Goal: Task Accomplishment & Management: Complete application form

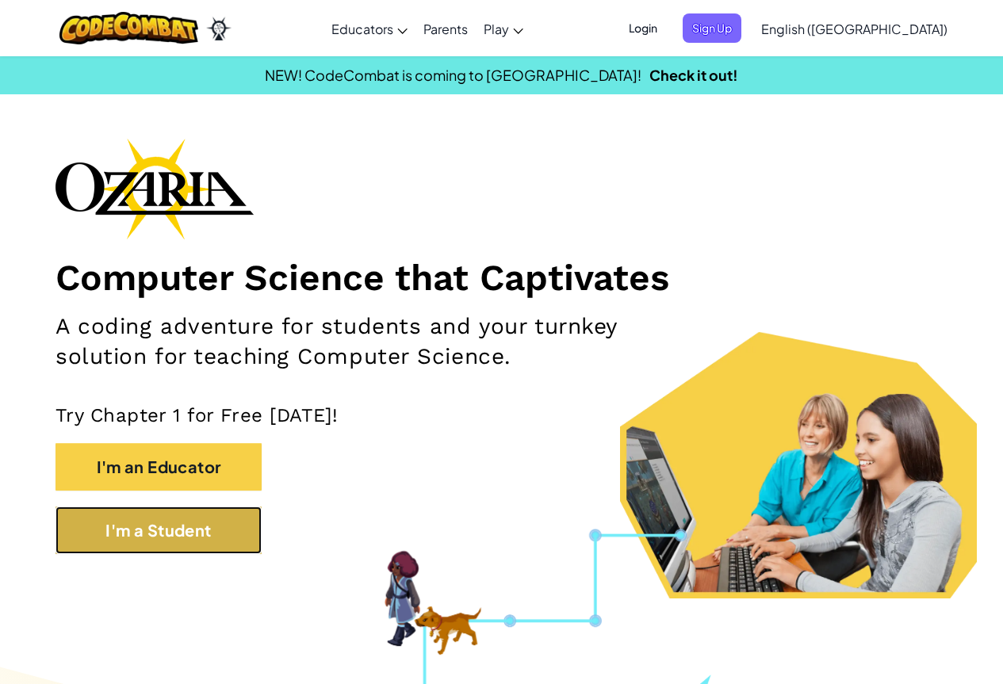
click at [212, 521] on button "I'm a Student" at bounding box center [159, 531] width 206 height 48
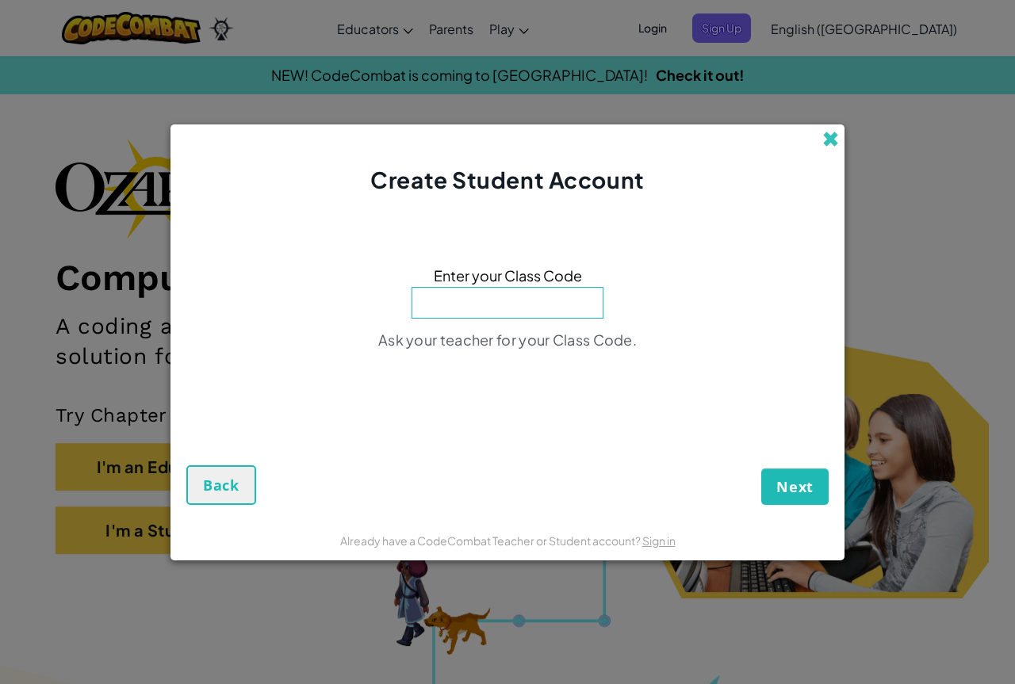
click at [828, 142] on span at bounding box center [831, 139] width 17 height 17
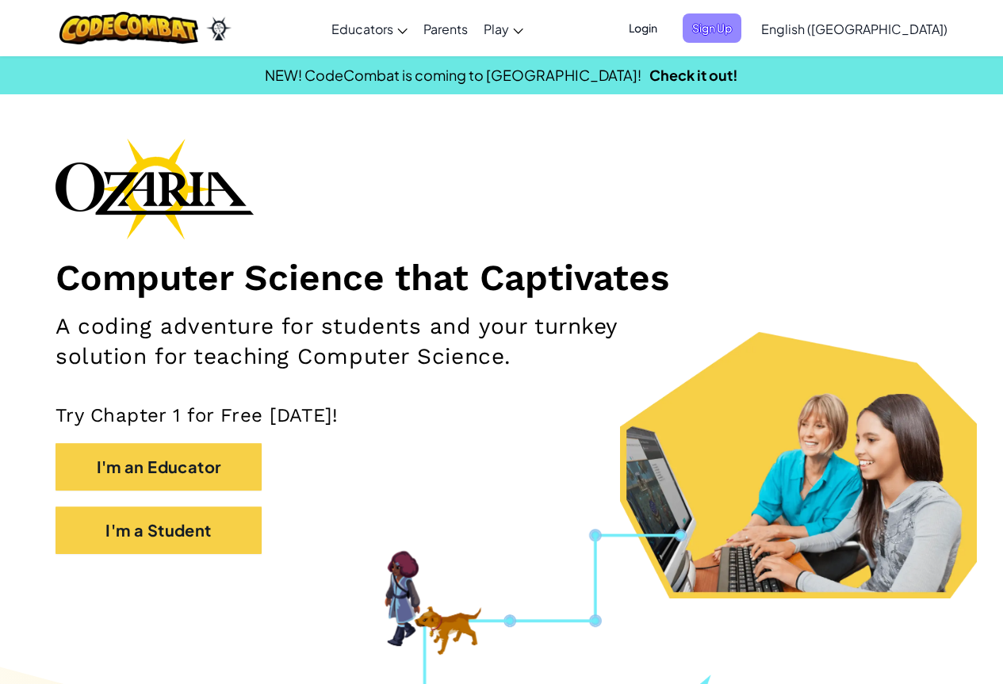
click at [742, 40] on span "Sign Up" at bounding box center [712, 27] width 59 height 29
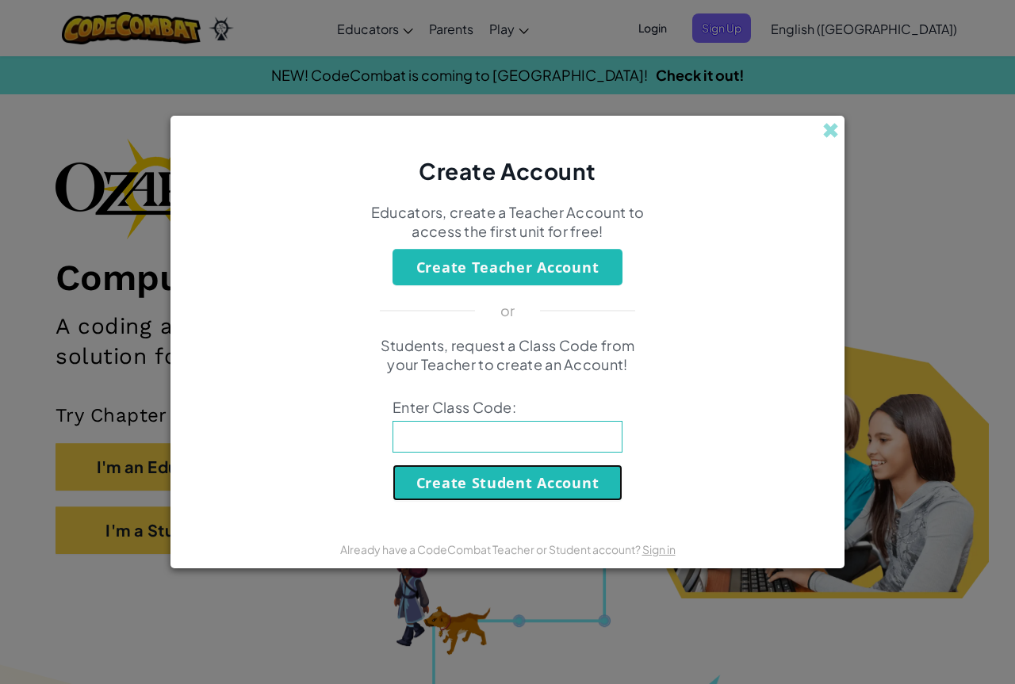
click at [427, 466] on button "Create Student Account" at bounding box center [508, 483] width 230 height 36
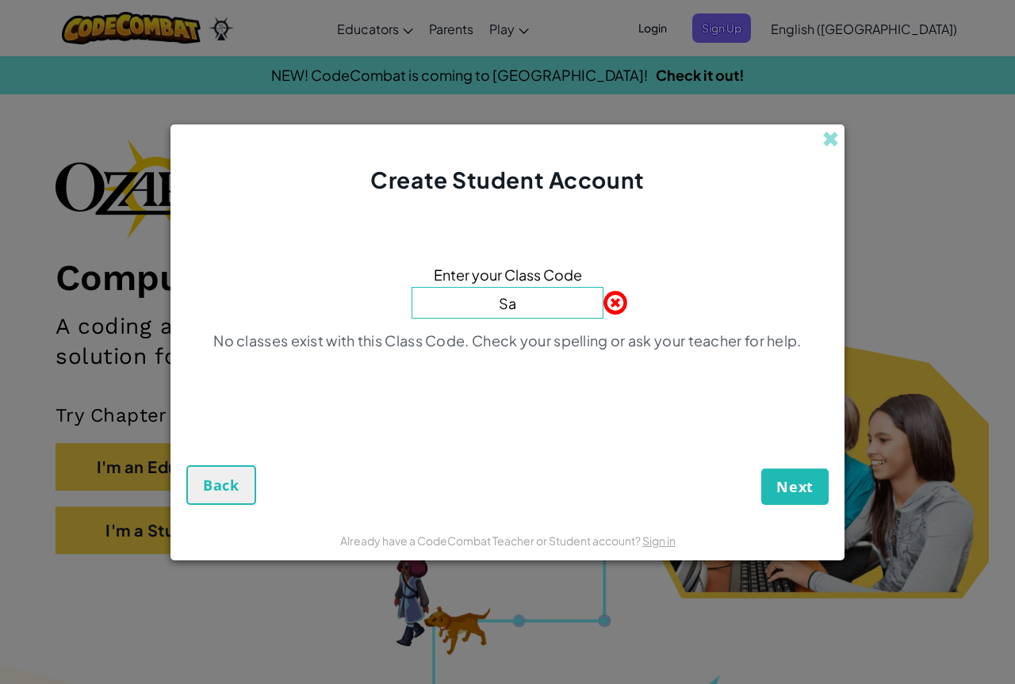
type input "S"
type input "s"
type input "SaltMixRoad"
click at [761, 469] on button "Next" at bounding box center [794, 487] width 67 height 36
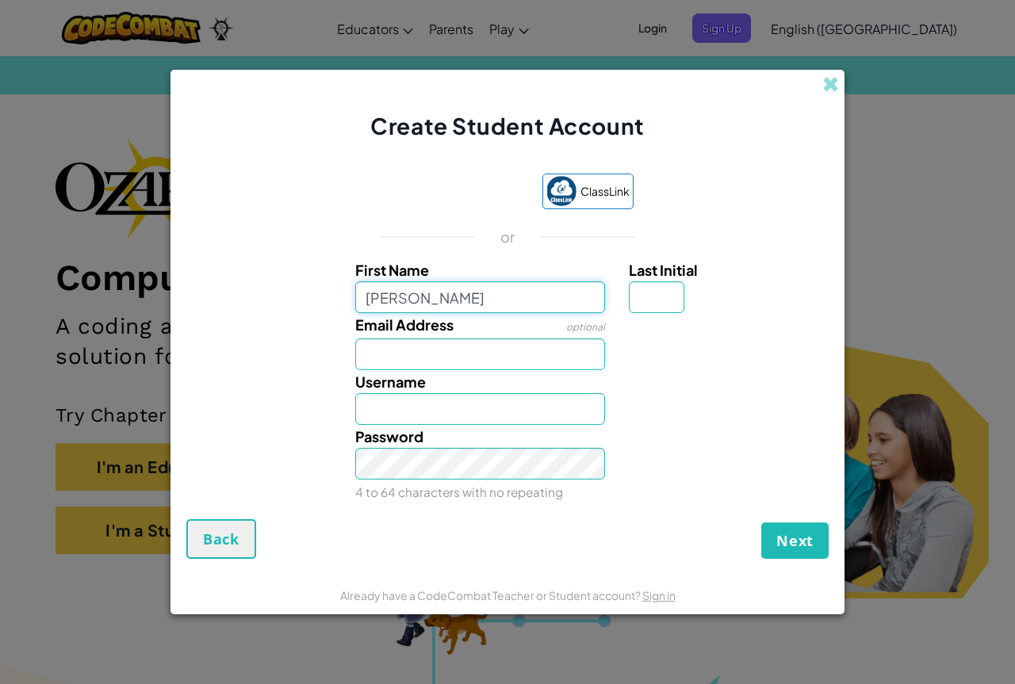
type input "[PERSON_NAME]"
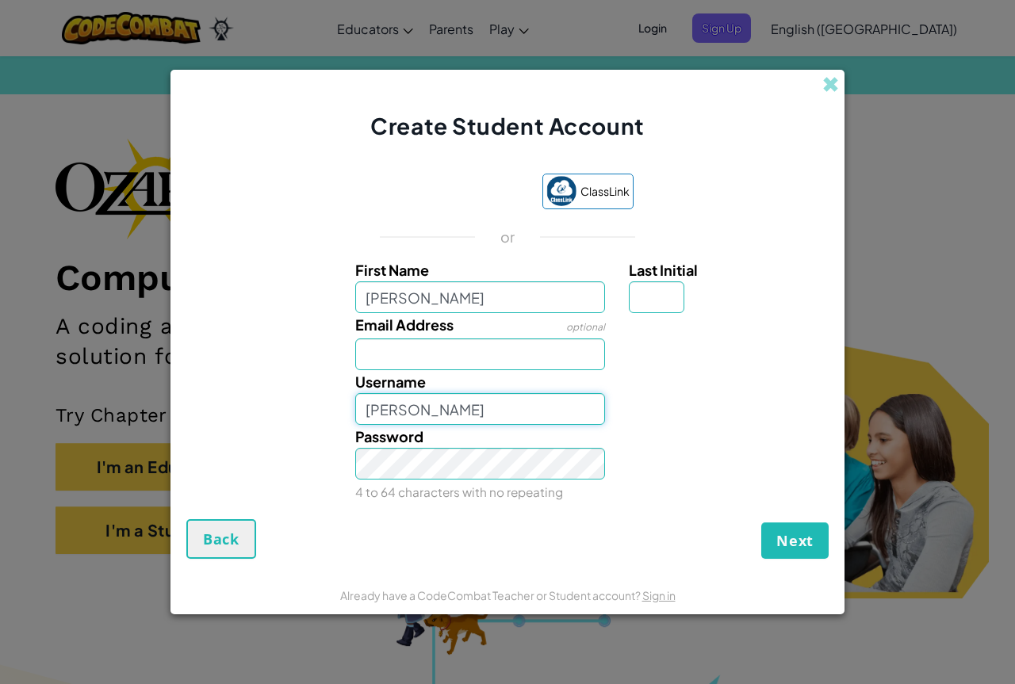
click at [414, 413] on input "[PERSON_NAME]" at bounding box center [480, 409] width 251 height 32
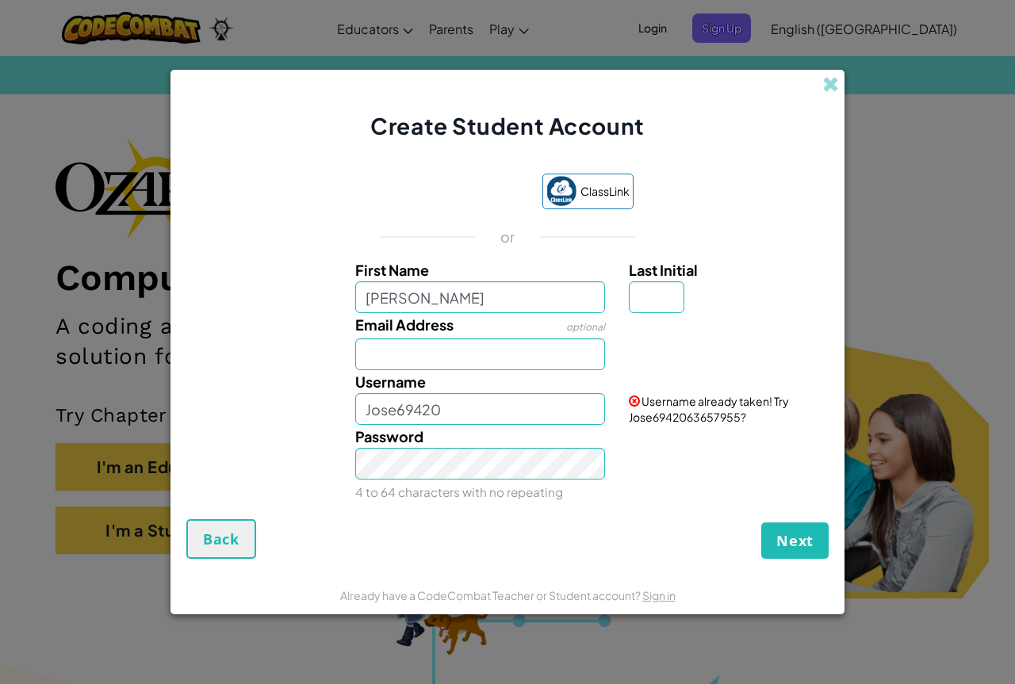
click at [719, 435] on div "Password 4 to 64 characters with no repeating" at bounding box center [507, 464] width 658 height 79
click at [714, 416] on span "Username already taken! Try Jose6942063657955?" at bounding box center [709, 409] width 160 height 30
click at [730, 405] on span "Username already taken! Try Jose6942063657955?" at bounding box center [709, 409] width 160 height 30
click at [558, 392] on div "Username Jose69420" at bounding box center [480, 397] width 274 height 55
click at [581, 432] on div "Password 4 to 64 characters with no repeating" at bounding box center [480, 464] width 274 height 79
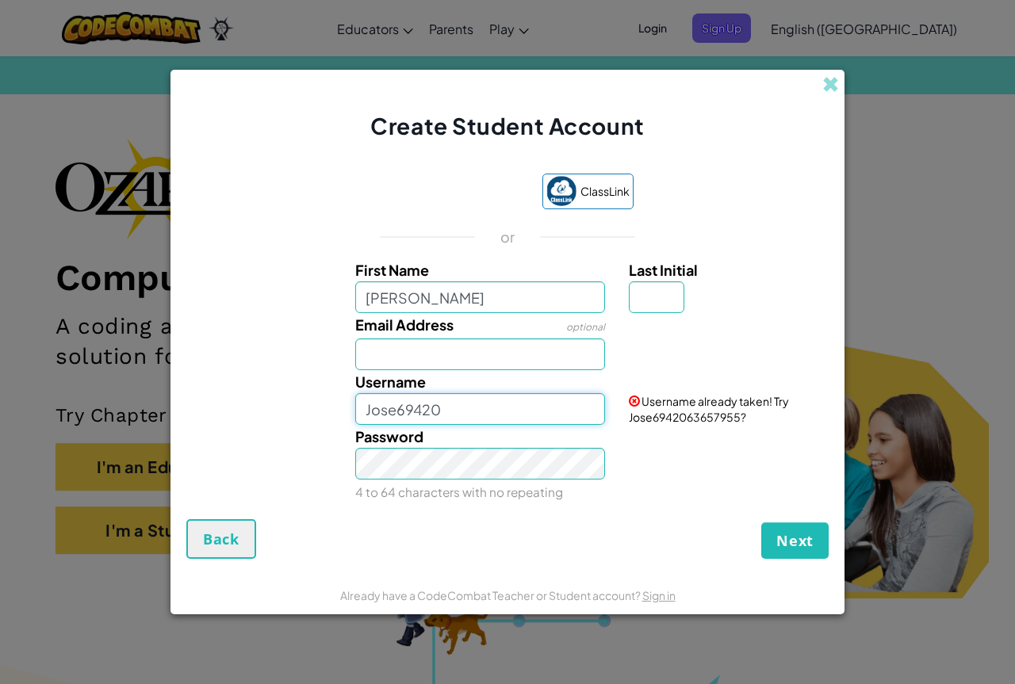
click at [579, 424] on input "Jose69420" at bounding box center [480, 409] width 251 height 32
click at [717, 412] on div "Username already taken! Try Jose82646769?" at bounding box center [727, 397] width 220 height 55
click at [700, 419] on span "Username already taken! Try Jose82646769?" at bounding box center [709, 409] width 160 height 30
click at [673, 424] on span "Username already taken! Try Jose82646769?" at bounding box center [709, 409] width 160 height 30
click at [674, 419] on span "Username already taken! Try Jose82646769?" at bounding box center [709, 409] width 160 height 30
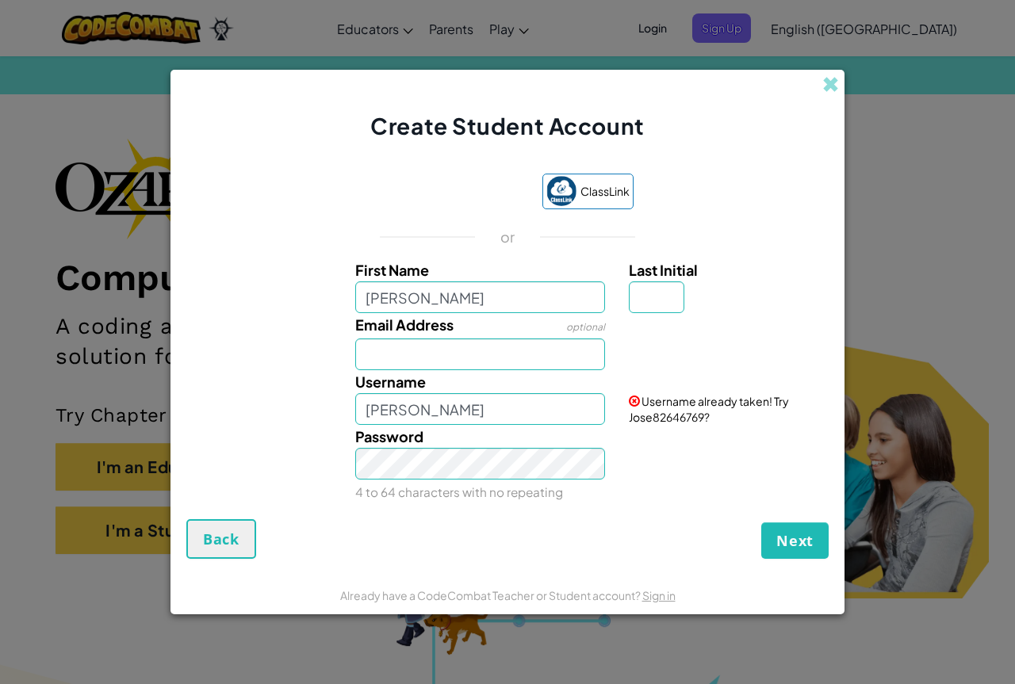
click at [684, 407] on span "Username already taken! Try Jose82646769?" at bounding box center [709, 409] width 160 height 30
click at [665, 417] on span "Username already taken! Try Jose82646769?" at bounding box center [709, 409] width 160 height 30
click at [667, 420] on span "Username already taken! Try Jose82646769?" at bounding box center [709, 409] width 160 height 30
drag, startPoint x: 631, startPoint y: 413, endPoint x: 703, endPoint y: 424, distance: 72.2
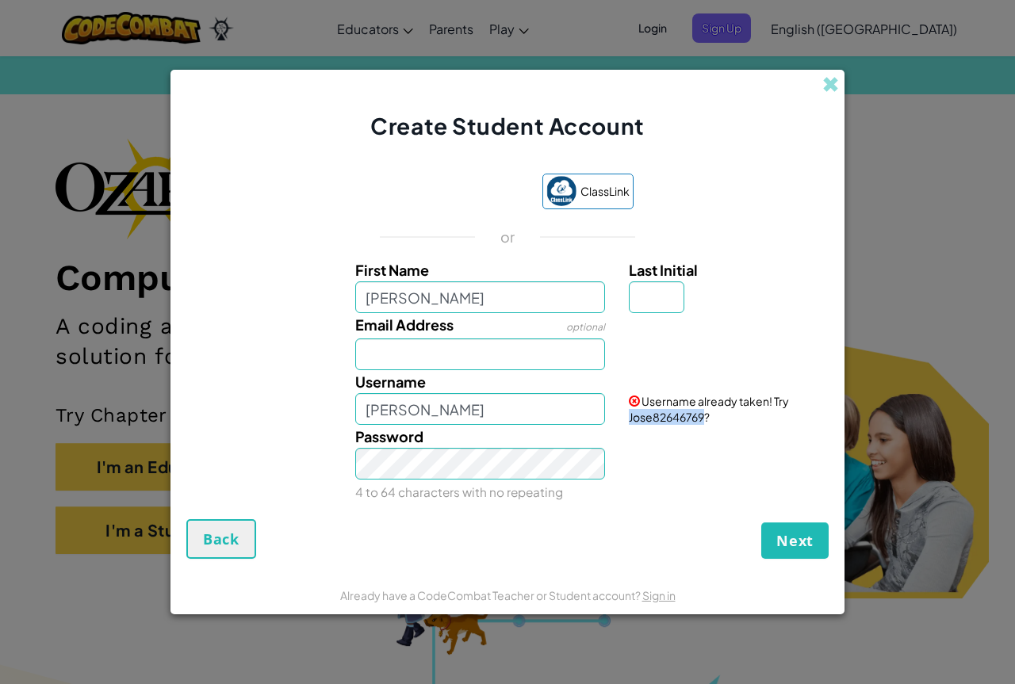
click at [703, 424] on span "Username already taken! Try Jose82646769?" at bounding box center [709, 409] width 160 height 30
copy span "Jose82646769"
click at [562, 405] on input "[PERSON_NAME]" at bounding box center [480, 409] width 251 height 32
type input "J"
paste input "Jose82646769"
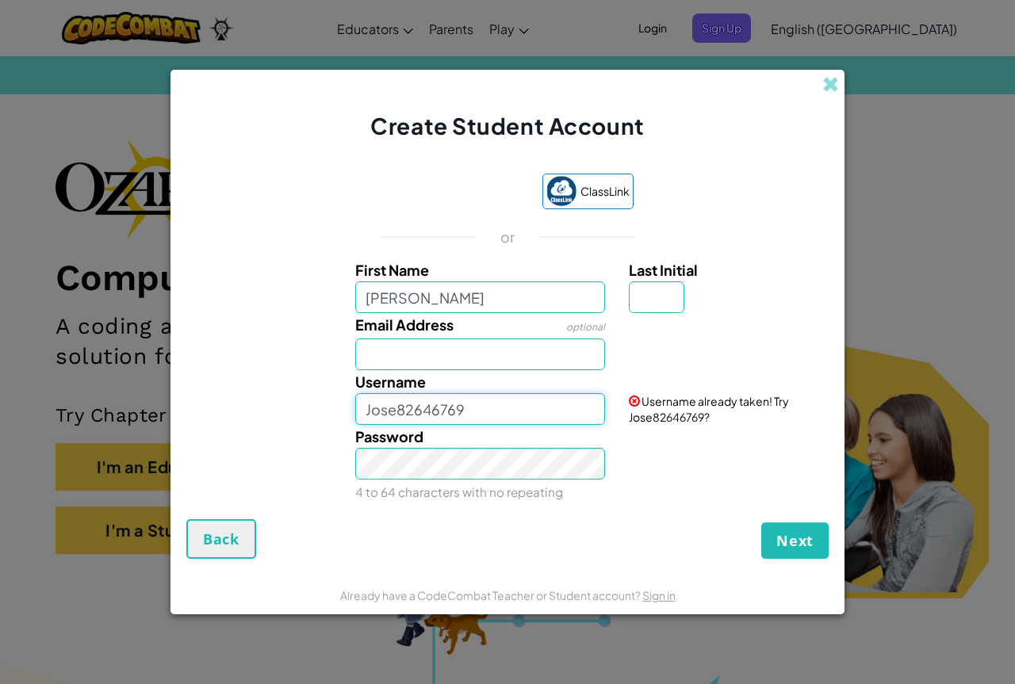
type input "Jose82646769"
click at [586, 543] on div "Next Back" at bounding box center [507, 540] width 642 height 40
drag, startPoint x: 513, startPoint y: 404, endPoint x: 296, endPoint y: 416, distance: 217.7
click at [296, 416] on div "Username Jose82646769 Username available!" at bounding box center [507, 397] width 658 height 55
click at [365, 522] on div "Next Back" at bounding box center [507, 540] width 642 height 40
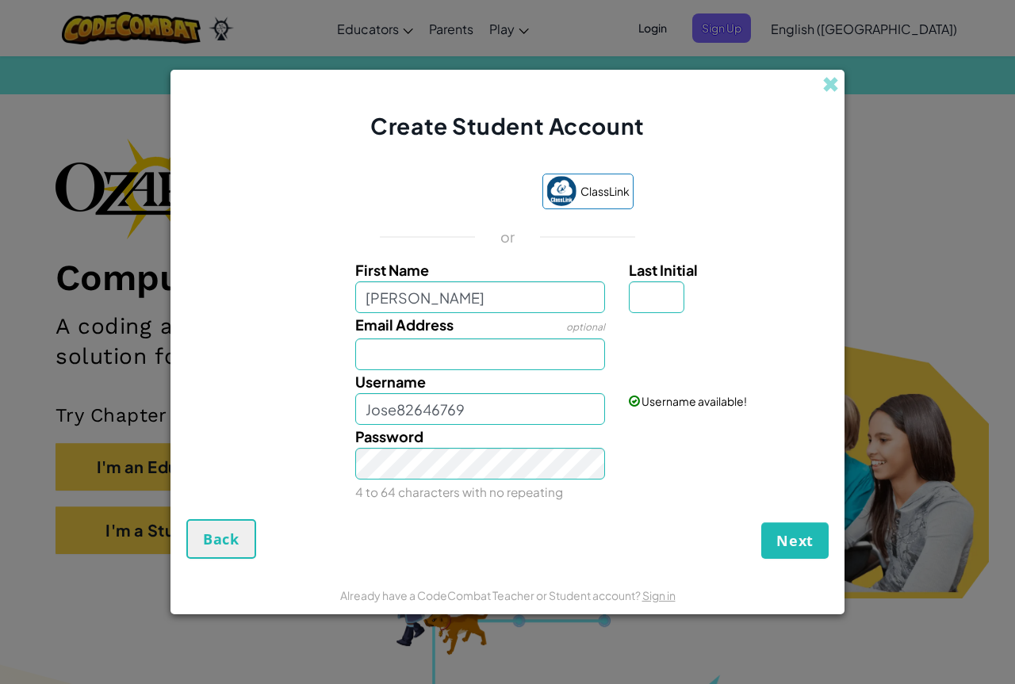
click at [650, 316] on div at bounding box center [727, 324] width 220 height 23
click at [652, 309] on input "Last Initial" at bounding box center [657, 298] width 56 height 32
type input "M"
click at [388, 415] on input "JoseM" at bounding box center [480, 409] width 251 height 32
click at [395, 415] on input "JoseM" at bounding box center [480, 409] width 251 height 32
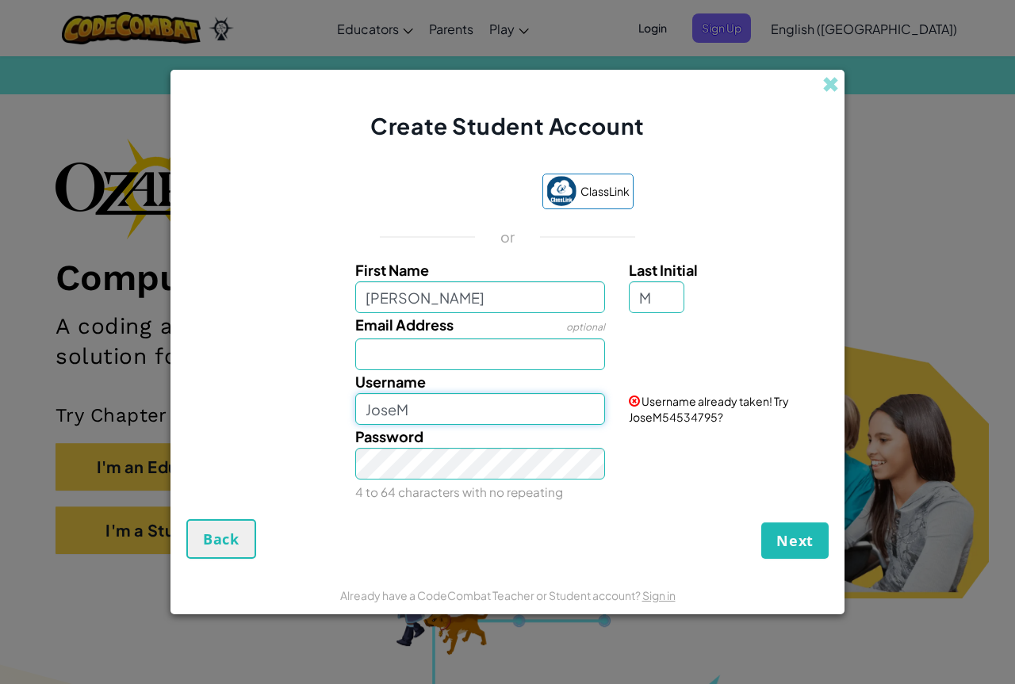
click at [428, 412] on input "JoseM" at bounding box center [480, 409] width 251 height 32
drag, startPoint x: 743, startPoint y: 423, endPoint x: 619, endPoint y: 421, distance: 124.5
click at [619, 421] on div "Username already taken! Try JoseM54534795?" at bounding box center [727, 397] width 220 height 55
click at [539, 408] on input "JoseM" at bounding box center [480, 409] width 251 height 32
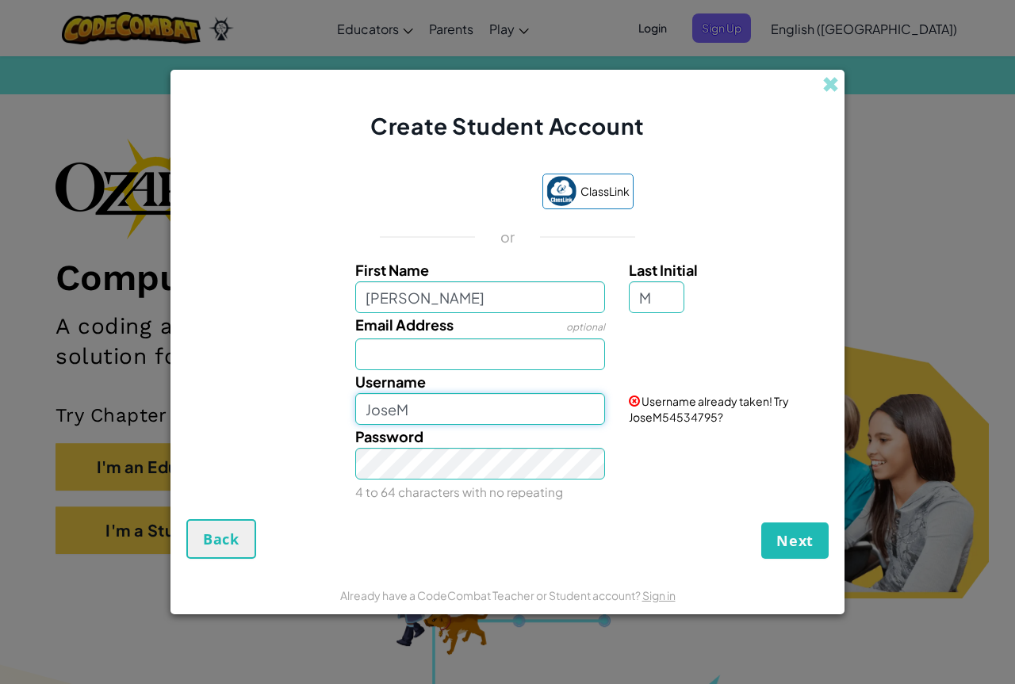
paste input "82646769"
click at [413, 409] on input "Jose82646769" at bounding box center [480, 409] width 251 height 32
click at [385, 418] on input "Jose82646769" at bounding box center [480, 409] width 251 height 32
click at [401, 417] on input "Jose82646769" at bounding box center [480, 409] width 251 height 32
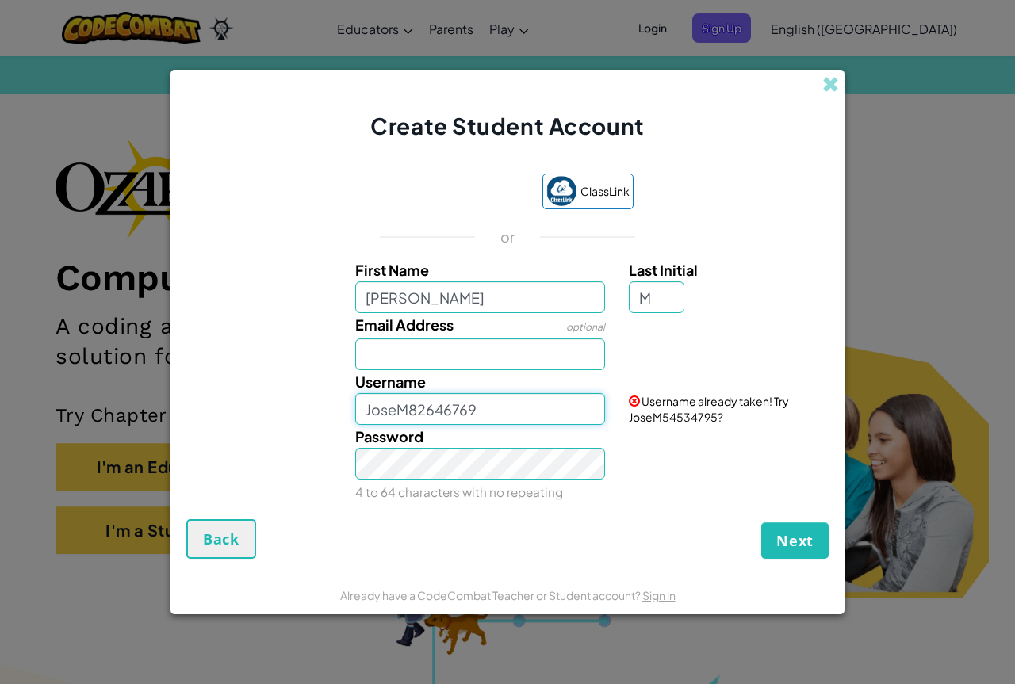
type input "JoseM82646769"
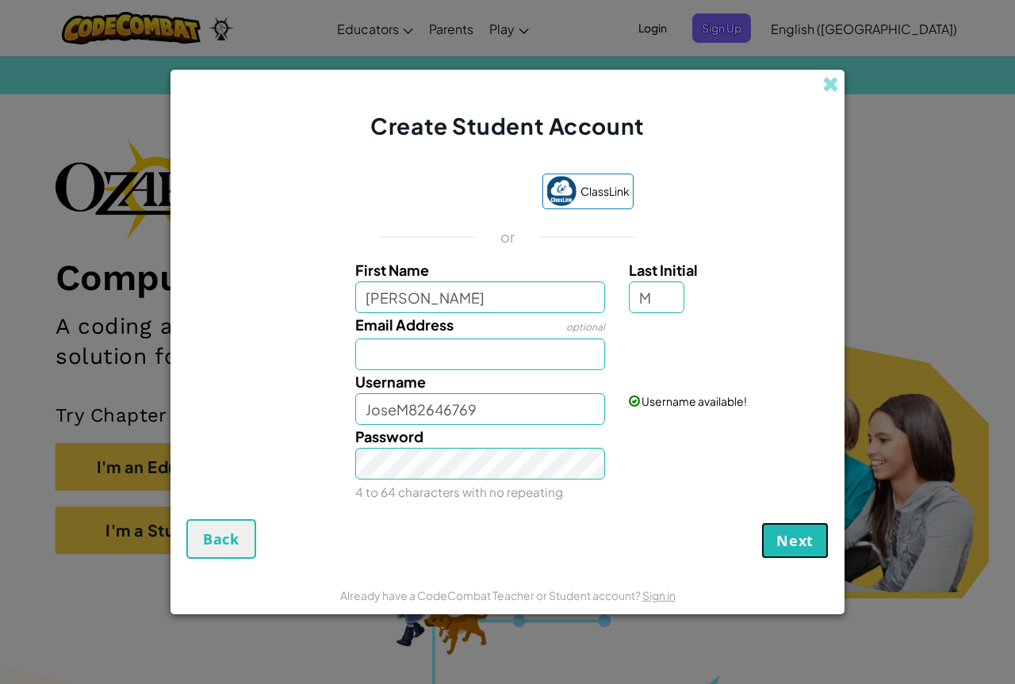
click at [807, 524] on button "Next" at bounding box center [794, 541] width 67 height 36
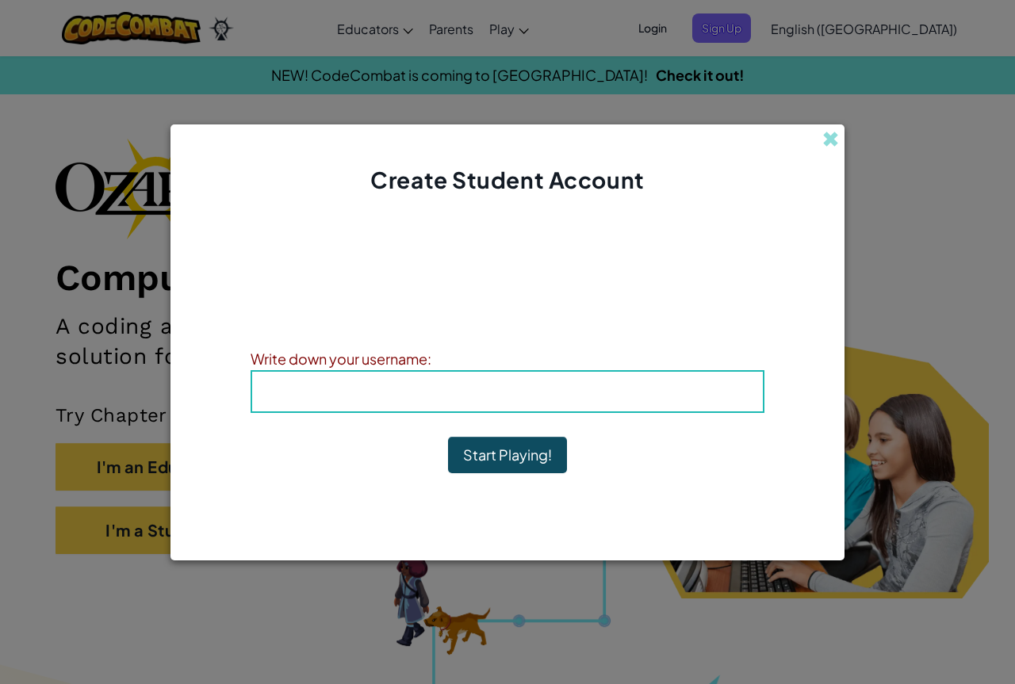
click at [481, 397] on span "Username" at bounding box center [442, 391] width 82 height 18
click at [481, 387] on span "Username" at bounding box center [442, 391] width 82 height 18
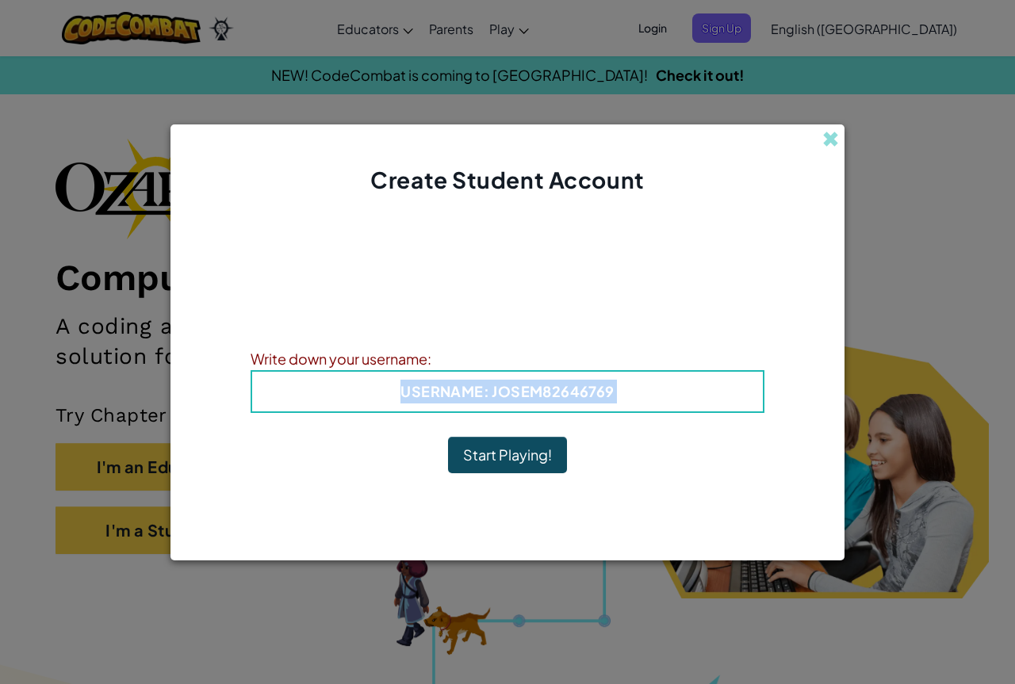
click at [382, 483] on div "Account Created! Write down your information so that you don't forget it. Your …" at bounding box center [508, 358] width 514 height 293
click at [410, 370] on div "Write down your username:" at bounding box center [508, 358] width 514 height 23
click at [412, 389] on span "Username" at bounding box center [442, 391] width 82 height 18
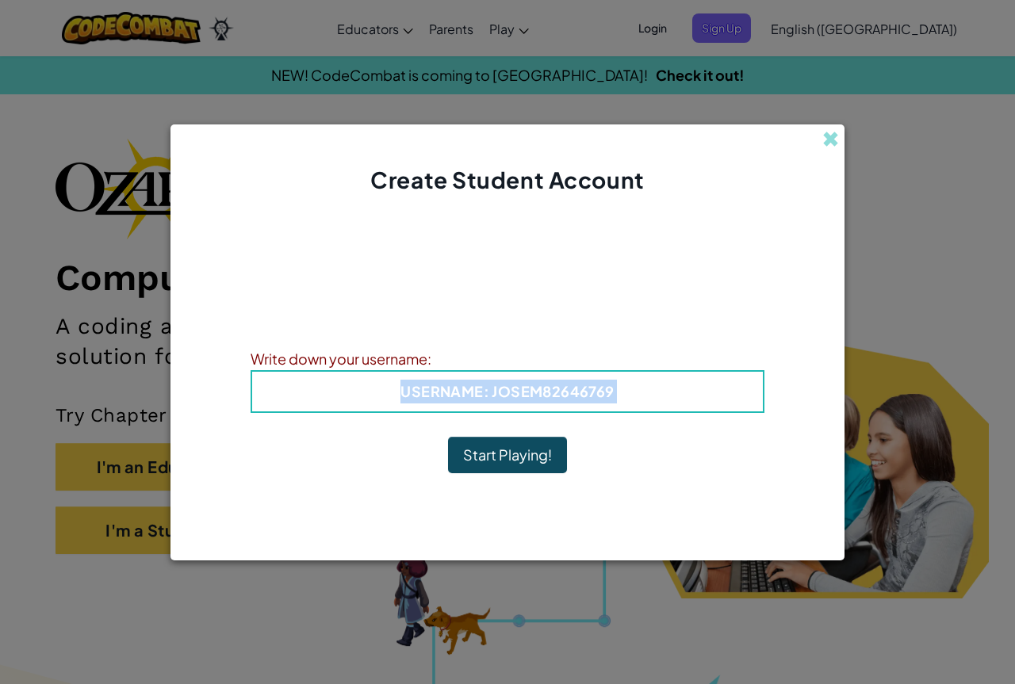
click at [412, 389] on span "Username" at bounding box center [442, 391] width 82 height 18
click at [623, 387] on h4 "Username : JoseM82646769" at bounding box center [507, 392] width 479 height 24
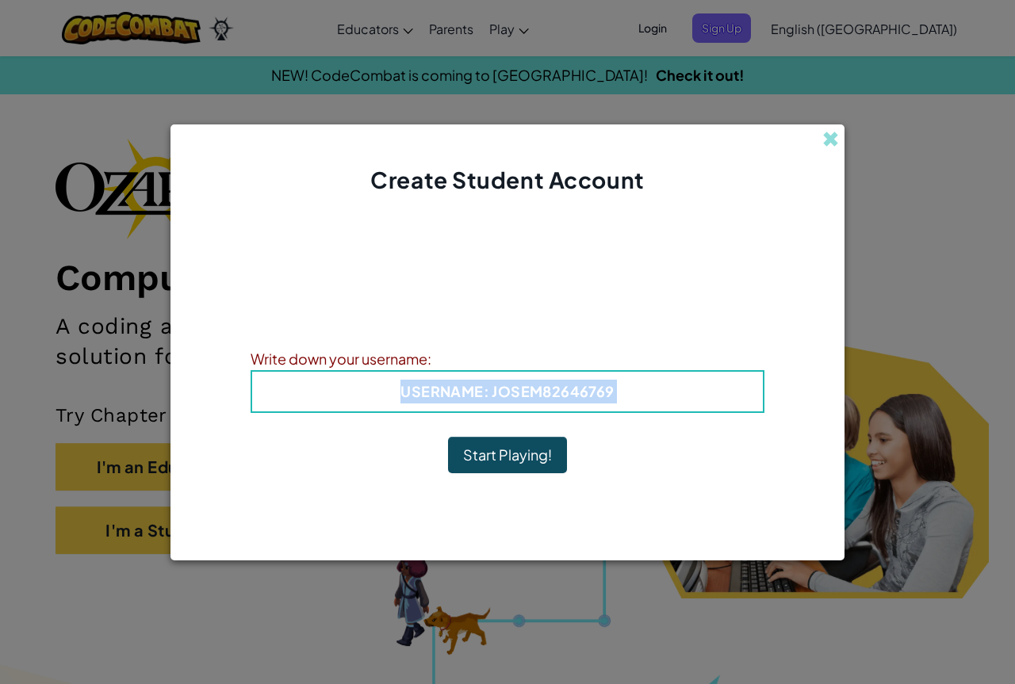
click at [623, 387] on h4 "Username : JoseM82646769" at bounding box center [507, 392] width 479 height 24
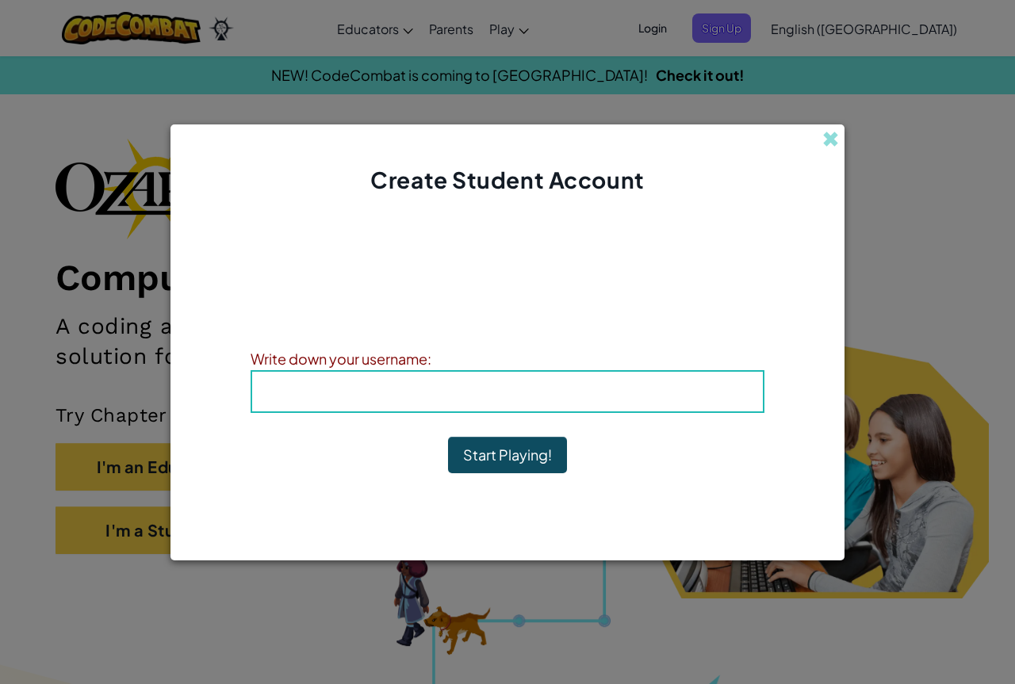
drag, startPoint x: 578, startPoint y: 388, endPoint x: 562, endPoint y: 392, distance: 17.1
click at [577, 389] on b "Username : JoseM82646769" at bounding box center [507, 391] width 213 height 18
click at [562, 392] on b "Username : JoseM82646769" at bounding box center [507, 391] width 213 height 18
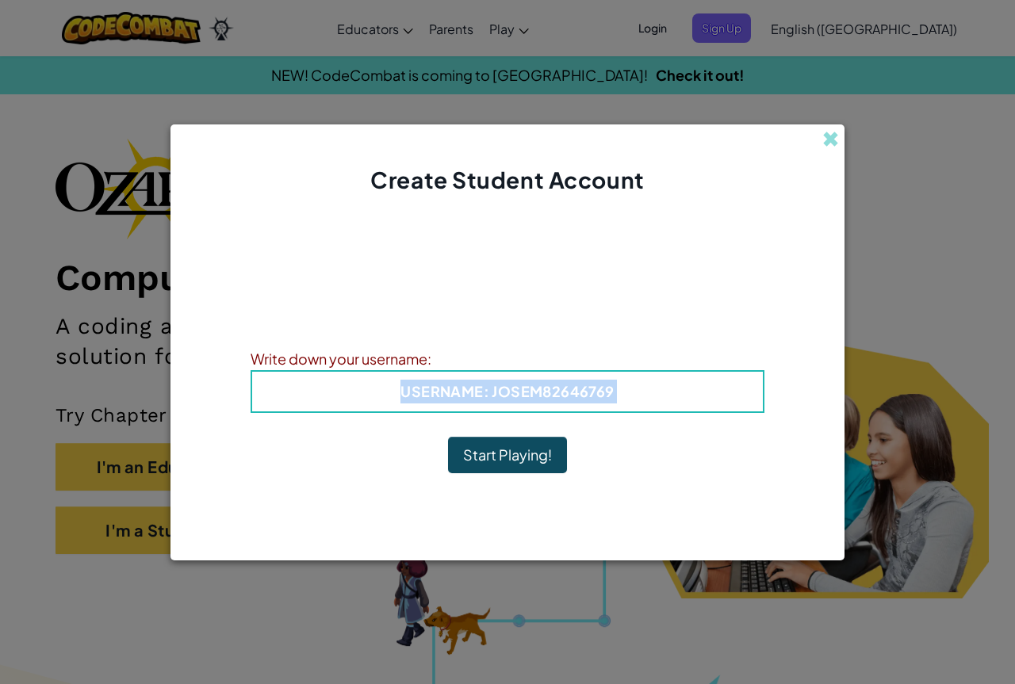
click at [562, 392] on b "Username : JoseM82646769" at bounding box center [507, 391] width 213 height 18
click at [497, 444] on button "Start Playing!" at bounding box center [507, 455] width 119 height 36
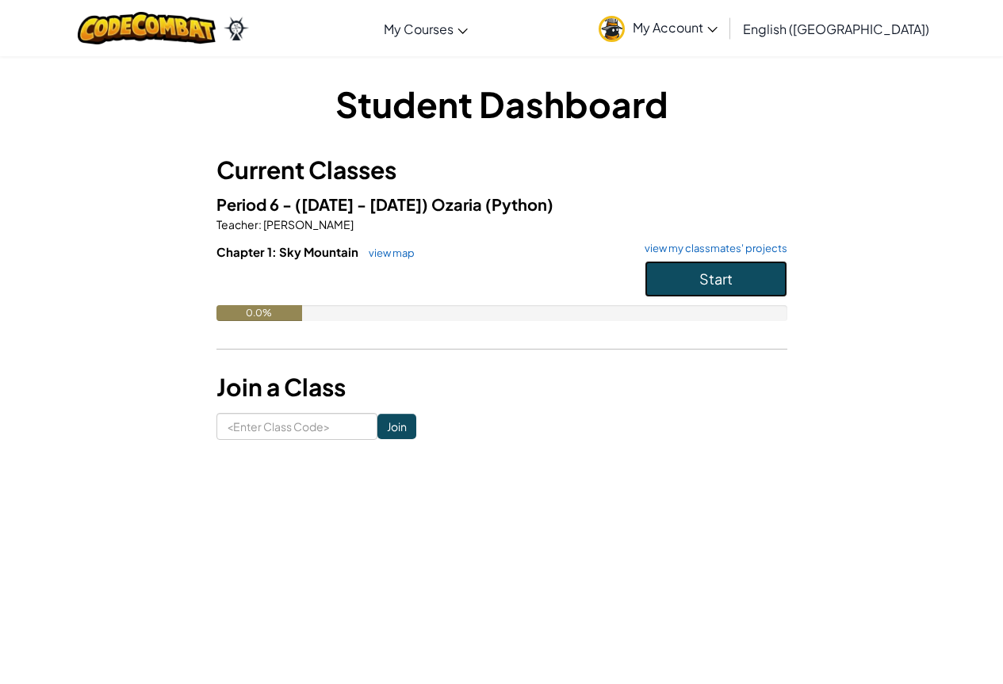
click at [685, 286] on button "Start" at bounding box center [716, 279] width 143 height 36
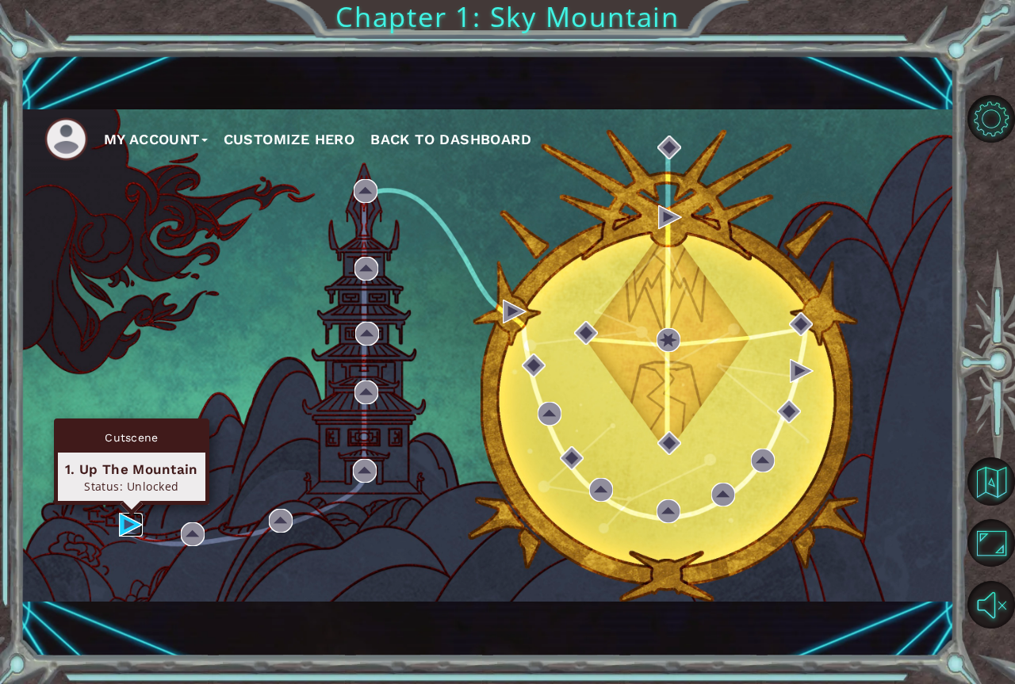
click at [136, 523] on img at bounding box center [131, 525] width 24 height 24
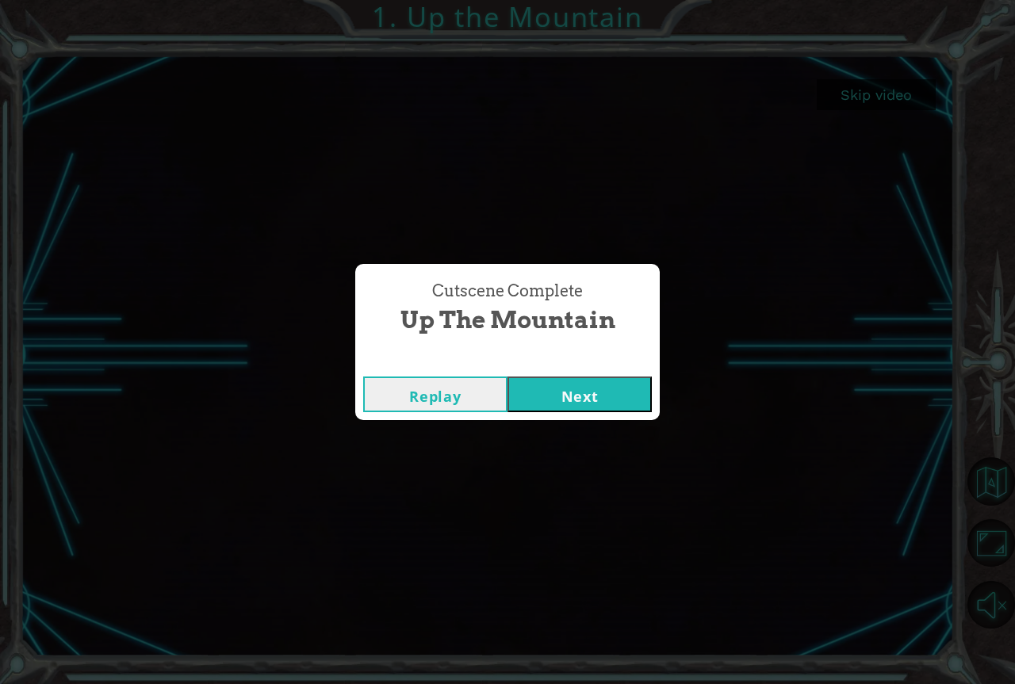
click at [569, 403] on button "Next" at bounding box center [580, 395] width 144 height 36
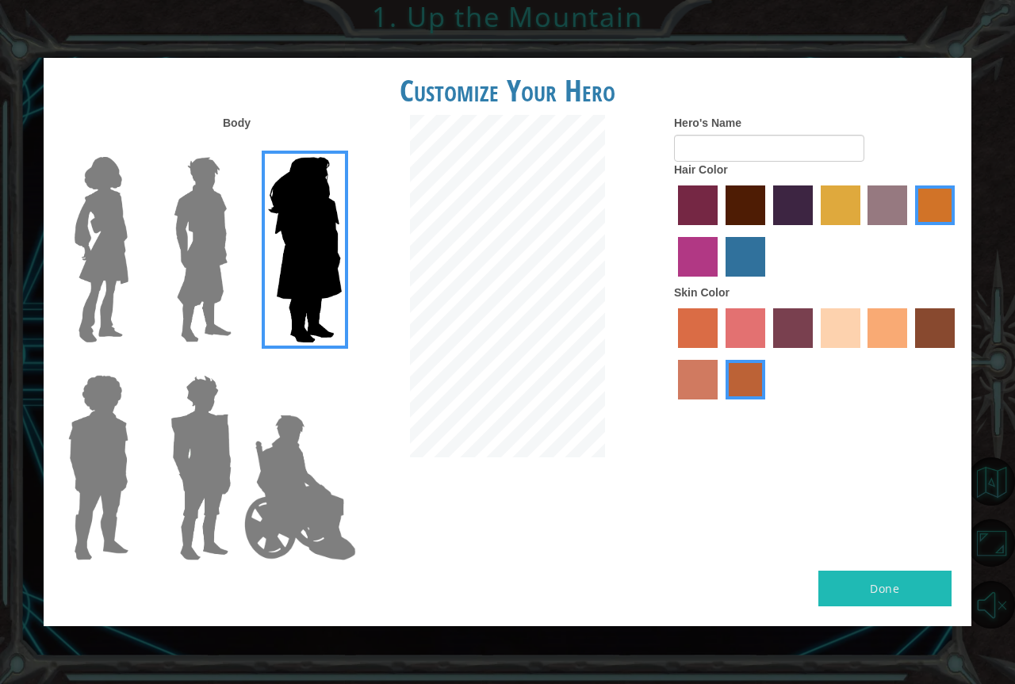
click at [971, 328] on div "Hero's Name Hair Color Skin Color" at bounding box center [816, 261] width 309 height 293
click at [955, 329] on label "karma skin color" at bounding box center [935, 329] width 40 height 40
click at [910, 354] on input "karma skin color" at bounding box center [910, 354] width 0 height 0
click at [180, 258] on img at bounding box center [202, 250] width 71 height 198
click at [238, 147] on input "Hero Lars" at bounding box center [238, 147] width 0 height 0
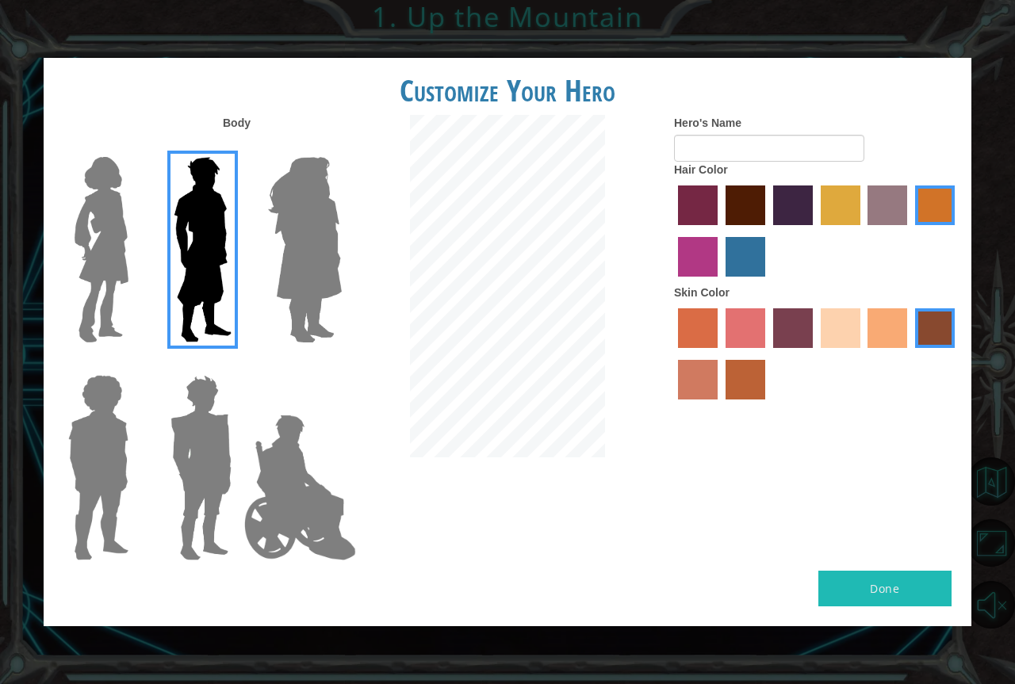
click at [248, 459] on img at bounding box center [300, 487] width 125 height 159
click at [341, 365] on input "Hero Jamie" at bounding box center [341, 365] width 0 height 0
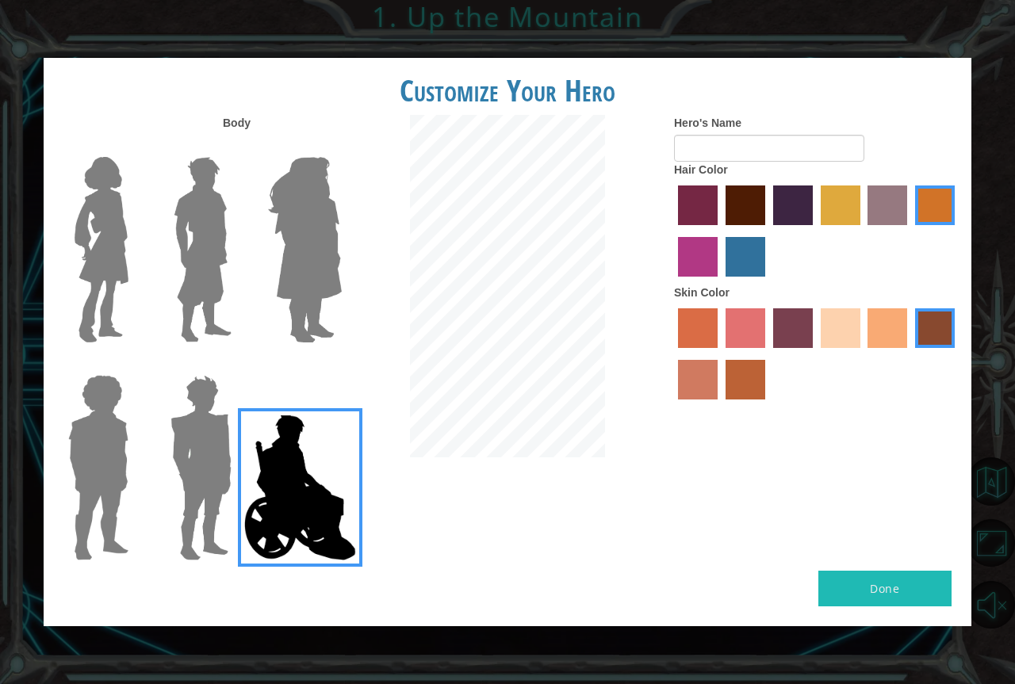
click at [695, 197] on label "paprika hair color" at bounding box center [698, 206] width 40 height 40
click at [673, 231] on input "paprika hair color" at bounding box center [673, 231] width 0 height 0
click at [722, 201] on div at bounding box center [817, 233] width 286 height 103
click at [714, 240] on label "medium red violet hair color" at bounding box center [698, 257] width 40 height 40
click at [957, 231] on input "medium red violet hair color" at bounding box center [957, 231] width 0 height 0
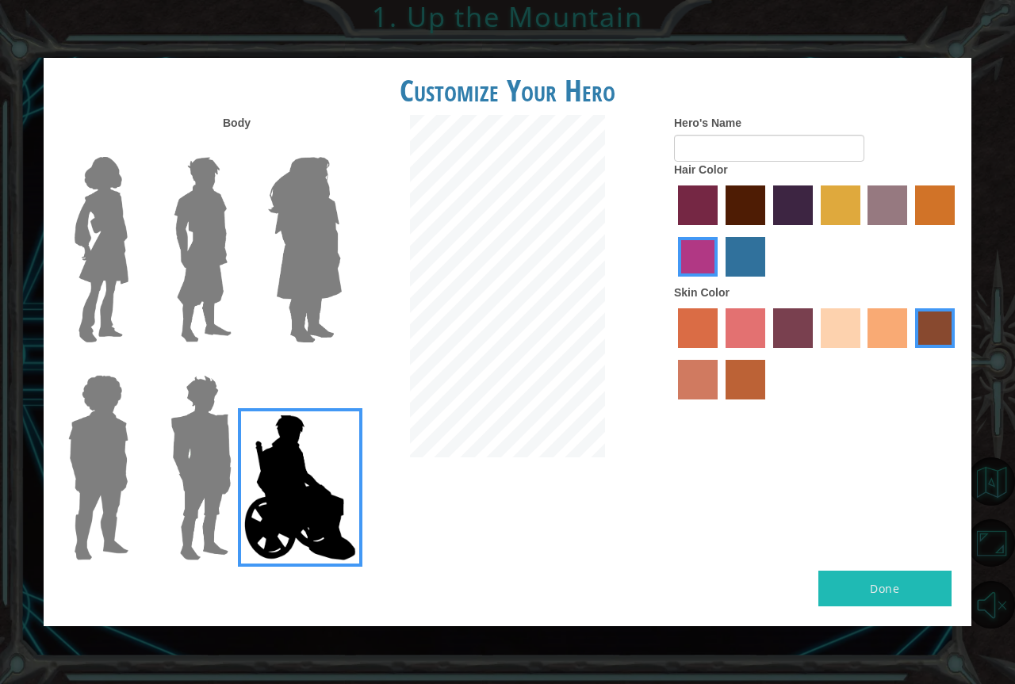
click at [693, 301] on div "Skin Color" at bounding box center [817, 346] width 286 height 123
click at [673, 282] on div "Hero's Name Hair Color Skin Color" at bounding box center [816, 261] width 309 height 293
click at [205, 447] on img at bounding box center [201, 468] width 74 height 198
click at [238, 365] on input "Hero Garnet" at bounding box center [238, 365] width 0 height 0
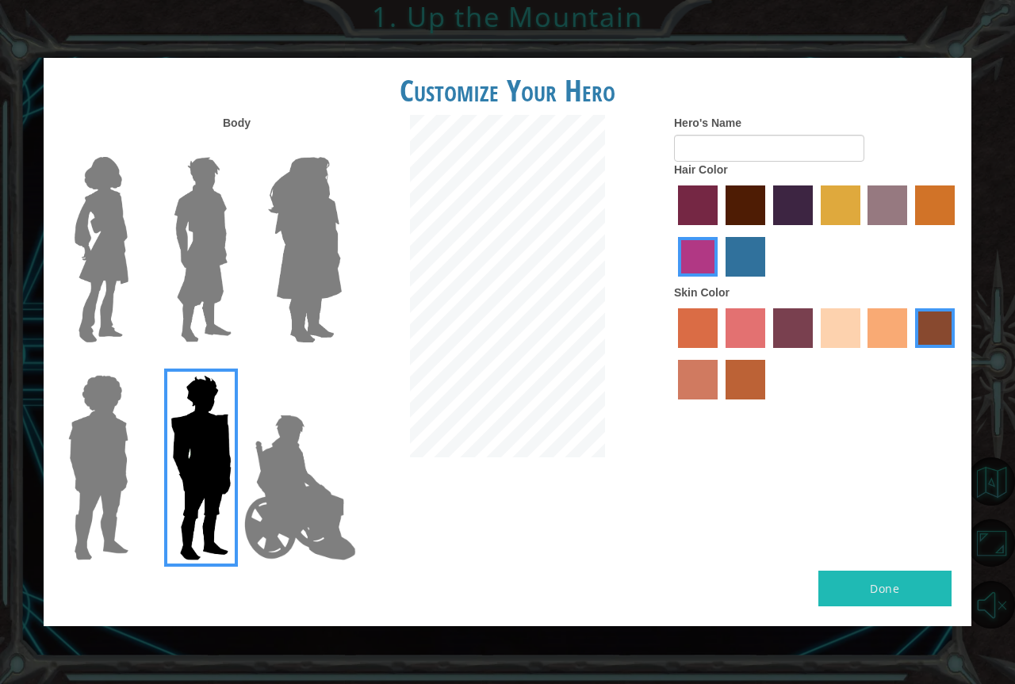
click at [3, 424] on div "Customize Your Hero Body Hero's Name Hair Color Skin Color Done" at bounding box center [507, 342] width 1015 height 684
drag, startPoint x: 60, startPoint y: 425, endPoint x: 101, endPoint y: 419, distance: 40.9
click at [67, 423] on label at bounding box center [95, 468] width 79 height 198
click at [135, 365] on input "Hero Steven" at bounding box center [135, 365] width 0 height 0
click at [101, 419] on img at bounding box center [98, 468] width 73 height 198
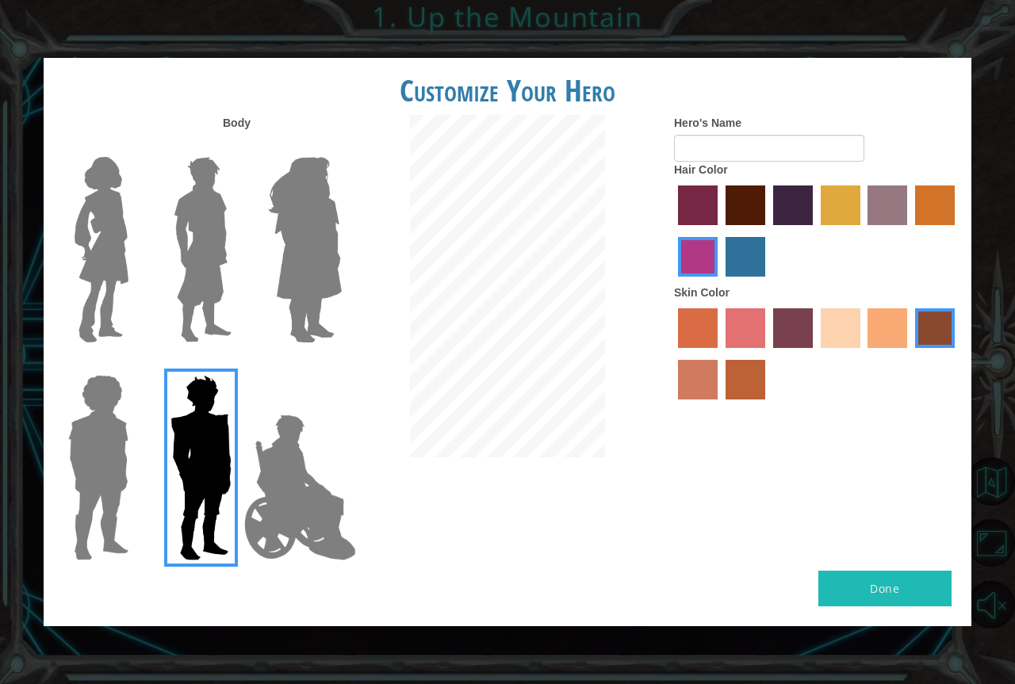
click at [135, 365] on input "Hero Steven" at bounding box center [135, 365] width 0 height 0
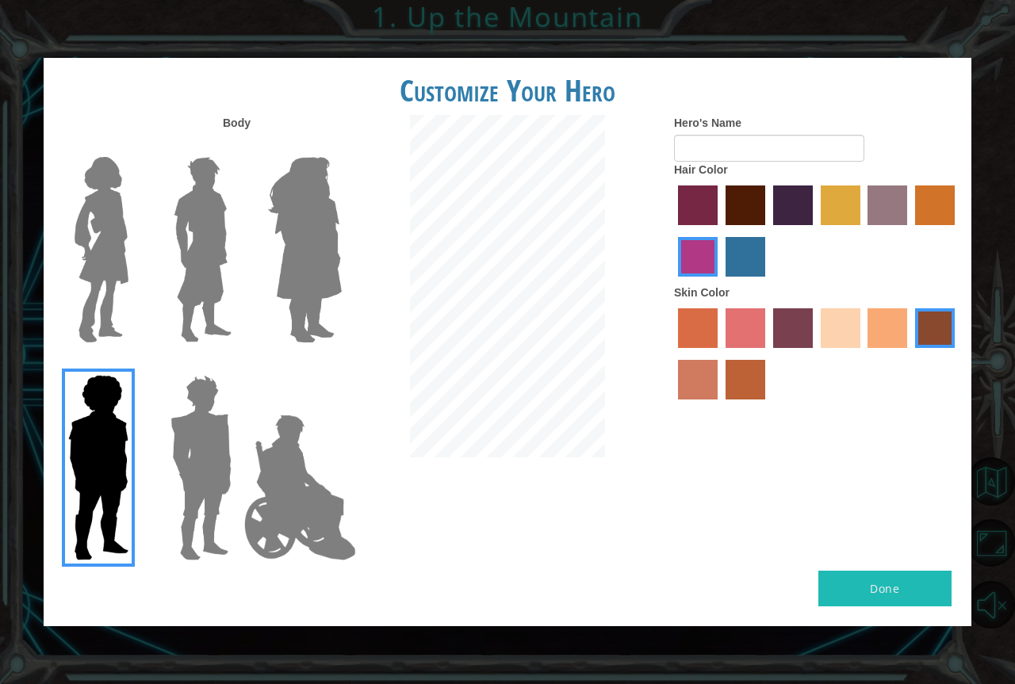
click at [730, 211] on label "maroon hair color" at bounding box center [746, 206] width 40 height 40
click at [720, 231] on input "maroon hair color" at bounding box center [720, 231] width 0 height 0
click at [752, 241] on label "lachmara hair color" at bounding box center [746, 257] width 40 height 40
click at [720, 282] on input "lachmara hair color" at bounding box center [720, 282] width 0 height 0
click at [747, 151] on input "Hero's Name" at bounding box center [769, 148] width 190 height 27
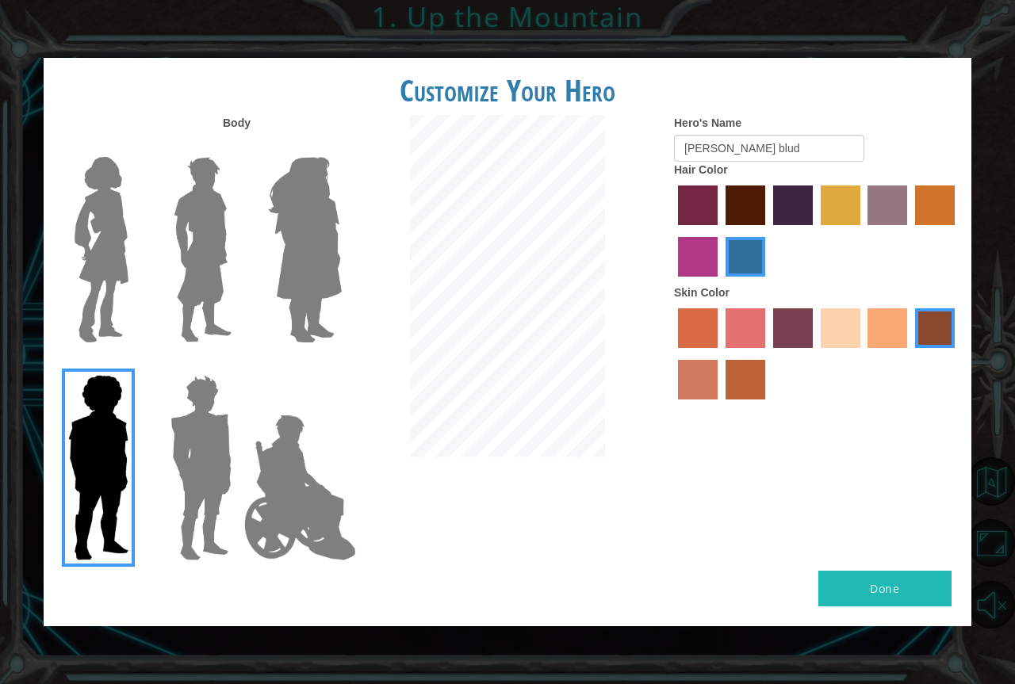
click at [228, 270] on img at bounding box center [202, 250] width 71 height 198
click at [238, 147] on input "Hero Lars" at bounding box center [238, 147] width 0 height 0
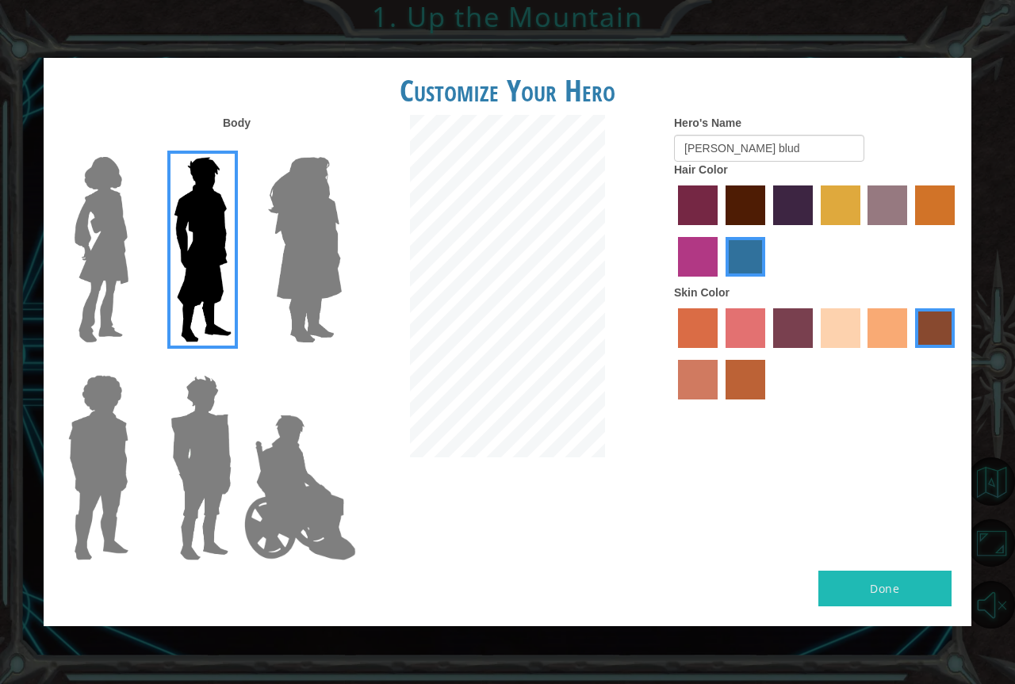
click at [121, 246] on img at bounding box center [101, 250] width 67 height 198
click at [135, 147] on input "Hero Connie" at bounding box center [135, 147] width 0 height 0
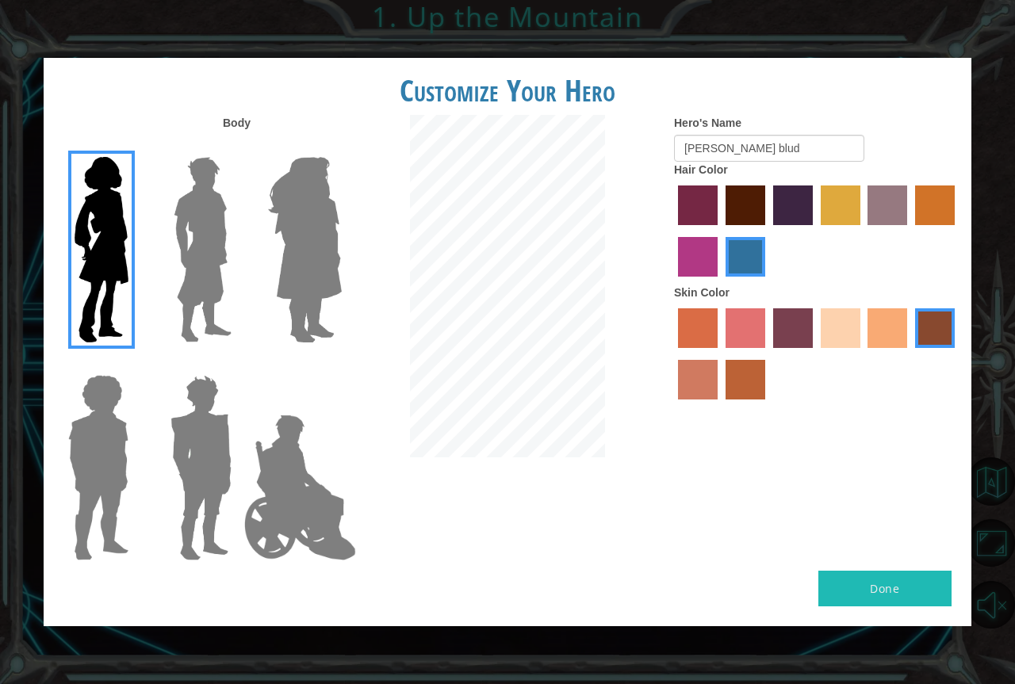
click at [261, 456] on img at bounding box center [300, 487] width 125 height 159
click at [341, 365] on input "Hero Jamie" at bounding box center [341, 365] width 0 height 0
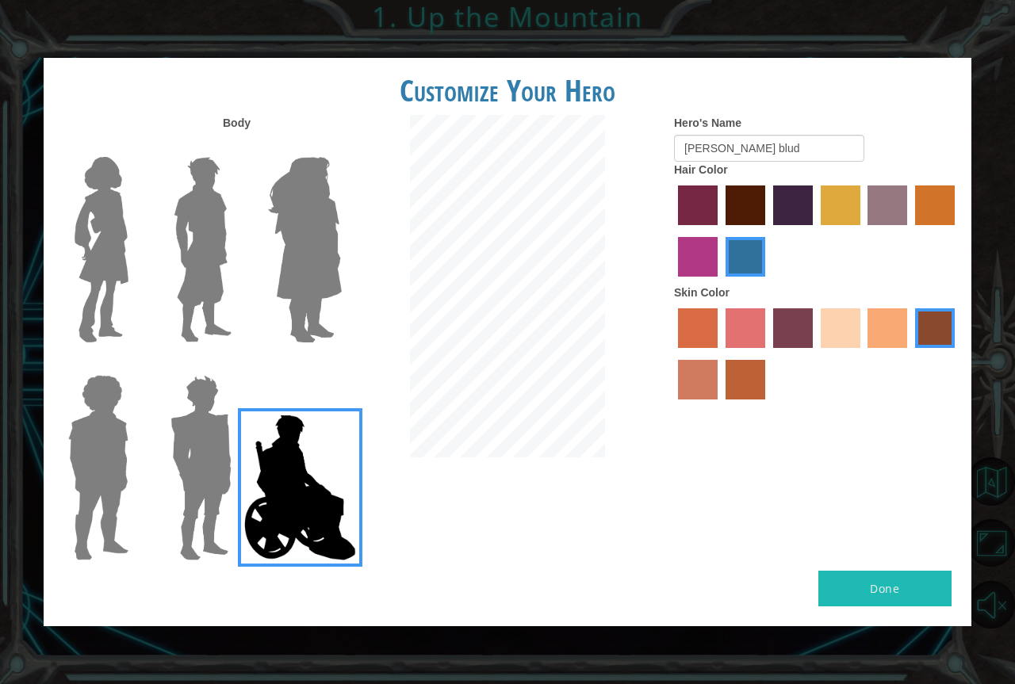
click at [108, 412] on img at bounding box center [98, 468] width 73 height 198
click at [135, 365] on input "Hero Steven" at bounding box center [135, 365] width 0 height 0
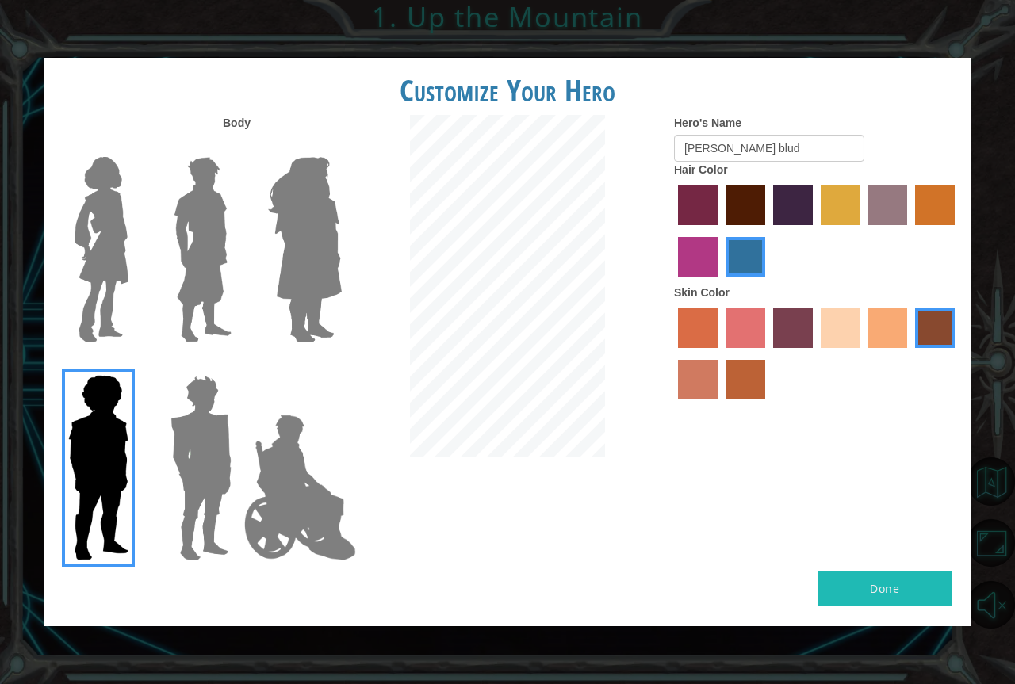
click at [848, 169] on div "Hair Color" at bounding box center [817, 223] width 286 height 123
click at [815, 148] on input "Diddy blud" at bounding box center [769, 148] width 190 height 27
type input "D"
click at [658, 151] on div at bounding box center [507, 288] width 309 height 347
click at [692, 139] on input "Payaso" at bounding box center [769, 148] width 190 height 27
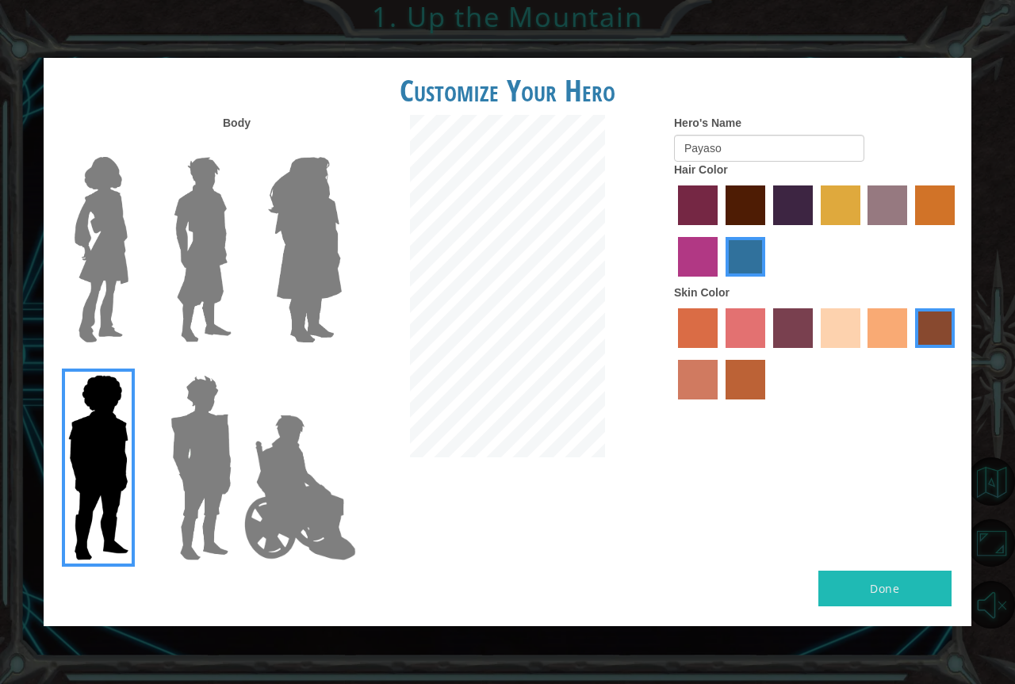
click at [800, 334] on label "tosca skin color" at bounding box center [793, 329] width 40 height 40
click at [768, 354] on input "tosca skin color" at bounding box center [768, 354] width 0 height 0
click at [839, 332] on label "sandy beach skin color" at bounding box center [841, 329] width 40 height 40
click at [815, 354] on input "sandy beach skin color" at bounding box center [815, 354] width 0 height 0
click at [799, 331] on label "tosca skin color" at bounding box center [793, 329] width 40 height 40
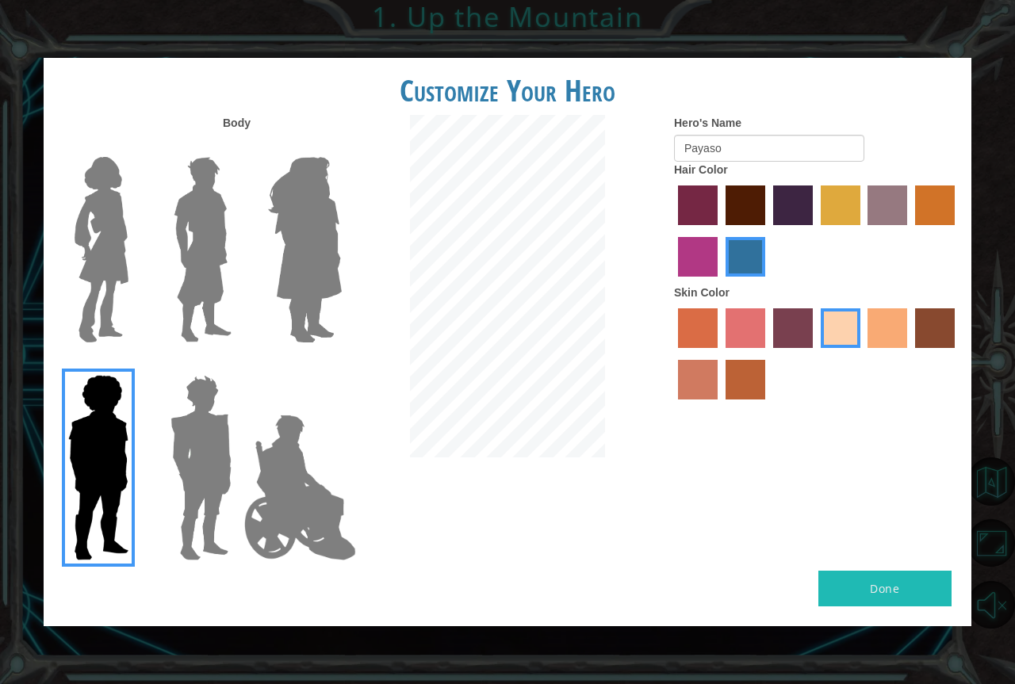
click at [768, 354] on input "tosca skin color" at bounding box center [768, 354] width 0 height 0
click at [727, 337] on label "froly skin color" at bounding box center [746, 329] width 40 height 40
click at [720, 354] on input "froly skin color" at bounding box center [720, 354] width 0 height 0
click at [705, 336] on label "sorbus skin color" at bounding box center [698, 329] width 40 height 40
click at [673, 354] on input "sorbus skin color" at bounding box center [673, 354] width 0 height 0
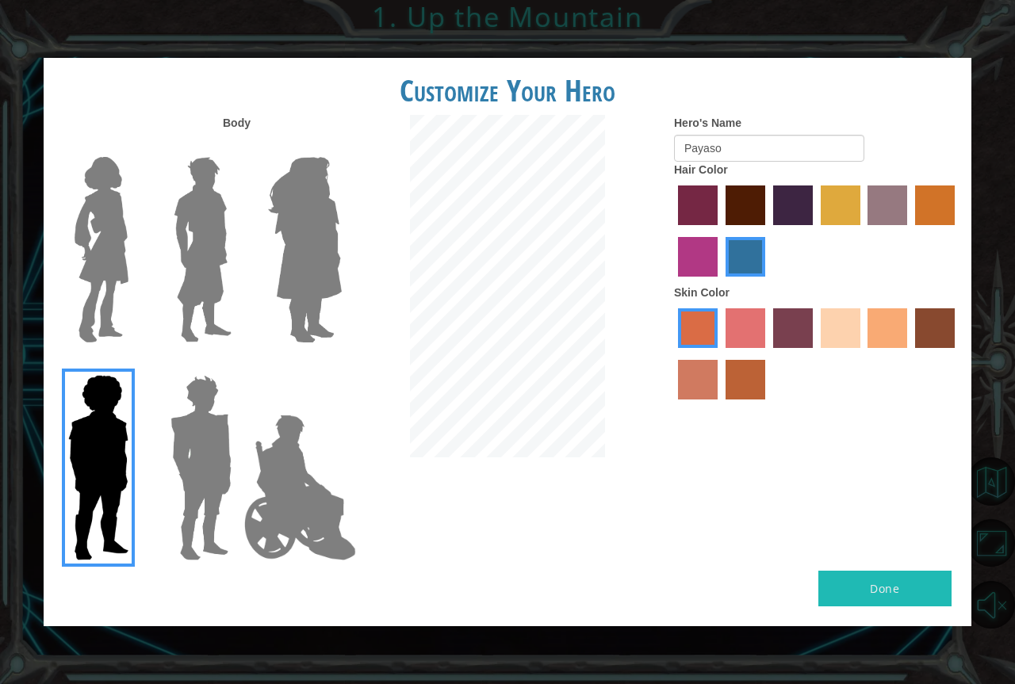
click at [676, 349] on div at bounding box center [817, 356] width 286 height 103
click at [680, 359] on div at bounding box center [817, 356] width 286 height 103
click at [710, 359] on div at bounding box center [817, 356] width 286 height 103
click at [735, 362] on label "smoke tree skin color" at bounding box center [746, 380] width 40 height 40
click at [720, 405] on input "smoke tree skin color" at bounding box center [720, 405] width 0 height 0
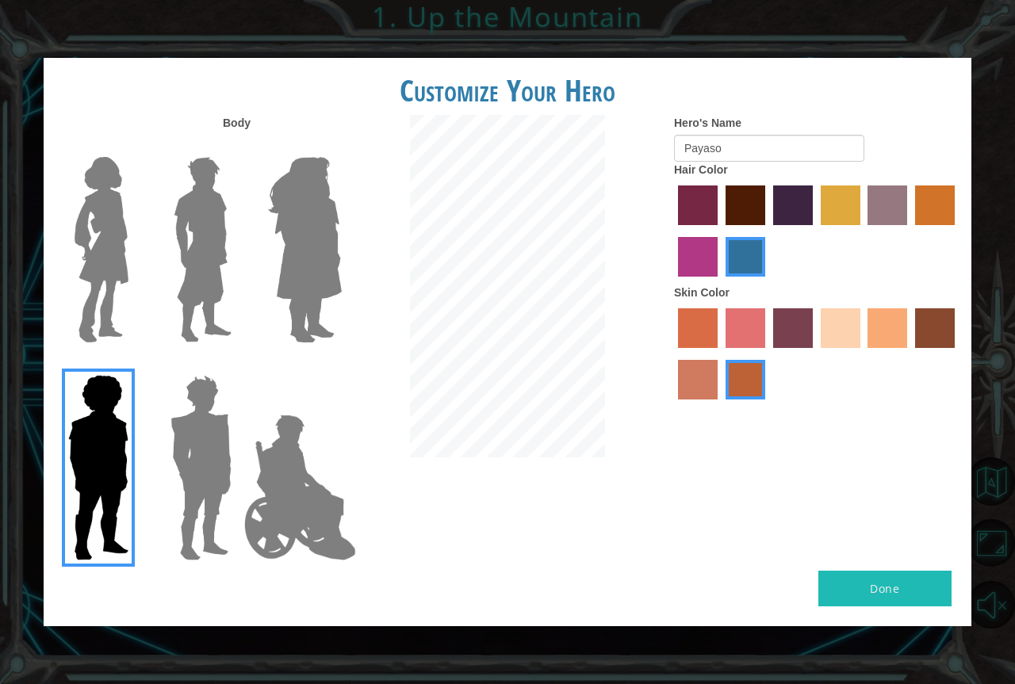
click at [678, 382] on label "burning sand skin color" at bounding box center [698, 380] width 40 height 40
click at [957, 354] on input "burning sand skin color" at bounding box center [957, 354] width 0 height 0
drag, startPoint x: 815, startPoint y: 352, endPoint x: 888, endPoint y: 352, distance: 73.8
click at [846, 352] on div at bounding box center [817, 356] width 286 height 103
click at [888, 352] on div at bounding box center [817, 356] width 286 height 103
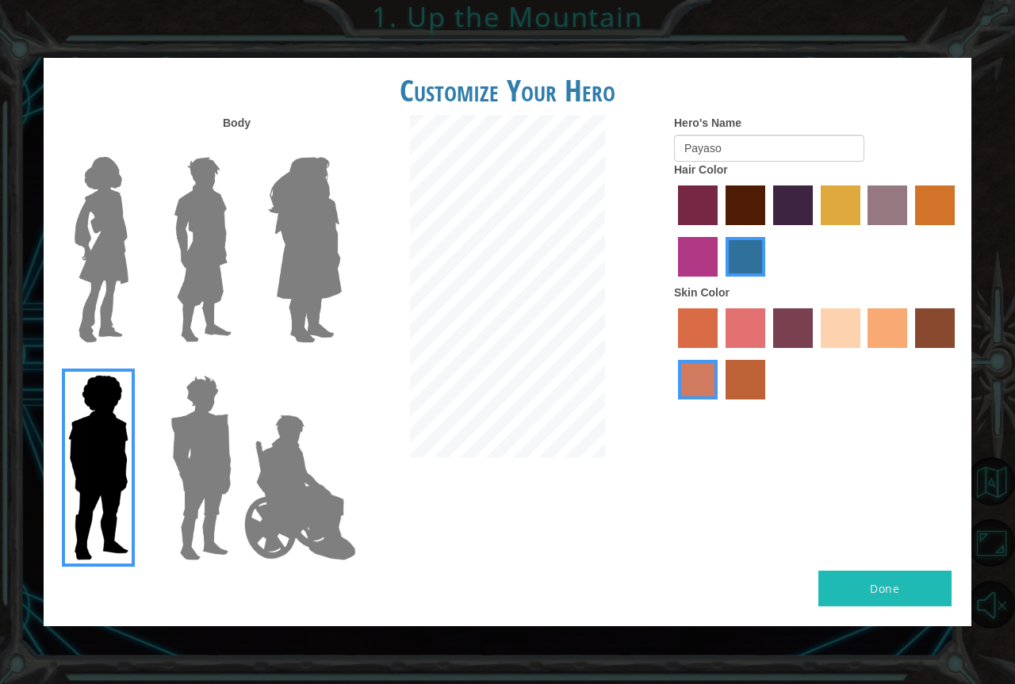
click at [925, 338] on label "karma skin color" at bounding box center [935, 329] width 40 height 40
click at [910, 354] on input "karma skin color" at bounding box center [910, 354] width 0 height 0
click at [676, 151] on input "Payaso" at bounding box center [769, 148] width 190 height 27
type input "Mr.Payaso"
click at [938, 595] on button "Done" at bounding box center [885, 589] width 133 height 36
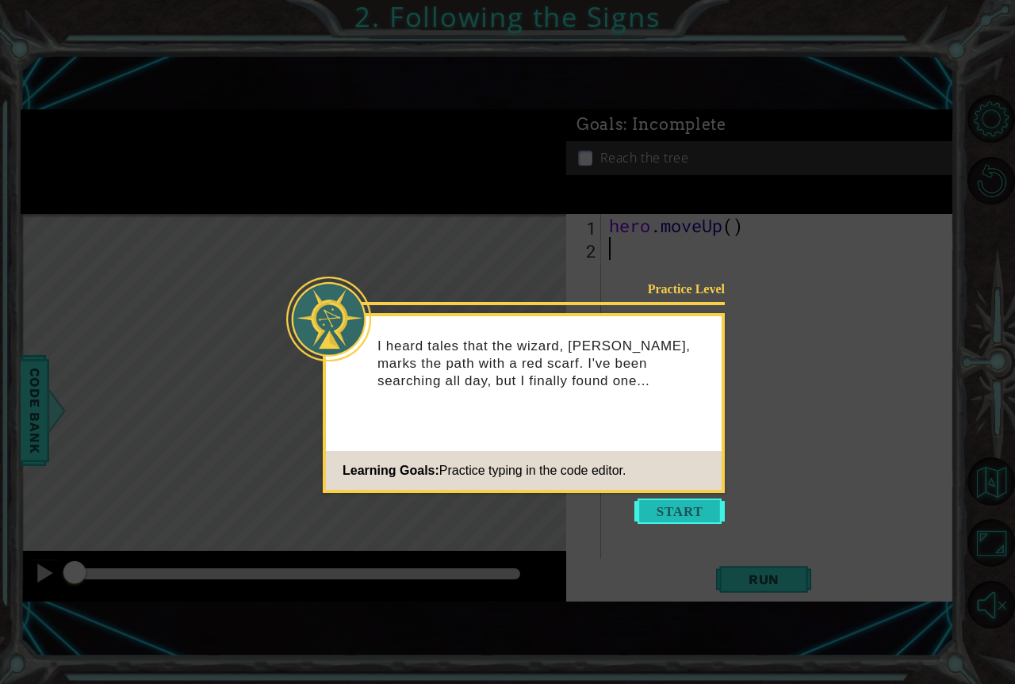
click at [681, 517] on button "Start" at bounding box center [680, 511] width 90 height 25
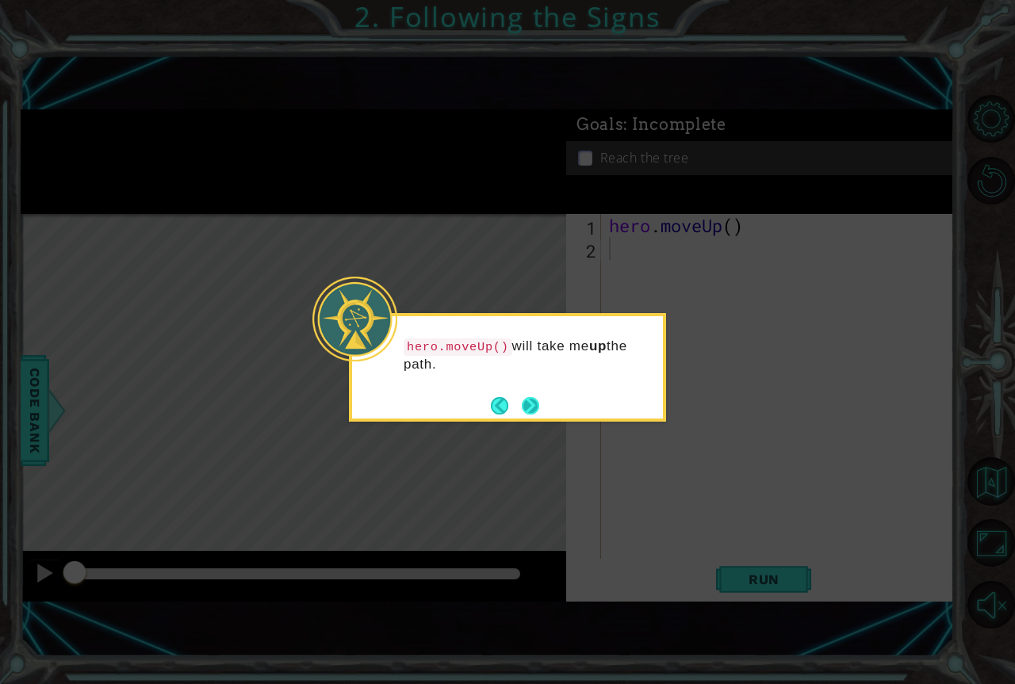
click at [529, 397] on button "Next" at bounding box center [530, 405] width 17 height 17
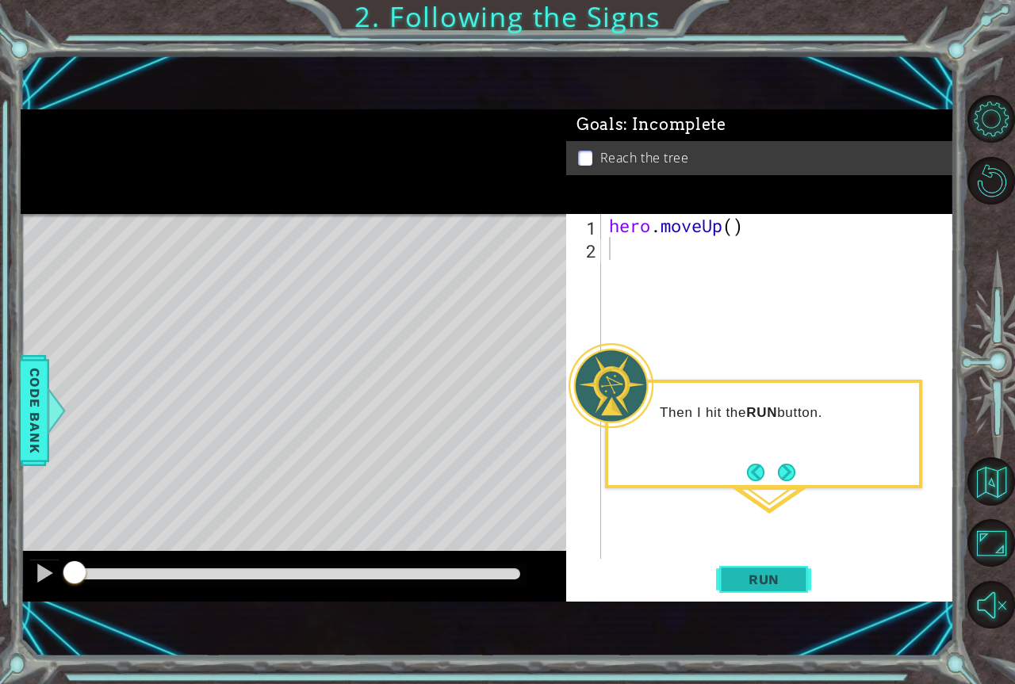
click at [767, 573] on span "Run" at bounding box center [764, 580] width 63 height 16
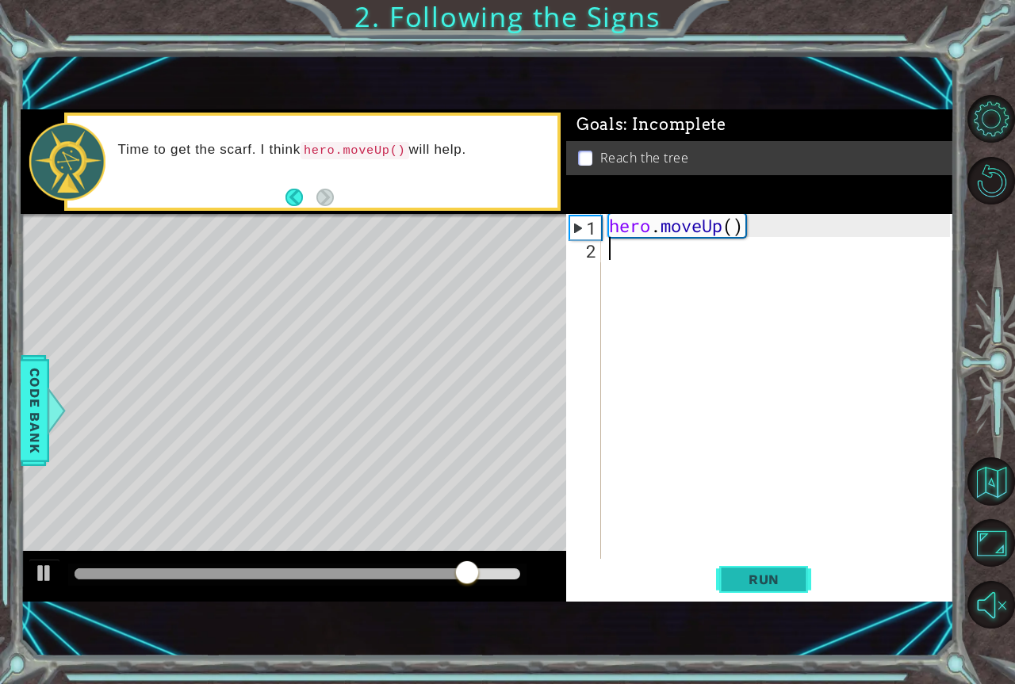
click at [767, 573] on span "Run" at bounding box center [764, 580] width 63 height 16
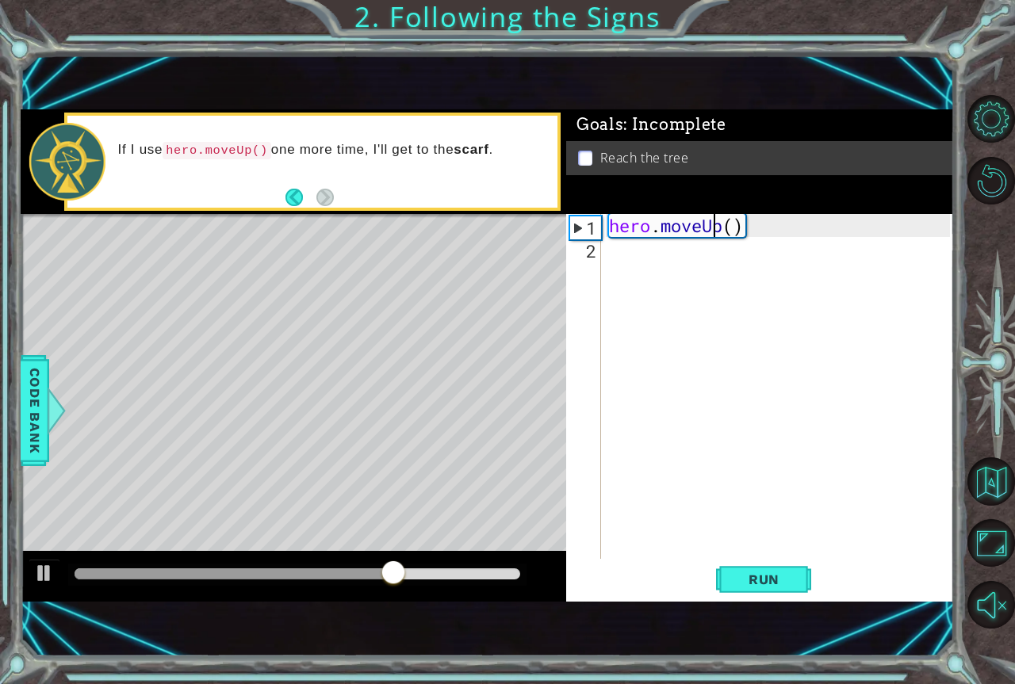
click at [709, 225] on div "hero . moveUp ( )" at bounding box center [782, 409] width 352 height 391
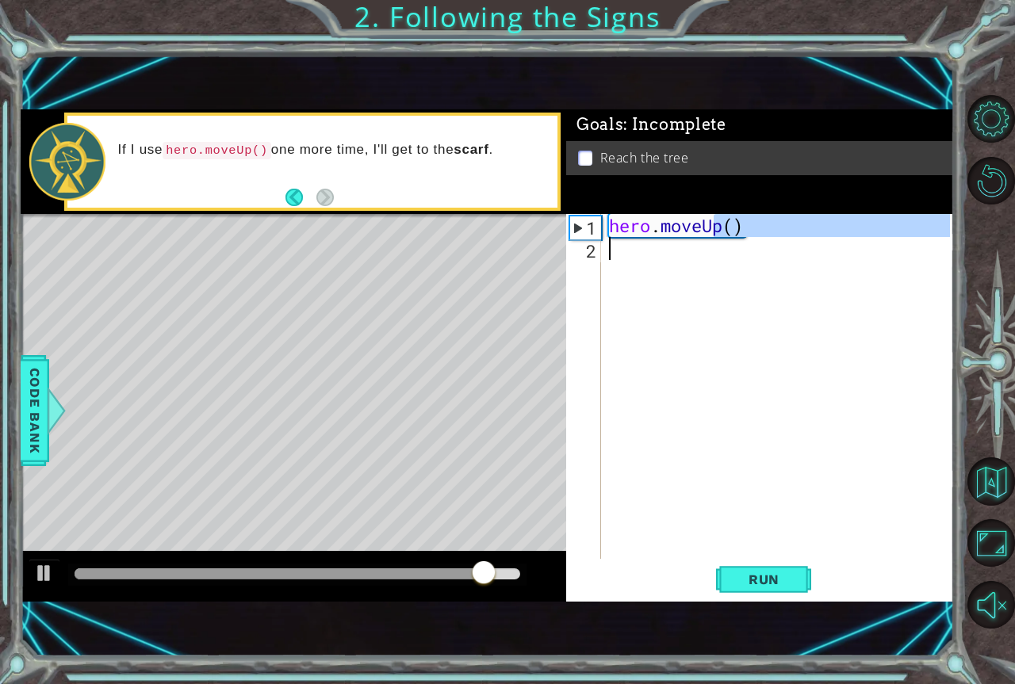
drag, startPoint x: 709, startPoint y: 225, endPoint x: 781, endPoint y: 233, distance: 72.6
click at [756, 255] on div "hero . moveUp ( )" at bounding box center [782, 409] width 352 height 391
drag, startPoint x: 792, startPoint y: 226, endPoint x: 807, endPoint y: 284, distance: 59.8
click at [794, 226] on div "hero . moveUp ( )" at bounding box center [782, 409] width 352 height 391
type textarea "hero.moveUp()"
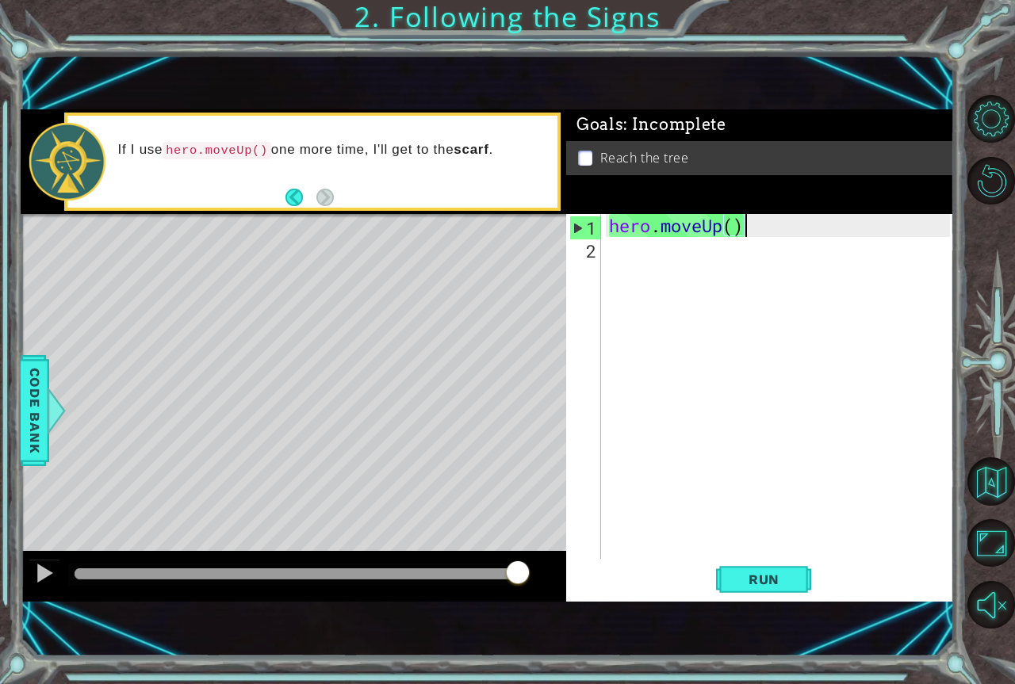
drag, startPoint x: 807, startPoint y: 296, endPoint x: 678, endPoint y: 279, distance: 130.4
click at [807, 297] on div "hero . moveUp ( )" at bounding box center [782, 409] width 352 height 391
click at [648, 265] on div "hero . moveUp ( )" at bounding box center [782, 409] width 352 height 391
click at [695, 316] on div "hero . moveUp ( )" at bounding box center [782, 409] width 352 height 391
click at [667, 378] on div "hero . moveUp ( )" at bounding box center [782, 409] width 352 height 391
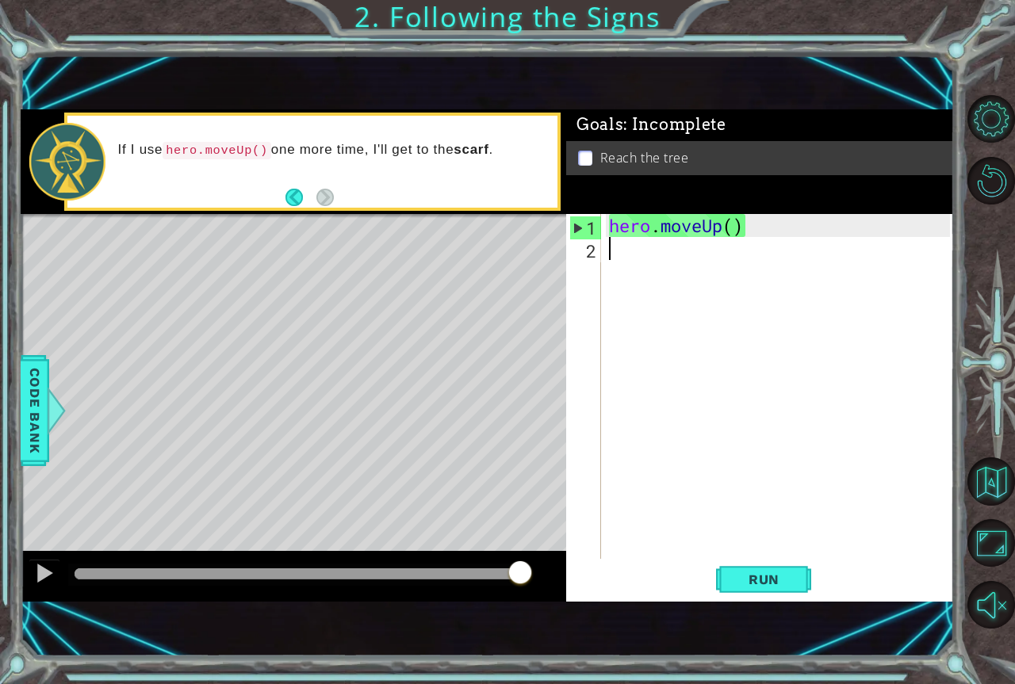
click at [654, 391] on div "hero . moveUp ( )" at bounding box center [782, 409] width 352 height 391
click at [201, 312] on div "Level Map" at bounding box center [387, 447] width 733 height 467
click at [415, 212] on div "If I use hero.moveUp() one more time, I'll get to the scarf ." at bounding box center [294, 161] width 546 height 105
click at [736, 223] on div "hero . moveUp ( )" at bounding box center [782, 409] width 352 height 391
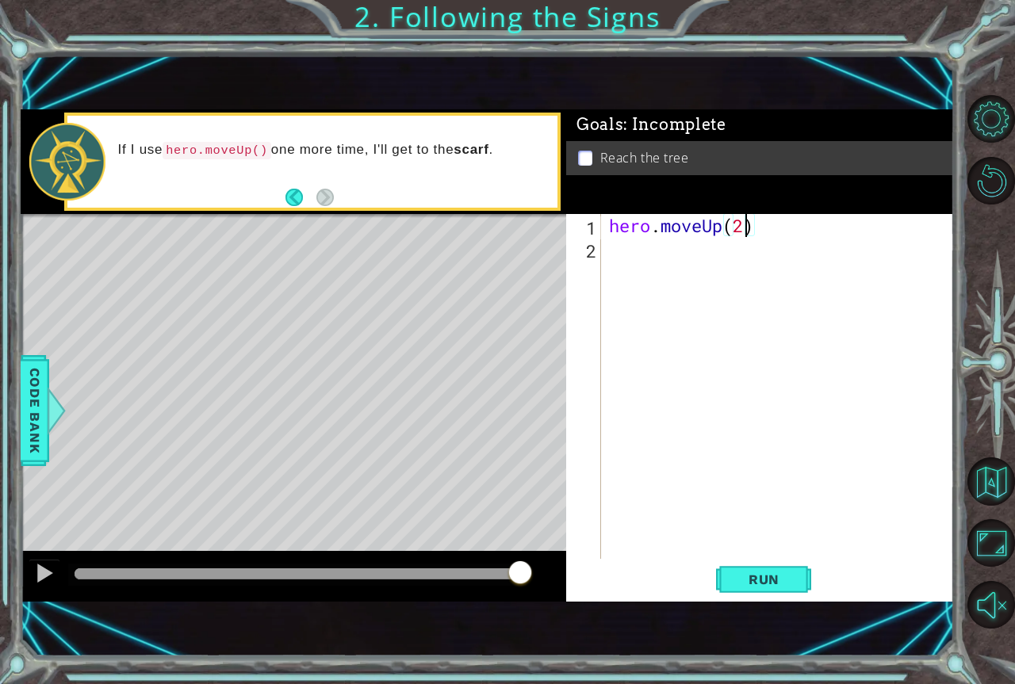
scroll to position [0, 6]
click at [788, 600] on div "hero.moveUp(2) 1 2 hero . moveUp ( 2 ) הההההההההההההההההההההההההההההההההההההההה…" at bounding box center [760, 408] width 388 height 388
click at [791, 569] on button "Run" at bounding box center [763, 580] width 95 height 39
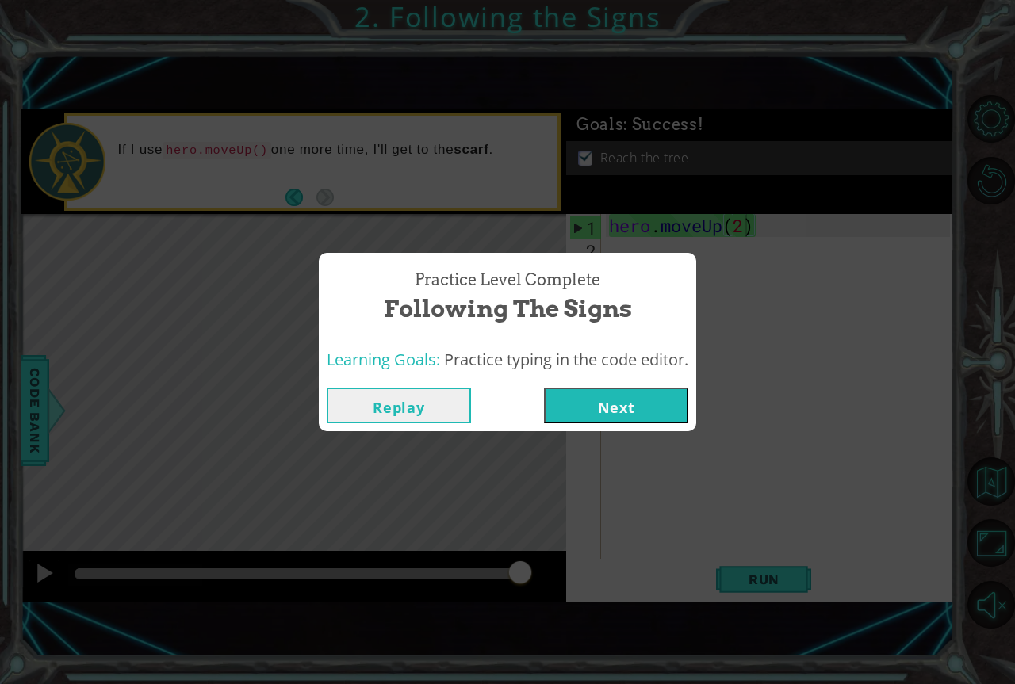
click at [309, 374] on div "Practice Level Complete Following the Signs Learning Goals: Practice typing in …" at bounding box center [507, 342] width 1015 height 684
click at [373, 400] on button "Replay" at bounding box center [399, 406] width 144 height 36
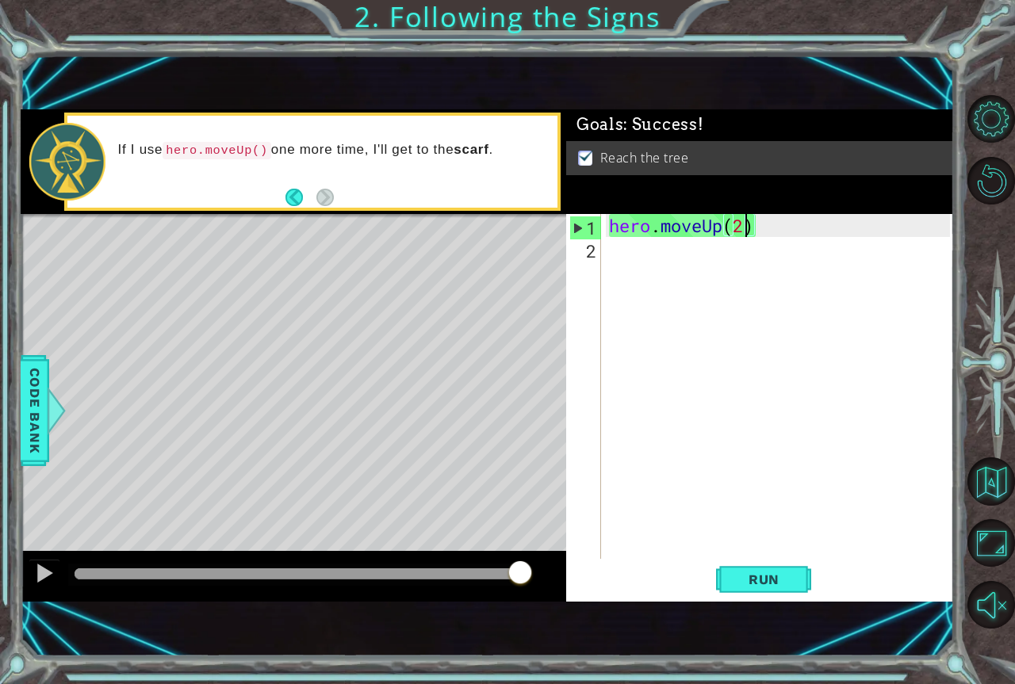
type textarea "hero.moveUp()"
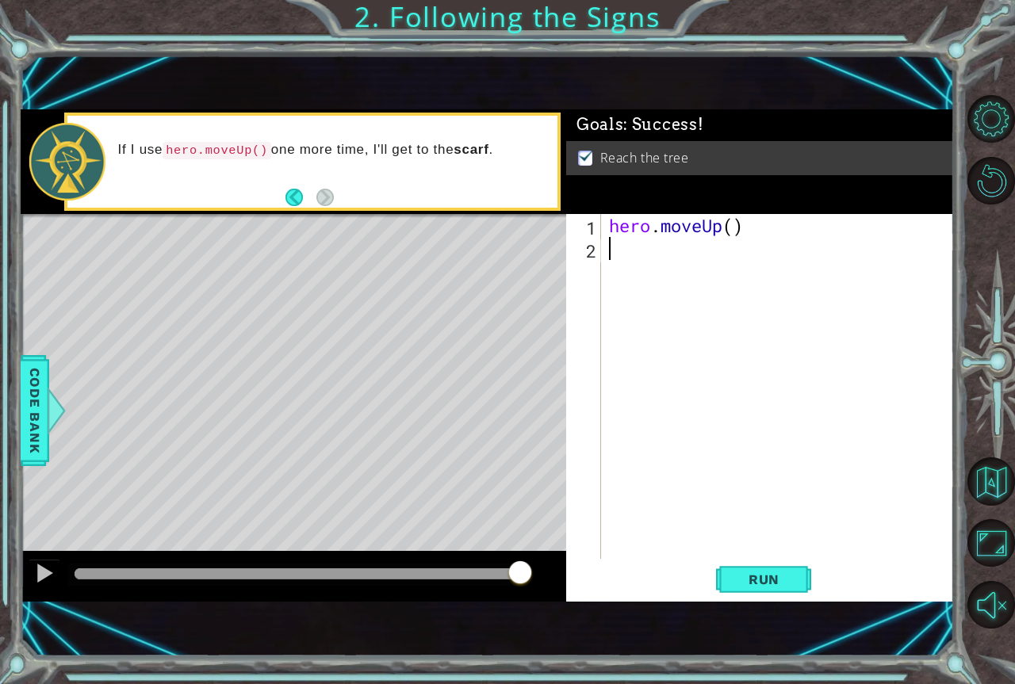
click at [705, 240] on div "hero . moveUp ( )" at bounding box center [782, 409] width 352 height 391
click at [774, 590] on button "Run" at bounding box center [763, 580] width 95 height 39
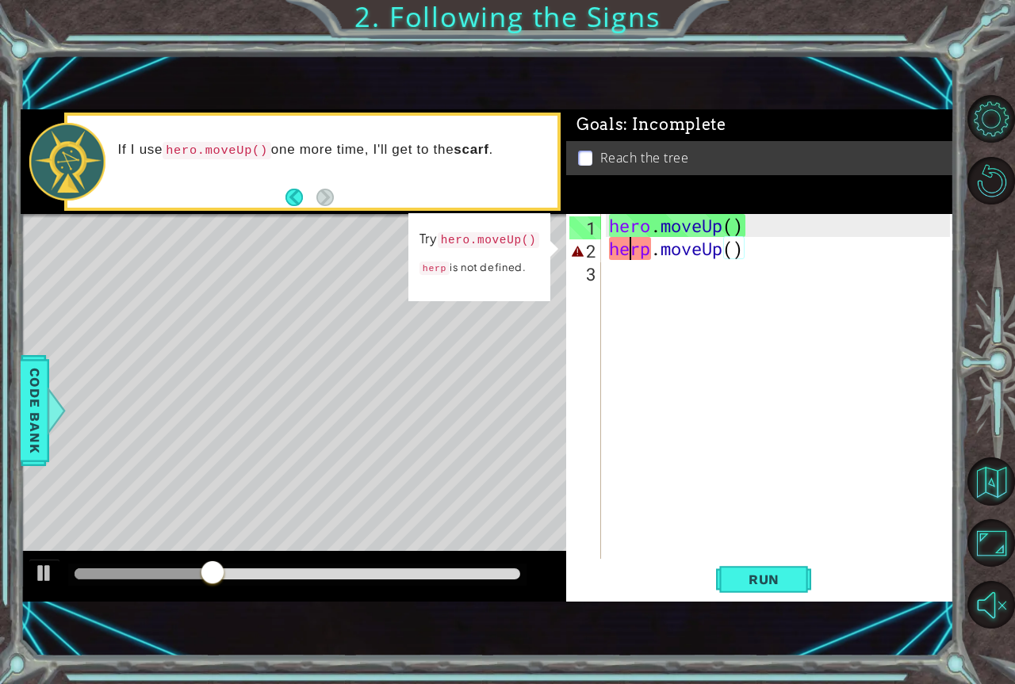
click at [629, 243] on div "hero . moveUp ( ) herp . moveUp ( )" at bounding box center [782, 409] width 352 height 391
click at [639, 247] on div "hero . moveUp ( ) herp . moveUp ( )" at bounding box center [782, 409] width 352 height 391
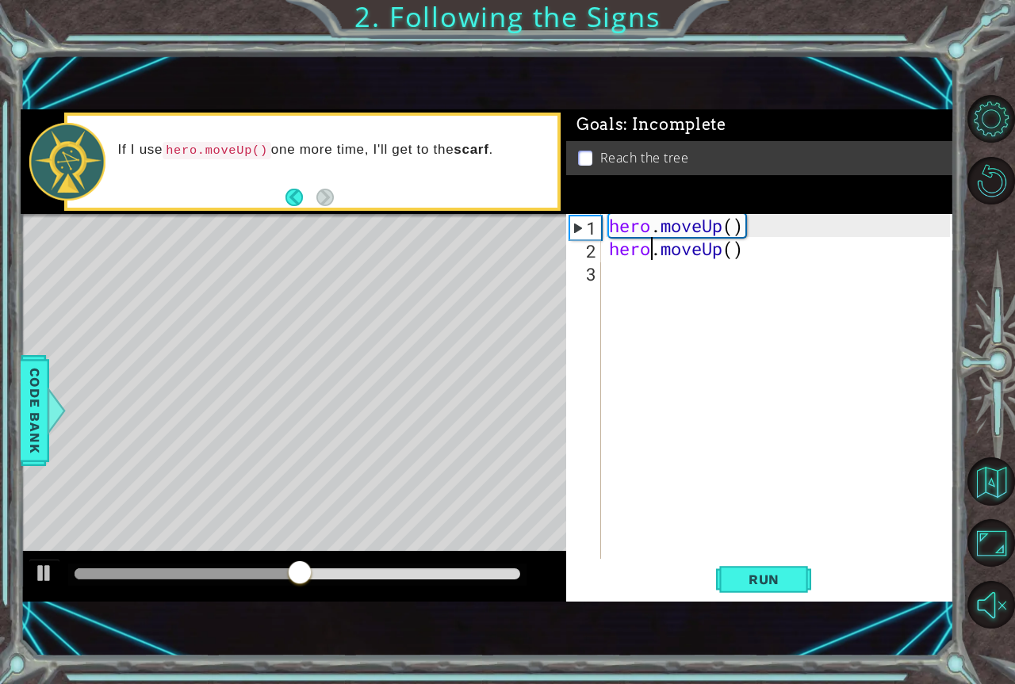
scroll to position [0, 2]
type textarea "hero.moveUp()"
click at [765, 568] on button "Run" at bounding box center [763, 580] width 95 height 39
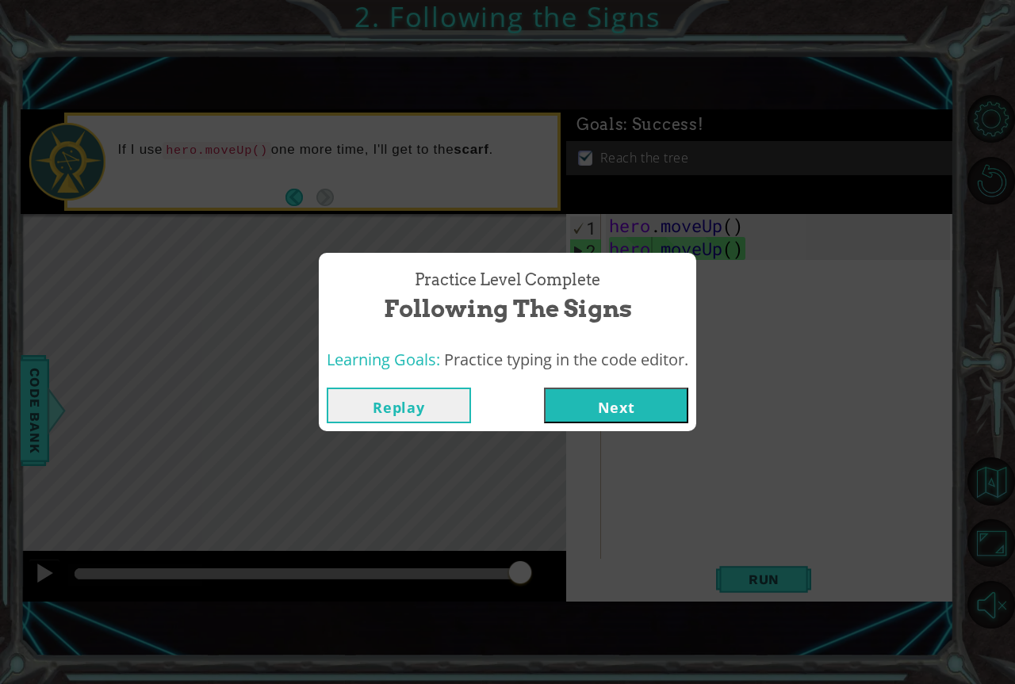
click at [649, 407] on button "Next" at bounding box center [616, 406] width 144 height 36
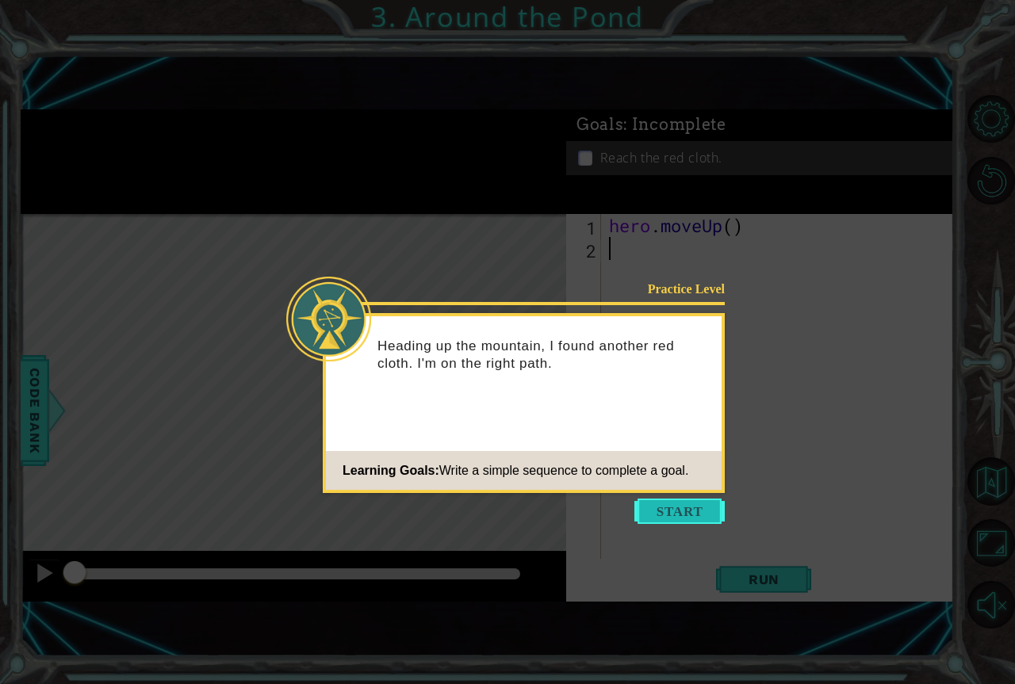
click at [698, 512] on button "Start" at bounding box center [680, 511] width 90 height 25
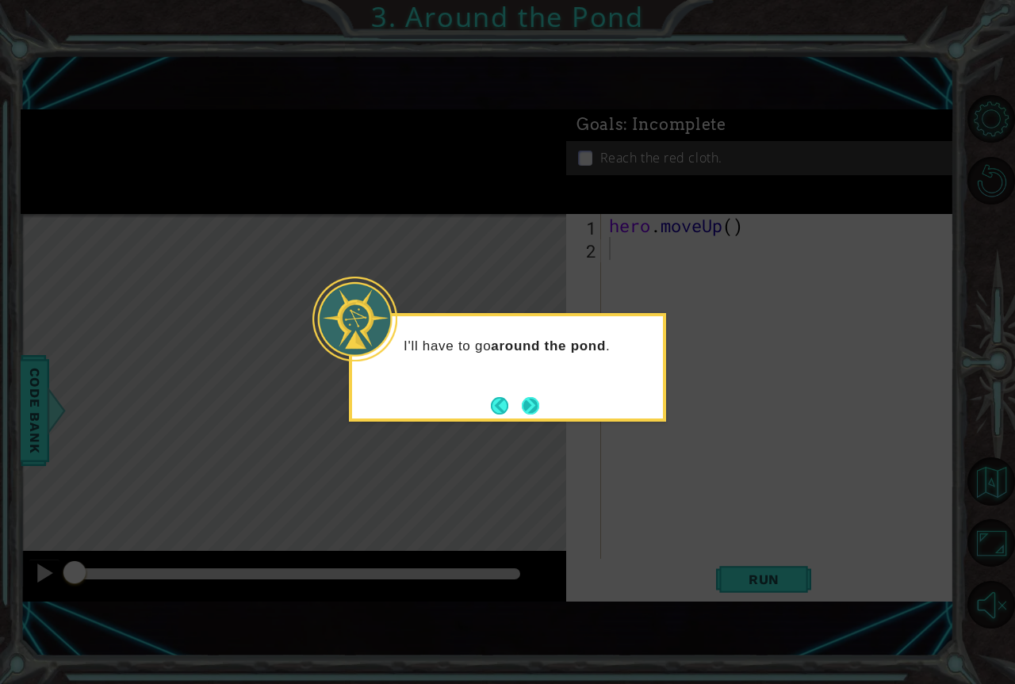
click at [523, 401] on button "Next" at bounding box center [530, 405] width 17 height 17
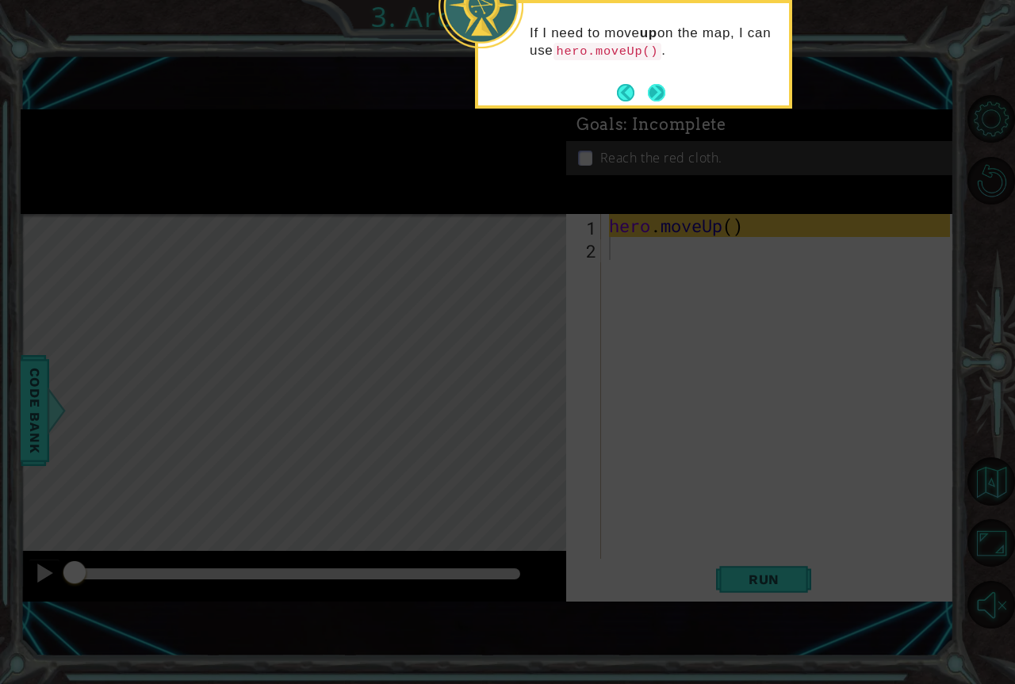
click at [663, 93] on button "Next" at bounding box center [656, 92] width 17 height 17
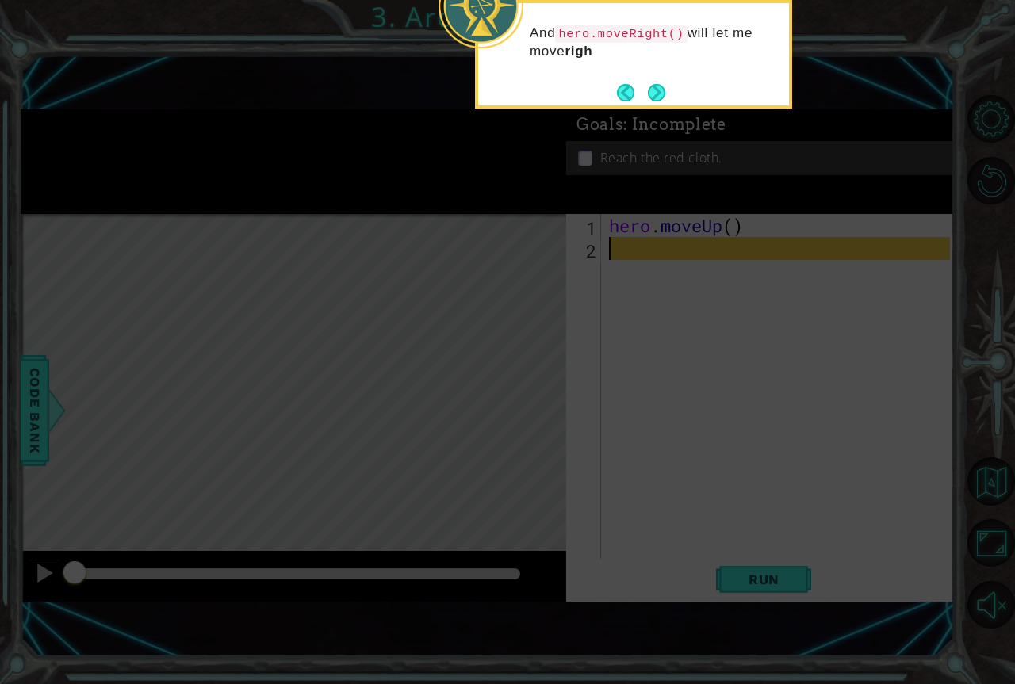
click at [663, 93] on button "Next" at bounding box center [656, 92] width 17 height 17
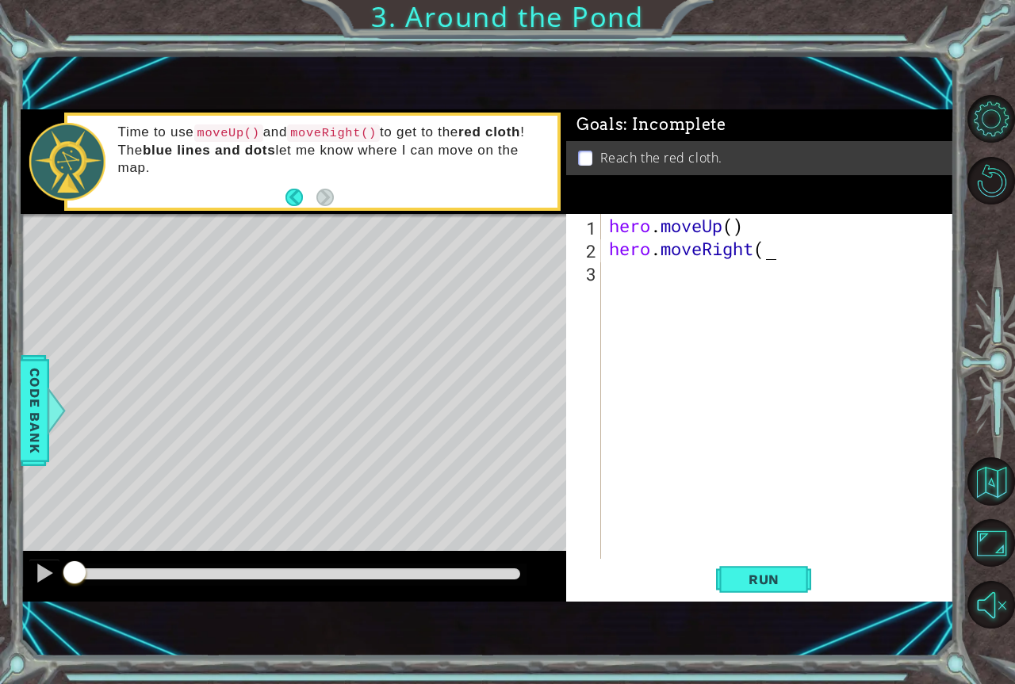
scroll to position [0, 6]
type textarea "hero.moveRight()"
click at [675, 296] on div "hero . moveUp ( ) hero . moveRight ( )" at bounding box center [782, 409] width 352 height 391
click at [758, 604] on div "1 ההההההההההההההההההההההההההההההההההההההההההההההההההההההההההההההההההההההההההההה…" at bounding box center [488, 356] width 934 height 602
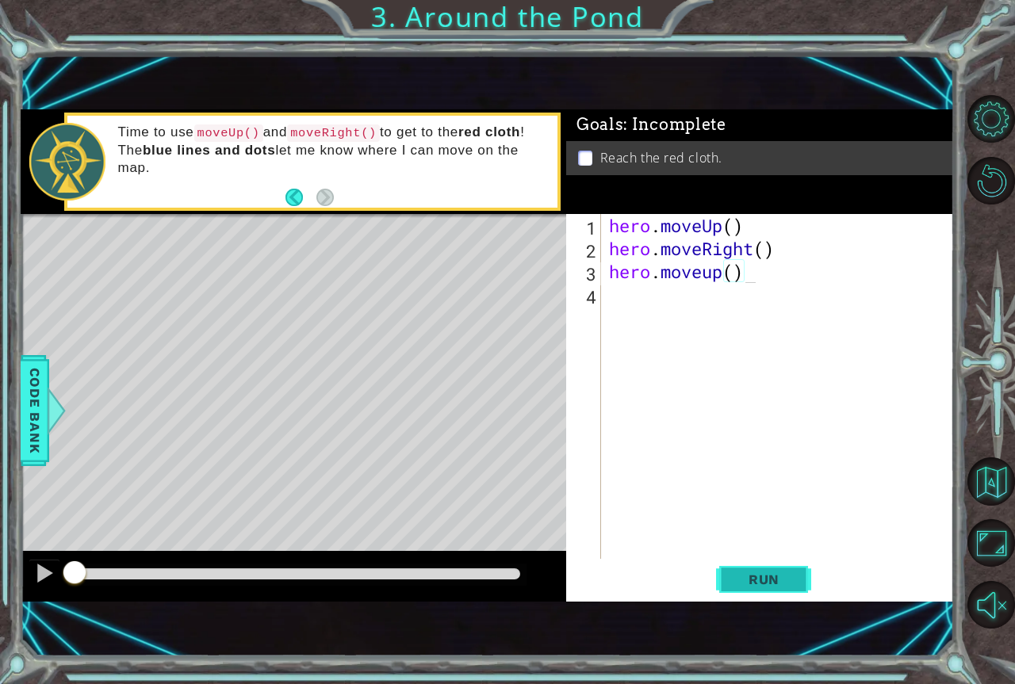
click at [753, 587] on span "Run" at bounding box center [764, 580] width 63 height 16
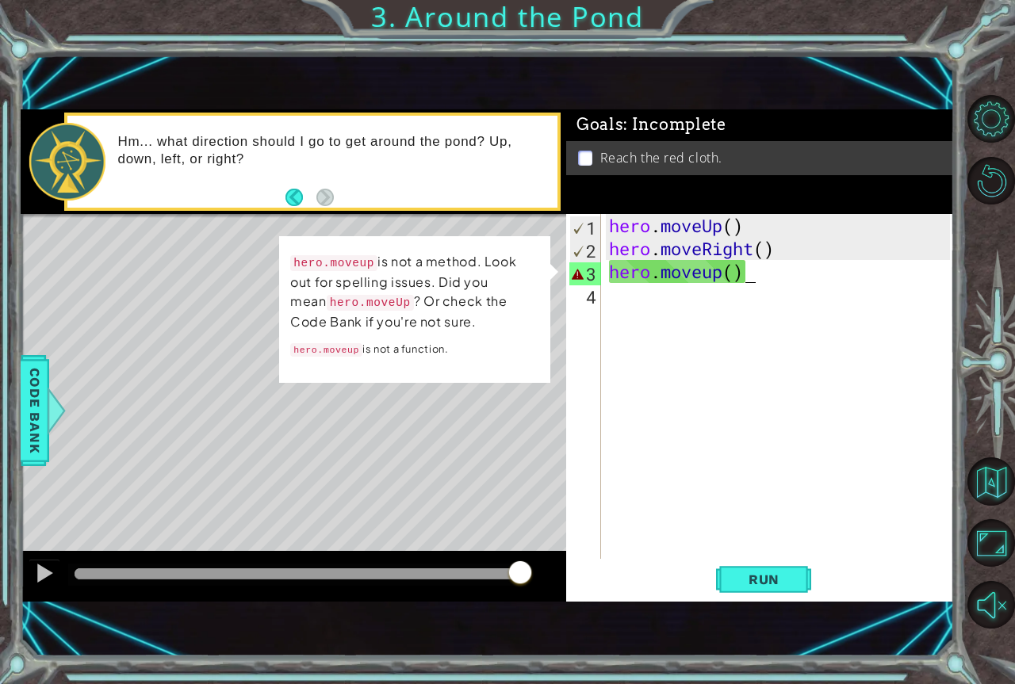
click at [717, 270] on div "hero . moveUp ( ) hero . moveRight ( ) hero . moveup ( )" at bounding box center [782, 409] width 352 height 391
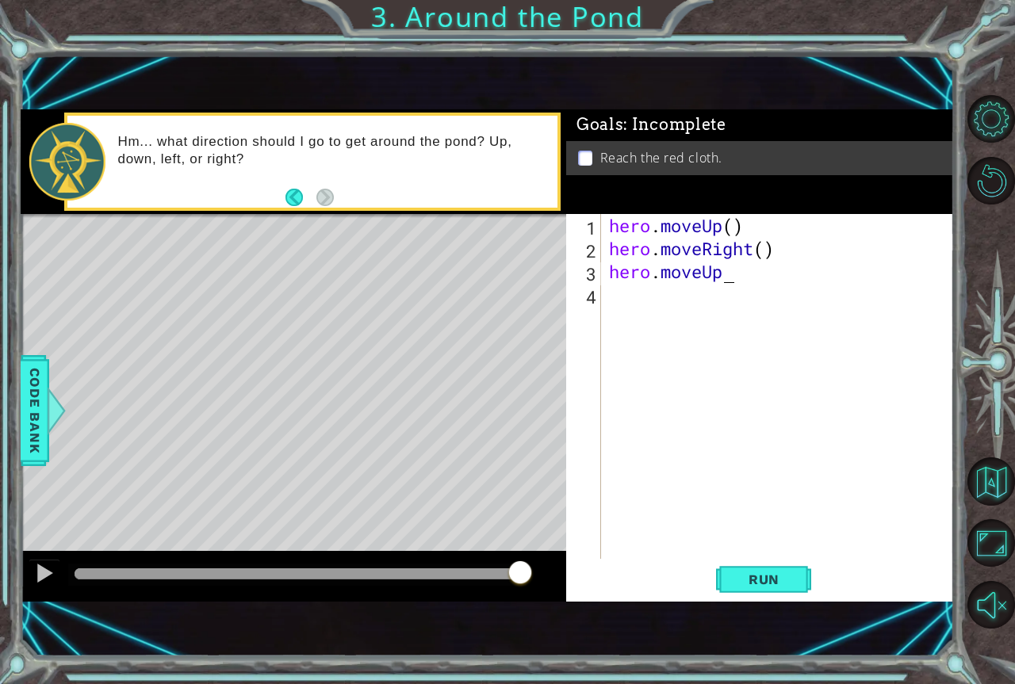
scroll to position [0, 6]
click at [754, 578] on span "Run" at bounding box center [764, 580] width 63 height 16
type textarea "hero.moveUp()"
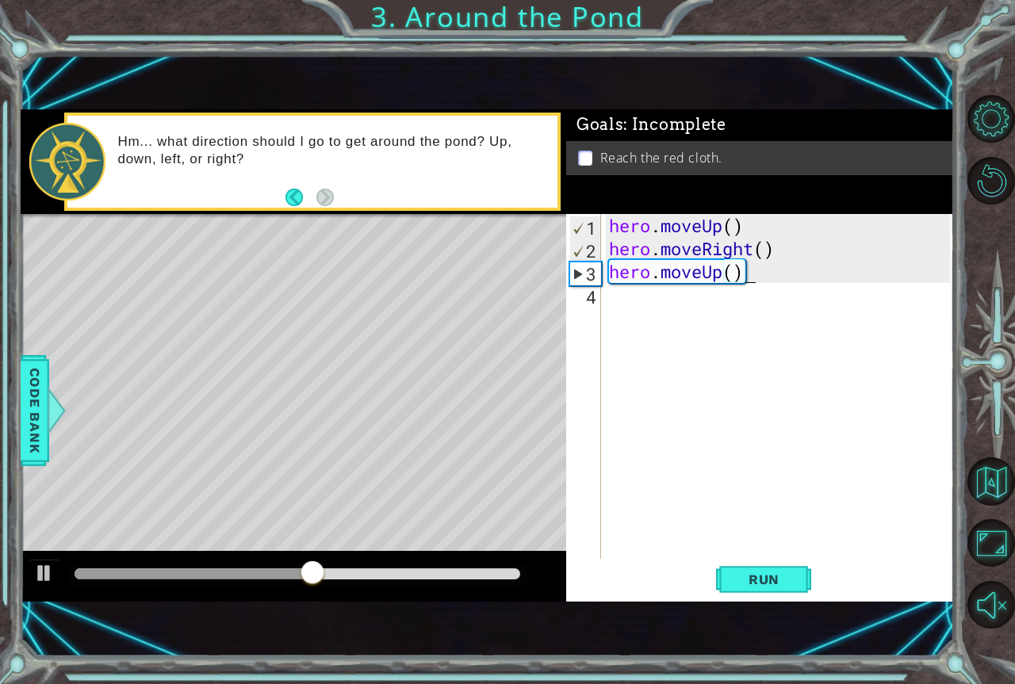
click at [653, 313] on div "hero . moveUp ( ) hero . moveRight ( ) hero . moveUp ( )" at bounding box center [782, 409] width 352 height 391
type textarea "g"
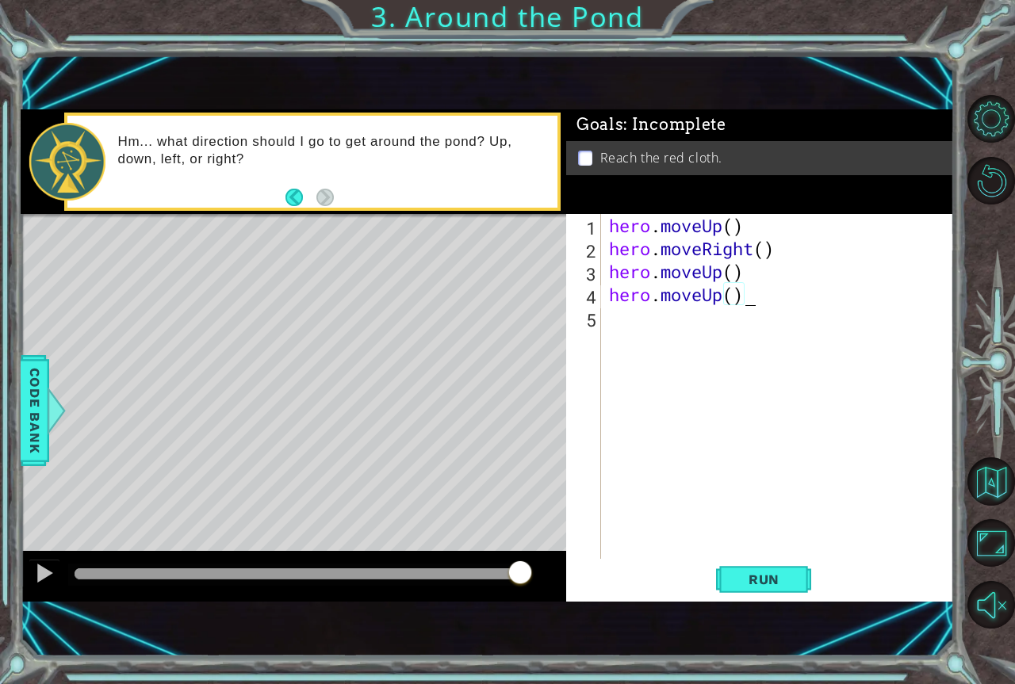
scroll to position [0, 6]
type textarea "hero.moveUp()"
click at [827, 589] on div "Run" at bounding box center [764, 580] width 388 height 39
click at [796, 590] on button "Run" at bounding box center [763, 580] width 95 height 39
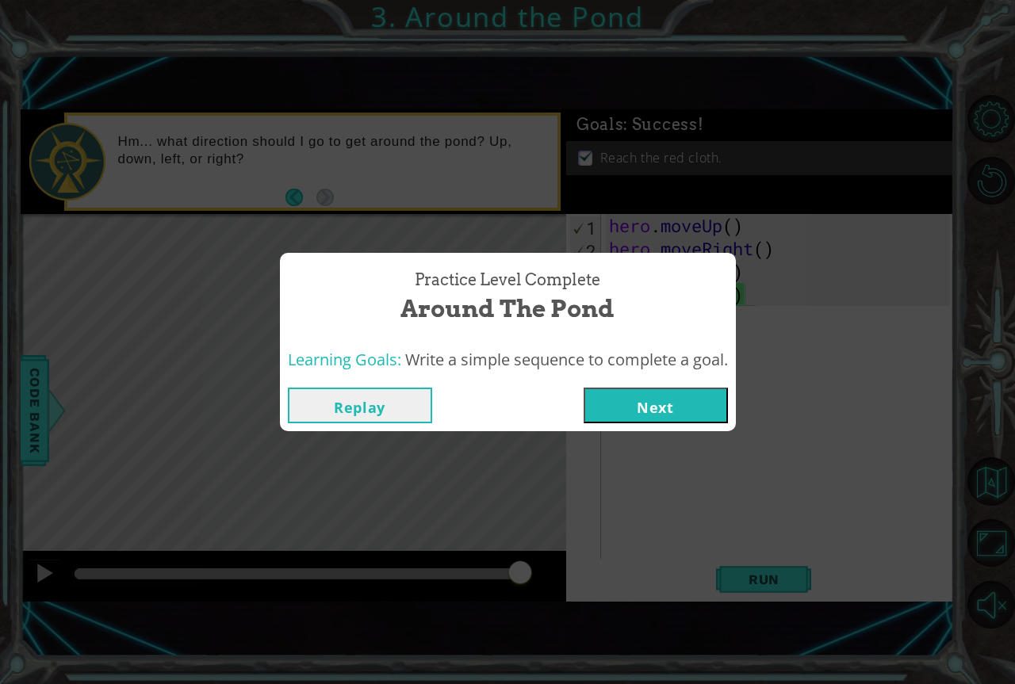
drag, startPoint x: 690, startPoint y: 382, endPoint x: 665, endPoint y: 389, distance: 26.4
click at [681, 386] on div "Replay Next" at bounding box center [508, 406] width 456 height 52
click at [662, 391] on button "Next" at bounding box center [656, 406] width 144 height 36
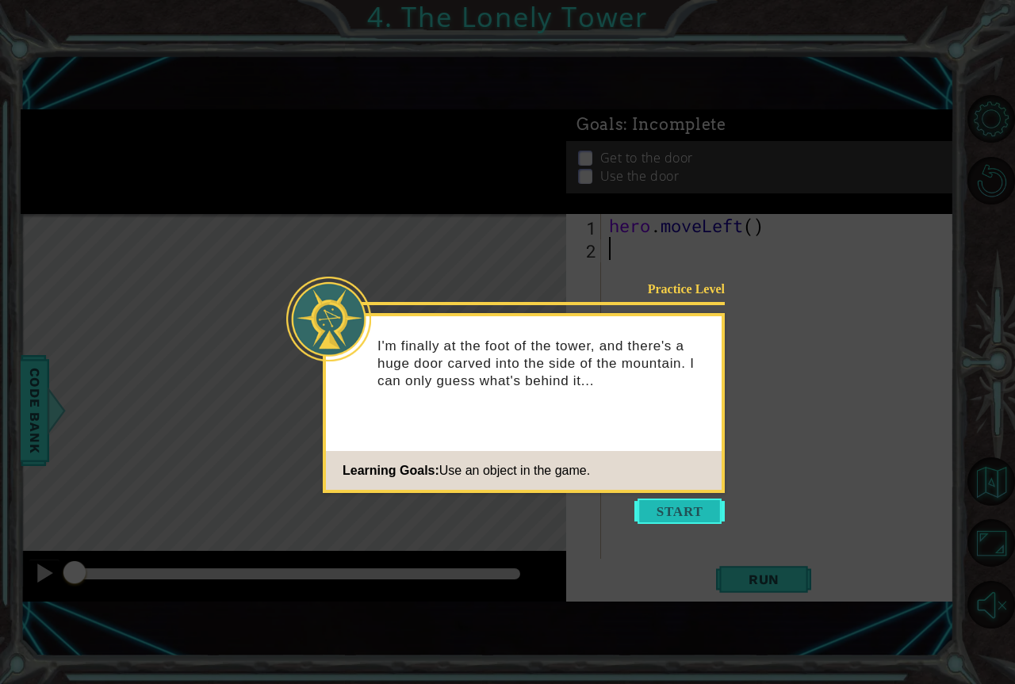
click at [684, 500] on button "Start" at bounding box center [680, 511] width 90 height 25
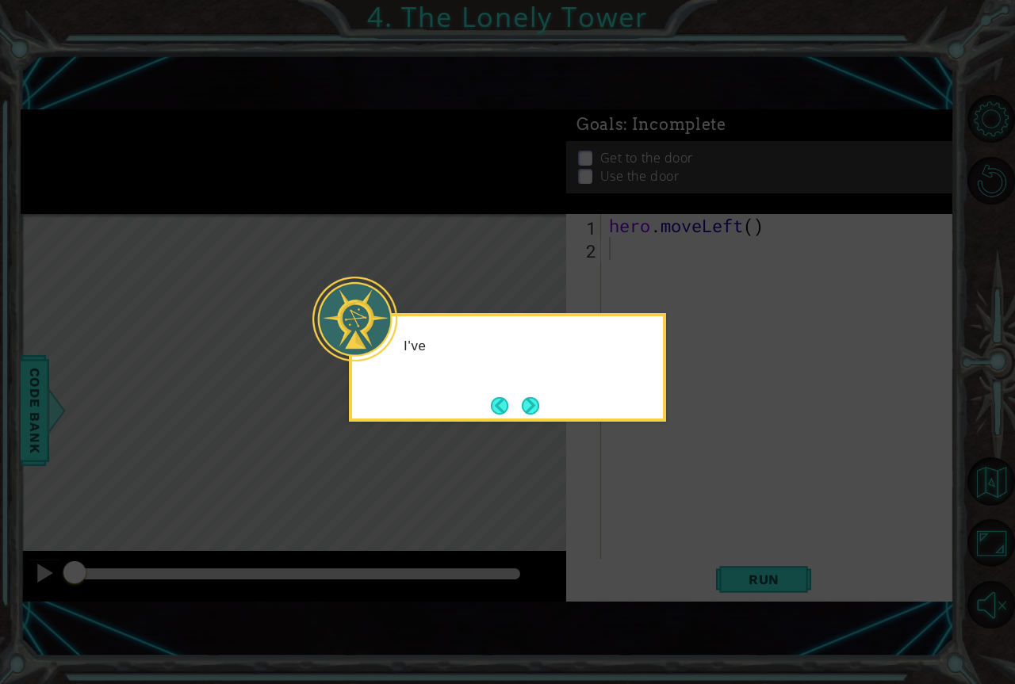
click at [684, 500] on icon at bounding box center [507, 342] width 1015 height 684
drag, startPoint x: 563, startPoint y: 405, endPoint x: 523, endPoint y: 405, distance: 40.5
click at [531, 406] on div "I've got to get t" at bounding box center [507, 367] width 317 height 109
click at [535, 412] on button "Next" at bounding box center [530, 405] width 17 height 17
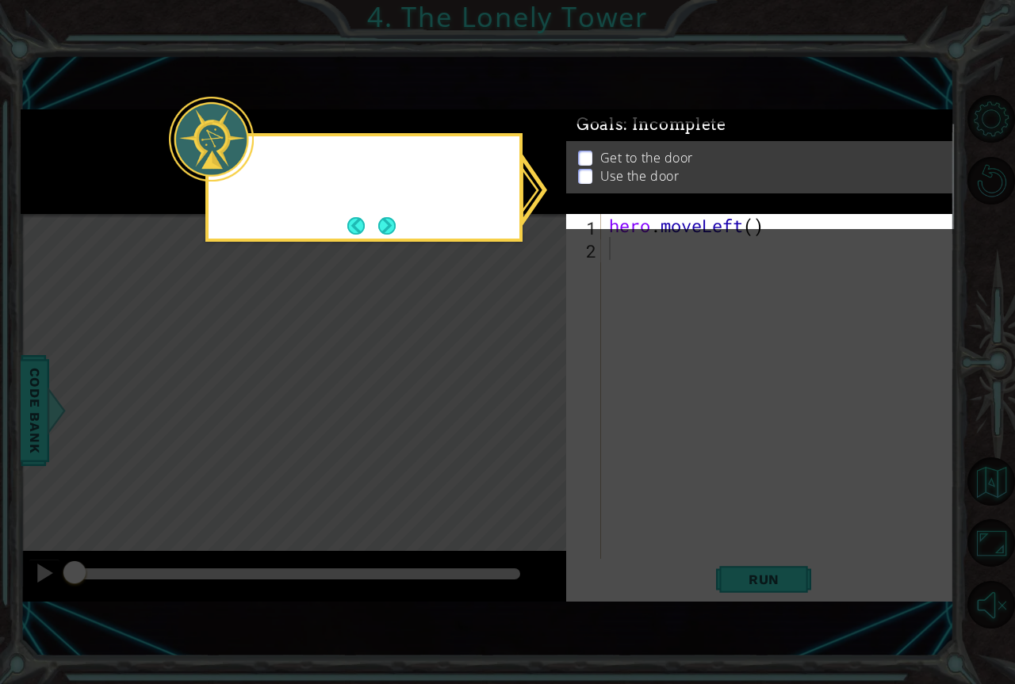
click at [535, 412] on icon at bounding box center [507, 342] width 1015 height 684
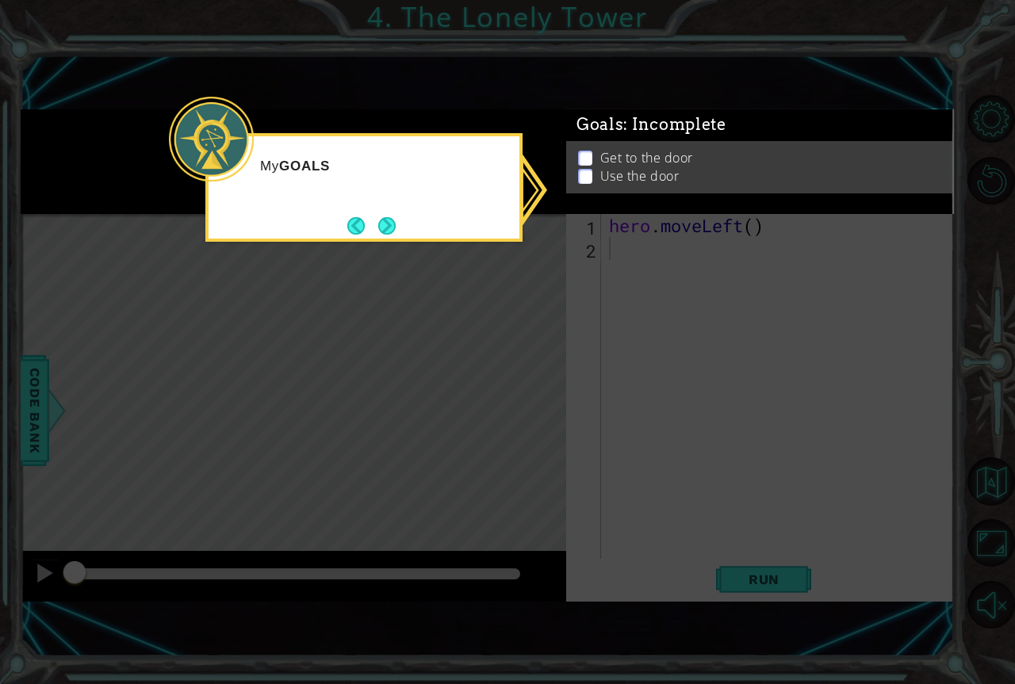
click at [535, 412] on icon at bounding box center [507, 342] width 1015 height 684
click at [558, 382] on icon at bounding box center [507, 342] width 1015 height 684
click at [403, 207] on div "My GOALS up here will help me figure out what to do next." at bounding box center [364, 183] width 311 height 80
click at [396, 230] on button "Next" at bounding box center [386, 225] width 17 height 17
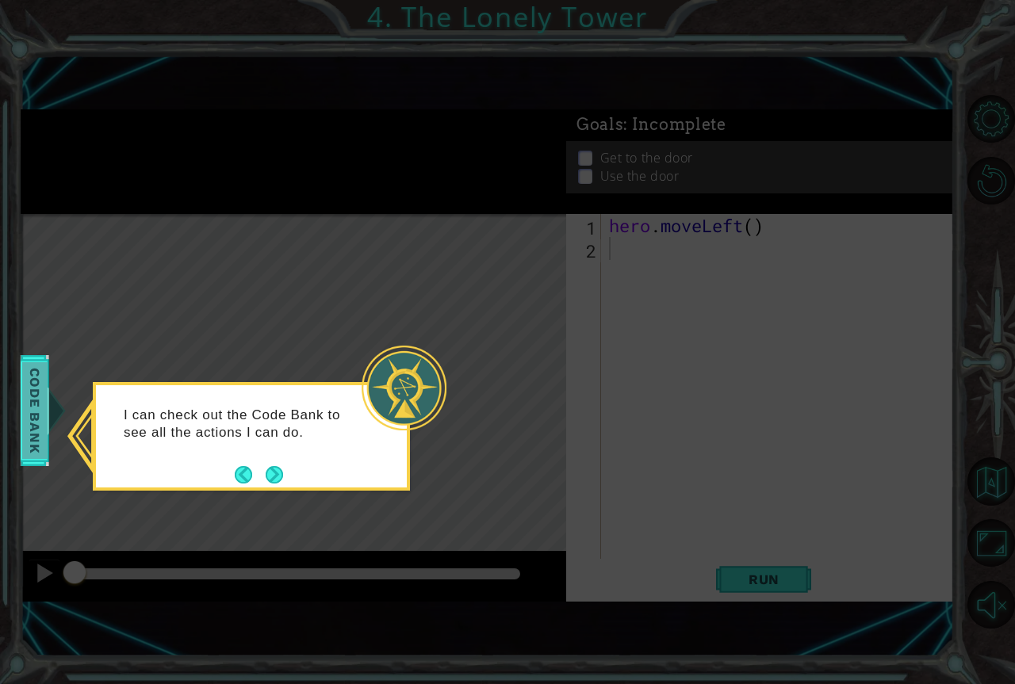
click at [44, 382] on span "Code Bank" at bounding box center [34, 410] width 25 height 97
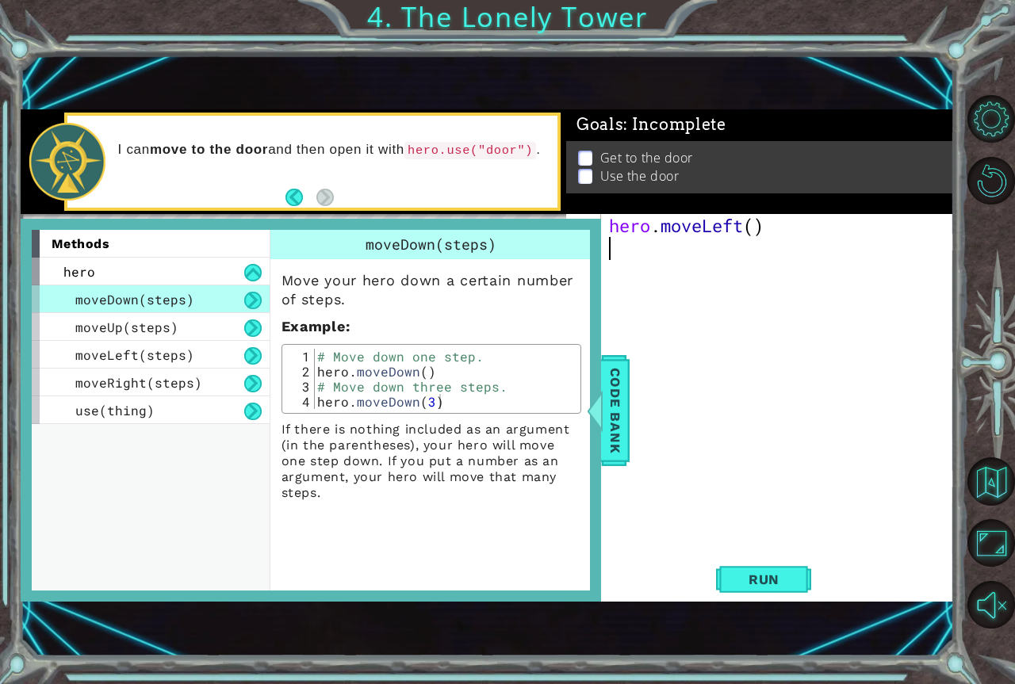
click at [568, 520] on div "moveDown(steps) Move your hero down a certain number of steps. Example : 1 2 3 …" at bounding box center [433, 410] width 327 height 361
click at [676, 558] on div "hero . moveLeft ( )" at bounding box center [782, 409] width 352 height 391
click at [625, 473] on div "hero . moveLeft ( )" at bounding box center [782, 409] width 352 height 391
click at [598, 437] on div "methods hero moveDown(steps) moveUp(steps) moveLeft(steps) moveRight(steps) use…" at bounding box center [311, 410] width 581 height 383
click at [631, 454] on div "1 ההההההההההההההההההההההההההההההההההההההההההההההההההההההההההההההההההההההההההההה…" at bounding box center [488, 355] width 934 height 493
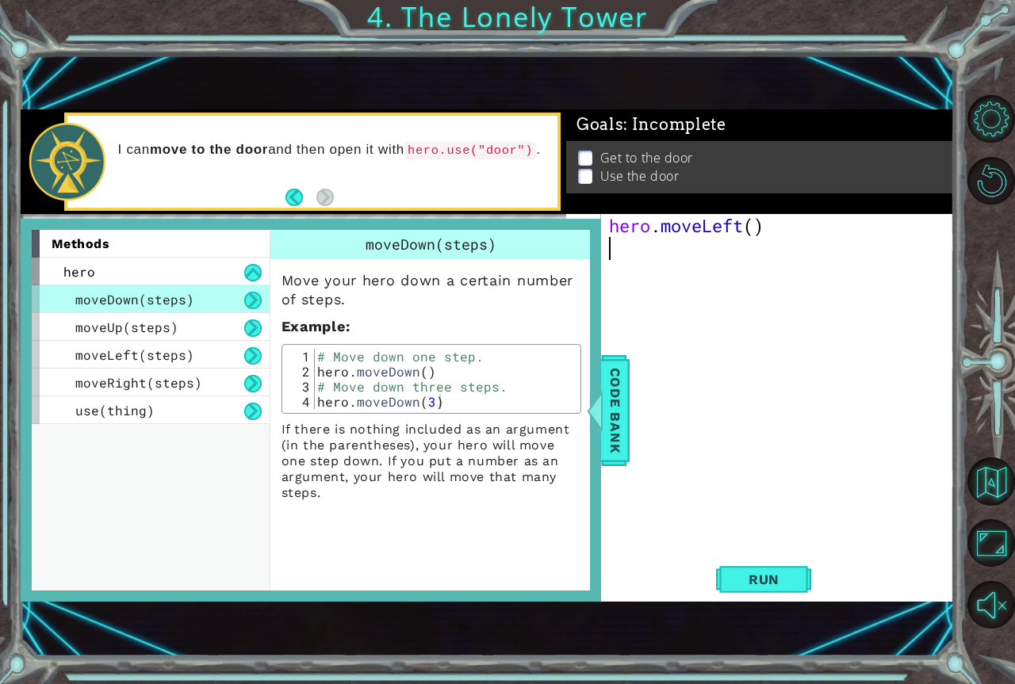
click at [631, 450] on div "hero . moveLeft ( )" at bounding box center [782, 409] width 352 height 391
click at [612, 446] on span "Code Bank" at bounding box center [614, 410] width 25 height 97
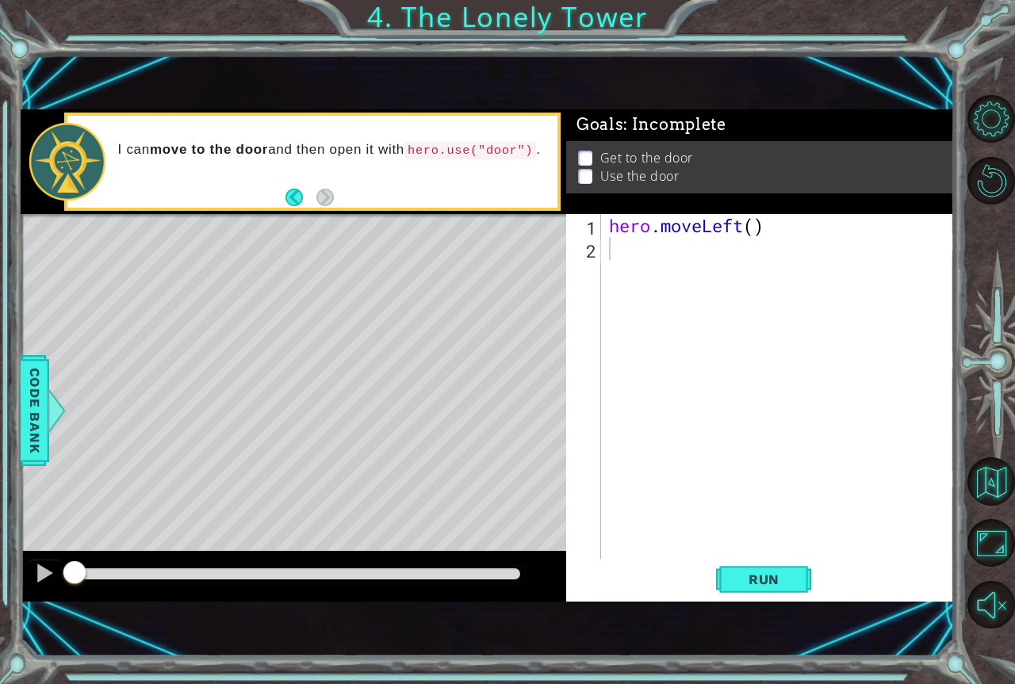
click at [340, 459] on div "Level Map" at bounding box center [387, 447] width 733 height 467
click at [757, 577] on span "Run" at bounding box center [764, 580] width 63 height 16
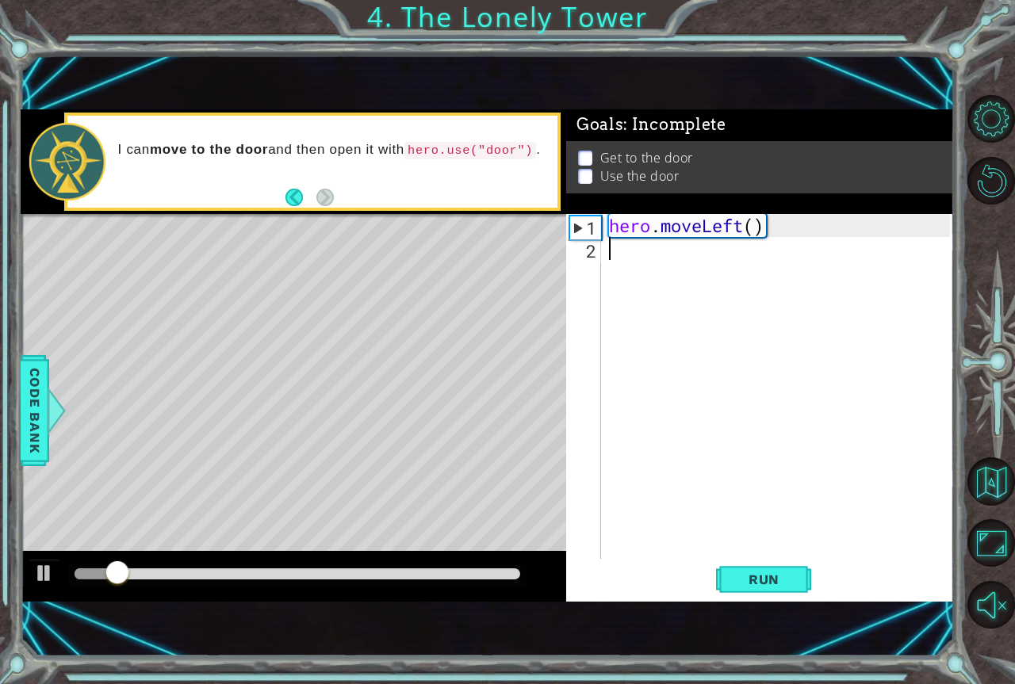
click at [646, 278] on div "hero . moveLeft ( )" at bounding box center [782, 409] width 352 height 391
type textarea "hero.moveLeft()"
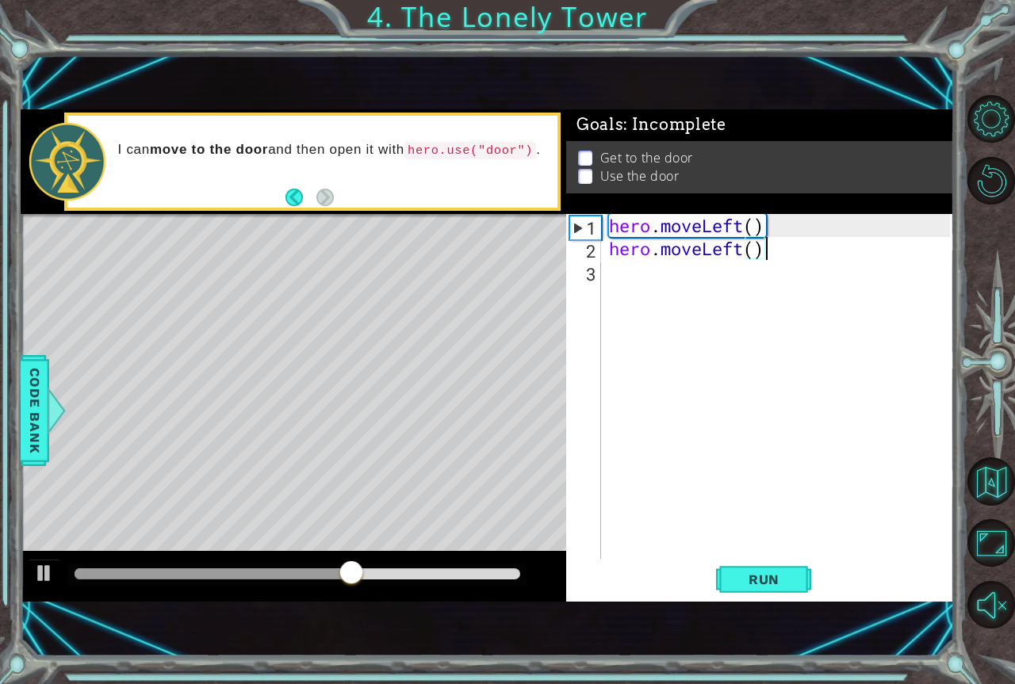
click at [693, 308] on div "hero . moveLeft ( ) hero . moveLeft ( )" at bounding box center [782, 409] width 352 height 391
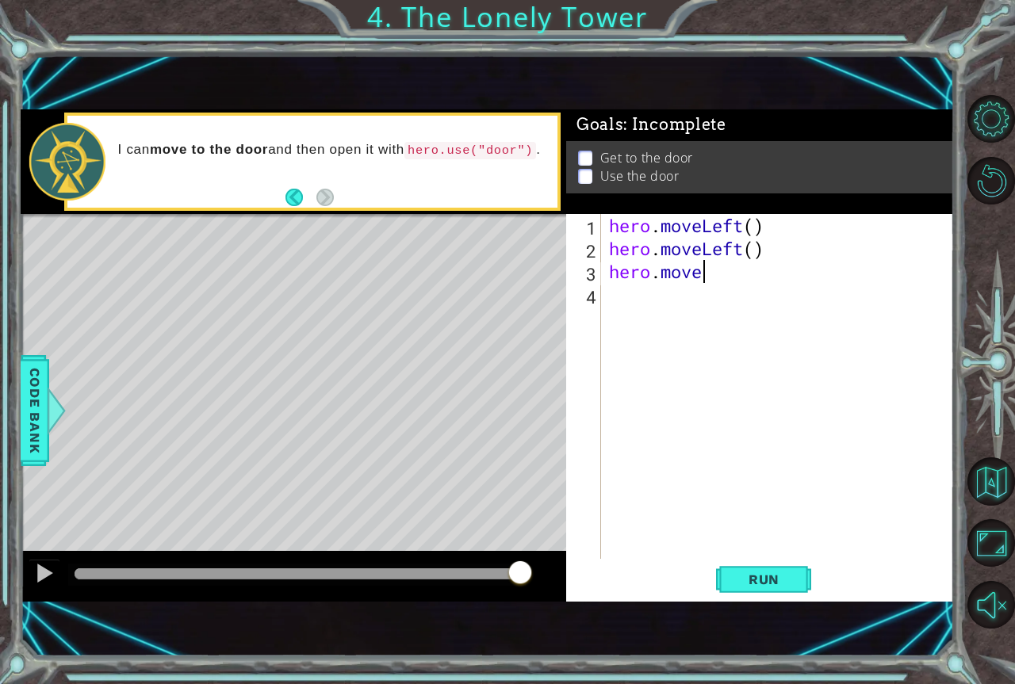
scroll to position [0, 4]
type textarea "hero.moveLeft()"
click at [704, 335] on div "hero . moveLeft ( ) hero . moveLeft ( ) hero . moveLeft ( )" at bounding box center [782, 409] width 352 height 391
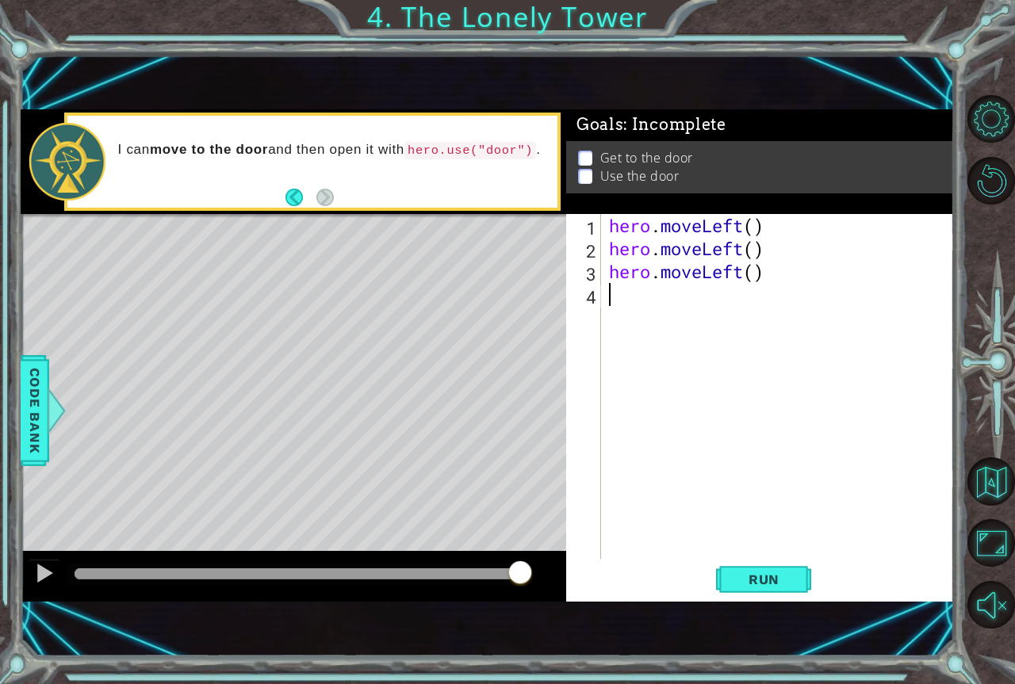
type textarea "H"
type textarea "hero.moveUp()"
click at [711, 338] on div "hero . moveLeft ( ) hero . moveLeft ( ) hero . moveLeft ( ) hero . moveUp ( )" at bounding box center [782, 409] width 352 height 391
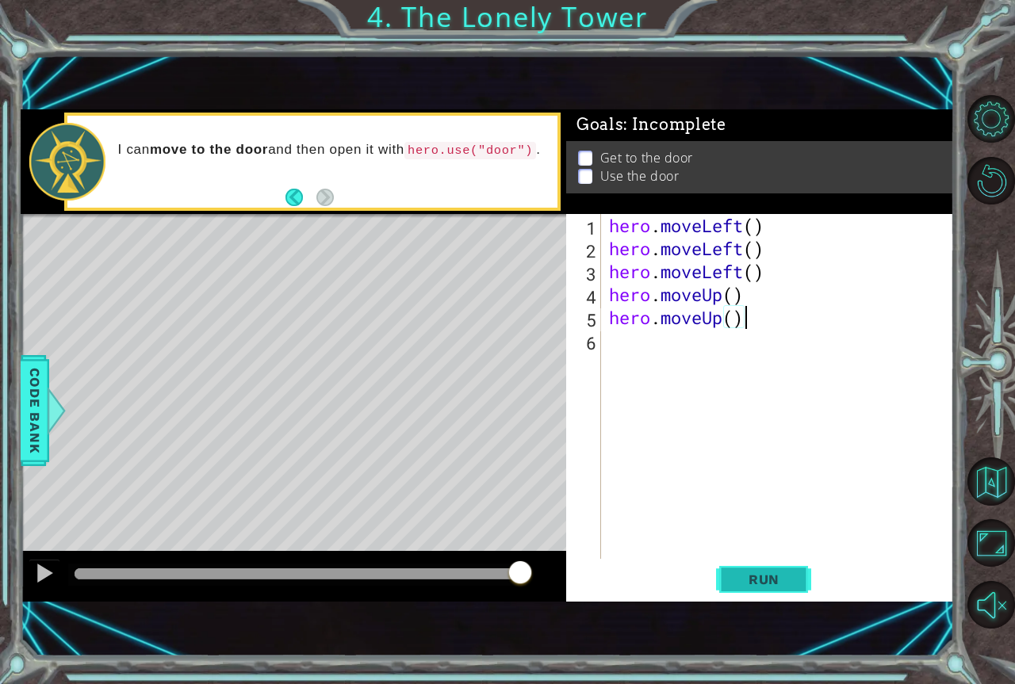
type textarea "hero.moveUp()"
click at [780, 580] on span "Run" at bounding box center [764, 580] width 63 height 16
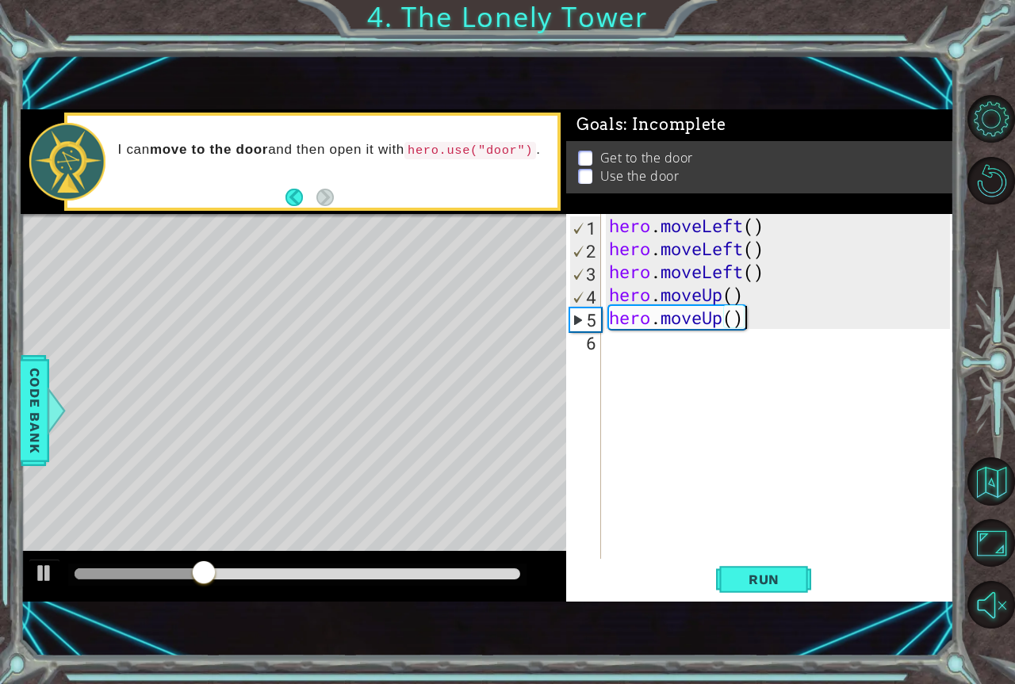
click at [617, 340] on div "hero . moveLeft ( ) hero . moveLeft ( ) hero . moveLeft ( ) hero . moveUp ( ) h…" at bounding box center [782, 409] width 352 height 391
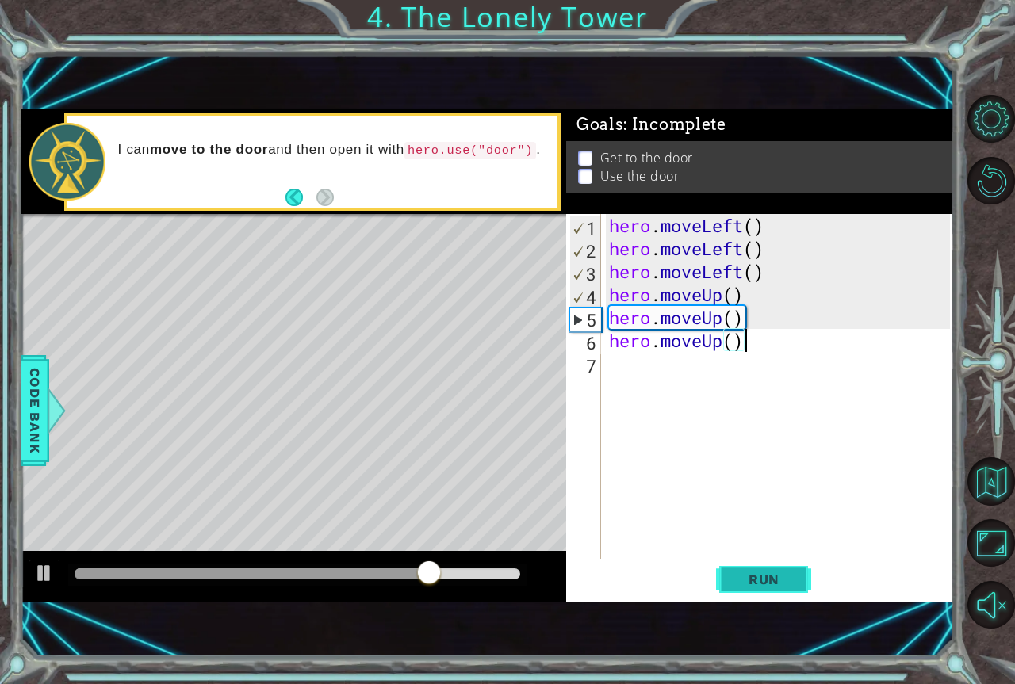
type textarea "hero.moveUp()"
click at [716, 573] on button "Run" at bounding box center [763, 580] width 95 height 39
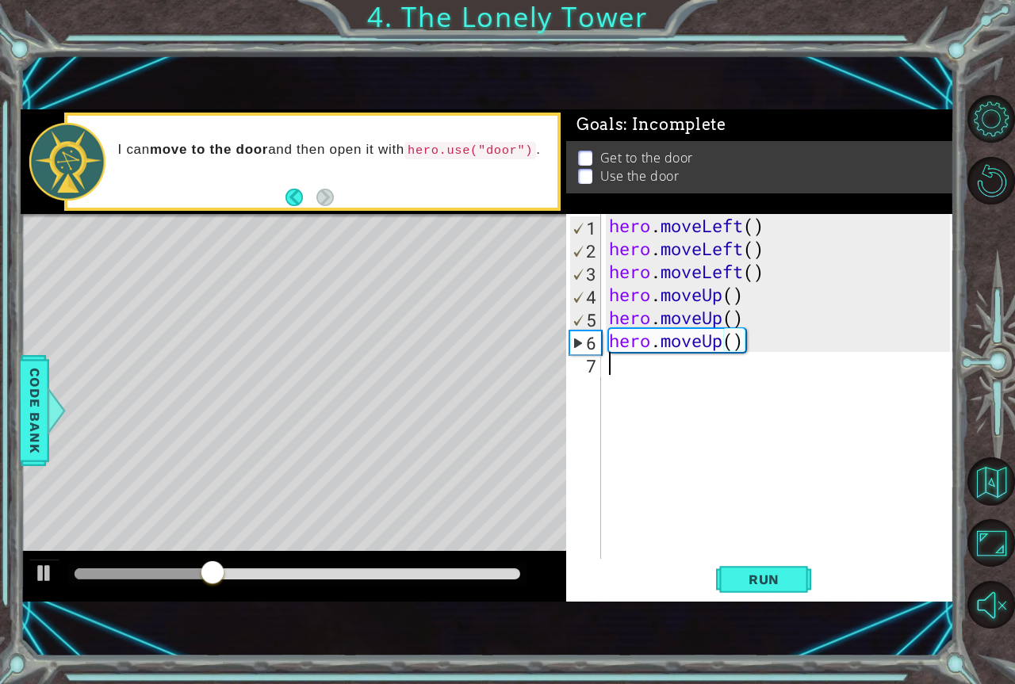
drag, startPoint x: 651, startPoint y: 393, endPoint x: 654, endPoint y: 382, distance: 10.8
click at [654, 385] on div "hero . moveLeft ( ) hero . moveLeft ( ) hero . moveLeft ( ) hero . moveUp ( ) h…" at bounding box center [782, 409] width 352 height 391
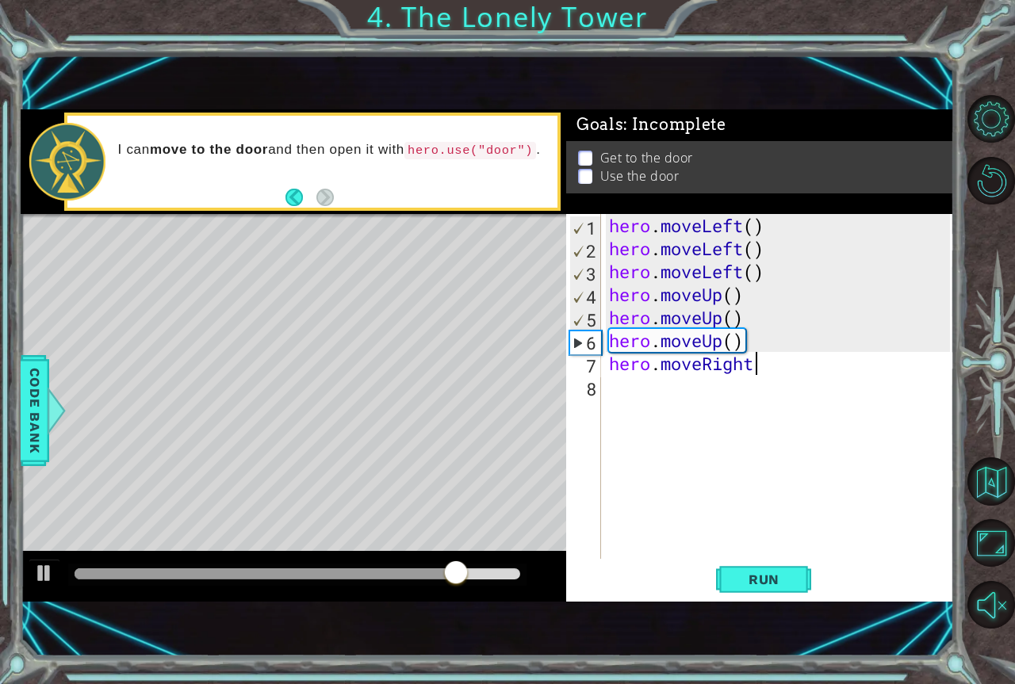
scroll to position [0, 6]
type textarea "hero.moveRight()"
click at [758, 595] on button "Run" at bounding box center [763, 580] width 95 height 39
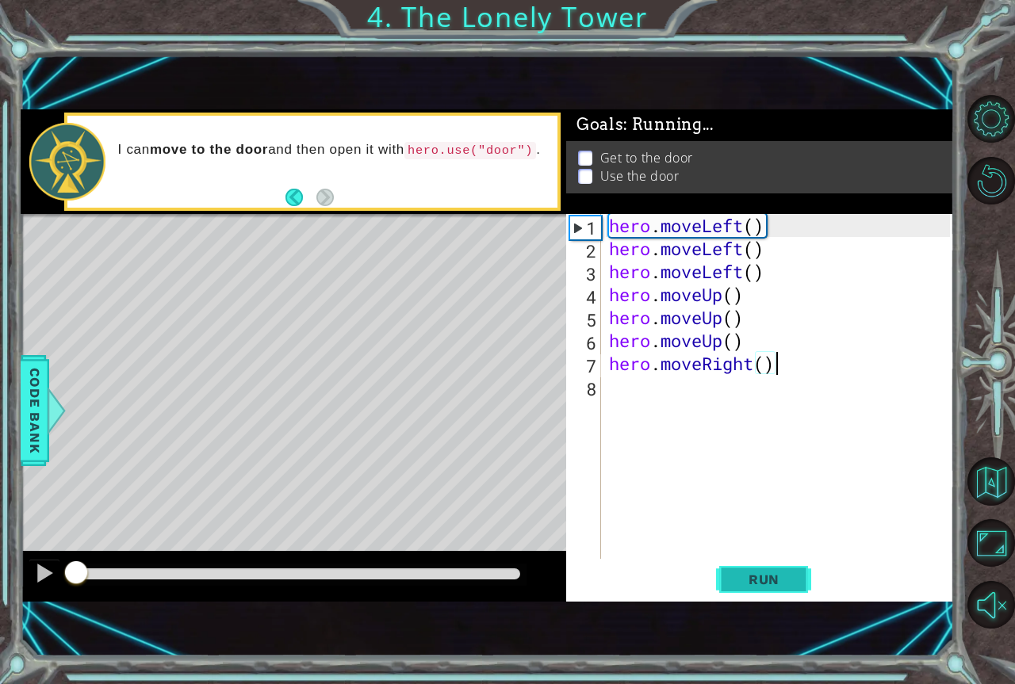
click at [781, 583] on span "Run" at bounding box center [764, 580] width 63 height 16
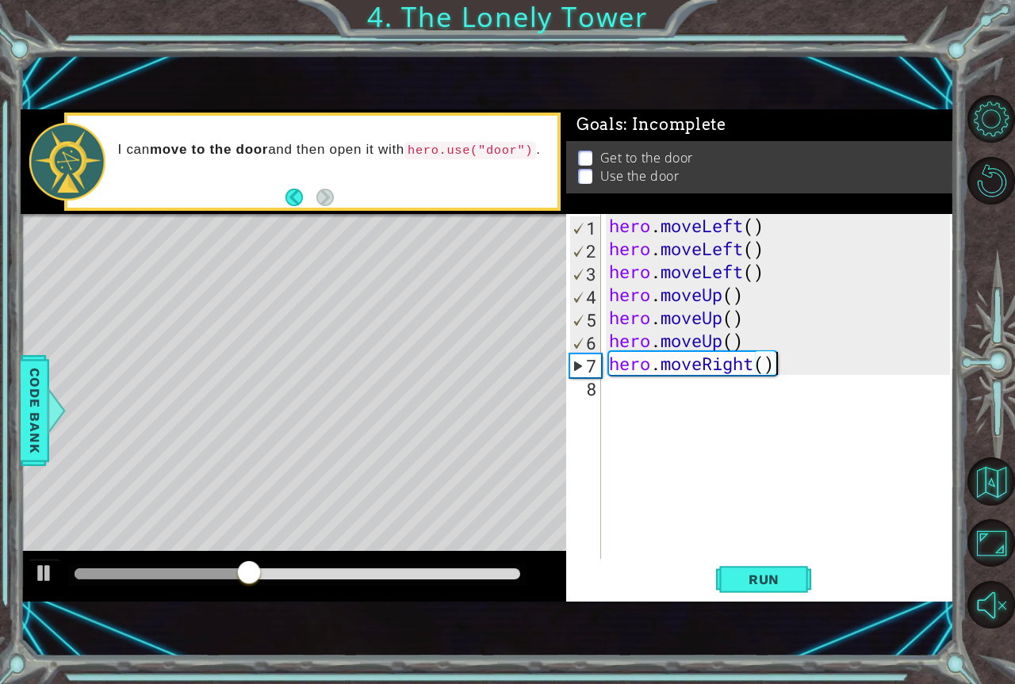
click at [630, 418] on div "hero . moveLeft ( ) hero . moveLeft ( ) hero . moveLeft ( ) hero . moveUp ( ) h…" at bounding box center [782, 409] width 352 height 391
type textarea "hero.moveRight()"
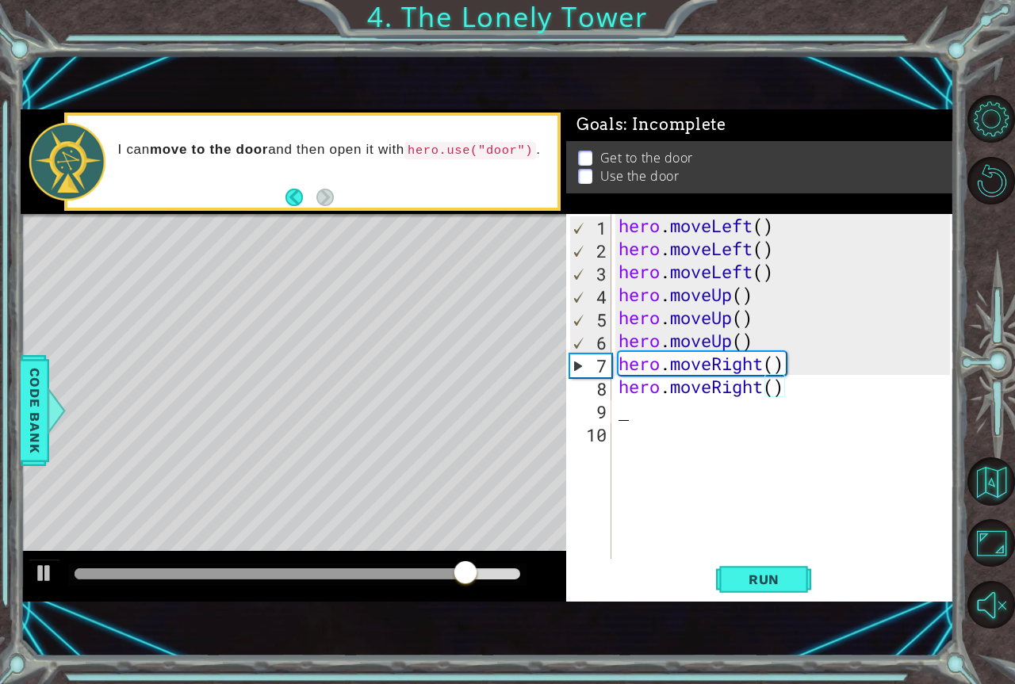
scroll to position [0, 0]
click at [750, 581] on span "Run" at bounding box center [764, 580] width 63 height 16
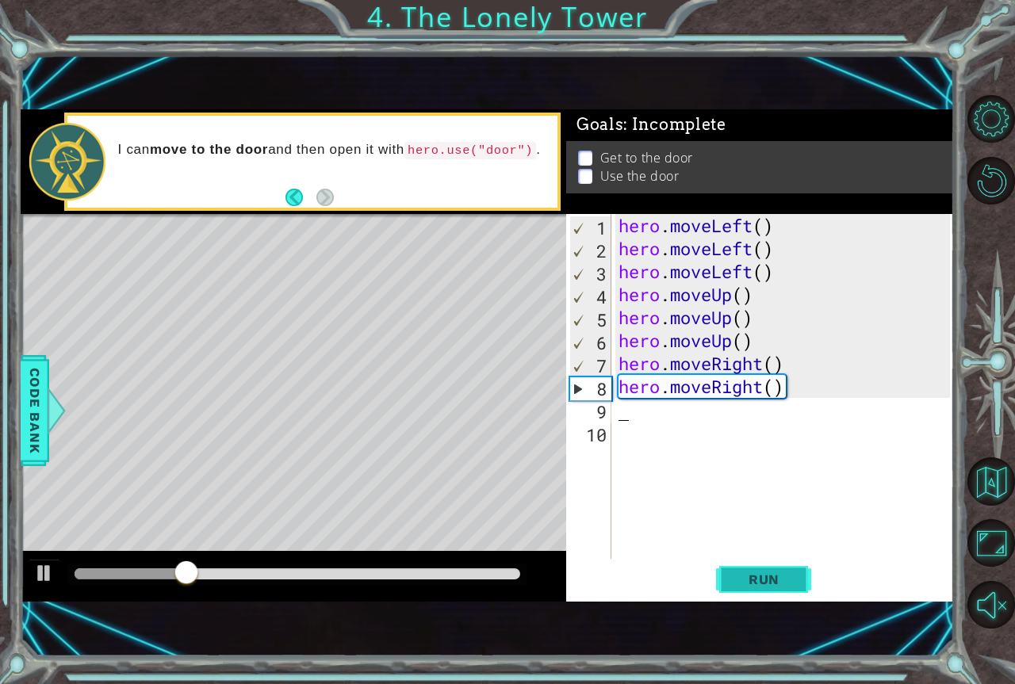
click at [763, 574] on span "Run" at bounding box center [764, 580] width 63 height 16
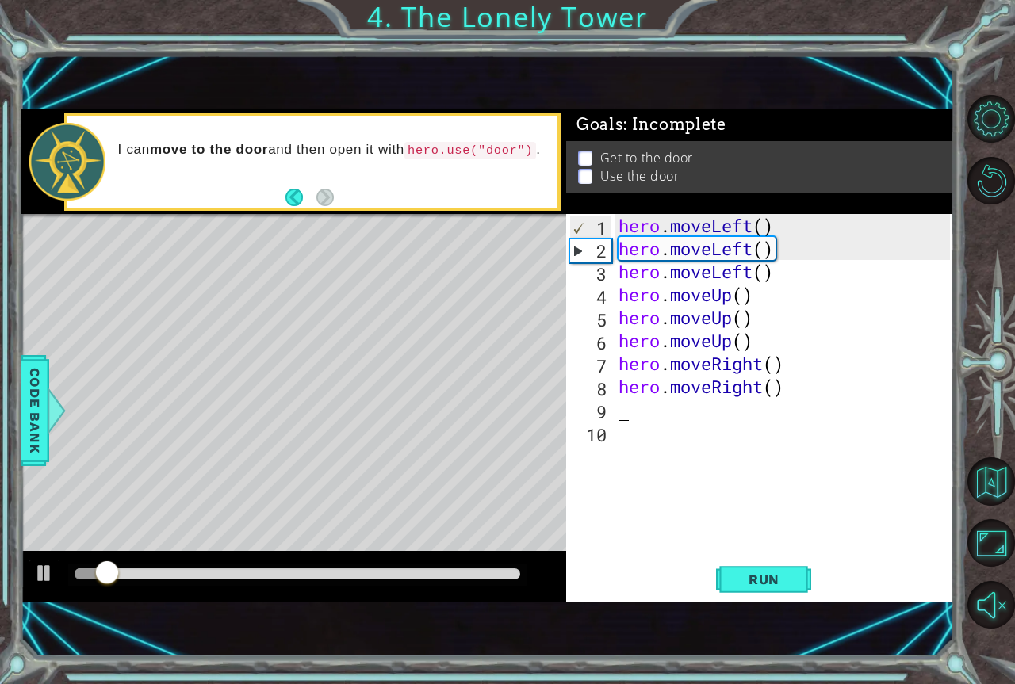
click at [700, 412] on div "hero . moveLeft ( ) hero . moveLeft ( ) hero . moveLeft ( ) hero . moveUp ( ) h…" at bounding box center [786, 409] width 343 height 391
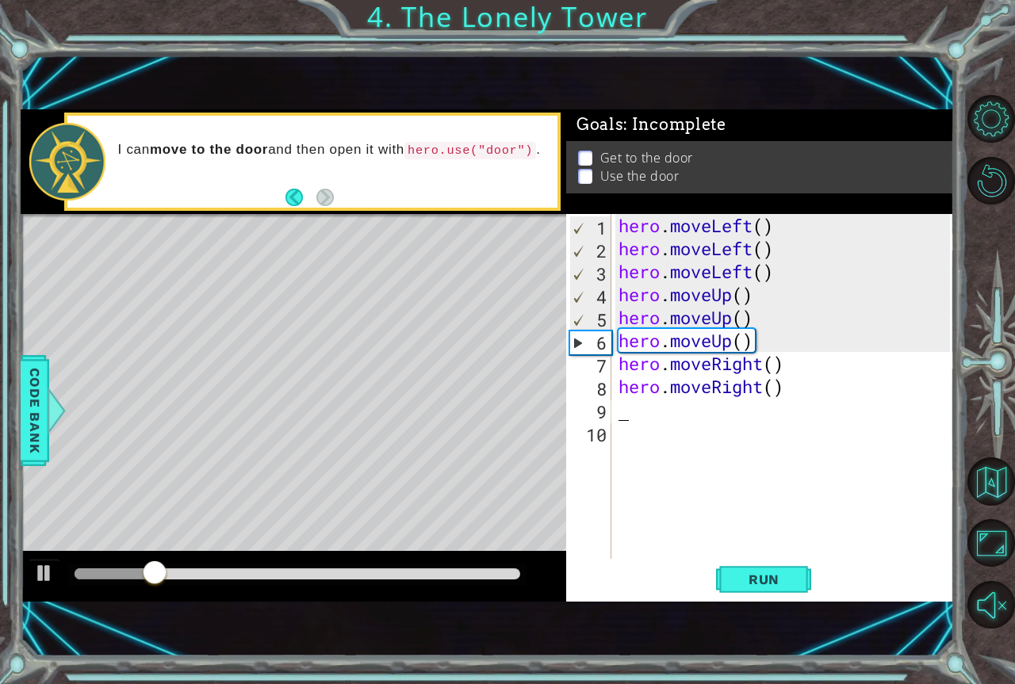
click at [697, 450] on div "hero . moveLeft ( ) hero . moveLeft ( ) hero . moveLeft ( ) hero . moveUp ( ) h…" at bounding box center [786, 409] width 343 height 391
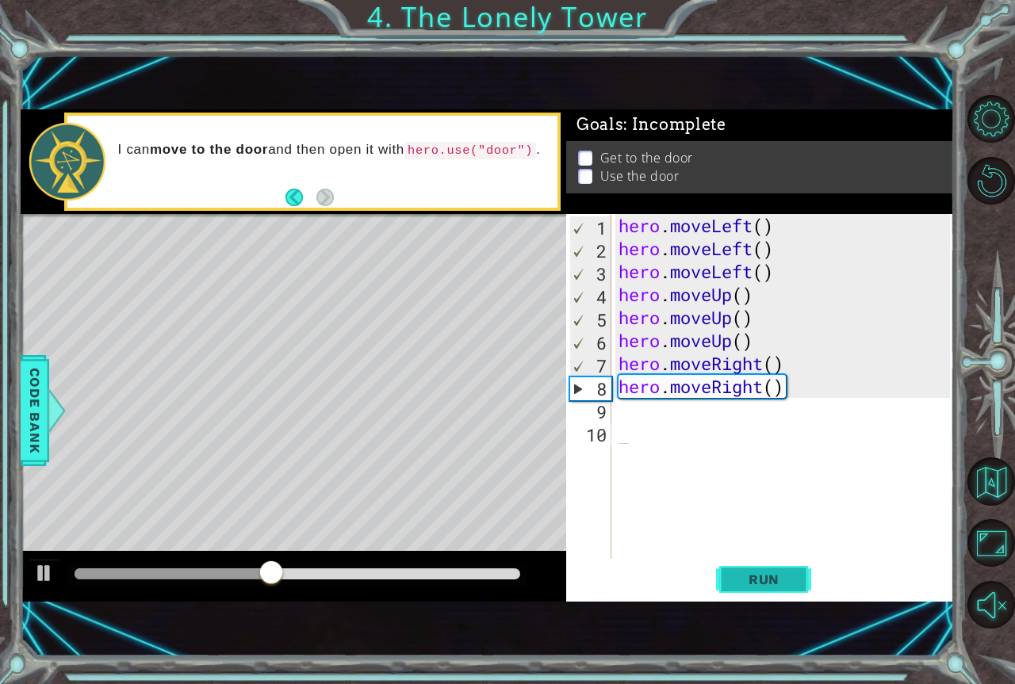
click at [777, 596] on button "Run" at bounding box center [763, 580] width 95 height 39
click at [702, 439] on div "hero . moveLeft ( ) hero . moveLeft ( ) hero . moveLeft ( ) hero . moveUp ( ) h…" at bounding box center [786, 409] width 343 height 391
click at [695, 421] on div "hero . moveLeft ( ) hero . moveLeft ( ) hero . moveLeft ( ) hero . moveUp ( ) h…" at bounding box center [786, 409] width 343 height 391
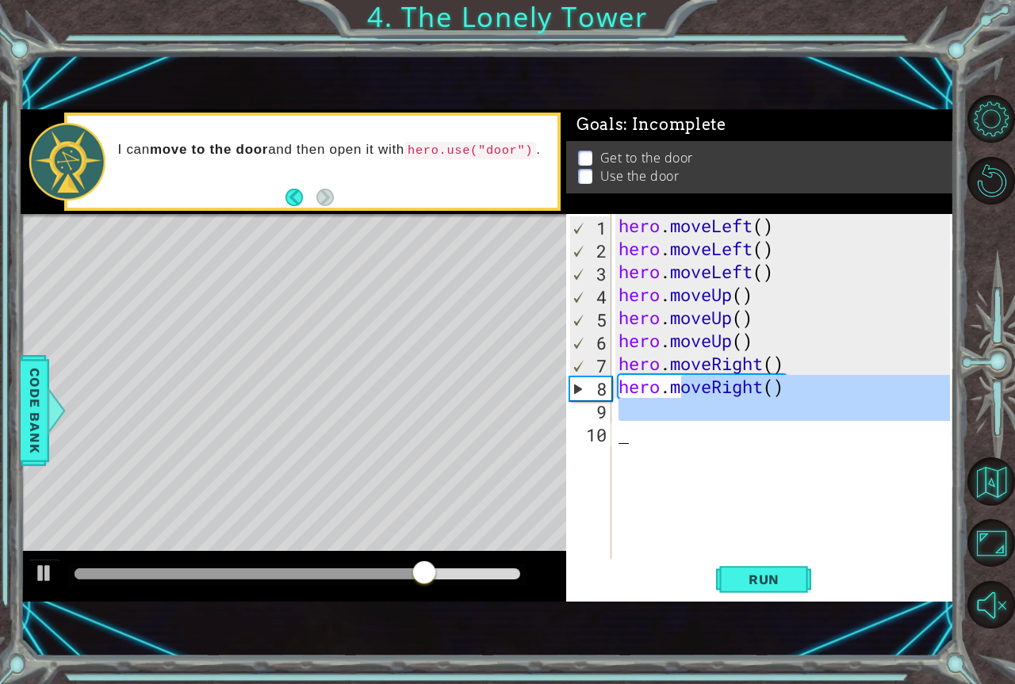
drag, startPoint x: 681, startPoint y: 386, endPoint x: 692, endPoint y: 447, distance: 61.2
click at [692, 447] on div "hero . moveLeft ( ) hero . moveLeft ( ) hero . moveLeft ( ) hero . moveUp ( ) h…" at bounding box center [786, 409] width 343 height 391
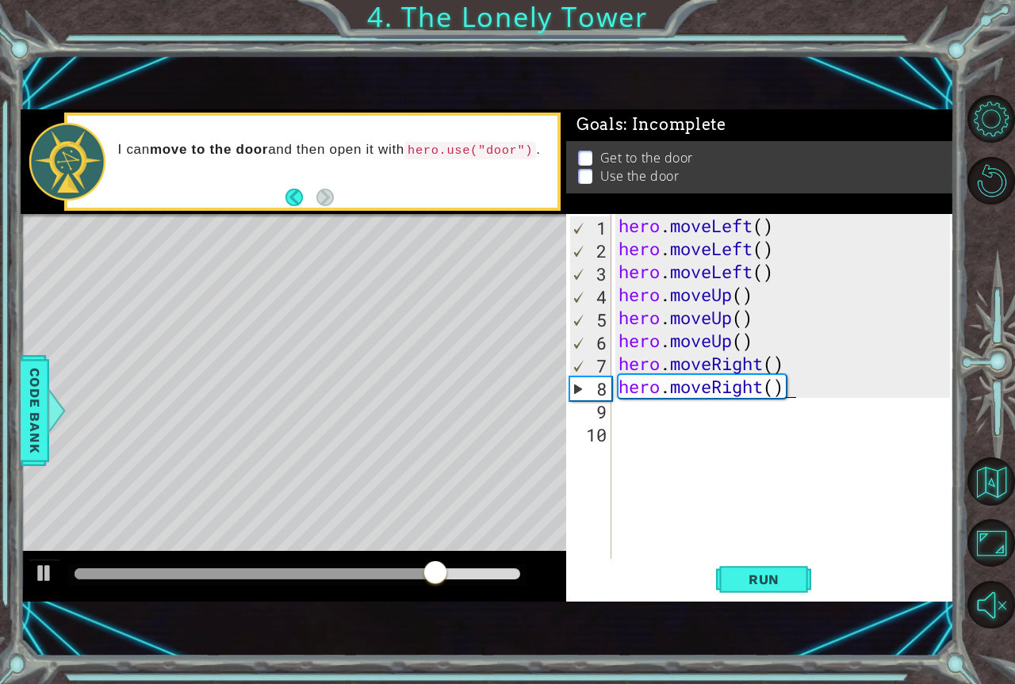
click at [812, 385] on div "hero . moveLeft ( ) hero . moveLeft ( ) hero . moveLeft ( ) hero . moveUp ( ) h…" at bounding box center [786, 409] width 343 height 391
type textarea "h"
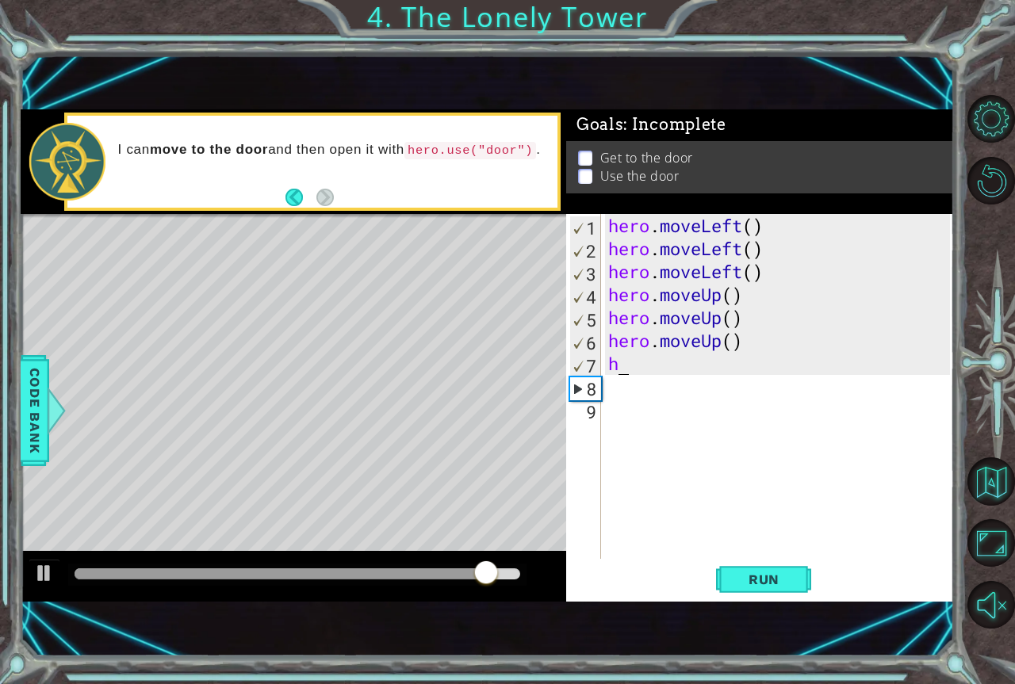
type textarea "h"
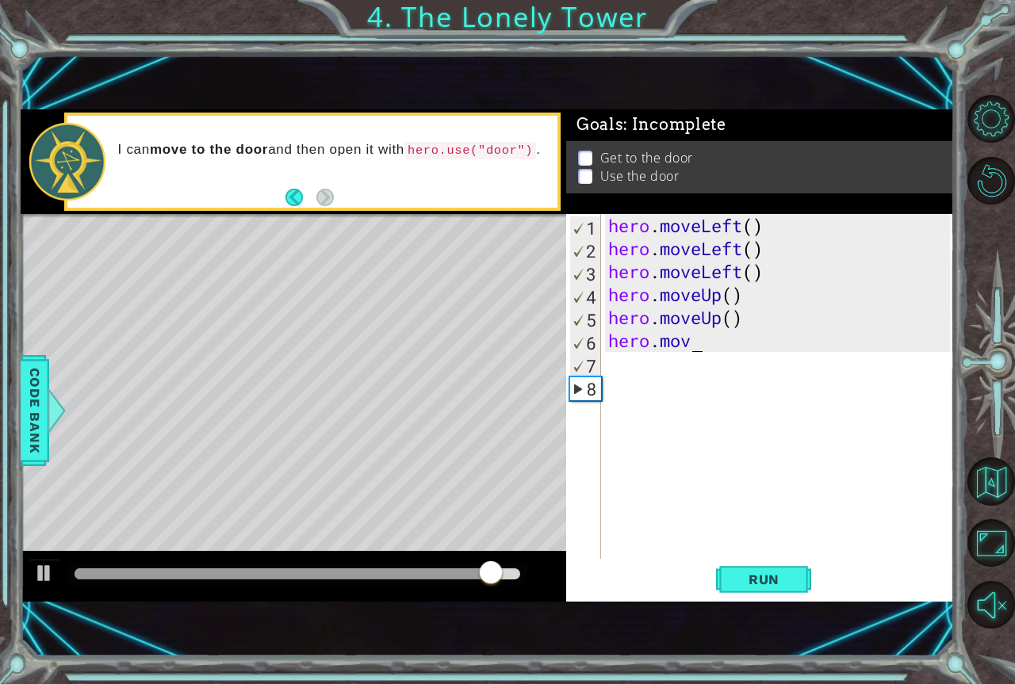
type textarea "h"
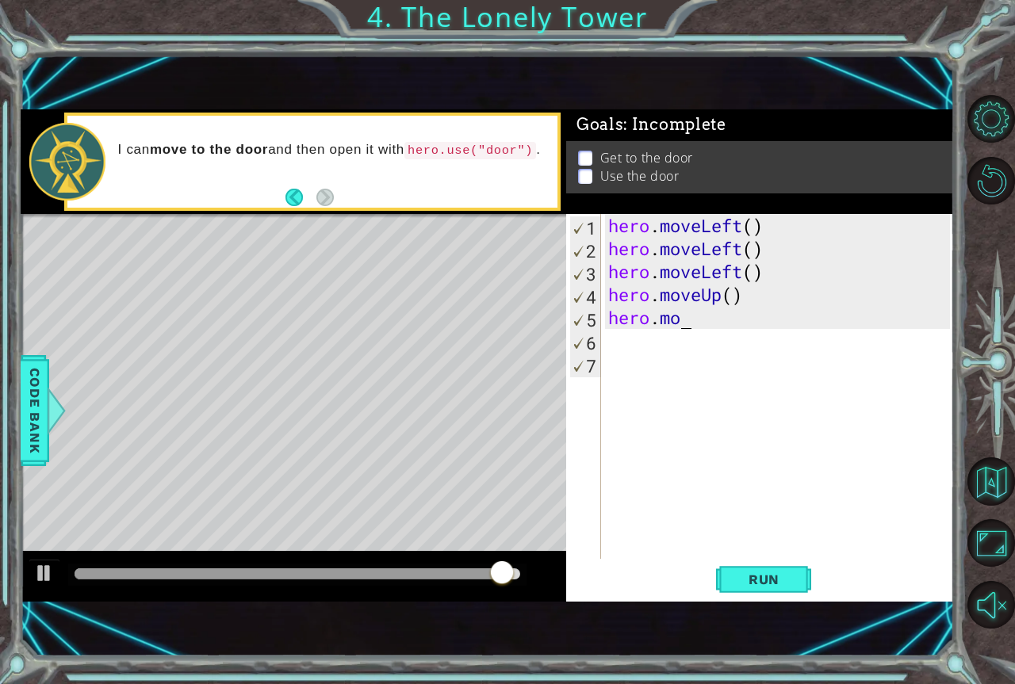
type textarea "h"
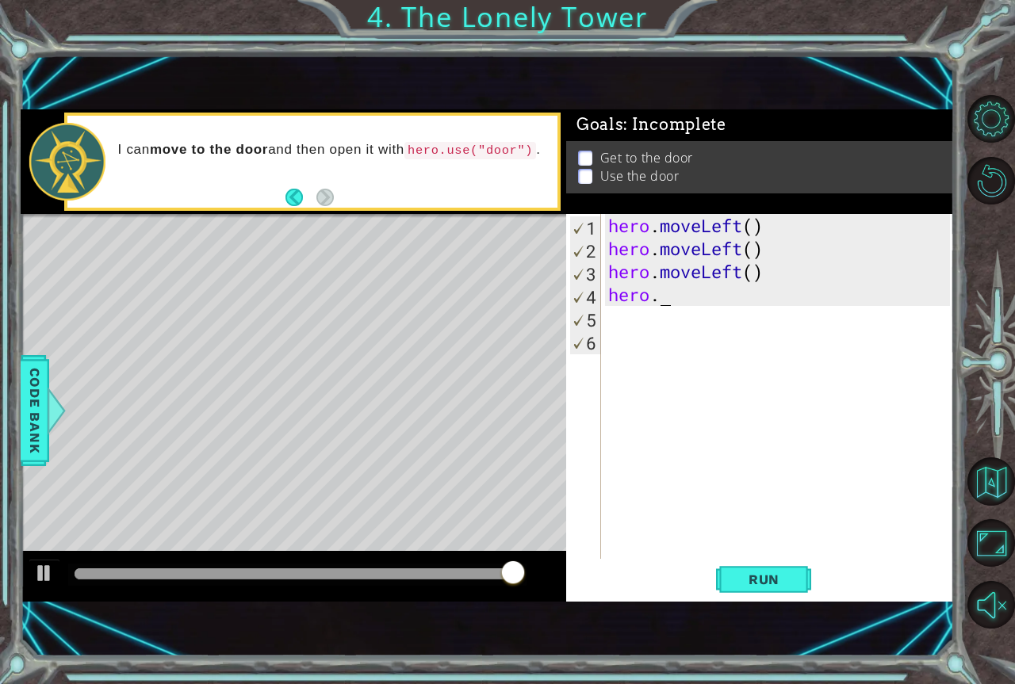
type textarea "h"
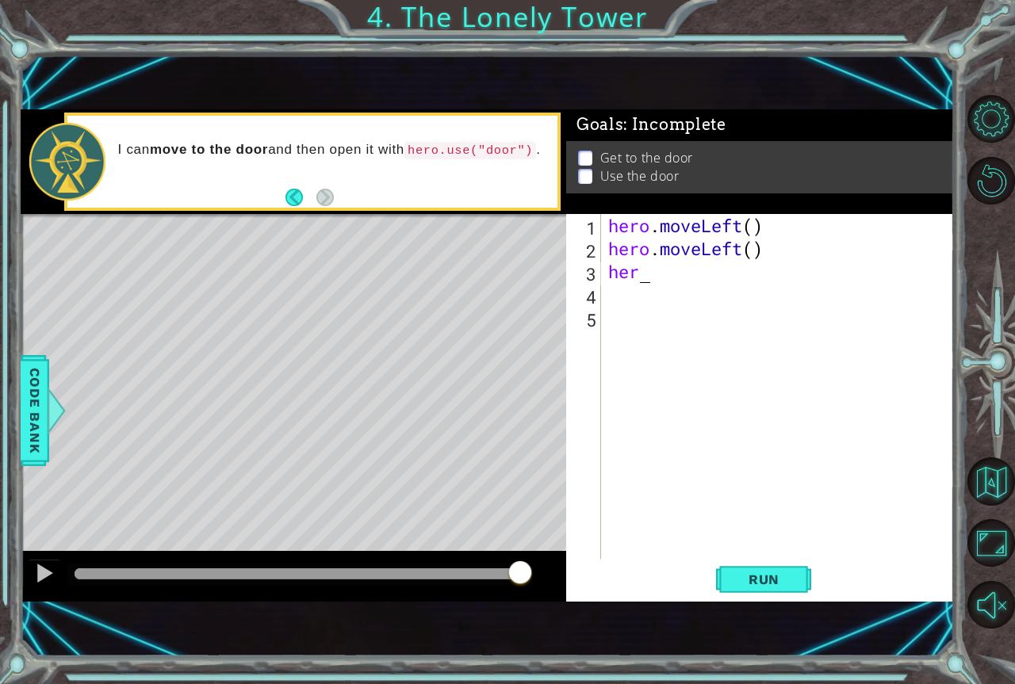
type textarea "h"
type textarea "hero.moveLeft(3)"
click at [746, 593] on button "Run" at bounding box center [763, 580] width 95 height 39
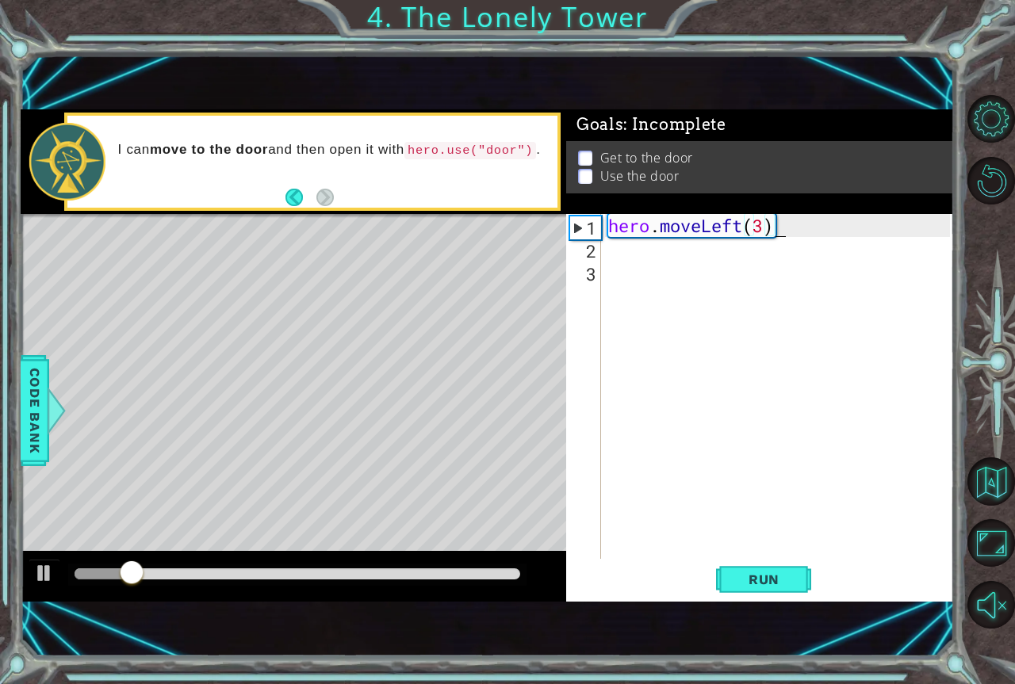
click at [721, 257] on div "hero . moveLeft ( 3 )" at bounding box center [781, 409] width 353 height 391
type textarea "hero.moveup(3)"
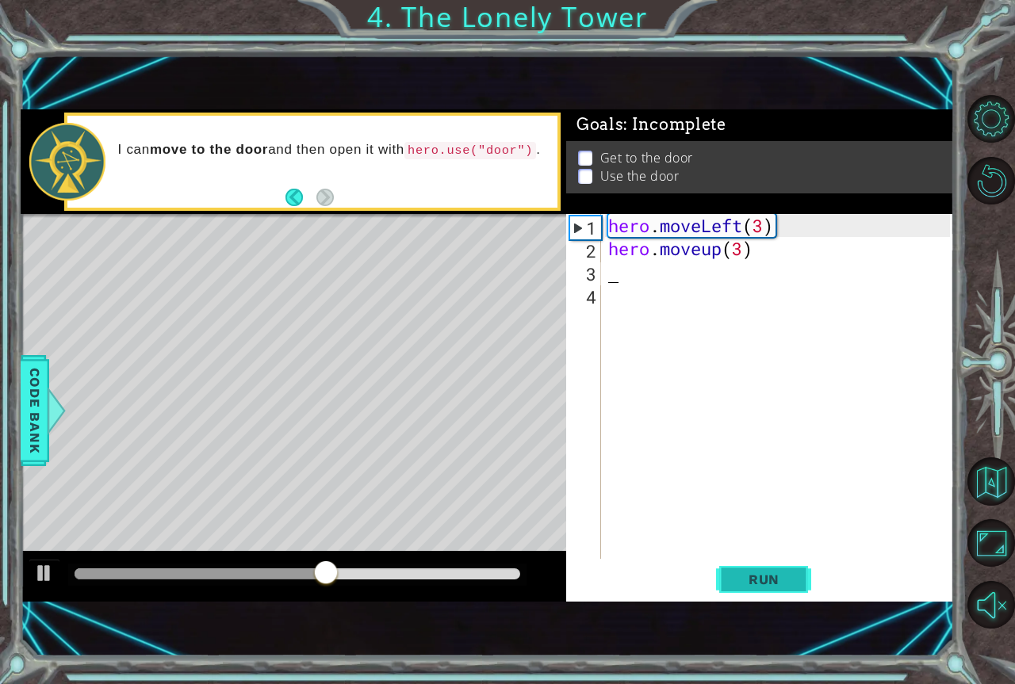
click at [753, 577] on span "Run" at bounding box center [764, 580] width 63 height 16
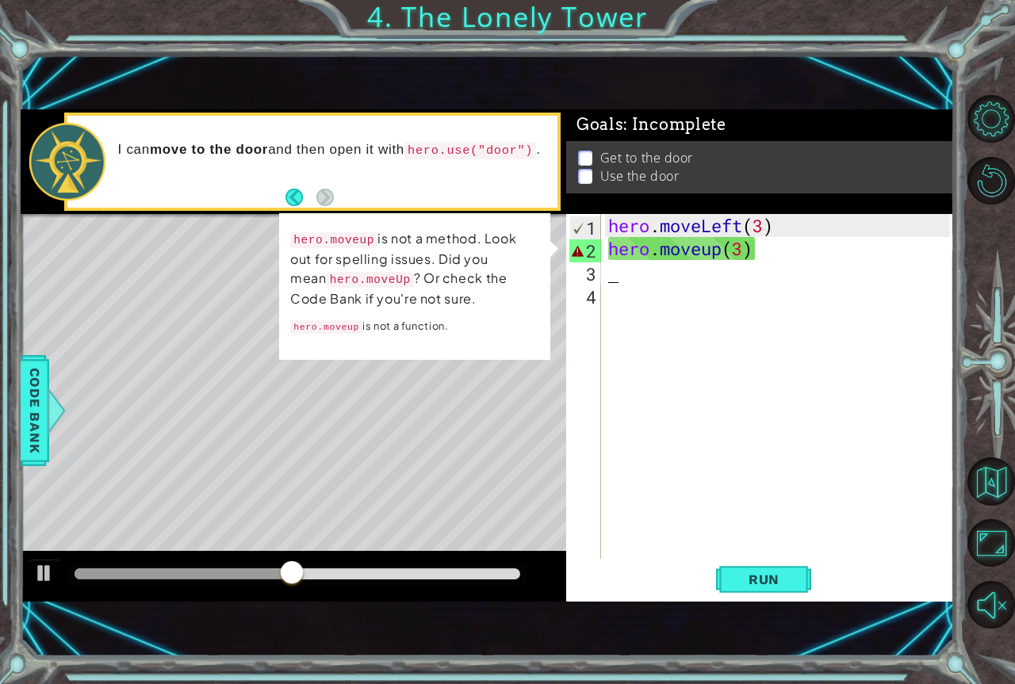
click at [712, 263] on div "hero . moveLeft ( 3 ) hero . moveup ( 3 )" at bounding box center [781, 409] width 353 height 391
click at [711, 250] on div "hero . moveLeft ( 3 ) hero . moveup ( 3 )" at bounding box center [781, 409] width 353 height 391
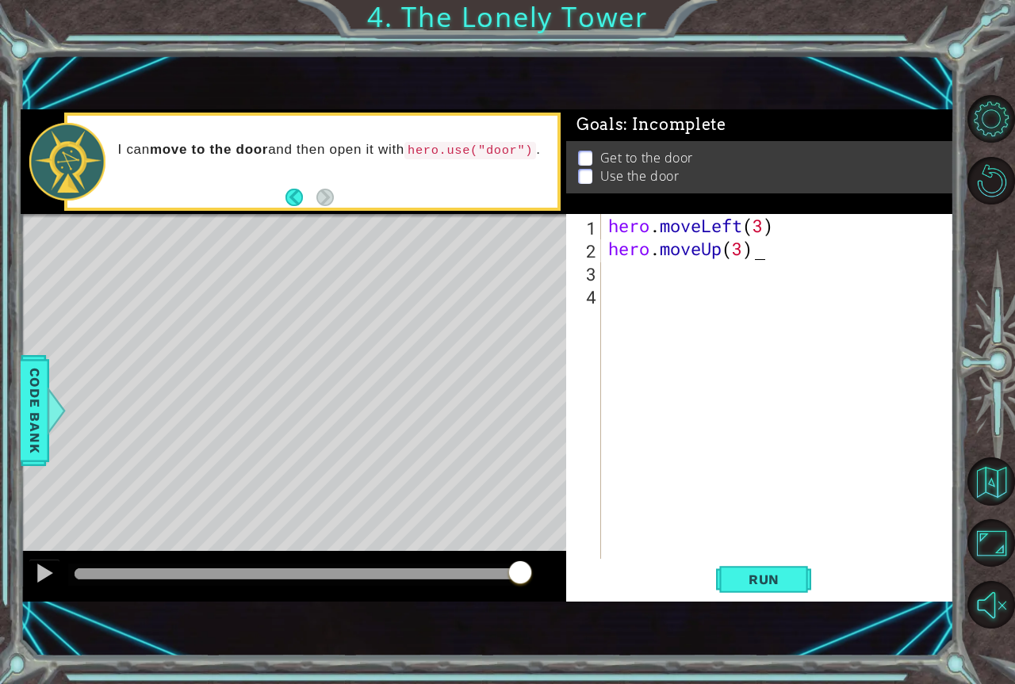
scroll to position [0, 6]
click at [763, 593] on button "Run" at bounding box center [763, 580] width 95 height 39
type textarea "hero.moveUp(3)"
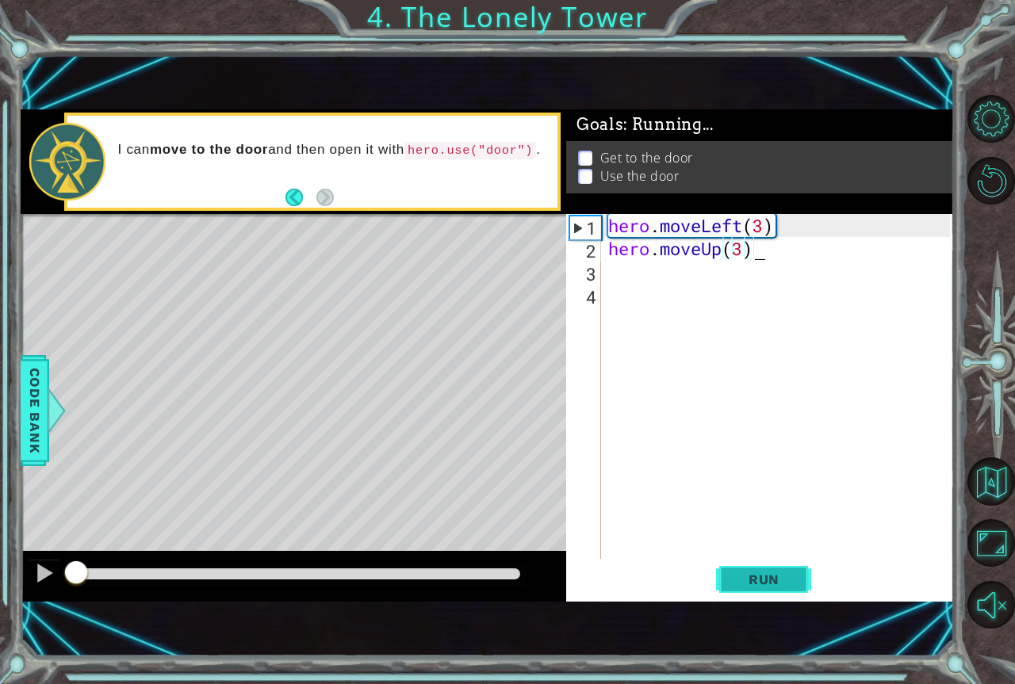
scroll to position [0, 6]
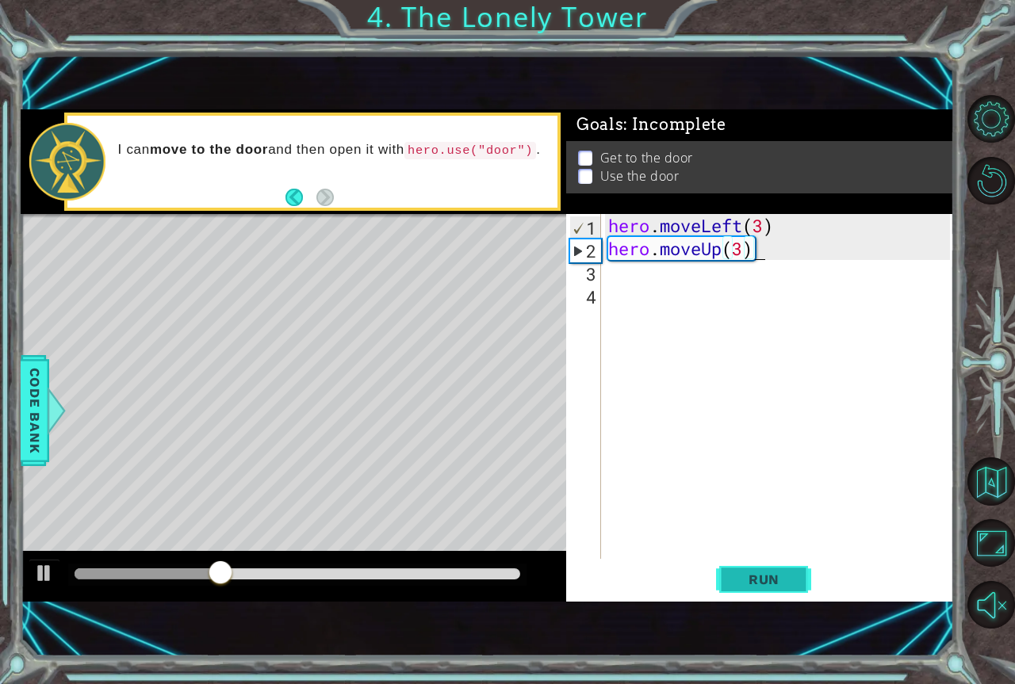
click at [761, 596] on button "Run" at bounding box center [763, 580] width 95 height 39
click at [761, 575] on span "Run" at bounding box center [764, 580] width 63 height 16
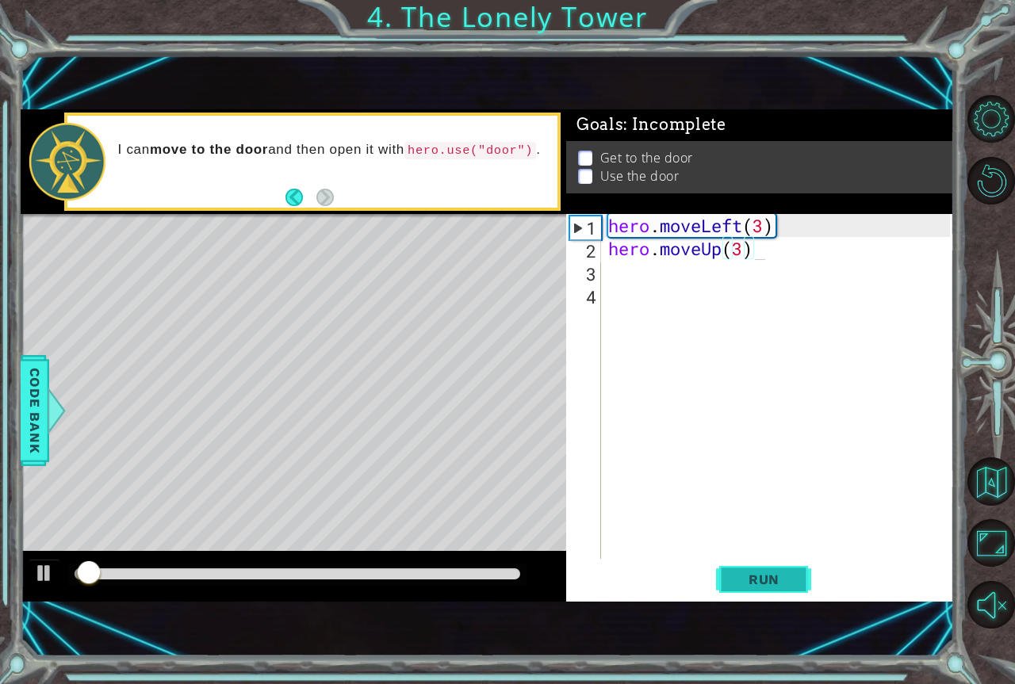
click at [761, 575] on span "Run" at bounding box center [764, 580] width 63 height 16
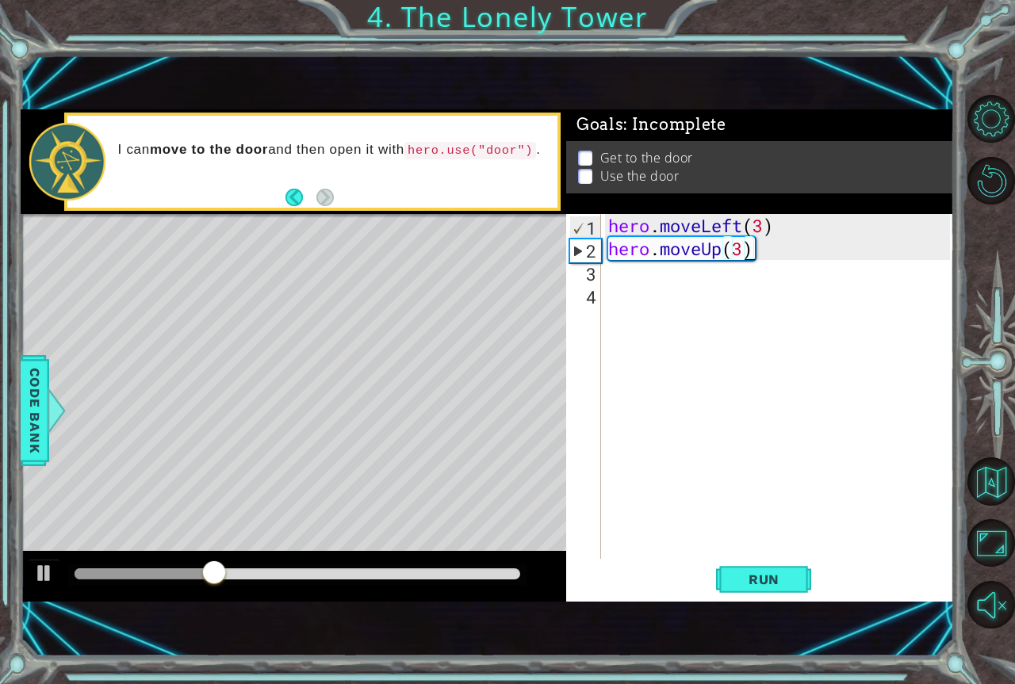
click at [750, 247] on div "hero . moveLeft ( 3 ) hero . moveUp ( 3 )" at bounding box center [781, 409] width 353 height 391
click at [742, 247] on div "hero . moveLeft ( 3 ) hero . moveUp ( 3 )" at bounding box center [781, 409] width 353 height 391
click at [667, 292] on div "hero . moveLeft ( 3 ) hero . moveUp ( 3 )" at bounding box center [781, 409] width 353 height 391
click at [672, 283] on div "hero . moveLeft ( 3 ) hero . moveUp ( 3 )" at bounding box center [781, 409] width 353 height 391
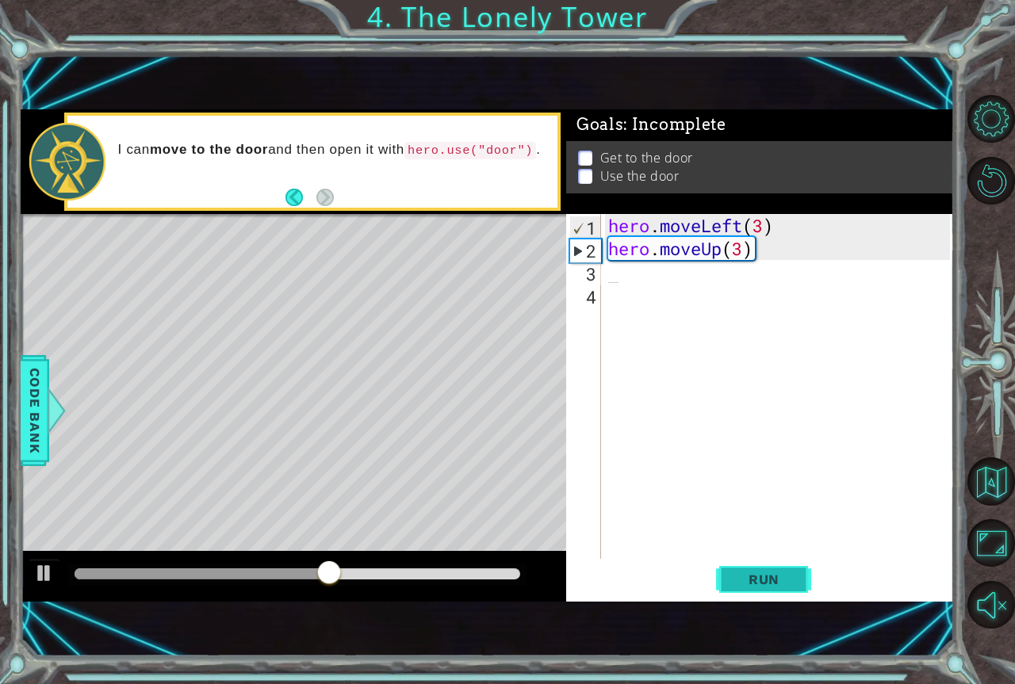
click at [734, 562] on button "Run" at bounding box center [763, 580] width 95 height 39
click at [714, 393] on div "hero . moveLeft ( 3 ) hero . moveUp ( 3 )" at bounding box center [781, 409] width 353 height 391
click at [748, 248] on div "hero . moveLeft ( 3 ) hero . moveUp ( 3 )" at bounding box center [781, 409] width 353 height 391
type textarea "hero.moveUp(3)"
click at [719, 249] on div "hero . moveLeft ( 3 ) hero . moveUp ( 3 )" at bounding box center [781, 409] width 353 height 391
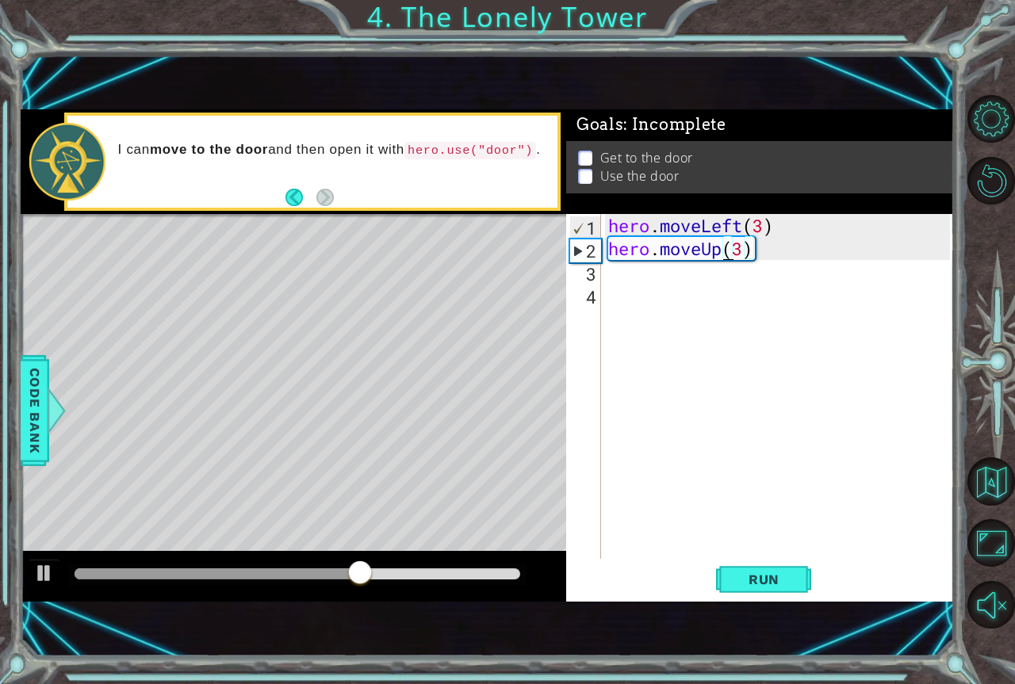
click at [702, 251] on div "hero . moveLeft ( 3 ) hero . moveUp ( 3 )" at bounding box center [781, 409] width 353 height 391
click at [696, 254] on div "hero . moveLeft ( 3 ) hero . moveUp ( 3 )" at bounding box center [781, 409] width 353 height 391
click at [736, 257] on div "hero . moveLeft ( 3 ) hero . moveUp ( 3 )" at bounding box center [781, 409] width 353 height 391
click at [793, 267] on div "hero . moveLeft ( 3 ) hero . moveUp ( 3 )" at bounding box center [781, 409] width 353 height 391
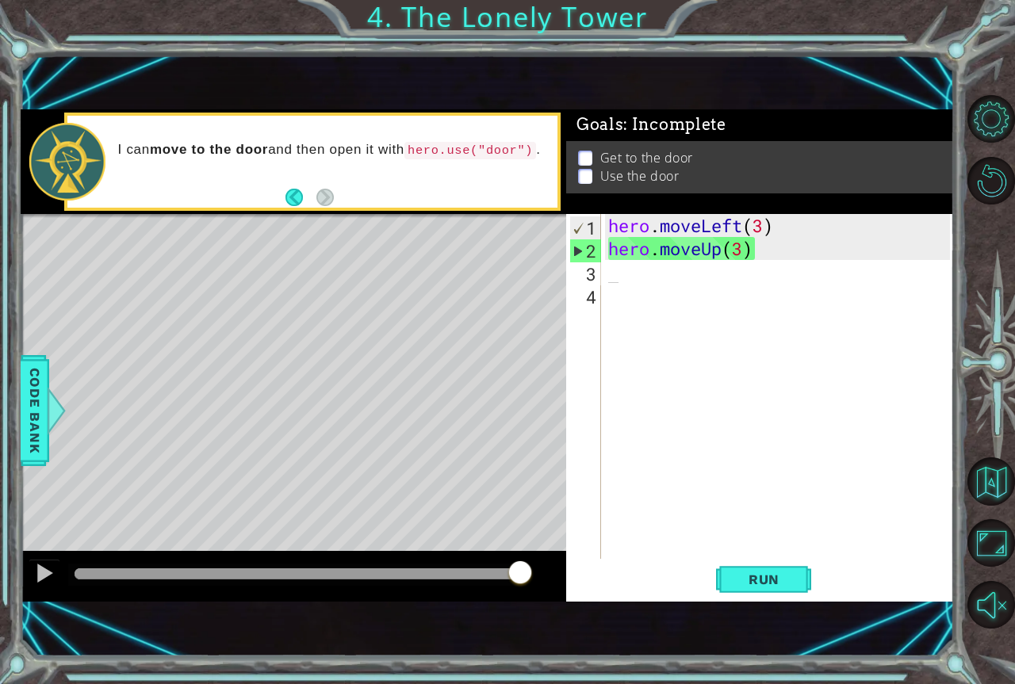
click at [568, 251] on div "1 2 3 4 hero . moveLeft ( 3 ) hero . moveUp ( 3 ) ההההההההההההההההההההההההההההה…" at bounding box center [758, 386] width 384 height 345
click at [571, 251] on div "2" at bounding box center [585, 251] width 31 height 23
type textarea "hero.moveUp(3)"
click at [762, 583] on span "Run" at bounding box center [764, 580] width 63 height 16
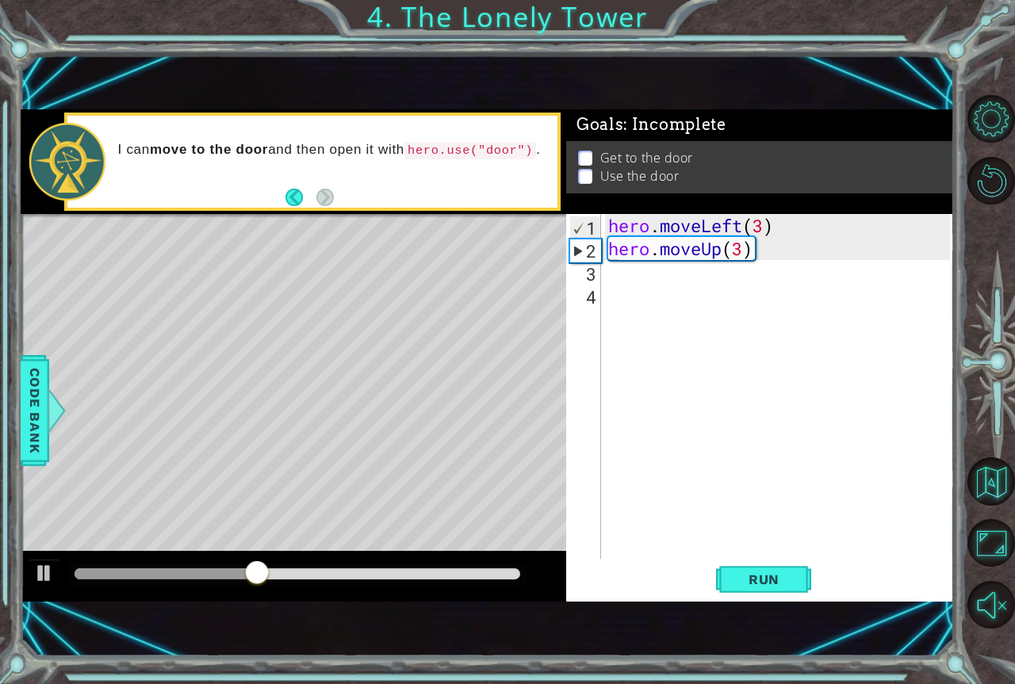
click at [834, 585] on div "Run" at bounding box center [764, 580] width 388 height 39
click at [800, 586] on button "Run" at bounding box center [763, 580] width 95 height 39
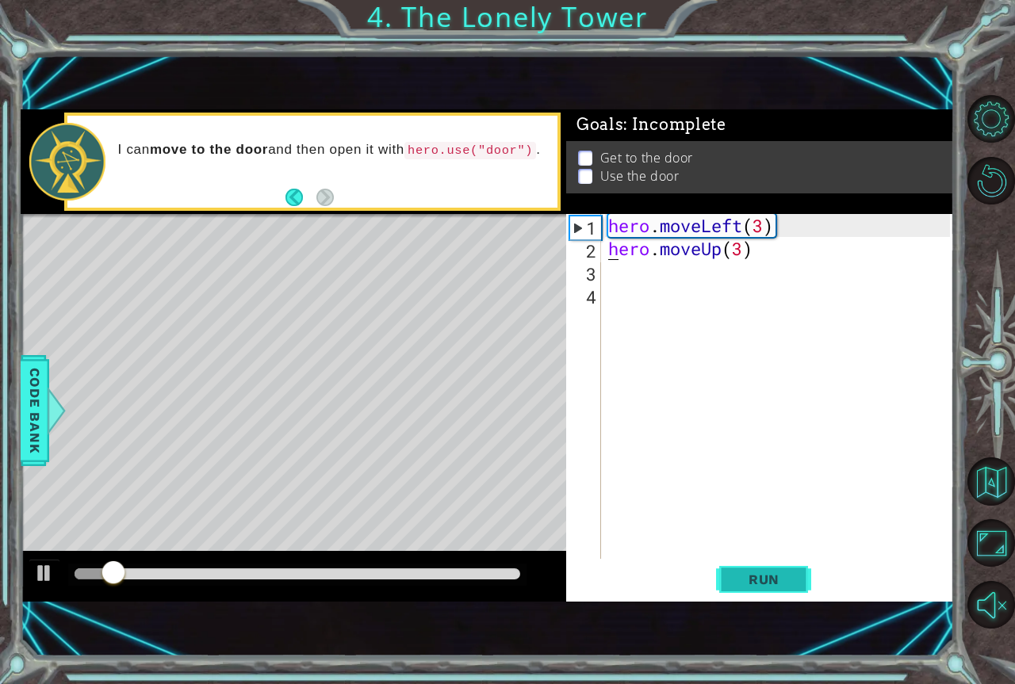
click at [800, 585] on button "Run" at bounding box center [763, 580] width 95 height 39
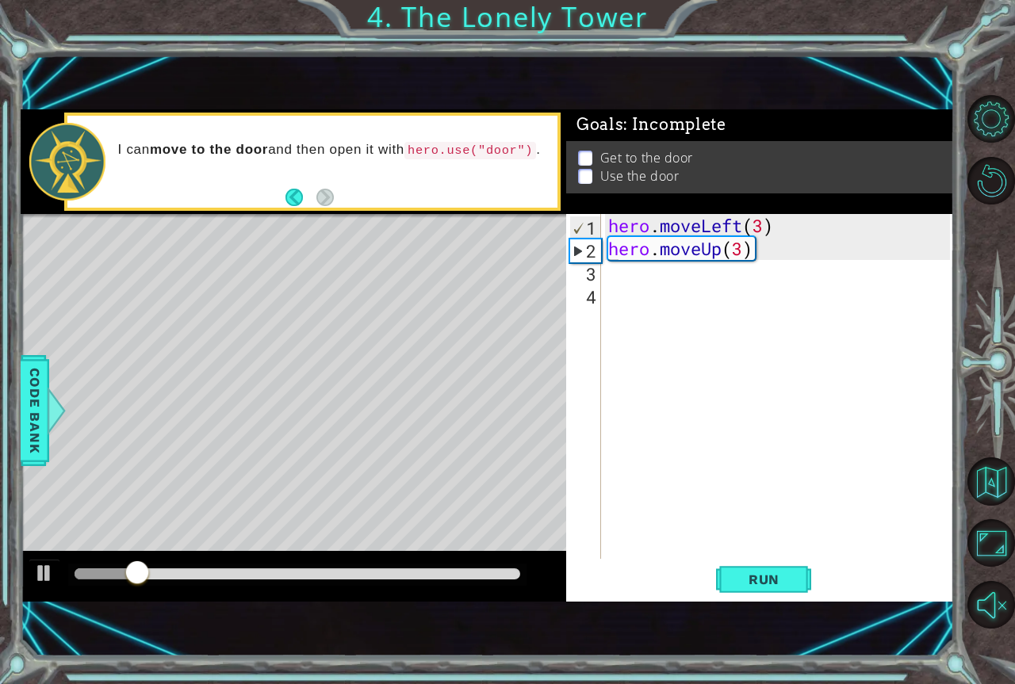
click at [52, 377] on div "Level Map" at bounding box center [387, 447] width 733 height 467
click at [52, 409] on div "methods hero moveDown(steps) moveUp(steps) moveLeft(steps) moveRight(steps) use…" at bounding box center [488, 355] width 934 height 493
click at [52, 409] on div at bounding box center [56, 411] width 20 height 48
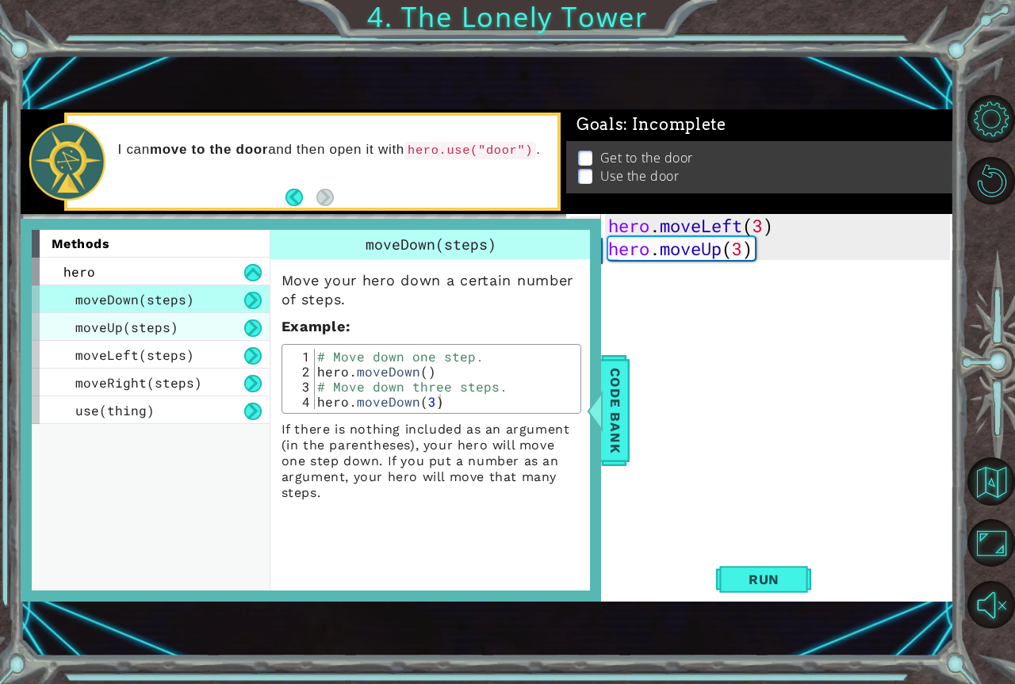
click at [155, 333] on span "moveUp(steps)" at bounding box center [126, 327] width 103 height 17
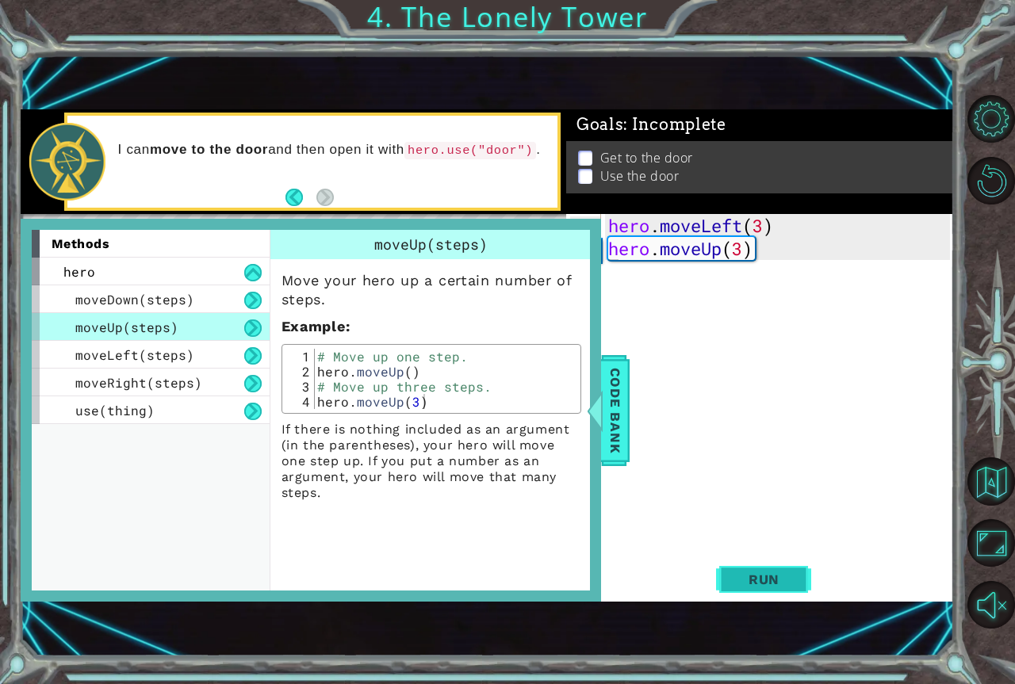
click at [794, 584] on span "Run" at bounding box center [764, 580] width 63 height 16
click at [683, 259] on div "hero . moveLeft ( 3 ) hero . moveUp ( 3 )" at bounding box center [781, 409] width 353 height 391
drag, startPoint x: 638, startPoint y: 385, endPoint x: 628, endPoint y: 397, distance: 14.6
click at [633, 397] on div "hero . moveLeft ( 3 ) hero . moveUp ( 3 )" at bounding box center [781, 409] width 353 height 391
click at [627, 397] on span "Code Bank" at bounding box center [614, 410] width 25 height 97
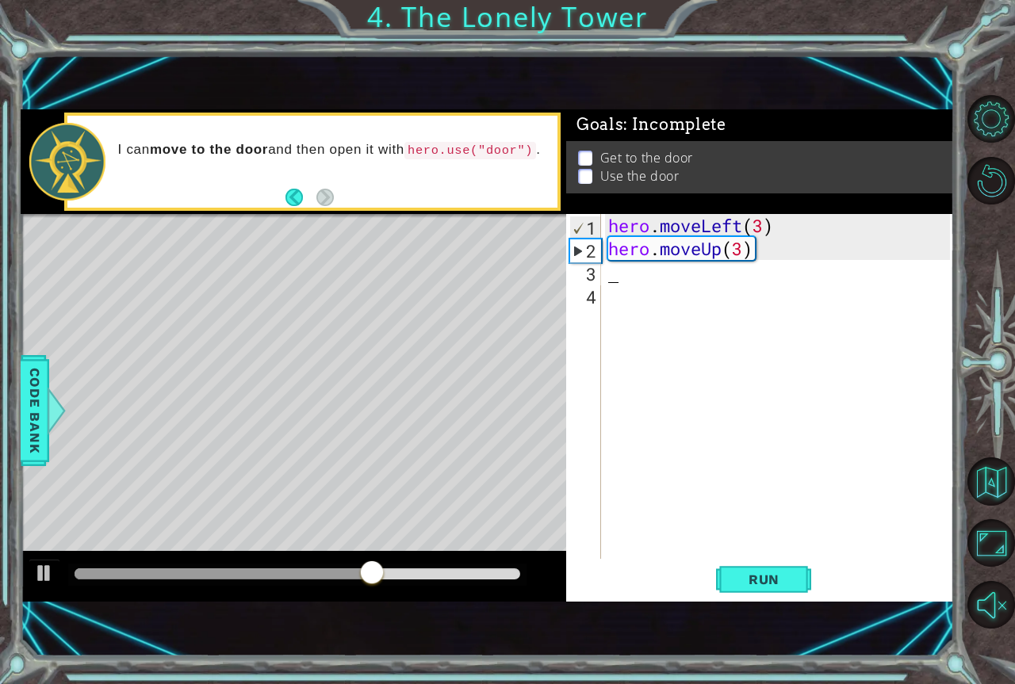
click at [780, 263] on div "hero . moveLeft ( 3 ) hero . moveUp ( 3 )" at bounding box center [781, 409] width 353 height 391
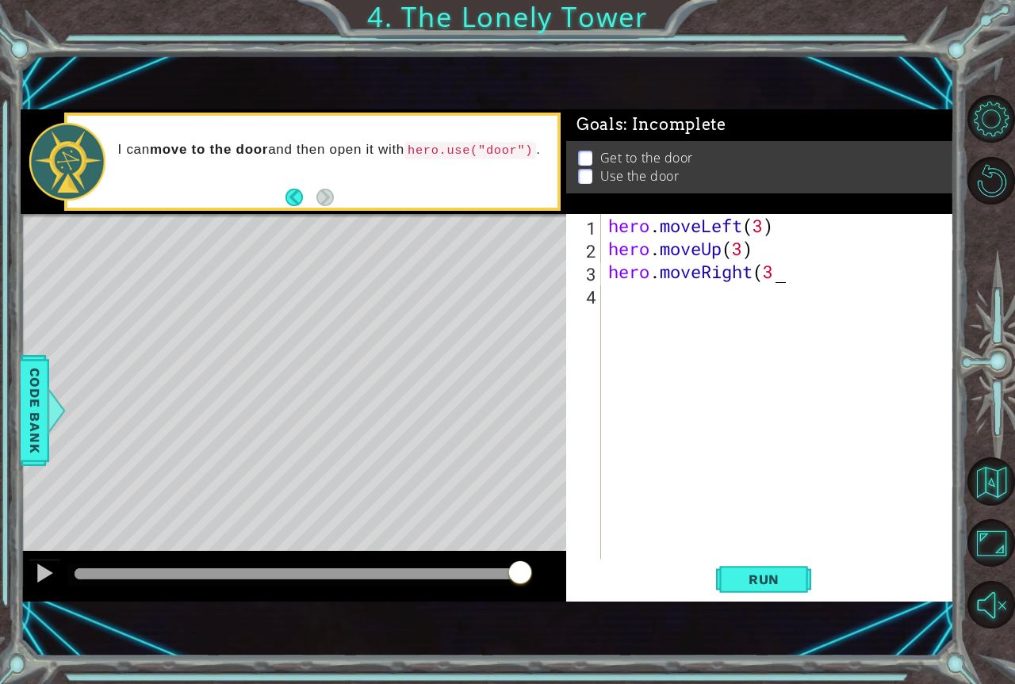
type textarea "hero.moveRight(3)"
click at [754, 559] on div "hero . moveLeft ( 3 ) hero . moveUp ( 3 ) hero . moveRight ( 3 )" at bounding box center [781, 409] width 353 height 391
click at [763, 569] on button "Run" at bounding box center [763, 580] width 95 height 39
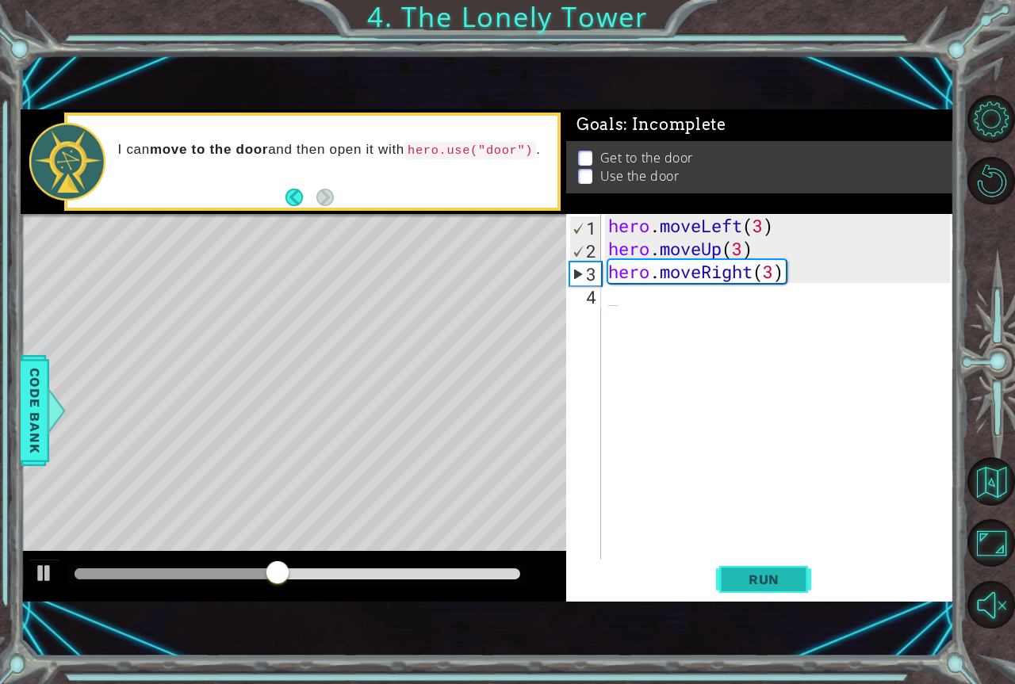
click at [758, 569] on button "Run" at bounding box center [763, 580] width 95 height 39
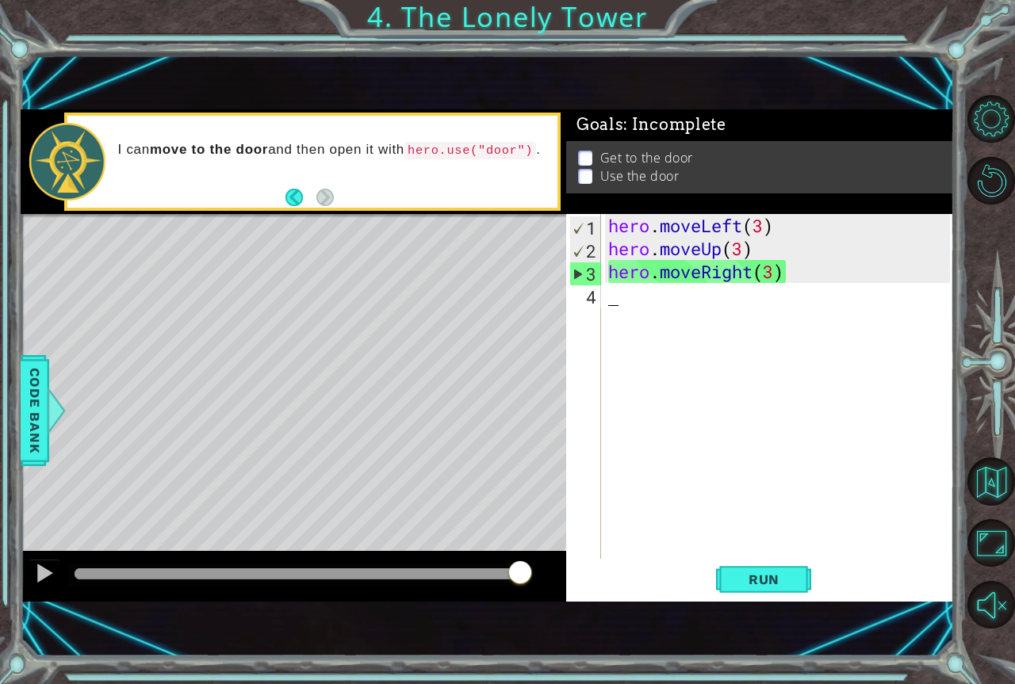
type textarea "j"
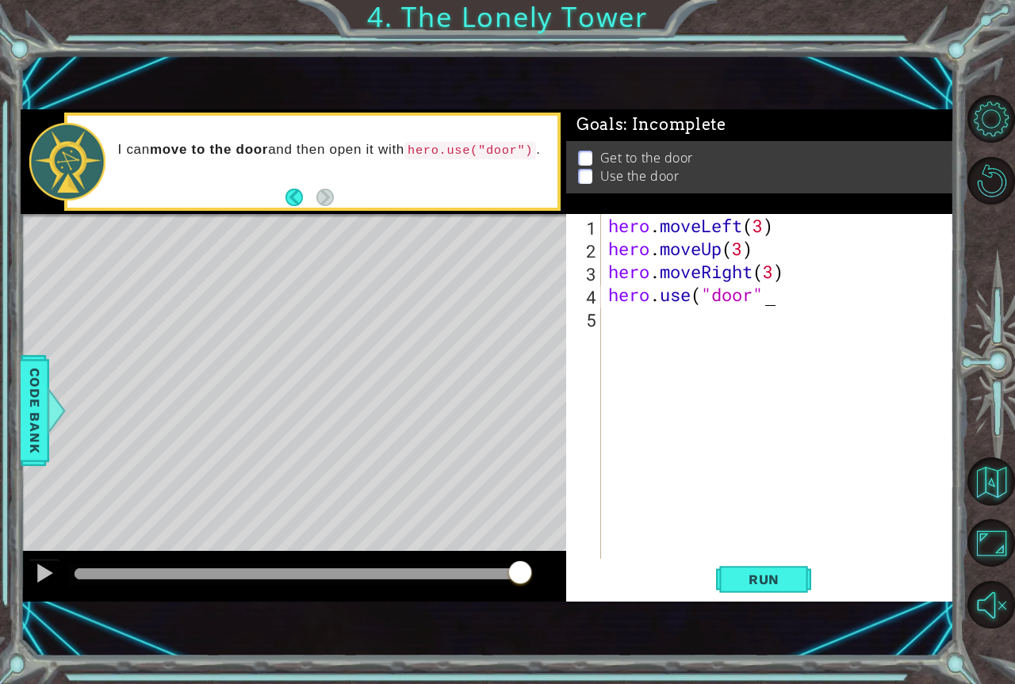
scroll to position [0, 6]
click at [788, 579] on span "Run" at bounding box center [764, 580] width 63 height 16
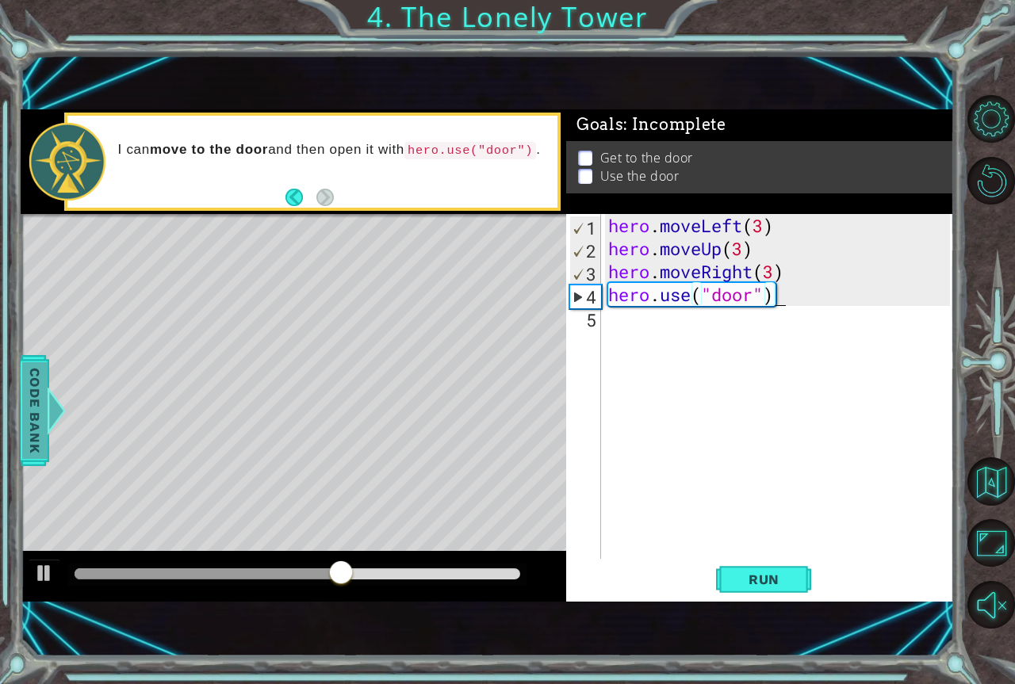
click at [38, 387] on span "Code Bank" at bounding box center [33, 410] width 25 height 97
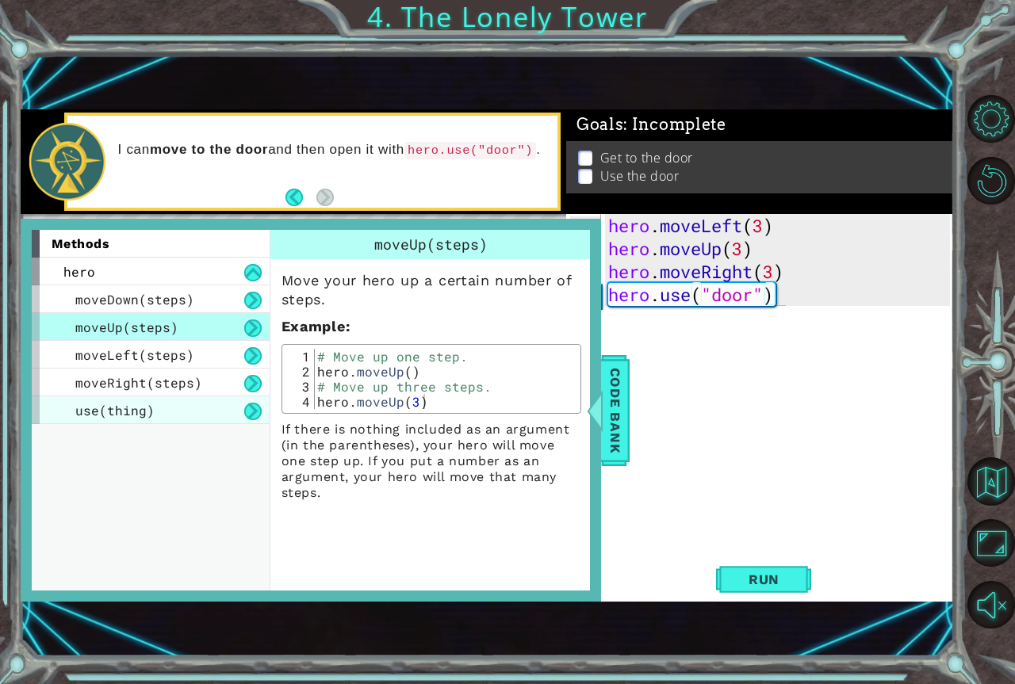
click at [165, 405] on div "use(thing)" at bounding box center [151, 411] width 238 height 28
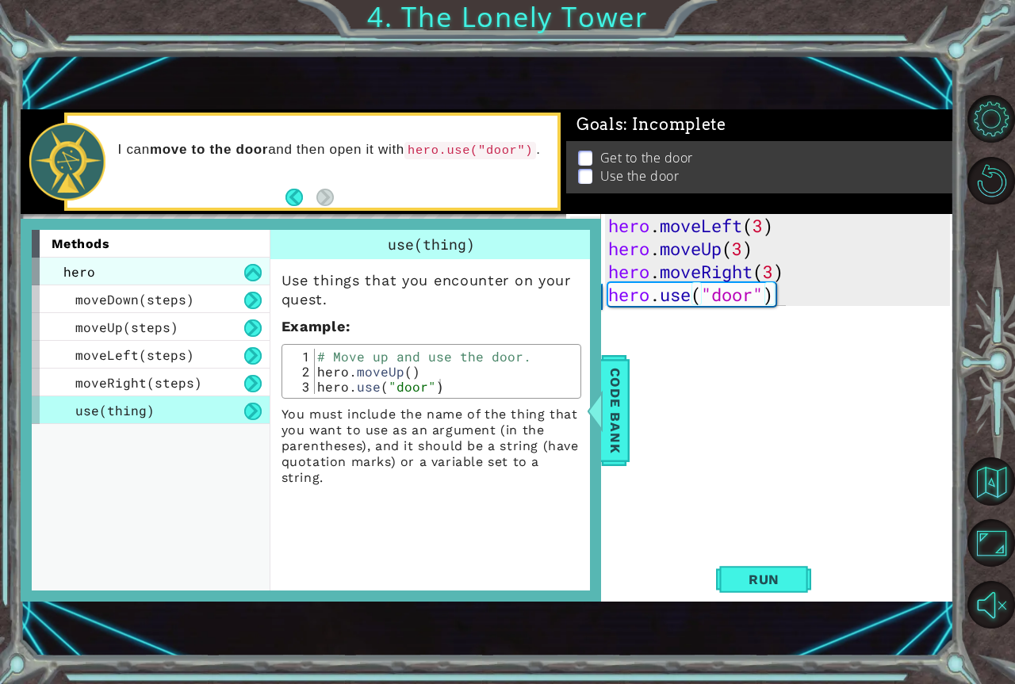
click at [94, 277] on div "hero" at bounding box center [151, 272] width 238 height 28
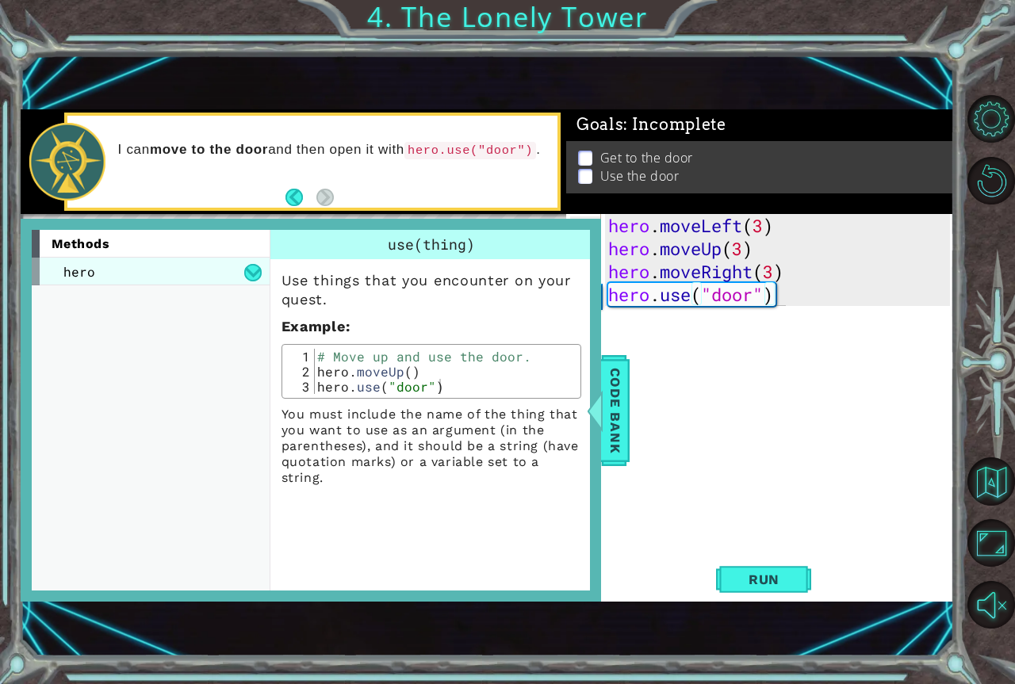
click at [96, 282] on div "hero" at bounding box center [151, 272] width 238 height 28
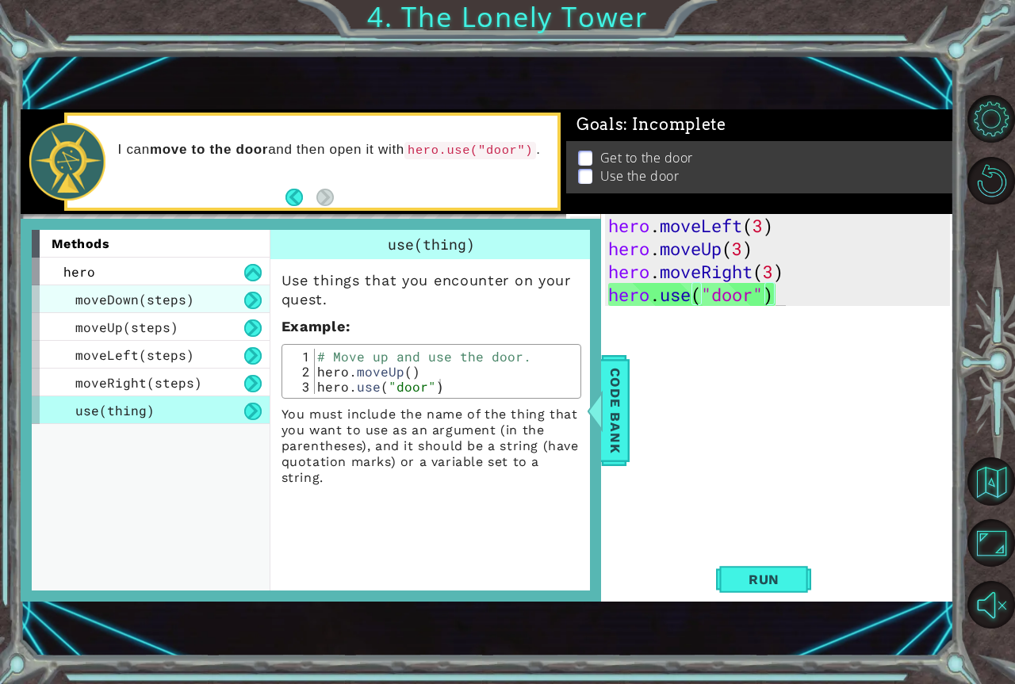
click at [108, 294] on span "moveDown(steps)" at bounding box center [134, 299] width 119 height 17
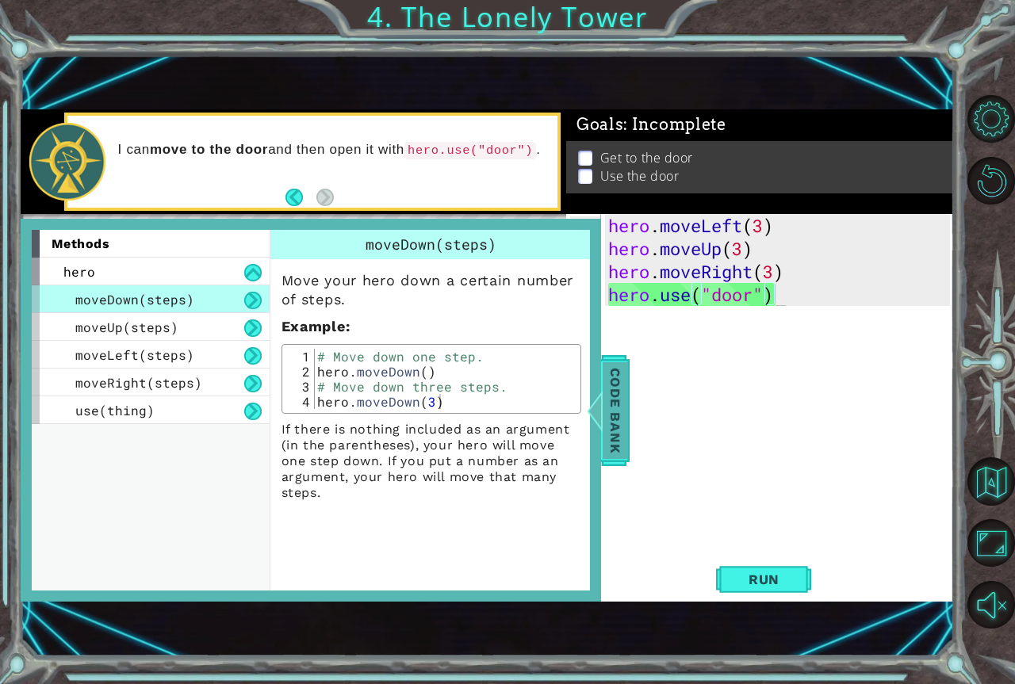
click at [623, 361] on div "Code Bank" at bounding box center [613, 410] width 29 height 111
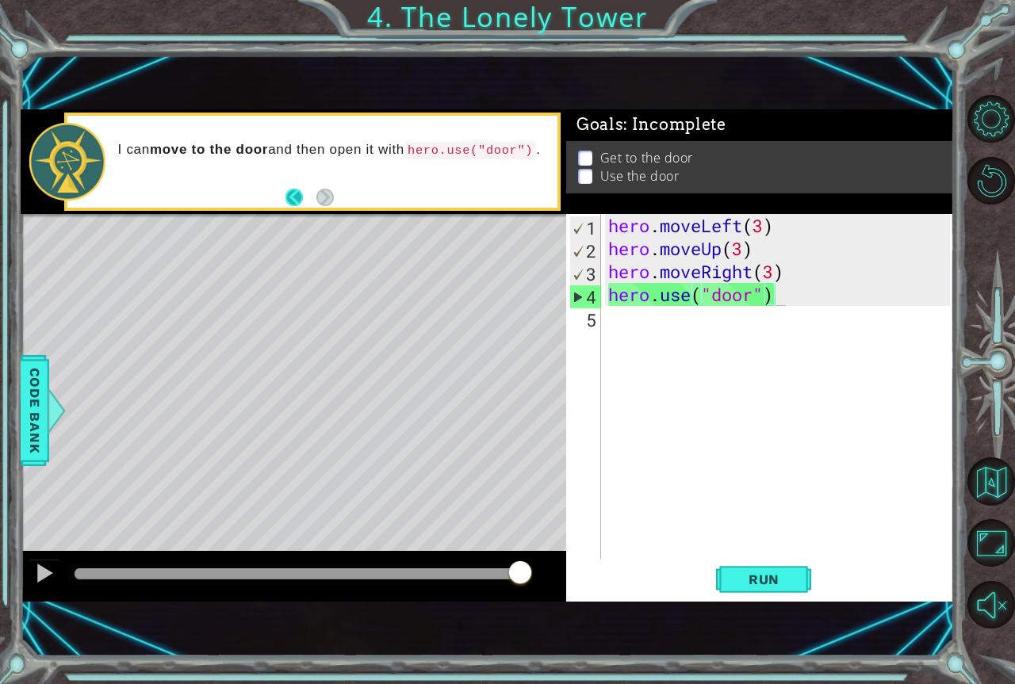
click at [294, 201] on button "Back" at bounding box center [301, 197] width 31 height 17
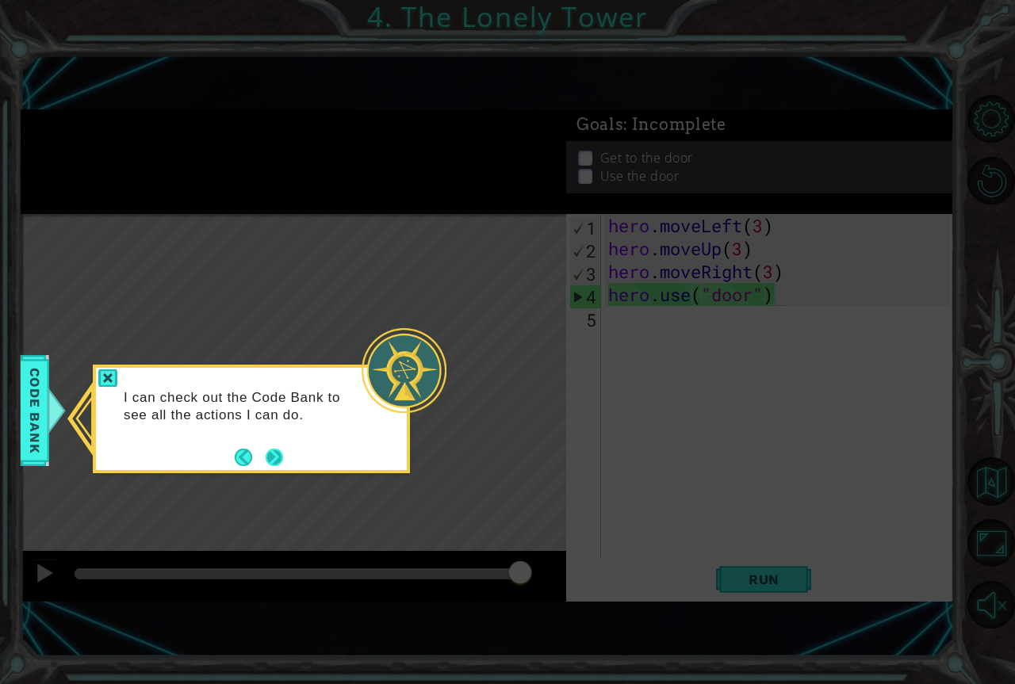
click at [276, 463] on button "Next" at bounding box center [274, 457] width 17 height 17
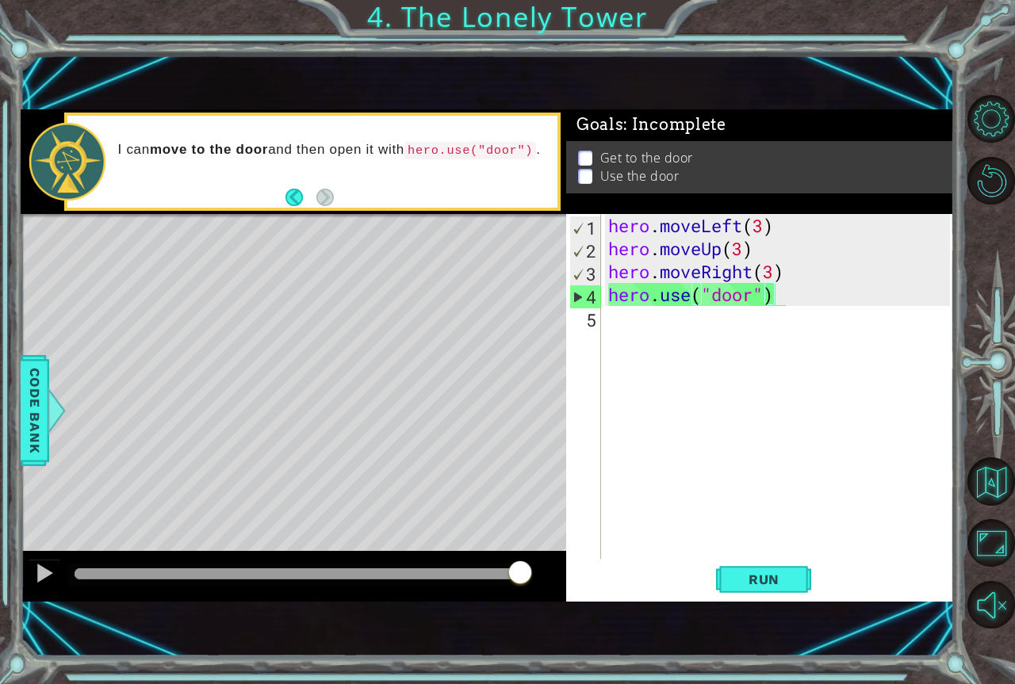
click at [229, 495] on div "Level Map" at bounding box center [387, 447] width 733 height 467
click at [796, 572] on button "Run" at bounding box center [763, 580] width 95 height 39
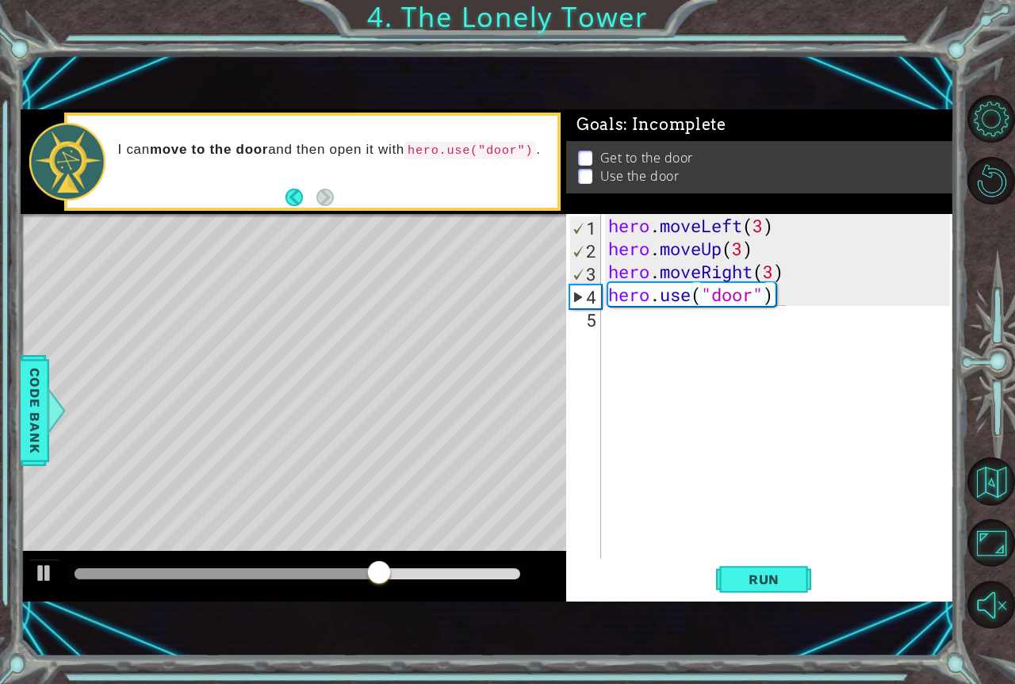
click at [425, 604] on div "1 ההההההההההההההההההההההההההההההההההההההההההההההההההההההההההההההההההההההההההההה…" at bounding box center [488, 356] width 934 height 602
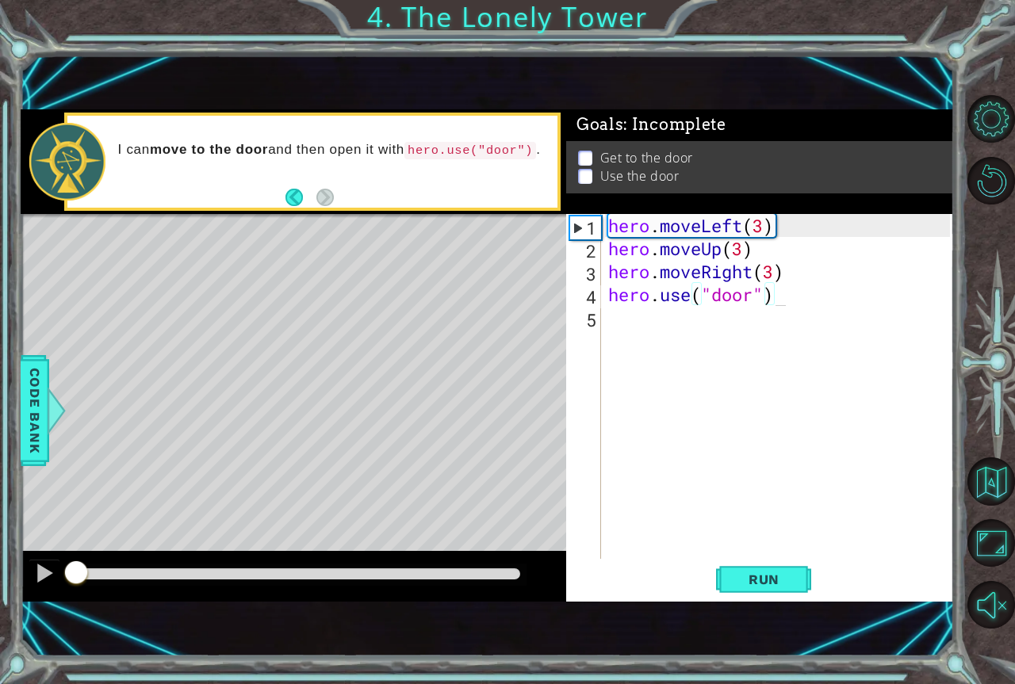
drag, startPoint x: 422, startPoint y: 569, endPoint x: 0, endPoint y: 565, distance: 422.0
click at [0, 565] on div "1 ההההההההההההההההההההההההההההההההההההההההההההההההההההההההההההההההההההההההההההה…" at bounding box center [507, 342] width 1015 height 684
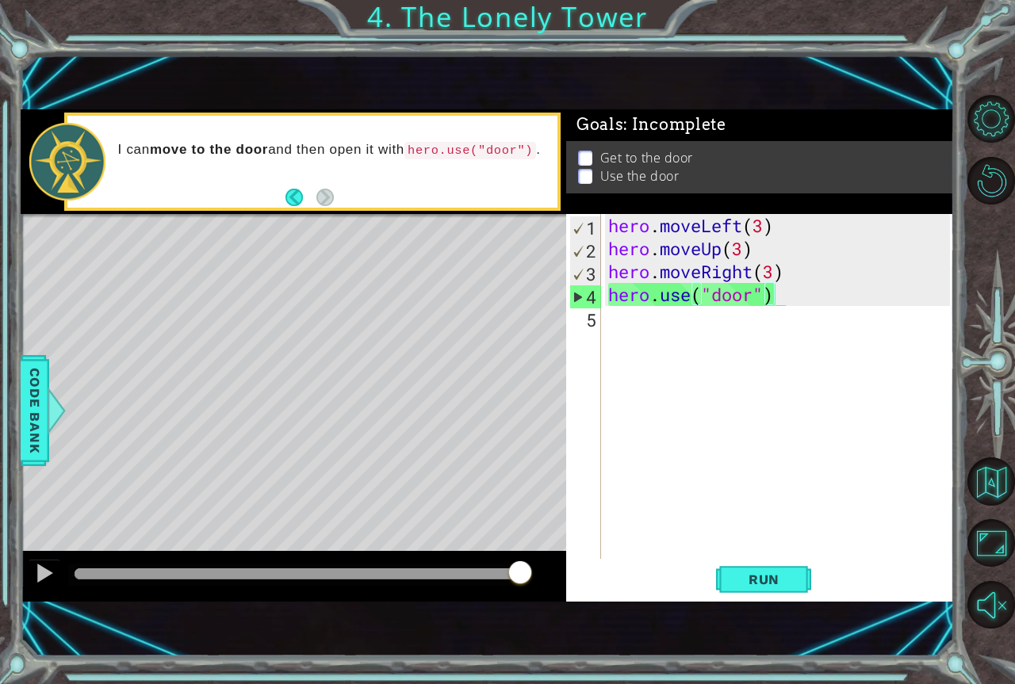
click at [777, 293] on div "hero . moveLeft ( 3 ) hero . moveUp ( 3 ) hero . moveRight ( 3 ) hero . use ( "…" at bounding box center [781, 409] width 353 height 391
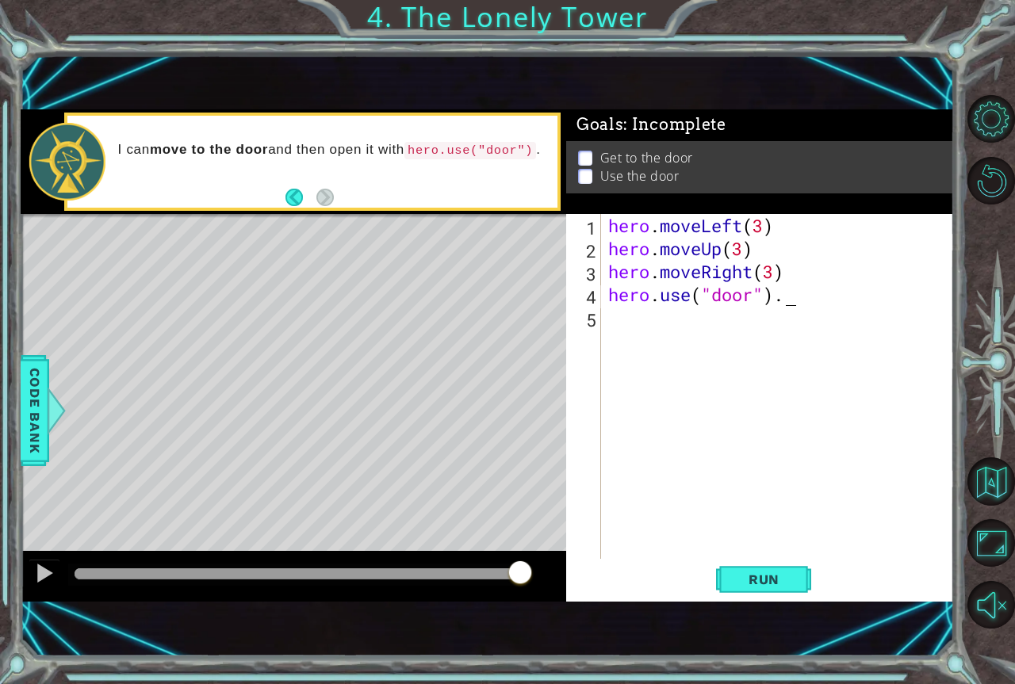
click at [780, 612] on div "1 ההההההההההההההההההההההההההההההההההההההההההההההההההההההההההההההההההההההההההההה…" at bounding box center [488, 356] width 934 height 602
click at [785, 575] on span "Run" at bounding box center [764, 580] width 63 height 16
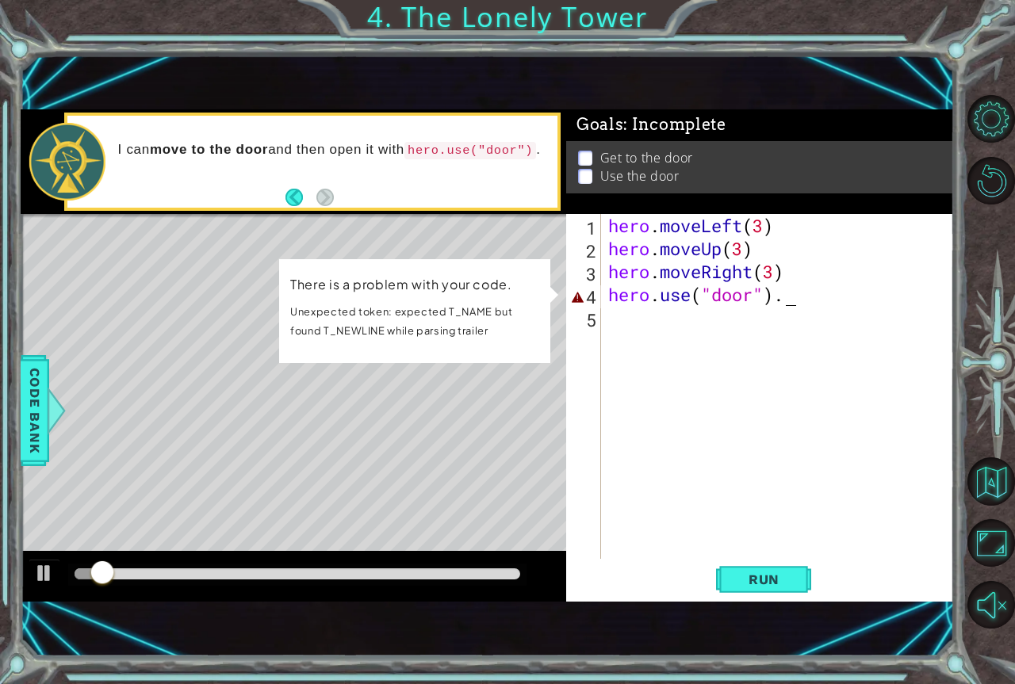
click at [835, 300] on div "hero . moveLeft ( 3 ) hero . moveUp ( 3 ) hero . moveRight ( 3 ) hero . use ( "…" at bounding box center [781, 409] width 353 height 391
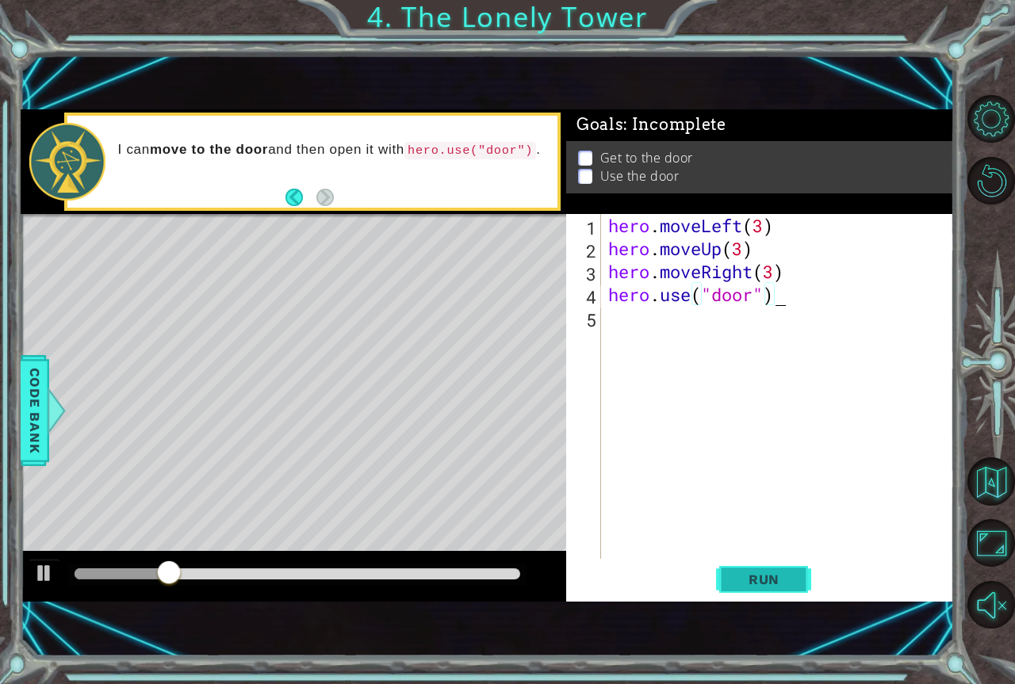
click at [769, 577] on span "Run" at bounding box center [764, 580] width 63 height 16
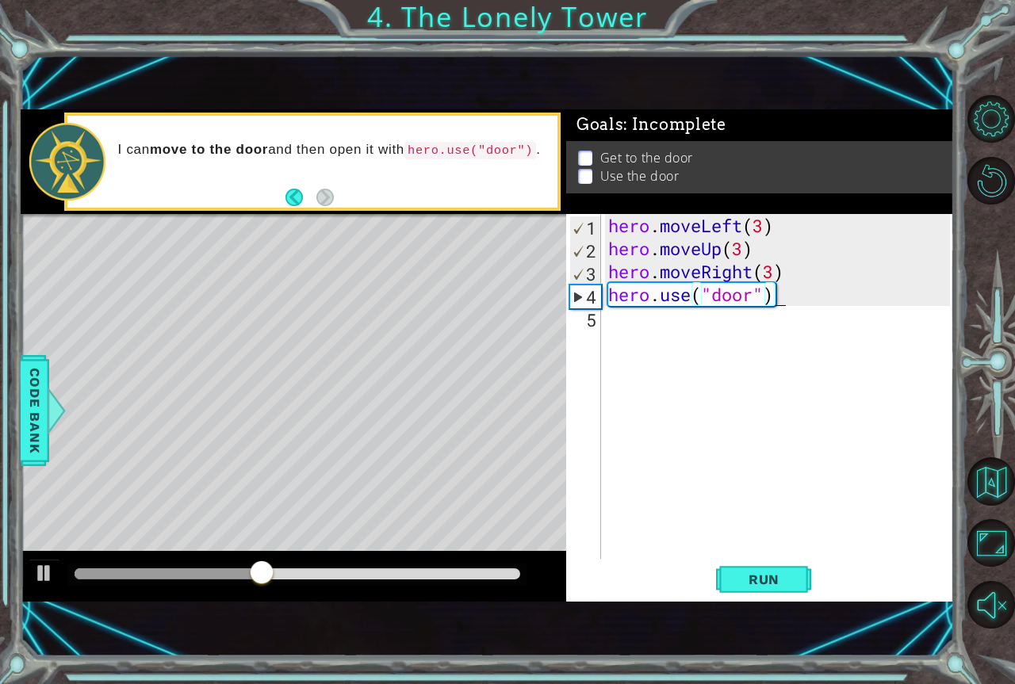
click at [742, 256] on div "hero . moveLeft ( 3 ) hero . moveUp ( 3 ) hero . moveRight ( 3 ) hero . use ( "…" at bounding box center [781, 409] width 353 height 391
click at [749, 587] on span "Run" at bounding box center [764, 580] width 63 height 16
click at [769, 261] on div "hero . moveLeft ( 3 ) hero . moveUp ( 4 ) hero . moveRight ( 3 ) hero . use ( "…" at bounding box center [781, 409] width 353 height 391
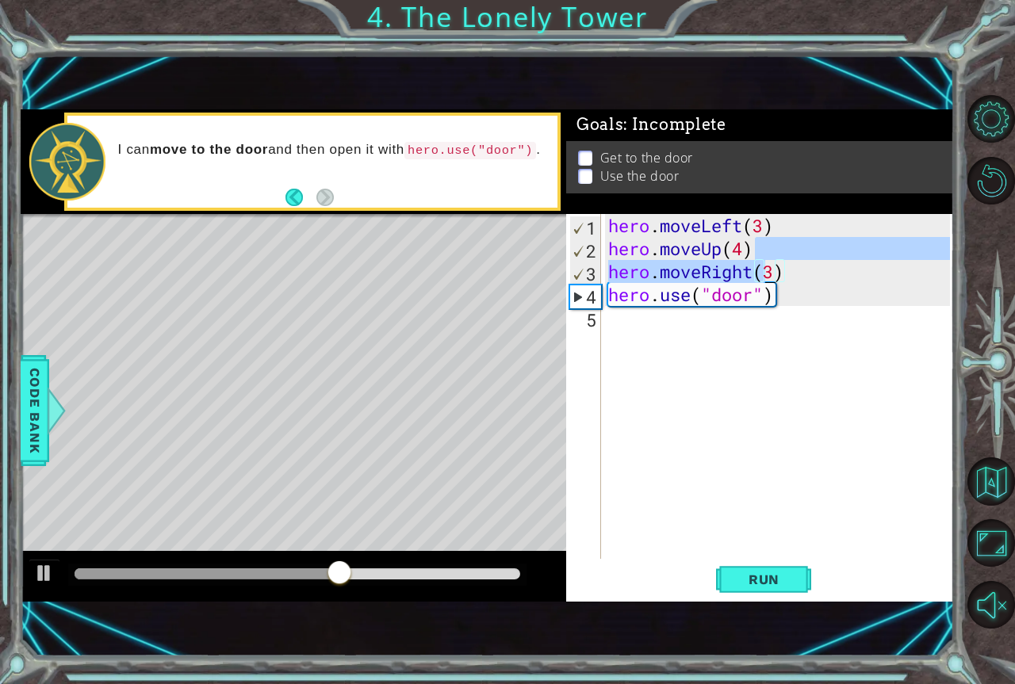
click at [773, 265] on div "hero . moveLeft ( 3 ) hero . moveUp ( 4 ) hero . moveRight ( 3 ) hero . use ( "…" at bounding box center [781, 409] width 353 height 391
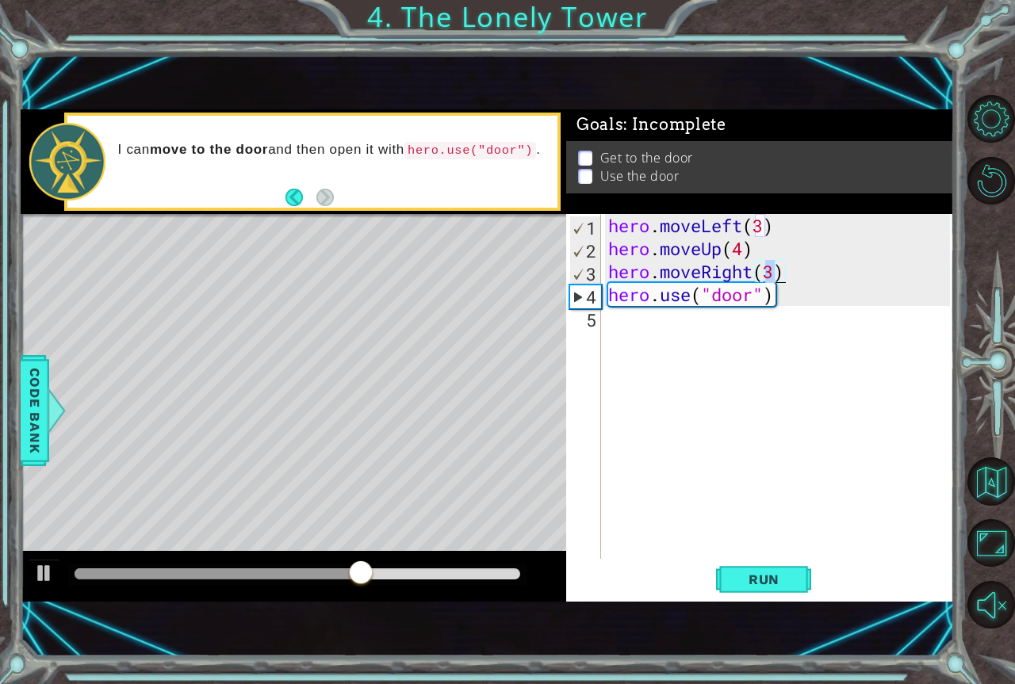
scroll to position [0, 7]
click at [723, 570] on button "Run" at bounding box center [763, 580] width 95 height 39
click at [769, 272] on div "hero . moveLeft ( 3 ) hero . moveUp ( 4 ) hero . moveRight ( 3 ) hero . use ( "…" at bounding box center [781, 409] width 353 height 391
click at [780, 575] on span "Run" at bounding box center [764, 580] width 63 height 16
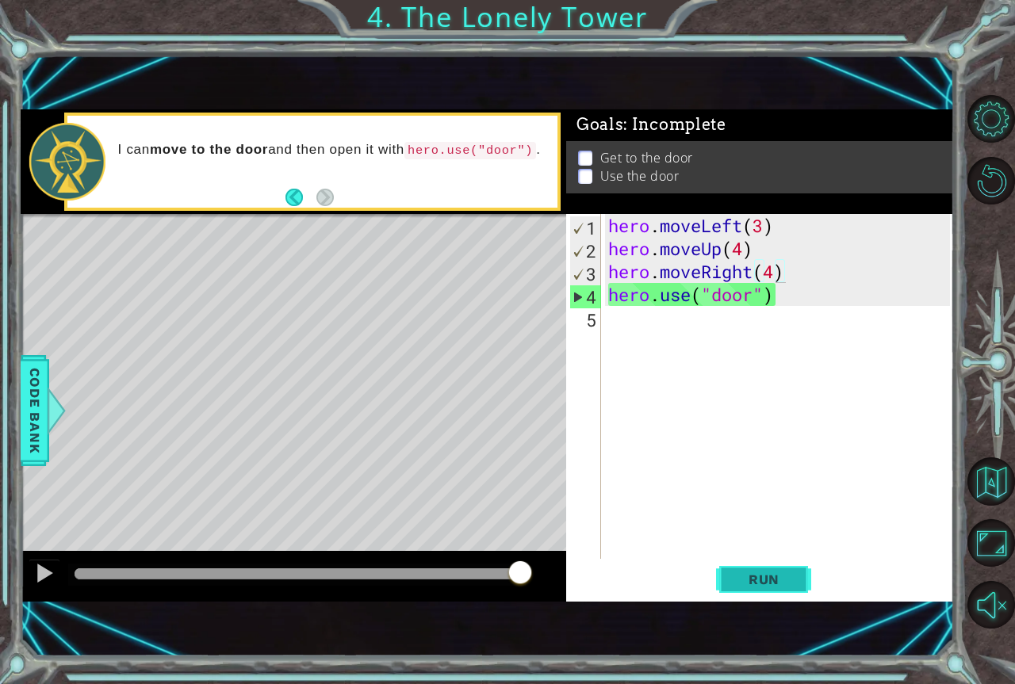
click at [796, 566] on button "Run" at bounding box center [763, 580] width 95 height 39
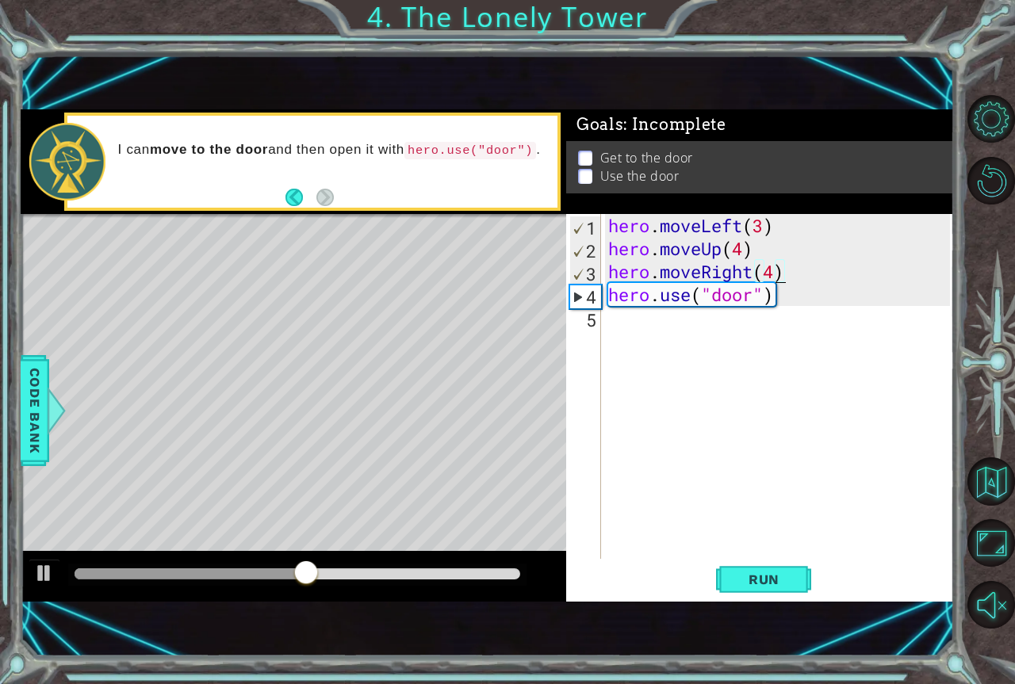
click at [774, 266] on div "hero . moveLeft ( 3 ) hero . moveUp ( 4 ) hero . moveRight ( 4 ) hero . use ( "…" at bounding box center [781, 409] width 353 height 391
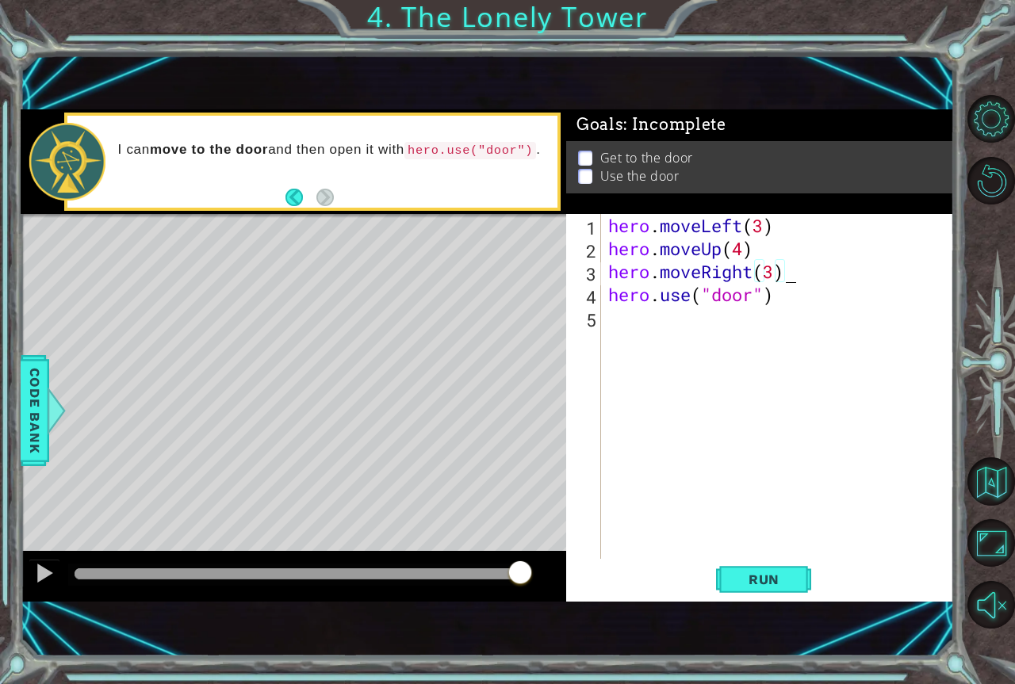
click at [742, 253] on div "hero . moveLeft ( 3 ) hero . moveUp ( 4 ) hero . moveRight ( 3 ) hero . use ( "…" at bounding box center [781, 409] width 353 height 391
click at [771, 572] on span "Run" at bounding box center [764, 580] width 63 height 16
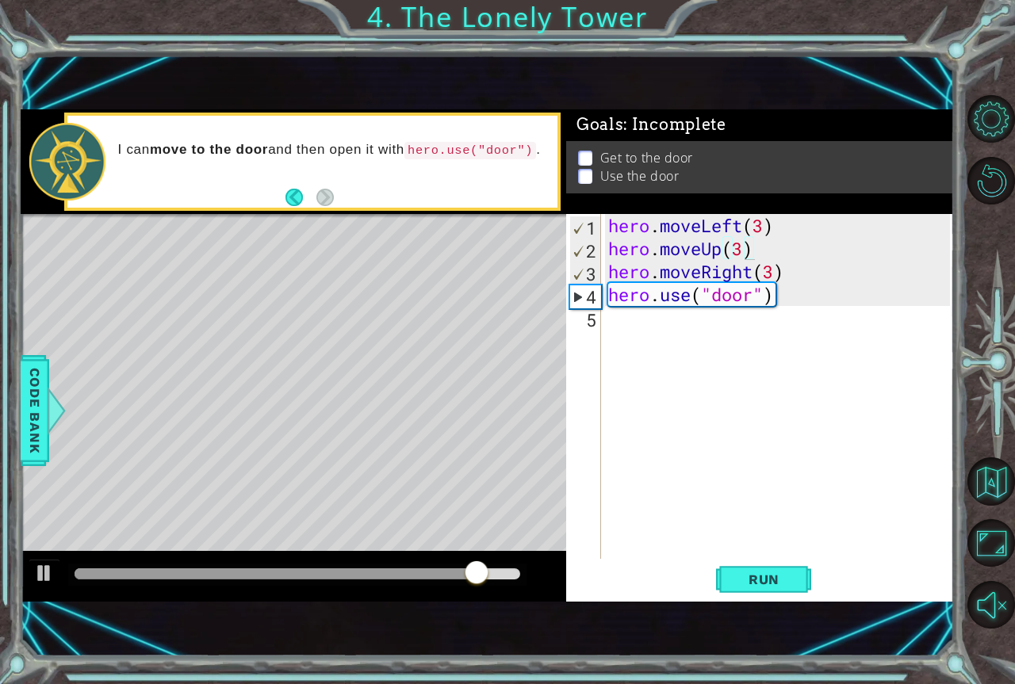
click at [378, 314] on div "Level Map" at bounding box center [387, 447] width 733 height 467
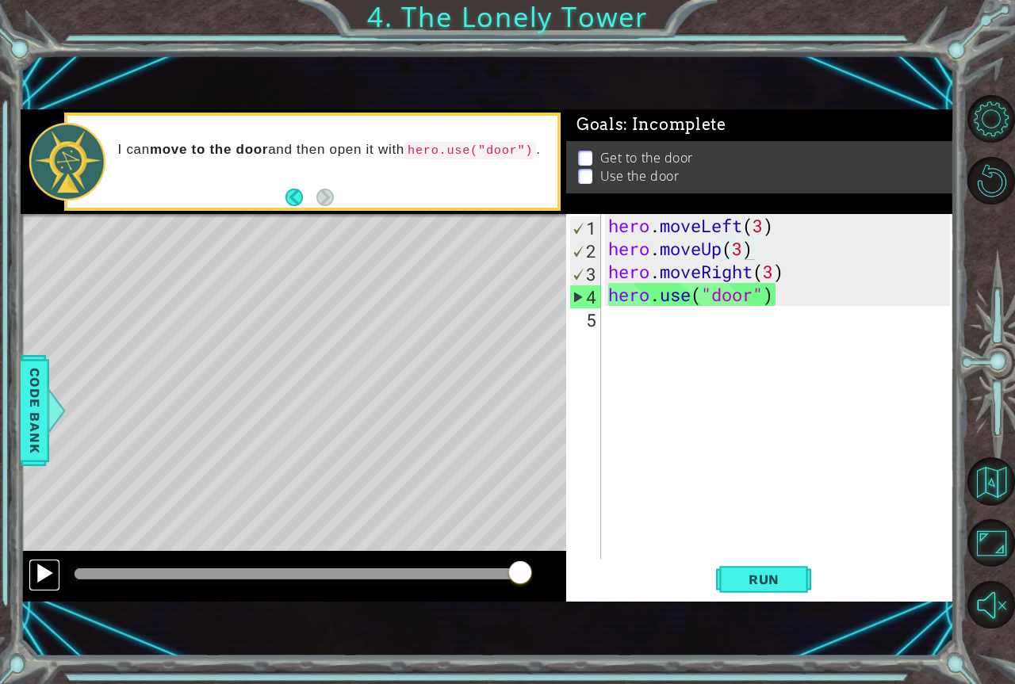
click at [29, 568] on button at bounding box center [45, 575] width 32 height 33
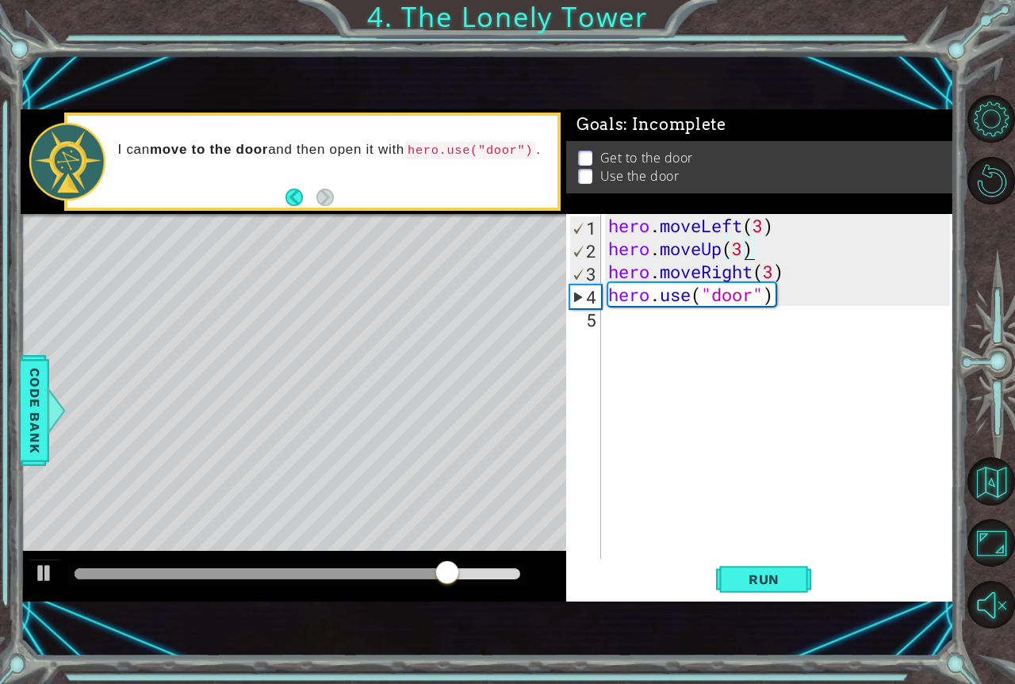
click at [27, 350] on div "Level Map" at bounding box center [387, 447] width 733 height 467
click at [5, 405] on div "1 ההההההההההההההההההההההההההההההההההההההההההההההההההההההההההההההההההההההההההההה…" at bounding box center [507, 342] width 1015 height 684
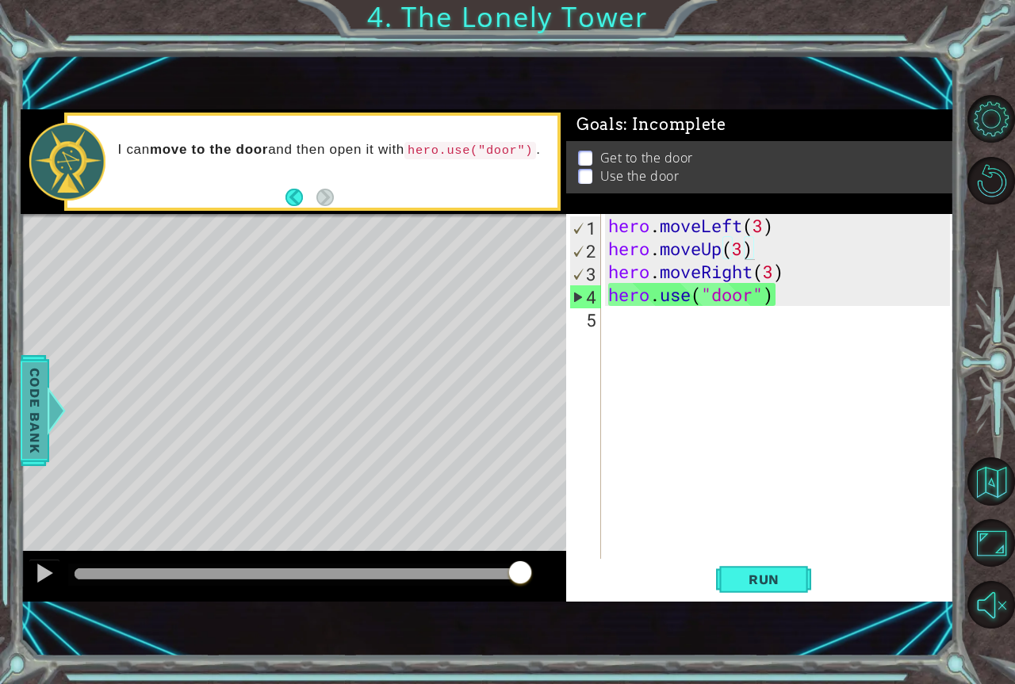
click at [34, 395] on span "Code Bank" at bounding box center [33, 410] width 25 height 97
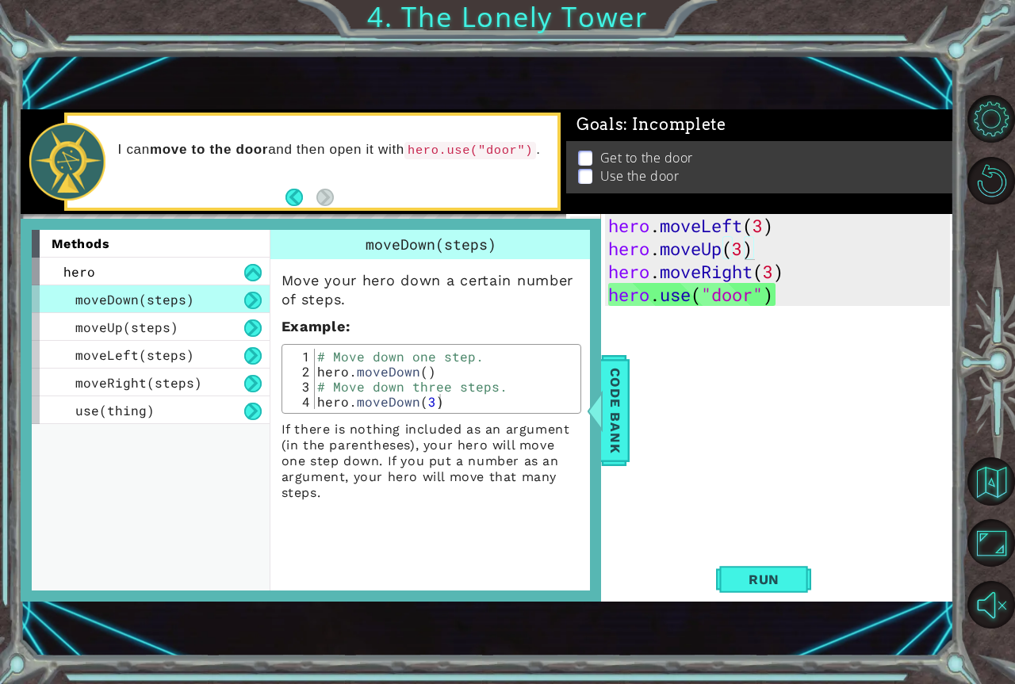
type textarea "hero.moveLeft(3)"
click at [761, 228] on div "hero . moveLeft ( 3 ) hero . moveUp ( 3 ) hero . moveRight ( 3 ) hero . use ( "…" at bounding box center [781, 409] width 353 height 391
click at [715, 436] on div "hero . moveLeft ( 3 ) hero . moveUp ( 3 ) hero . moveRight ( 3 ) hero . use ( "…" at bounding box center [781, 409] width 353 height 391
click at [628, 416] on div "Code Bank" at bounding box center [614, 410] width 29 height 111
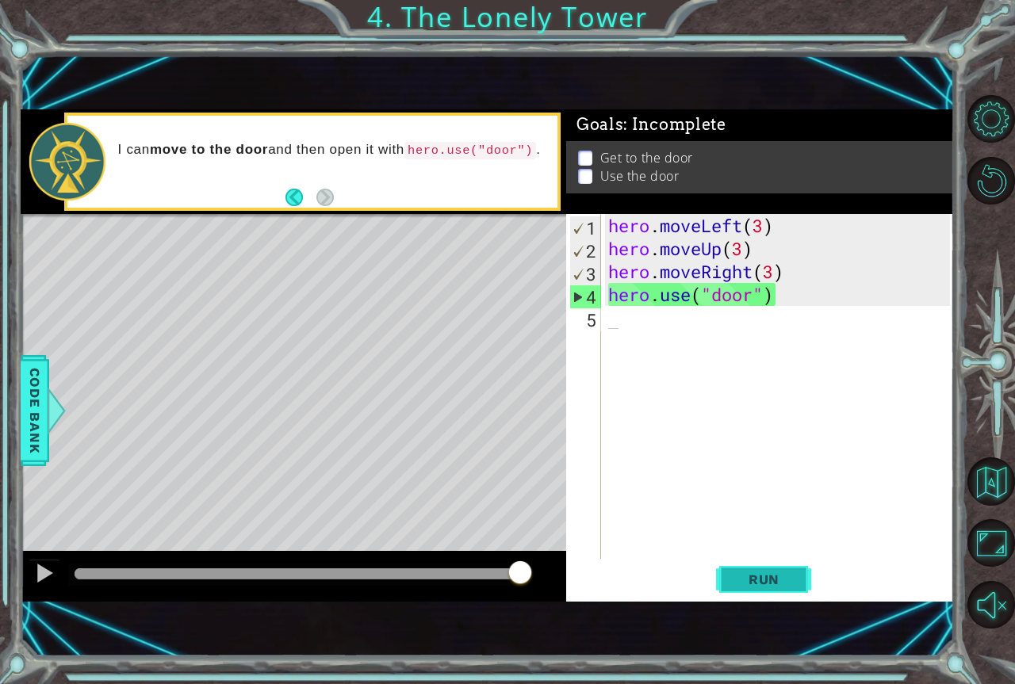
click at [784, 583] on span "Run" at bounding box center [764, 580] width 63 height 16
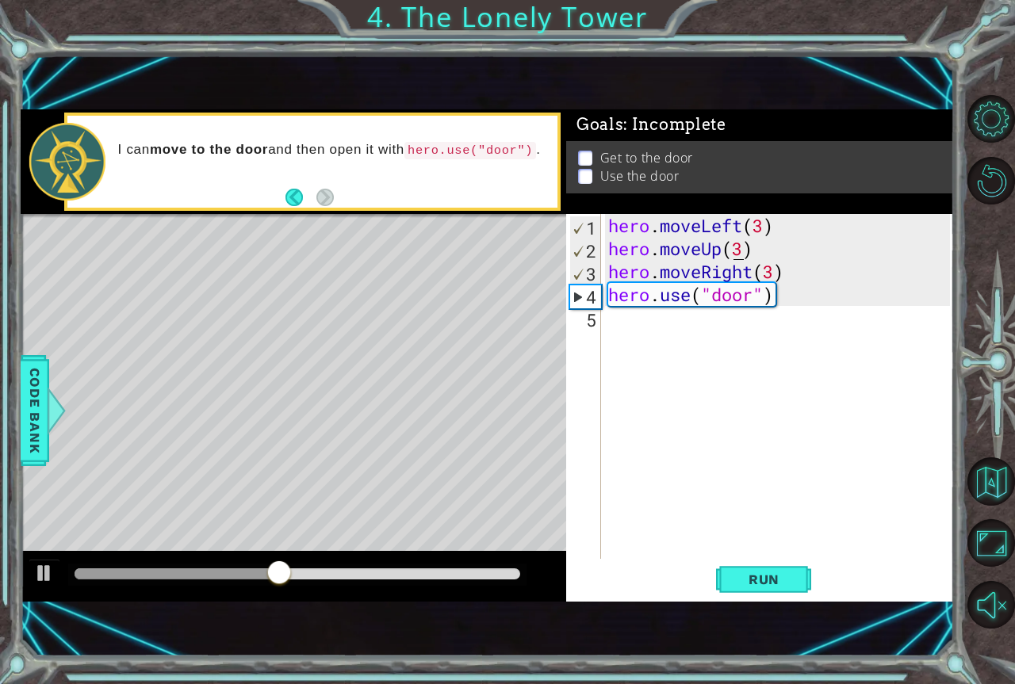
click at [737, 252] on div "hero . moveLeft ( 3 ) hero . moveUp ( 3 ) hero . moveRight ( 3 ) hero . use ( "…" at bounding box center [781, 409] width 353 height 391
click at [754, 228] on div "hero . moveLeft ( 3 ) hero . moveUp ( 2 ) hero . moveRight ( 3 ) hero . use ( "…" at bounding box center [781, 409] width 353 height 391
click at [765, 277] on div "hero . moveLeft ( 2 ) hero . moveUp ( 2 ) hero . moveRight ( 3 ) hero . use ( "…" at bounding box center [781, 409] width 353 height 391
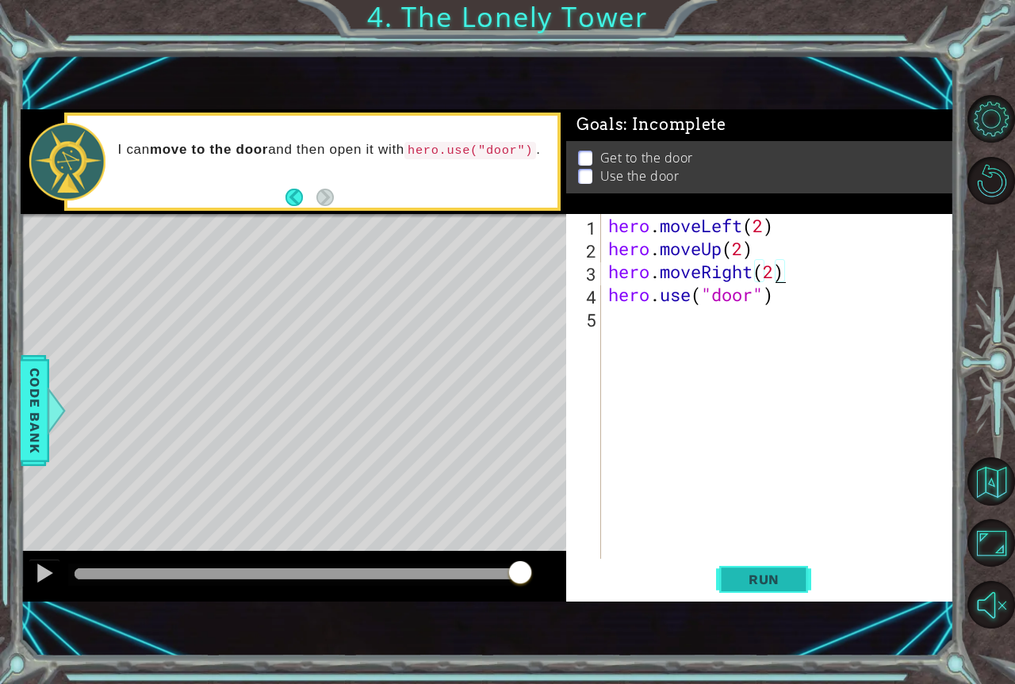
click at [776, 563] on button "Run" at bounding box center [763, 580] width 95 height 39
type textarea "hero.moveRight(2)"
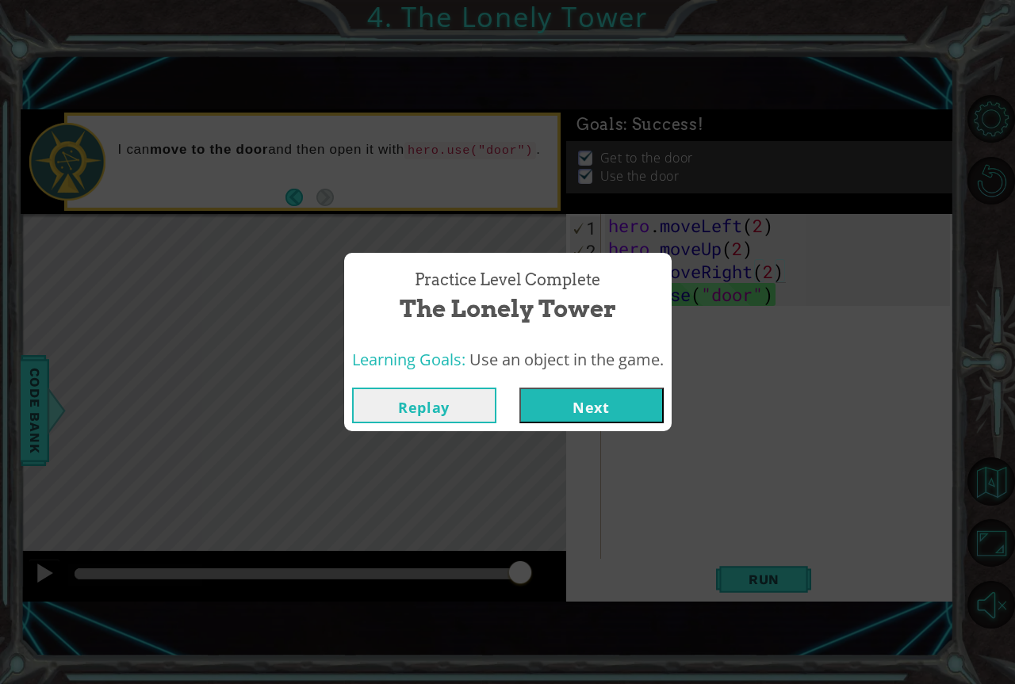
click at [675, 411] on div "Practice Level Complete The Lonely Tower Learning Goals: Use an object in the g…" at bounding box center [507, 342] width 1015 height 684
click at [652, 409] on button "Next" at bounding box center [592, 406] width 144 height 36
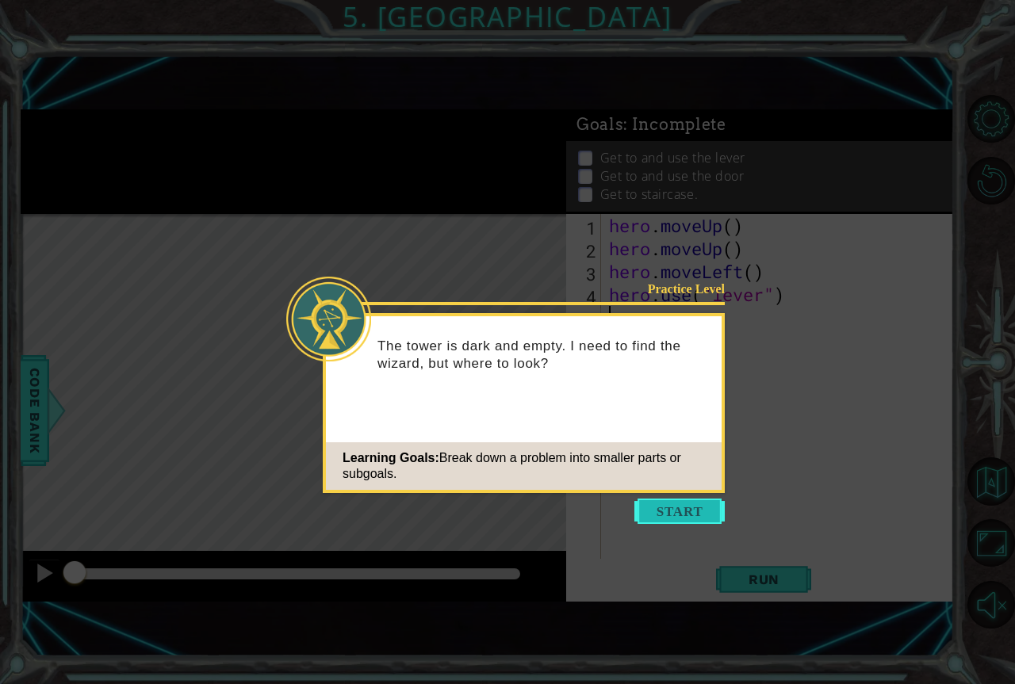
click at [660, 504] on button "Start" at bounding box center [680, 511] width 90 height 25
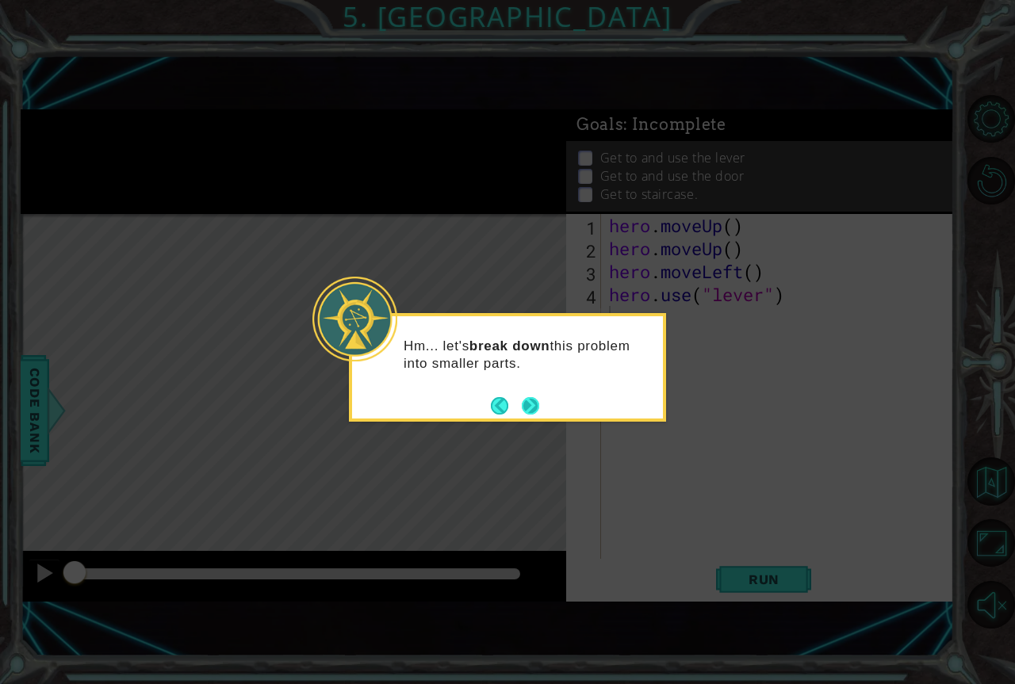
click at [538, 403] on button "Next" at bounding box center [530, 405] width 17 height 17
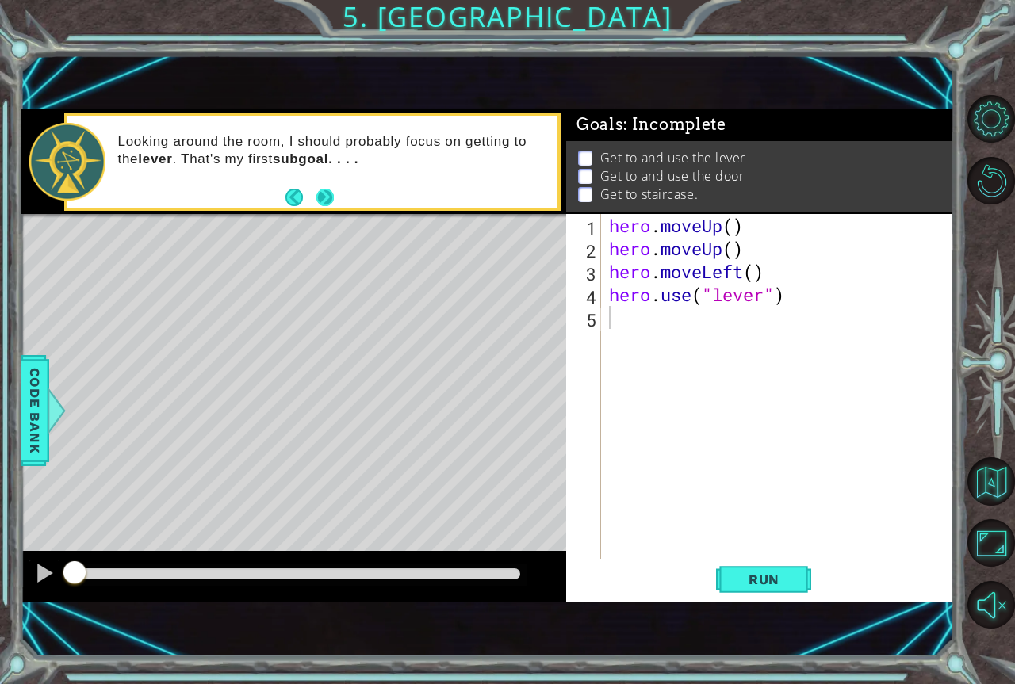
click at [319, 205] on button "Next" at bounding box center [324, 197] width 17 height 17
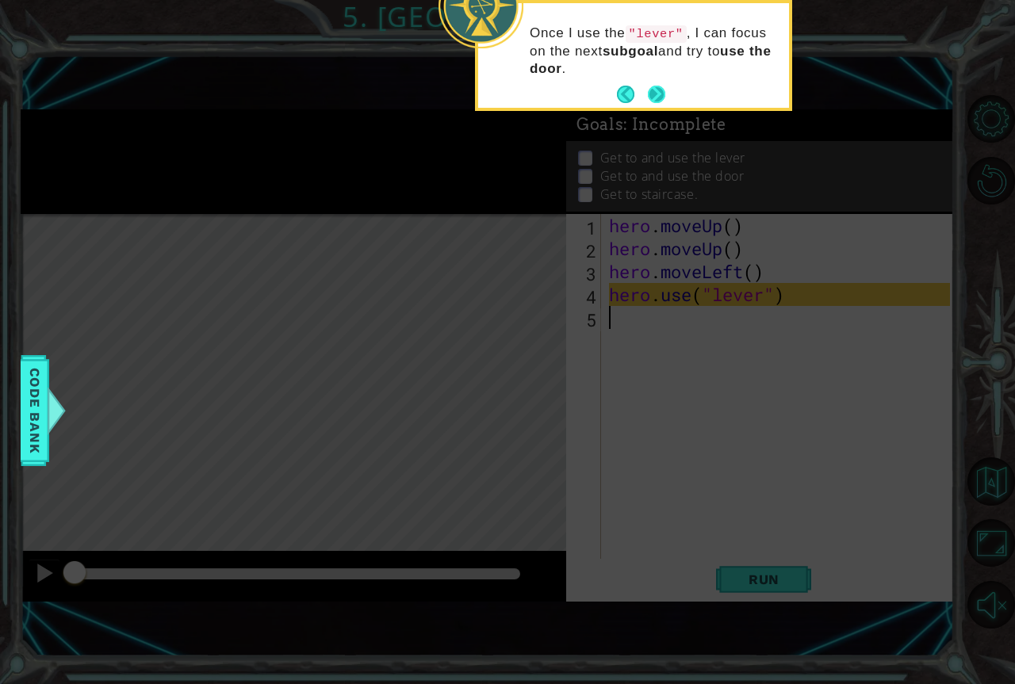
drag, startPoint x: 679, startPoint y: 82, endPoint x: 670, endPoint y: 86, distance: 9.3
click at [674, 85] on div "Once I use the "lever" , I can focus on the next subgoal and try to use the doo…" at bounding box center [633, 59] width 311 height 98
click at [665, 86] on button "Next" at bounding box center [656, 94] width 17 height 17
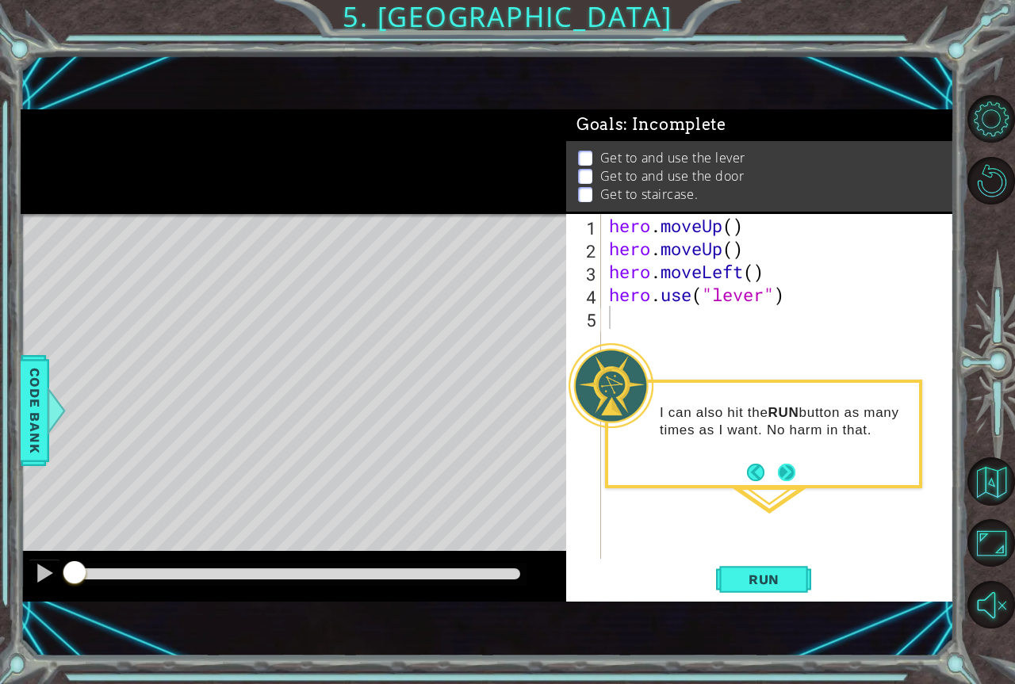
click at [782, 467] on button "Next" at bounding box center [786, 472] width 17 height 17
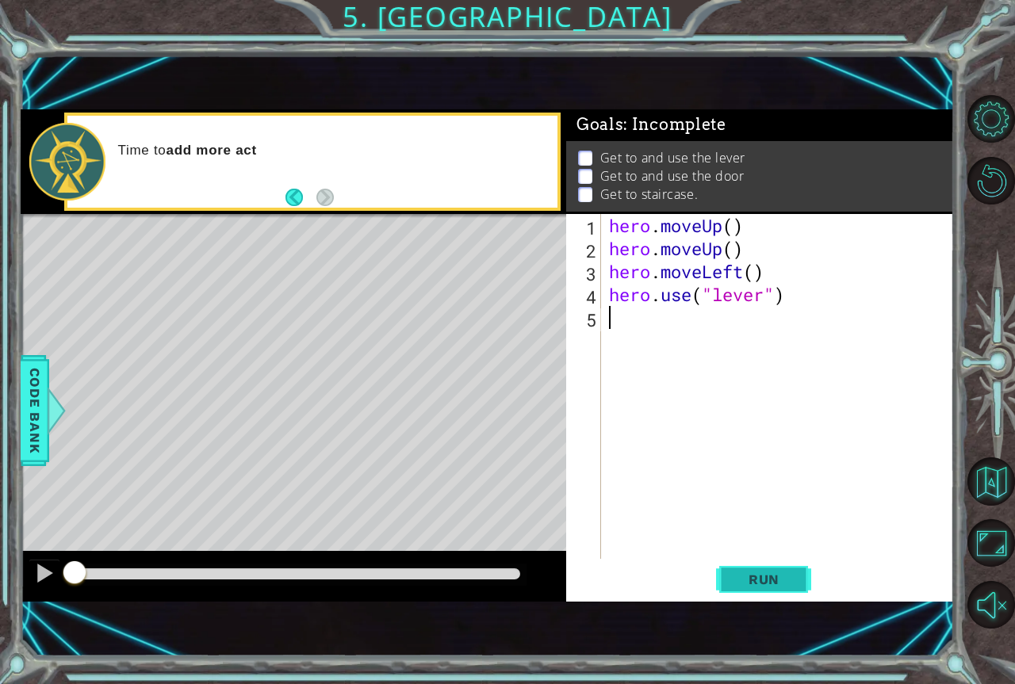
click at [785, 567] on button "Run" at bounding box center [763, 580] width 95 height 39
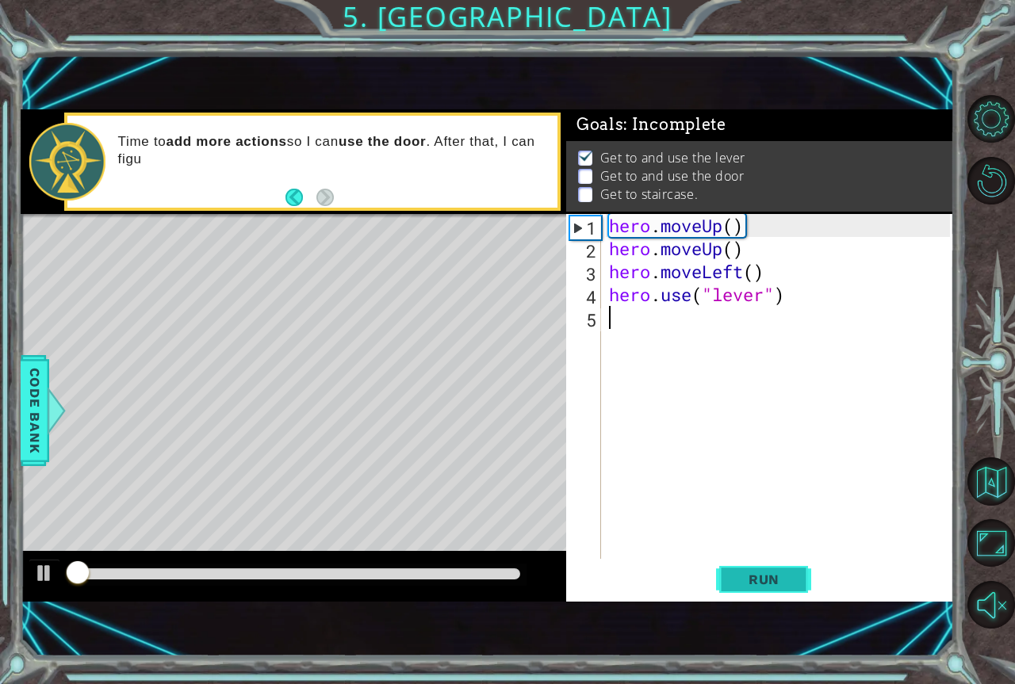
scroll to position [9, 0]
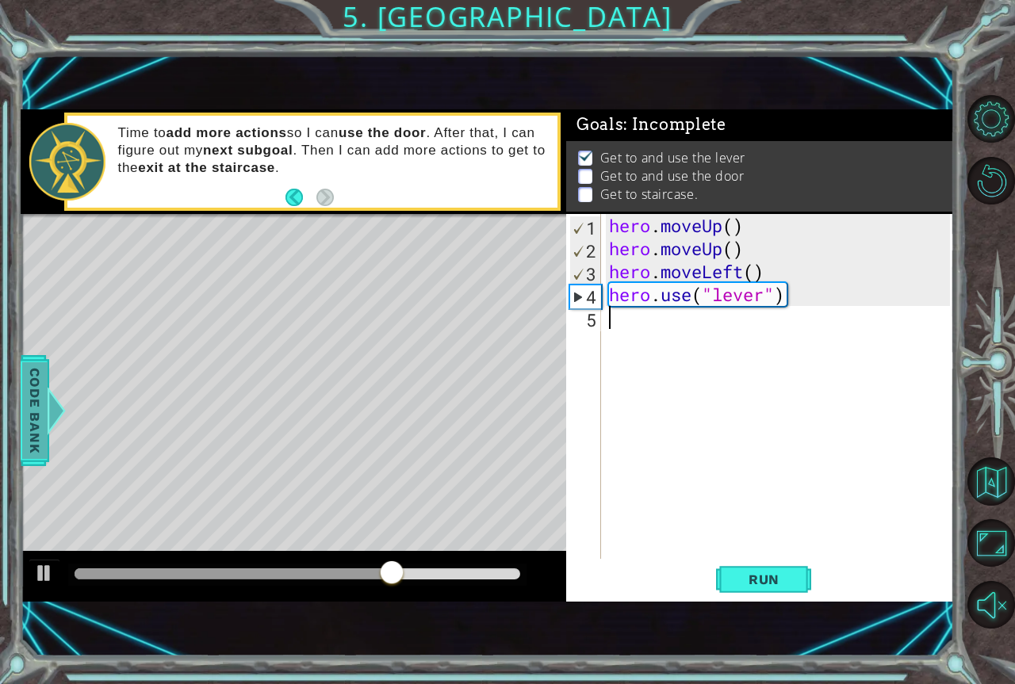
click at [52, 396] on div at bounding box center [56, 411] width 20 height 48
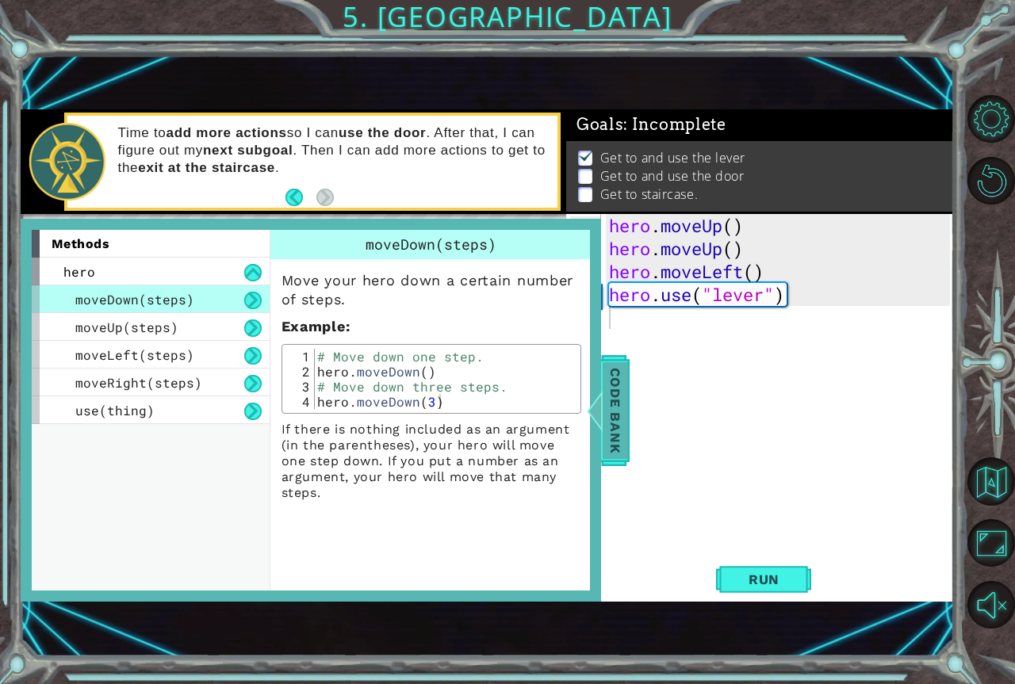
click at [615, 374] on span "Code Bank" at bounding box center [615, 410] width 25 height 97
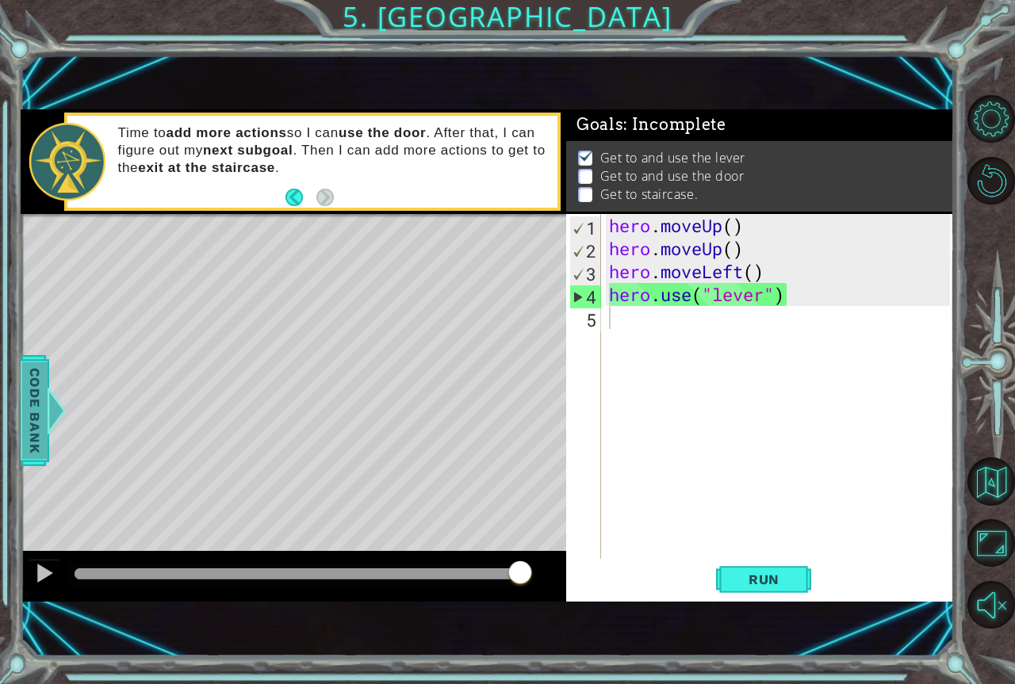
click at [33, 418] on span "Code Bank" at bounding box center [34, 410] width 25 height 97
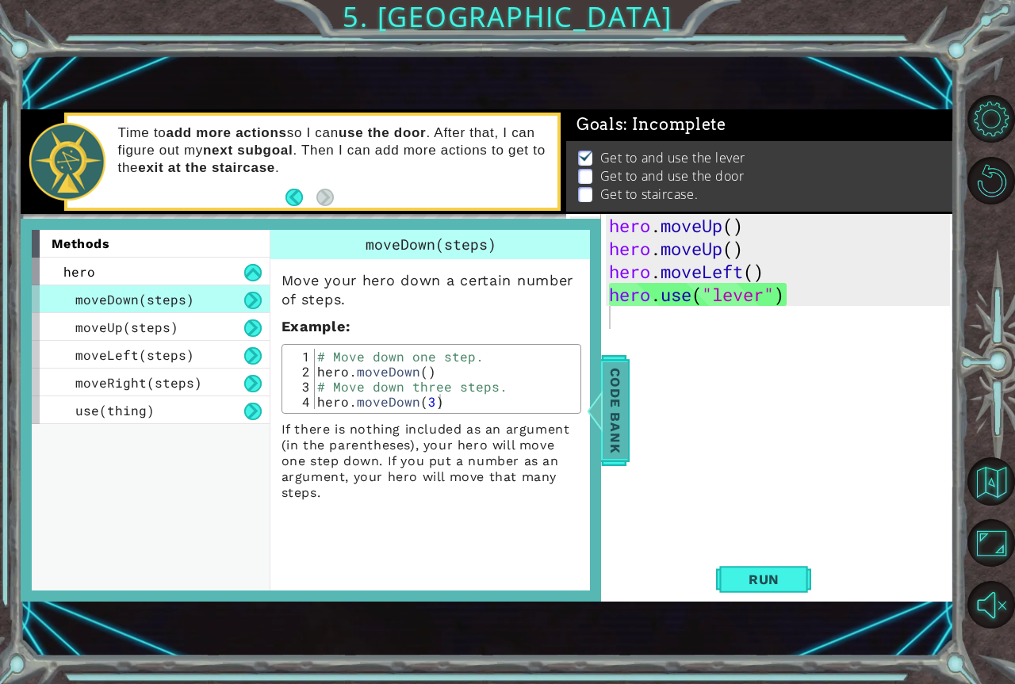
click at [618, 397] on span "Code Bank" at bounding box center [615, 410] width 25 height 97
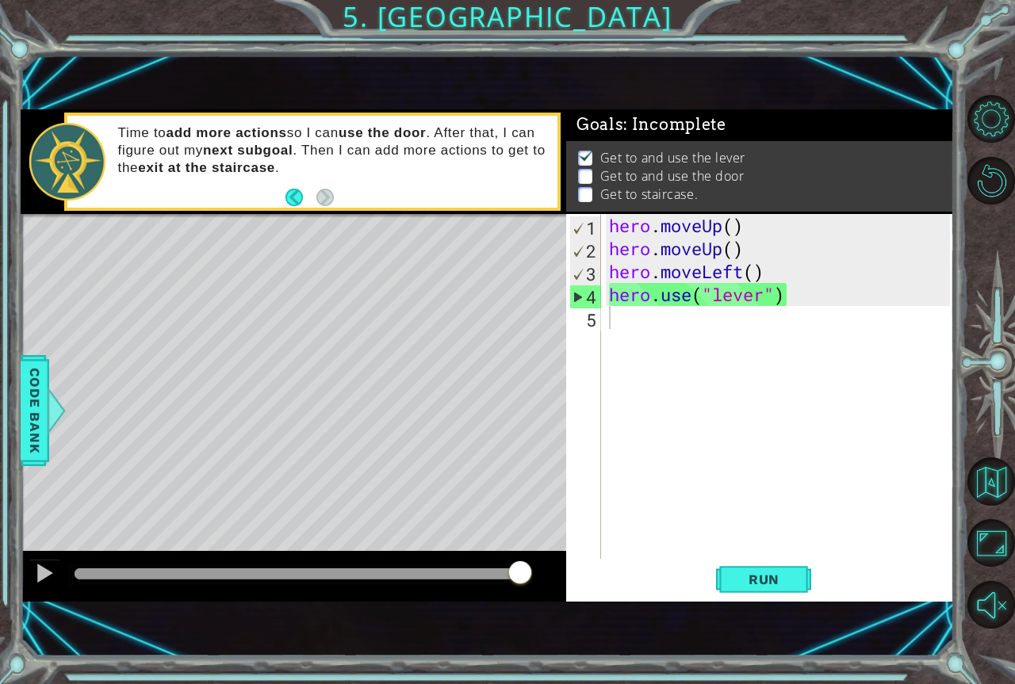
click at [644, 332] on div "hero . moveUp ( ) hero . moveUp ( ) hero . moveLeft ( ) hero . use ( "lever" )" at bounding box center [782, 409] width 352 height 391
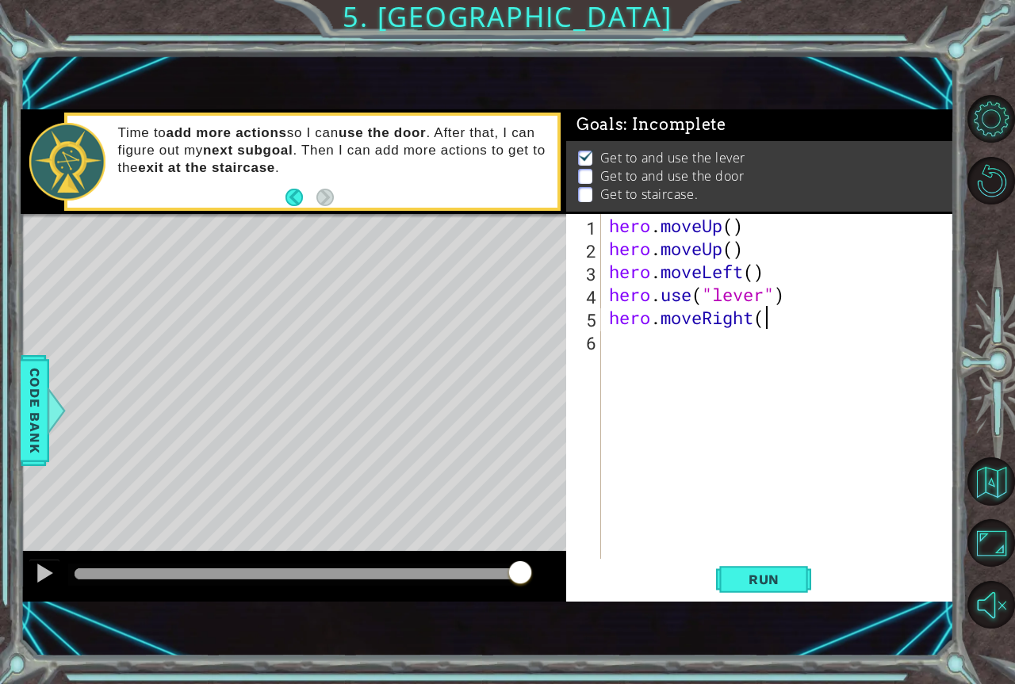
scroll to position [0, 6]
click at [704, 573] on div "Run" at bounding box center [764, 580] width 388 height 39
click at [708, 573] on div "Run" at bounding box center [764, 580] width 388 height 39
drag, startPoint x: 731, startPoint y: 581, endPoint x: 744, endPoint y: 577, distance: 13.3
click at [744, 577] on button "Run" at bounding box center [763, 580] width 95 height 39
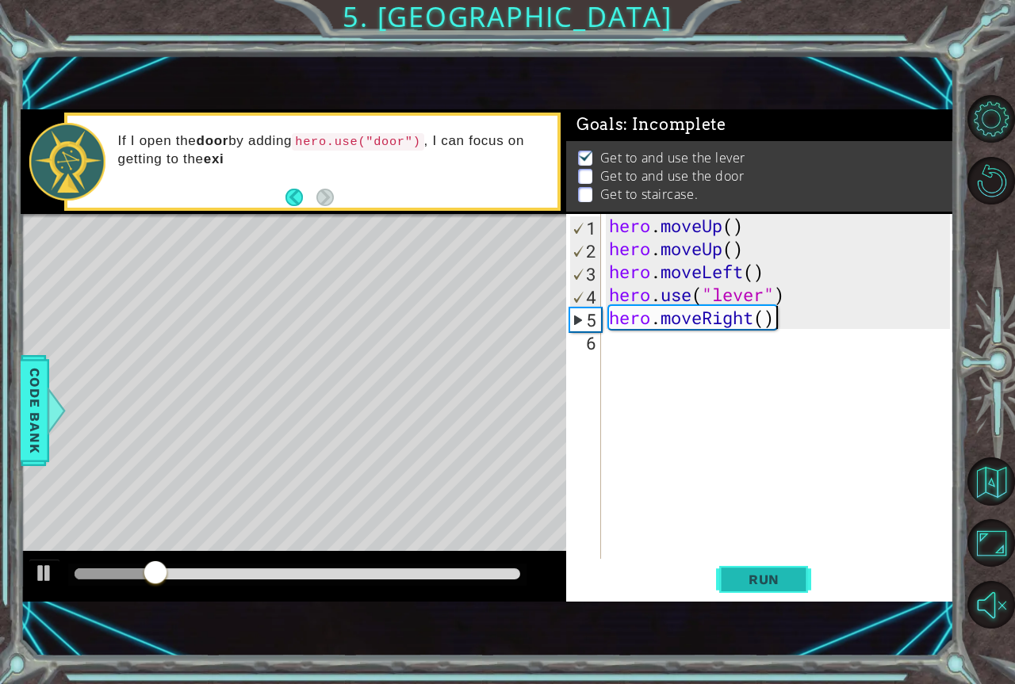
click at [744, 577] on span "Run" at bounding box center [764, 580] width 63 height 16
click at [737, 220] on div "hero . moveUp ( ) hero . moveUp ( ) hero . moveLeft ( ) hero . use ( "lever" ) …" at bounding box center [782, 409] width 352 height 391
click at [731, 255] on div "hero . moveUp ( 2 ) hero . moveUp ( ) hero . moveLeft ( ) hero . use ( "lever" …" at bounding box center [782, 409] width 352 height 391
click at [769, 580] on span "Run" at bounding box center [764, 580] width 63 height 16
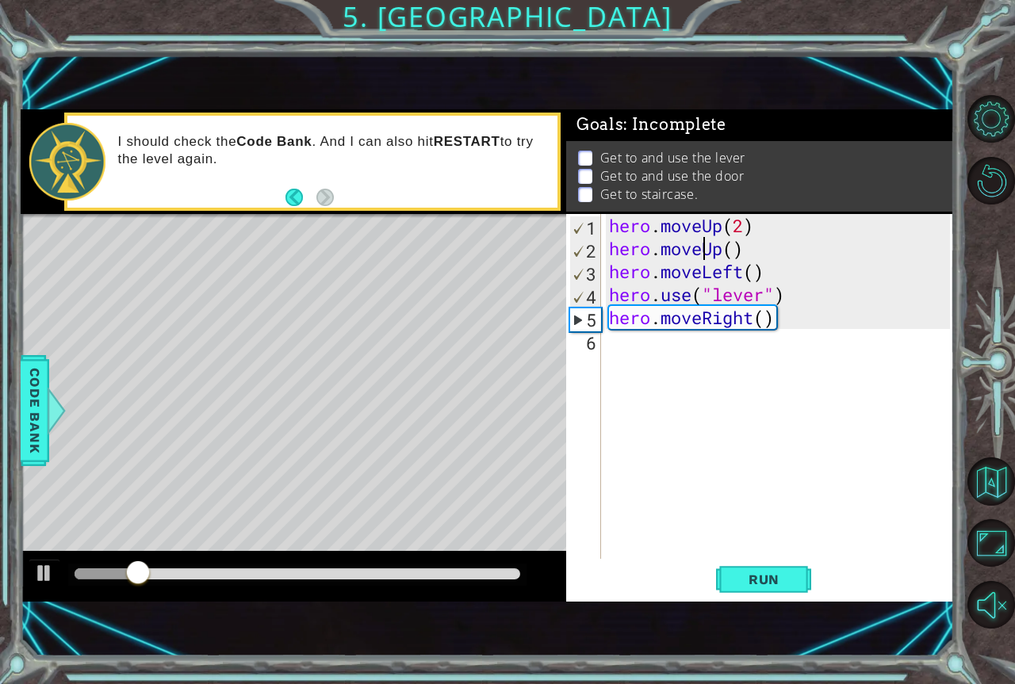
click at [704, 251] on div "hero . moveUp ( 2 ) hero . moveUp ( ) hero . moveLeft ( ) hero . use ( "lever" …" at bounding box center [782, 409] width 352 height 391
click at [761, 251] on div "hero . moveUp ( 2 ) hero . moveUp ( ) hero . moveLeft ( ) hero . use ( "lever" …" at bounding box center [782, 409] width 352 height 391
type textarea "h"
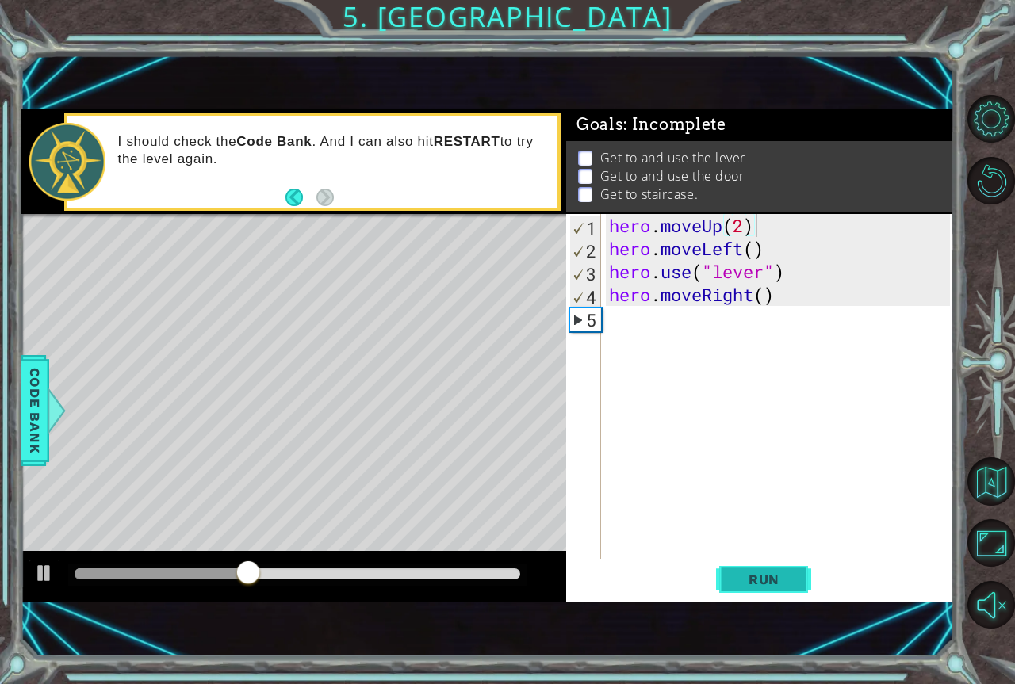
click at [810, 589] on div "Run" at bounding box center [764, 580] width 388 height 39
click at [769, 576] on span "Run" at bounding box center [764, 580] width 63 height 16
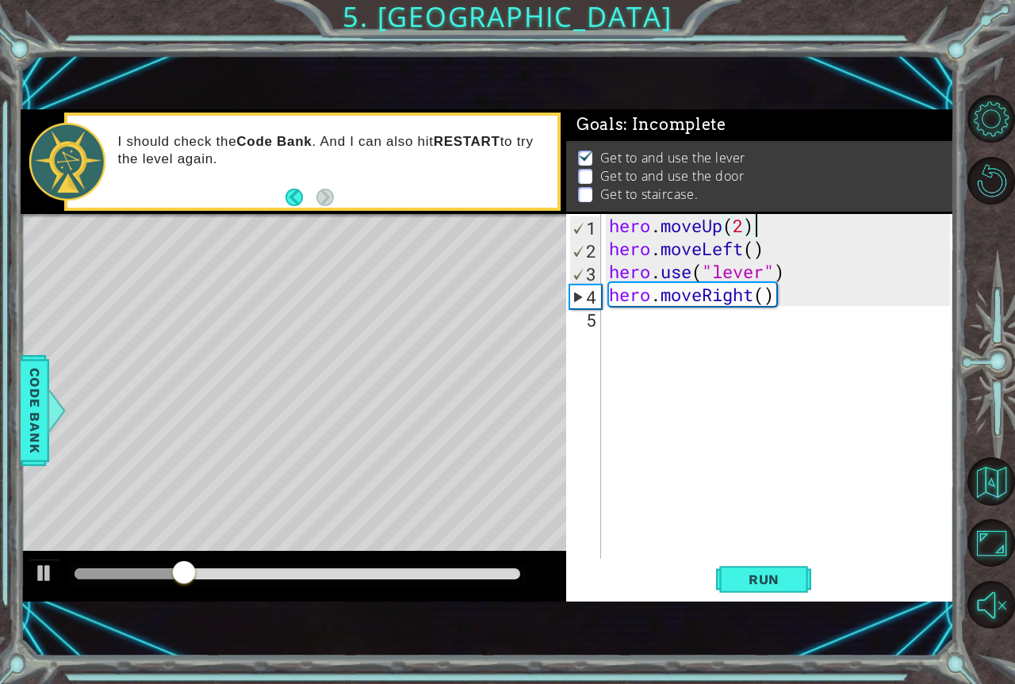
click at [768, 296] on div "hero . moveUp ( 2 ) hero . moveLeft ( ) hero . use ( "lever" ) hero . moveRight…" at bounding box center [782, 409] width 352 height 391
click at [790, 570] on button "Run" at bounding box center [763, 580] width 95 height 39
click at [763, 296] on div "hero . moveUp ( 2 ) hero . moveLeft ( ) hero . use ( "lever" ) hero . moveRight…" at bounding box center [782, 409] width 352 height 391
click at [772, 299] on div "hero . moveUp ( 2 ) hero . moveLeft ( ) hero . use ( "lever" ) hero . moveRight…" at bounding box center [782, 409] width 352 height 391
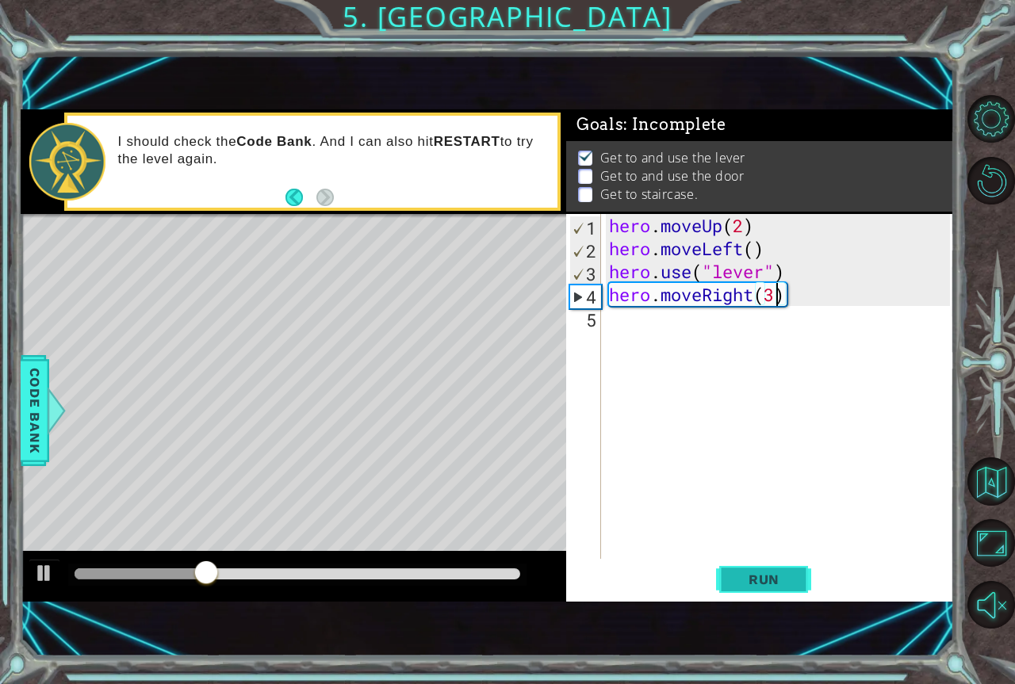
type textarea "hero.moveRight(3)"
click at [739, 572] on span "Run" at bounding box center [764, 580] width 63 height 16
click at [770, 313] on div "hero . moveUp ( 2 ) hero . moveLeft ( ) hero . use ( "lever" ) hero . moveRight…" at bounding box center [782, 409] width 352 height 391
click at [767, 293] on div "hero . moveUp ( 2 ) hero . moveLeft ( ) hero . use ( "lever" ) hero . moveRight…" at bounding box center [782, 409] width 352 height 391
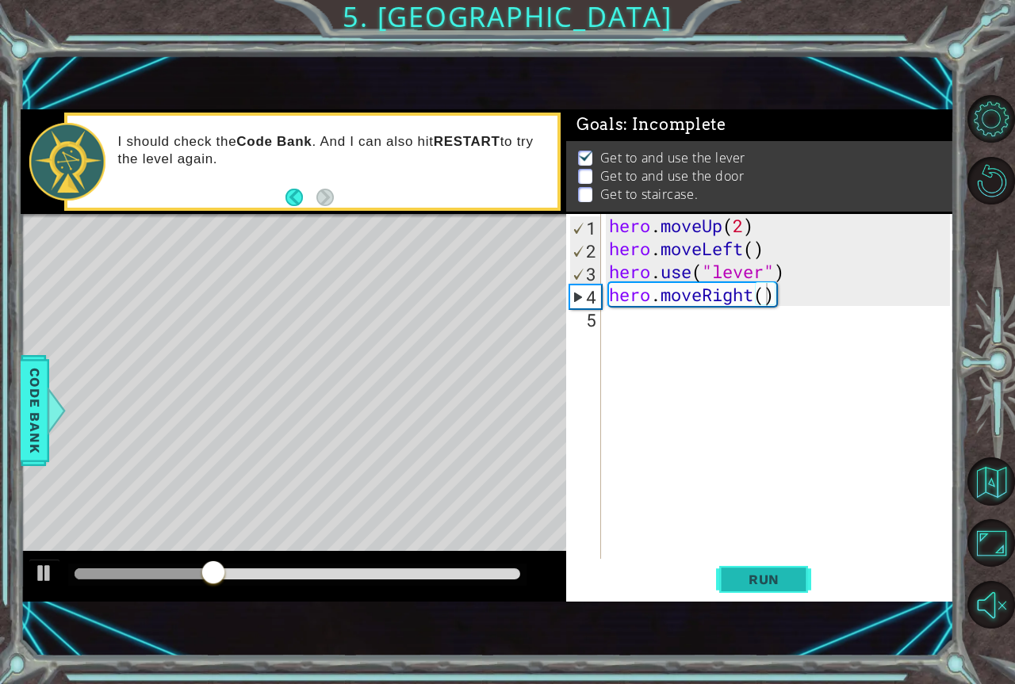
click at [767, 577] on span "Run" at bounding box center [764, 580] width 63 height 16
click at [795, 584] on span "Run" at bounding box center [764, 580] width 63 height 16
click at [756, 250] on div "hero . moveUp ( 2 ) hero . moveLeft ( ) hero . use ( "lever" ) hero . moveRight…" at bounding box center [782, 409] width 352 height 391
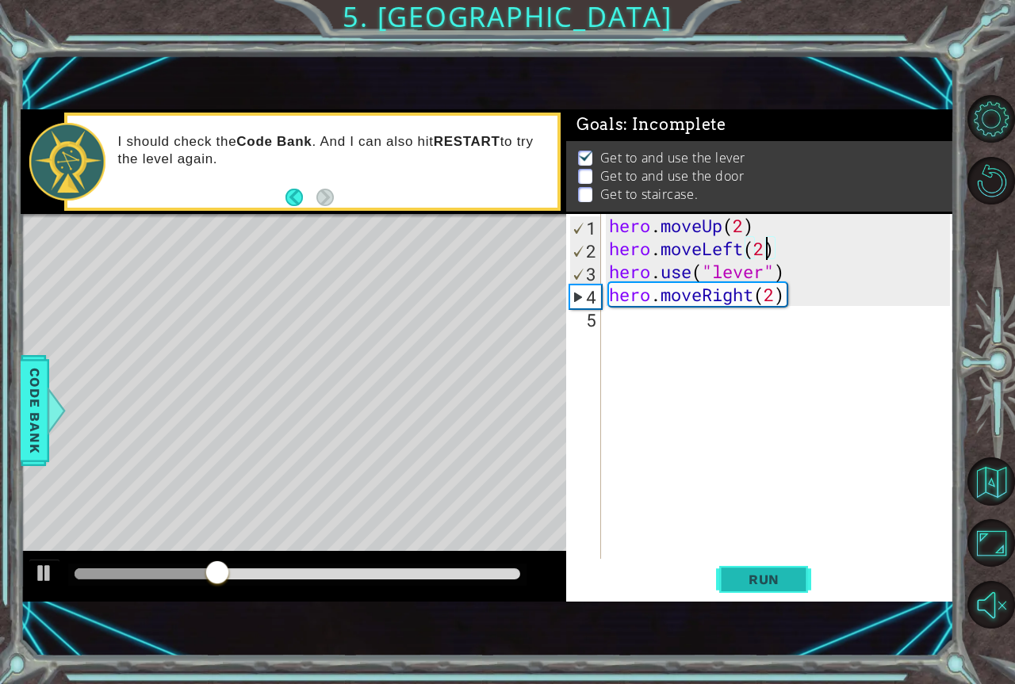
click at [796, 586] on button "Run" at bounding box center [763, 580] width 95 height 39
click at [783, 292] on div "hero . moveUp ( 2 ) hero . moveLeft ( 2 ) hero . use ( "lever" ) hero . moveRig…" at bounding box center [782, 409] width 352 height 391
type textarea "hero.moveRight(2)"
click at [769, 293] on div "hero . moveUp ( 2 ) hero . moveLeft ( 2 ) hero . use ( "lever" ) hero . moveRig…" at bounding box center [782, 409] width 352 height 391
type textarea "hero.moveRight(2)"
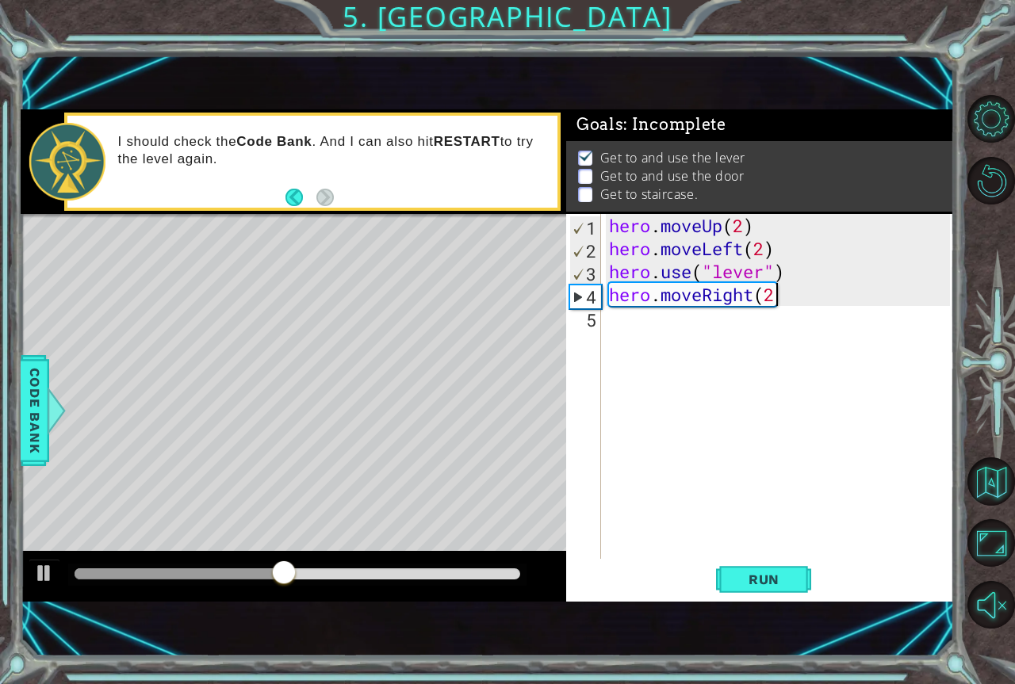
scroll to position [0, 7]
click at [757, 570] on button "Run" at bounding box center [763, 580] width 95 height 39
click at [761, 307] on div "hero . moveUp ( 2 ) hero . moveLeft ( 2 ) hero . use ( "lever" ) hero . moveRig…" at bounding box center [782, 409] width 352 height 391
click at [766, 297] on div "hero . moveUp ( 2 ) hero . moveLeft ( 2 ) hero . use ( "lever" ) hero . moveRig…" at bounding box center [782, 409] width 352 height 391
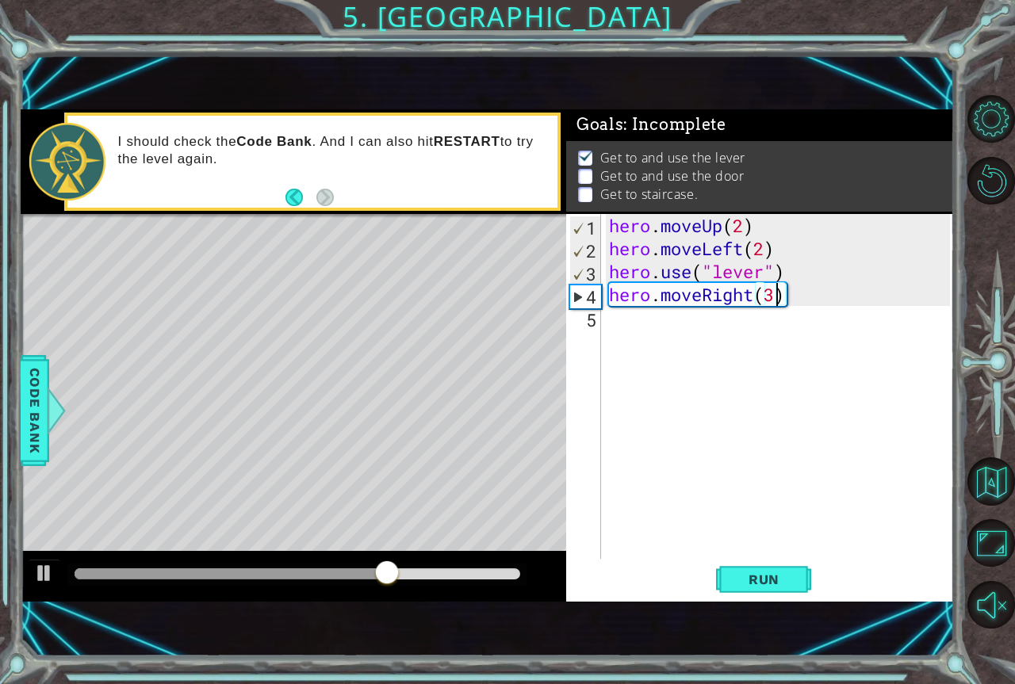
scroll to position [0, 7]
type textarea "hero.moveRight(3)"
click at [761, 592] on button "Run" at bounding box center [763, 580] width 95 height 39
click at [651, 320] on div "hero . moveUp ( 2 ) hero . moveLeft ( 2 ) hero . use ( "lever" ) hero . moveRig…" at bounding box center [782, 409] width 352 height 391
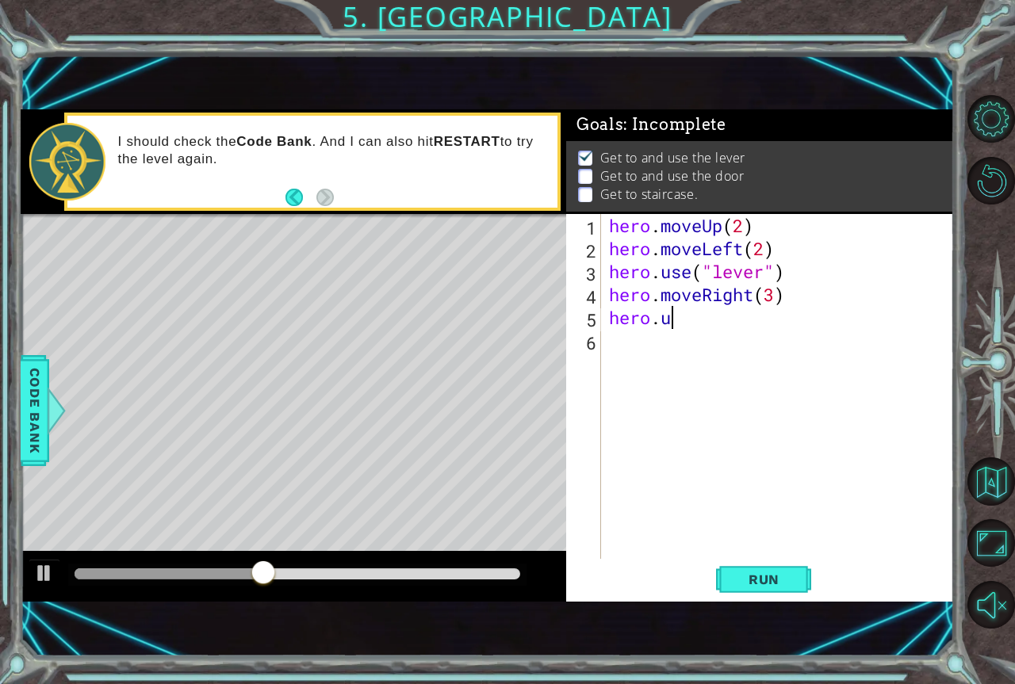
scroll to position [0, 2]
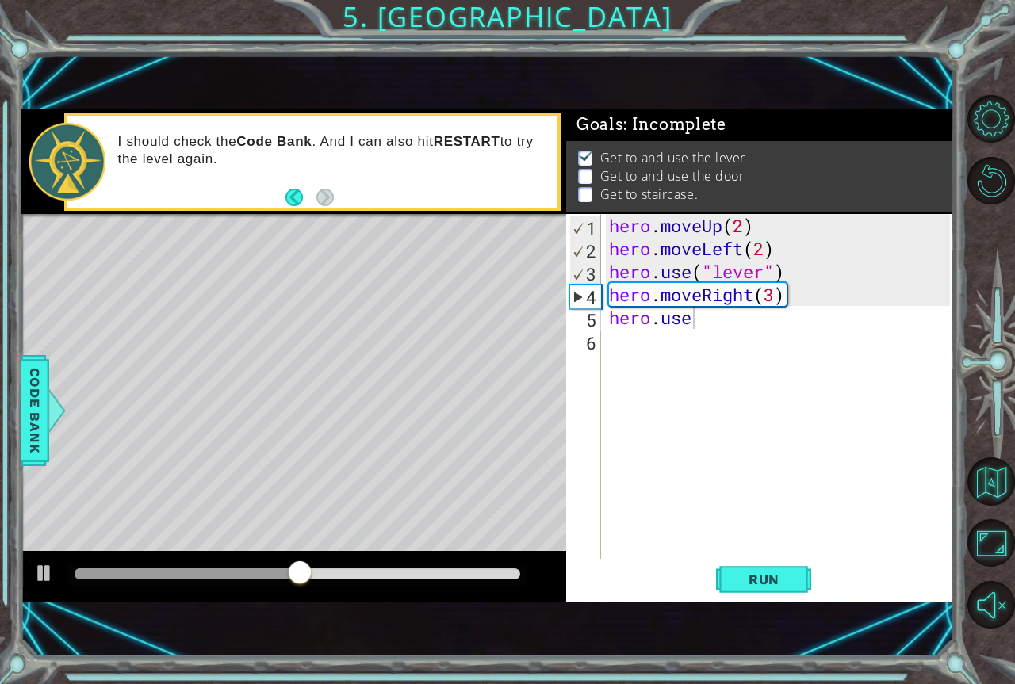
click at [26, 354] on div at bounding box center [294, 387] width 546 height 347
click at [46, 370] on span "Code Bank" at bounding box center [34, 410] width 25 height 97
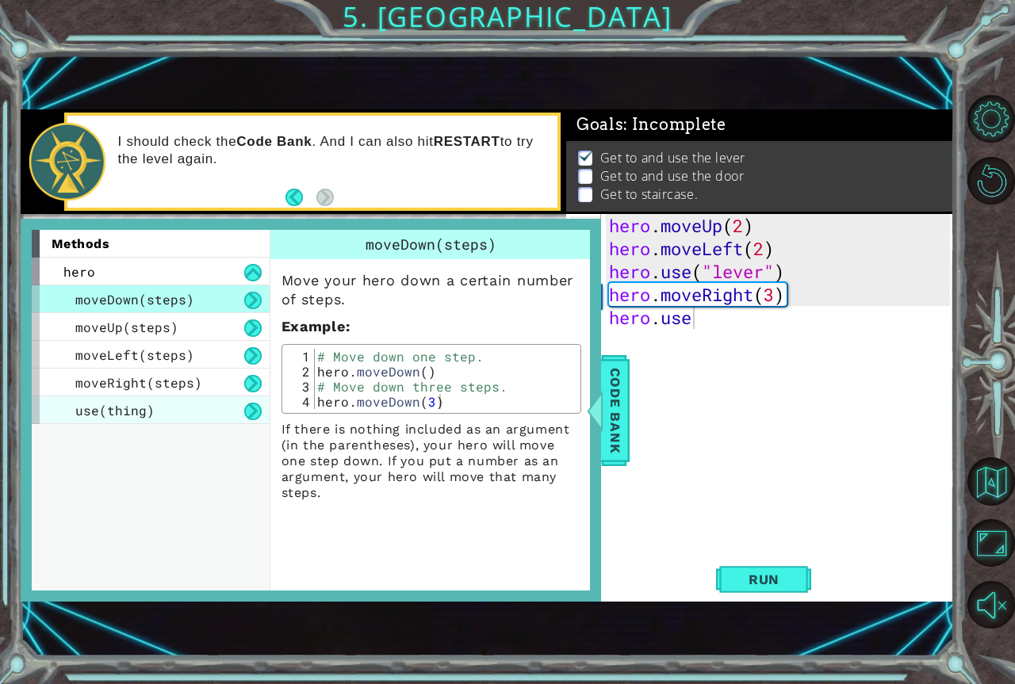
click at [79, 408] on span "use(thing)" at bounding box center [114, 410] width 79 height 17
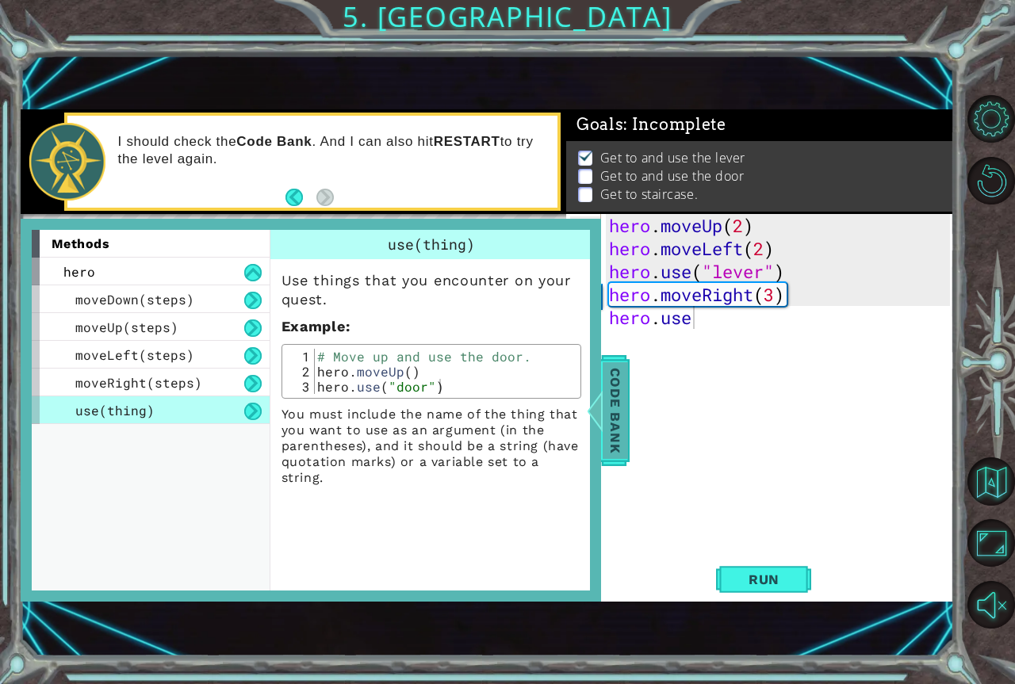
click at [608, 401] on span "Code Bank" at bounding box center [615, 410] width 25 height 97
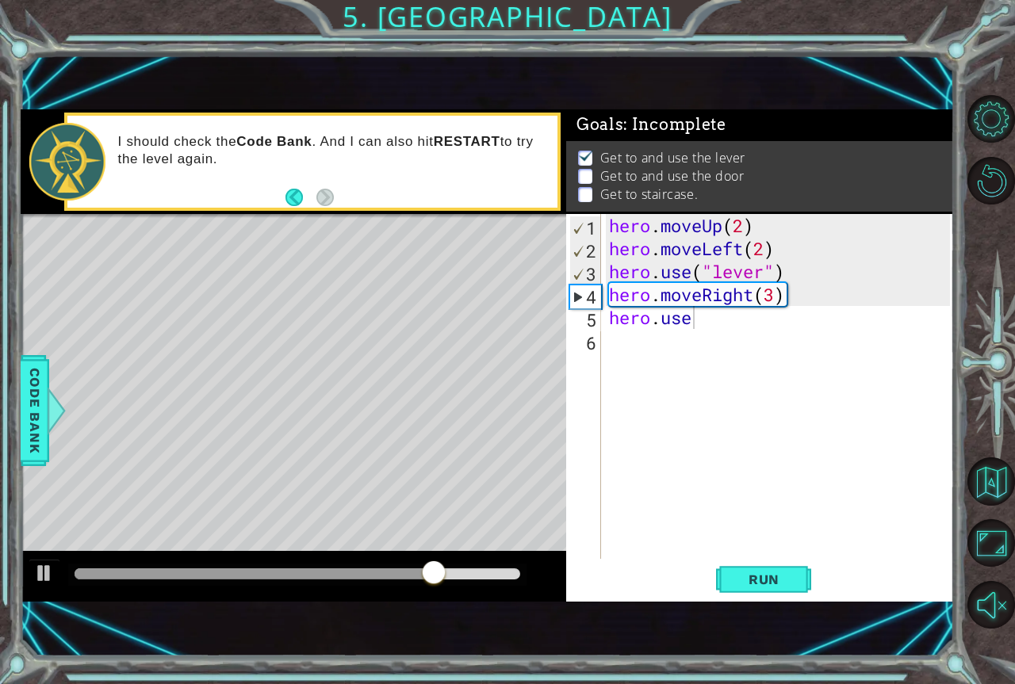
click at [723, 325] on div "hero . moveUp ( 2 ) hero . moveLeft ( 2 ) hero . use ( "lever" ) hero . moveRig…" at bounding box center [782, 409] width 352 height 391
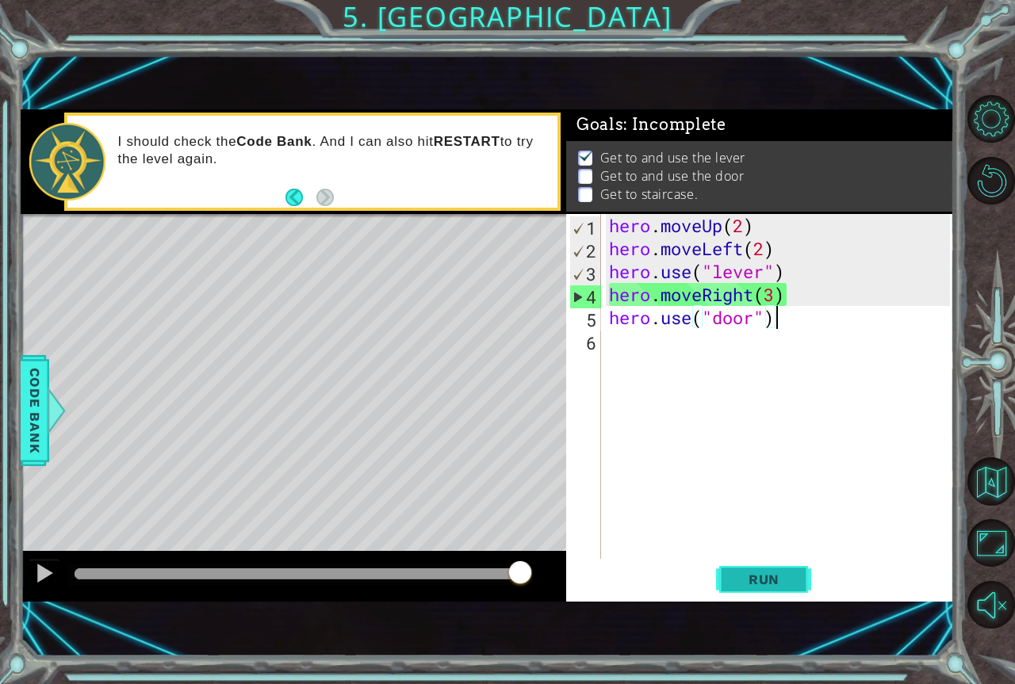
type textarea "hero.use("door")"
click at [780, 584] on span "Run" at bounding box center [764, 580] width 63 height 16
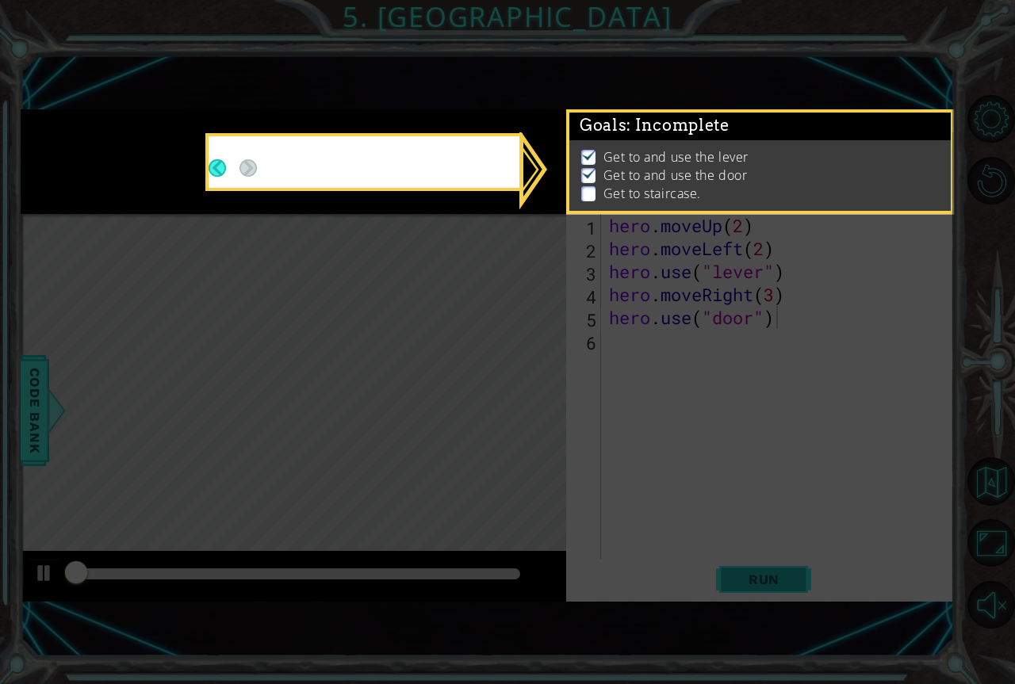
scroll to position [9, 0]
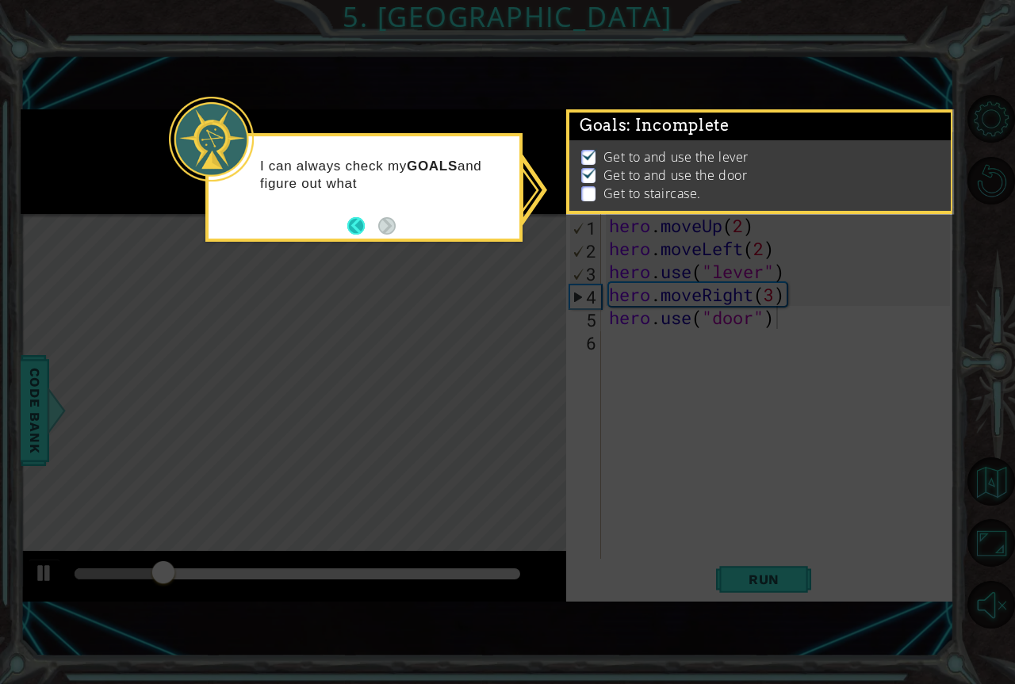
click at [355, 228] on button "Back" at bounding box center [362, 225] width 31 height 17
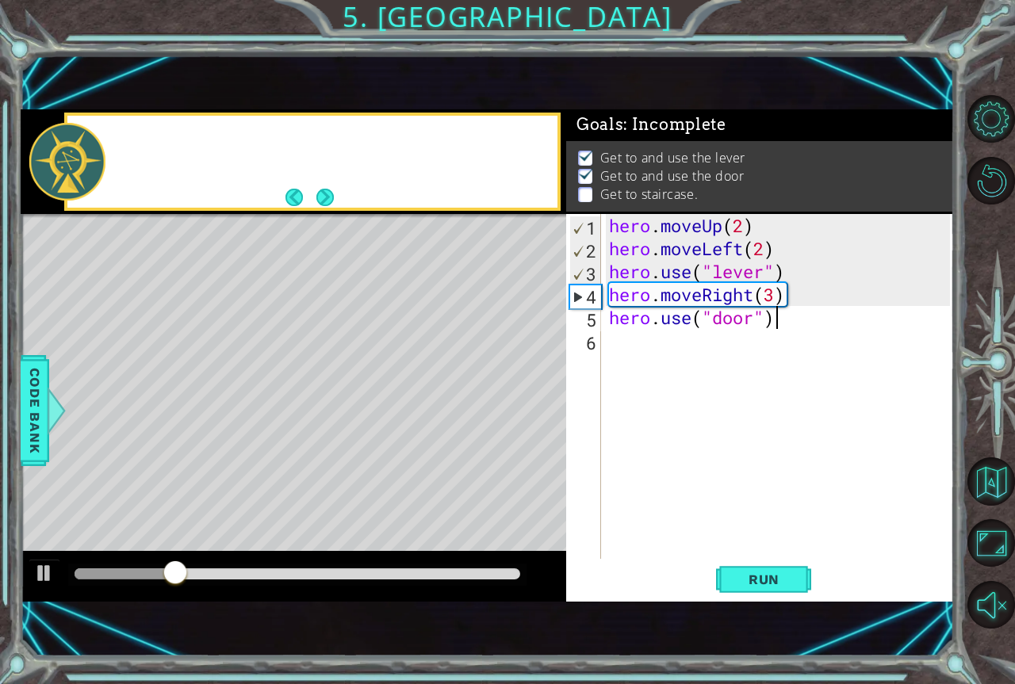
scroll to position [6, 0]
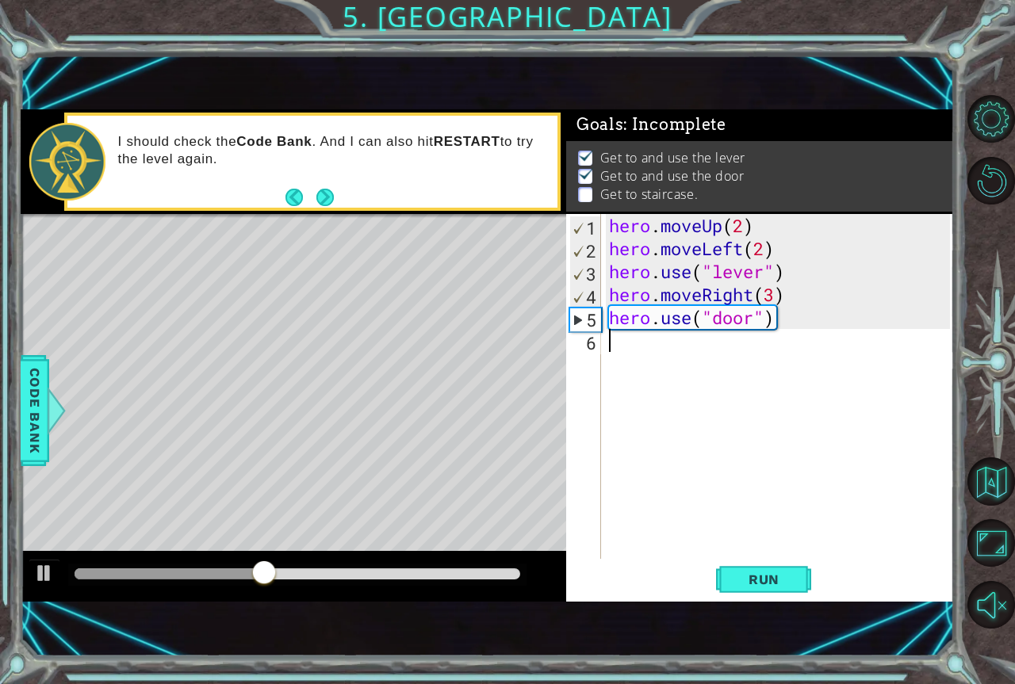
click at [677, 341] on div "hero . moveUp ( 2 ) hero . moveLeft ( 2 ) hero . use ( "lever" ) hero . moveRig…" at bounding box center [782, 409] width 352 height 391
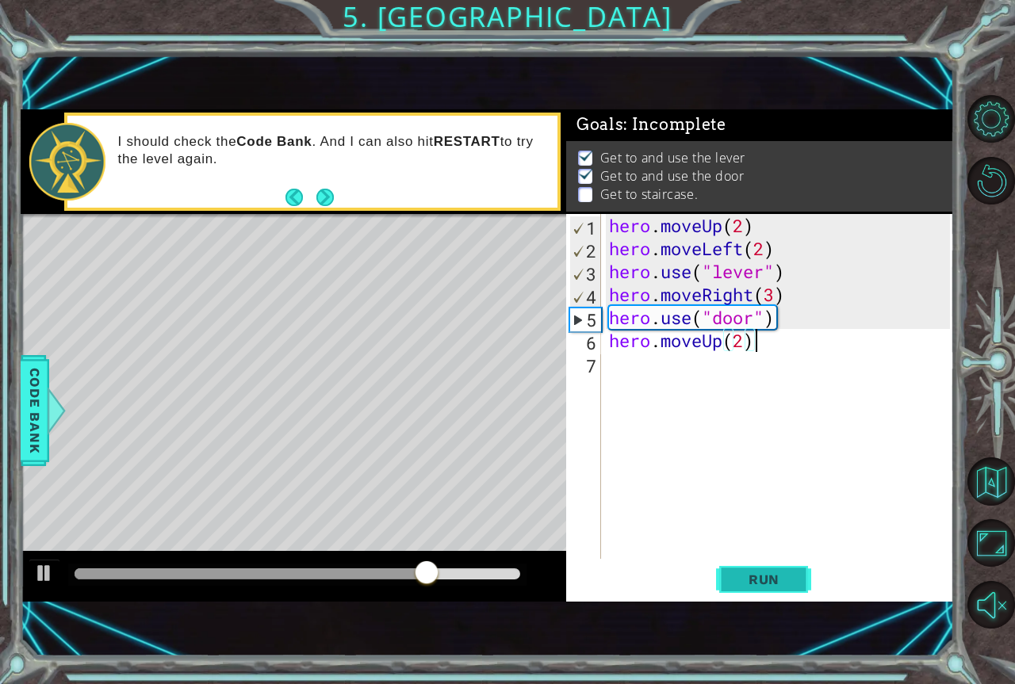
type textarea "hero.moveUp(2)"
click at [763, 590] on button "Run" at bounding box center [763, 580] width 95 height 39
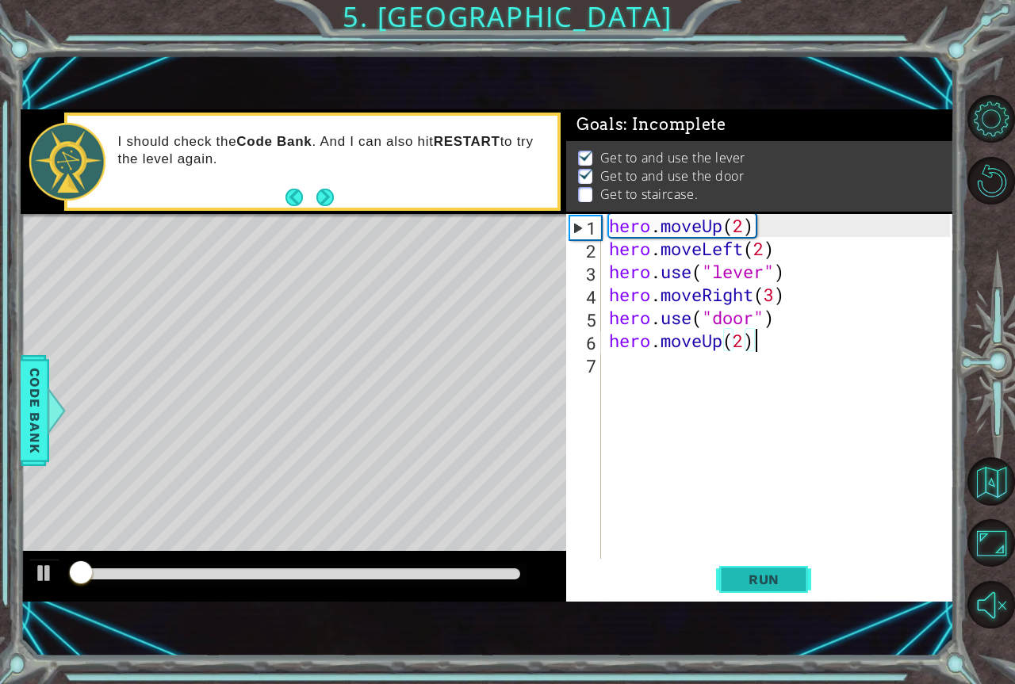
scroll to position [9, 0]
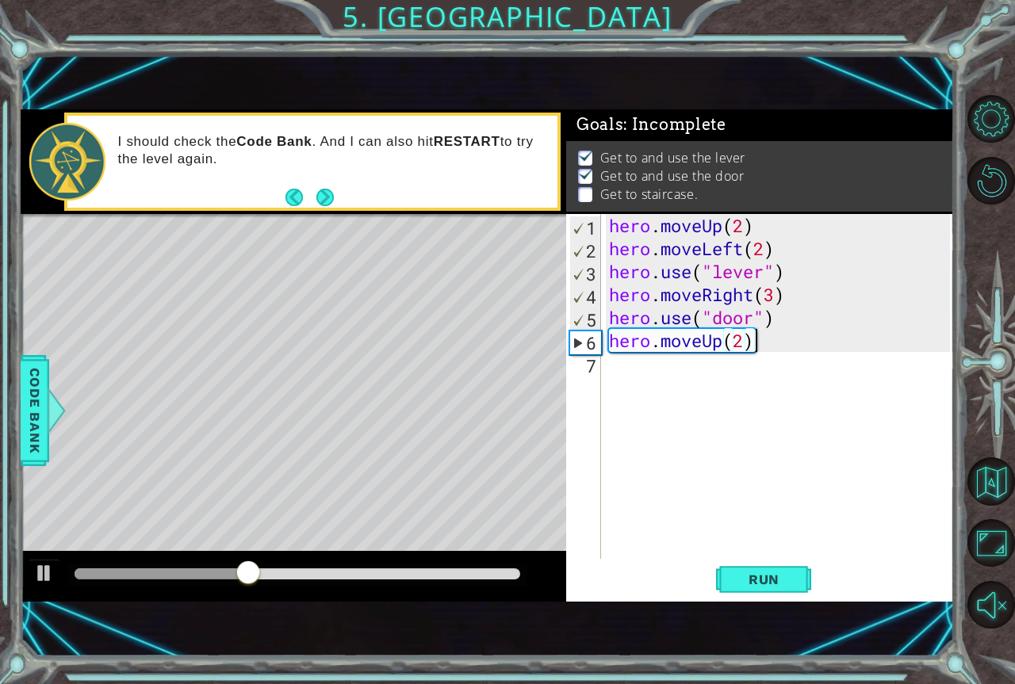
click at [777, 398] on div "hero . moveUp ( 2 ) hero . moveLeft ( 2 ) hero . use ( "lever" ) hero . moveRig…" at bounding box center [782, 409] width 352 height 391
type textarea "hero.moveLeft(3)"
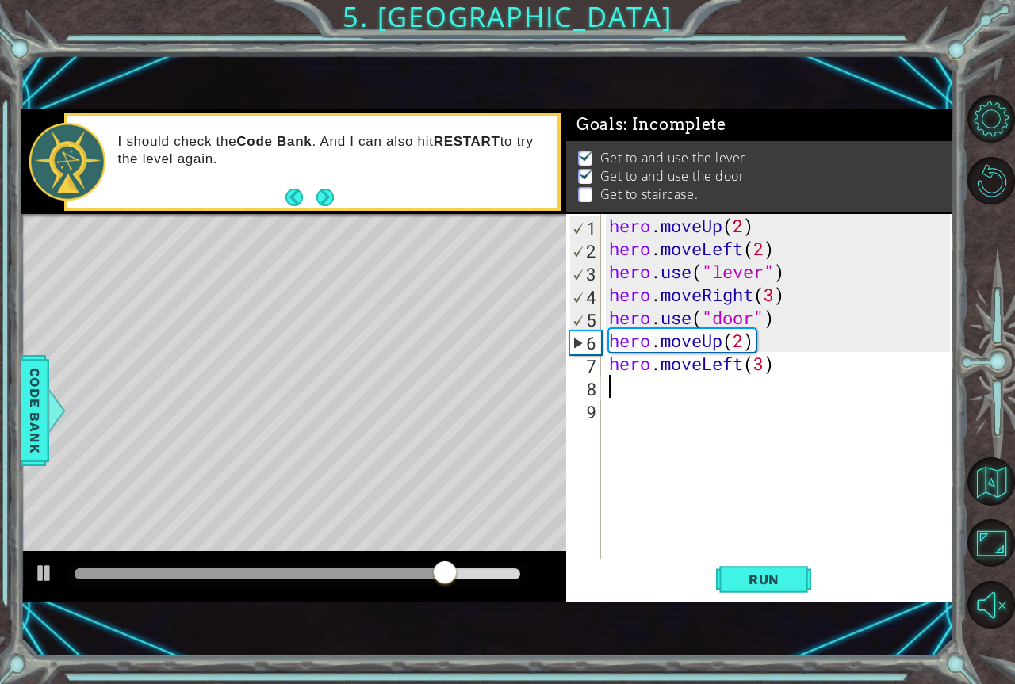
click at [756, 558] on div "hero . moveUp ( 2 ) hero . moveLeft ( 2 ) hero . use ( "lever" ) hero . moveRig…" at bounding box center [782, 409] width 352 height 391
click at [756, 565] on button "Run" at bounding box center [763, 580] width 95 height 39
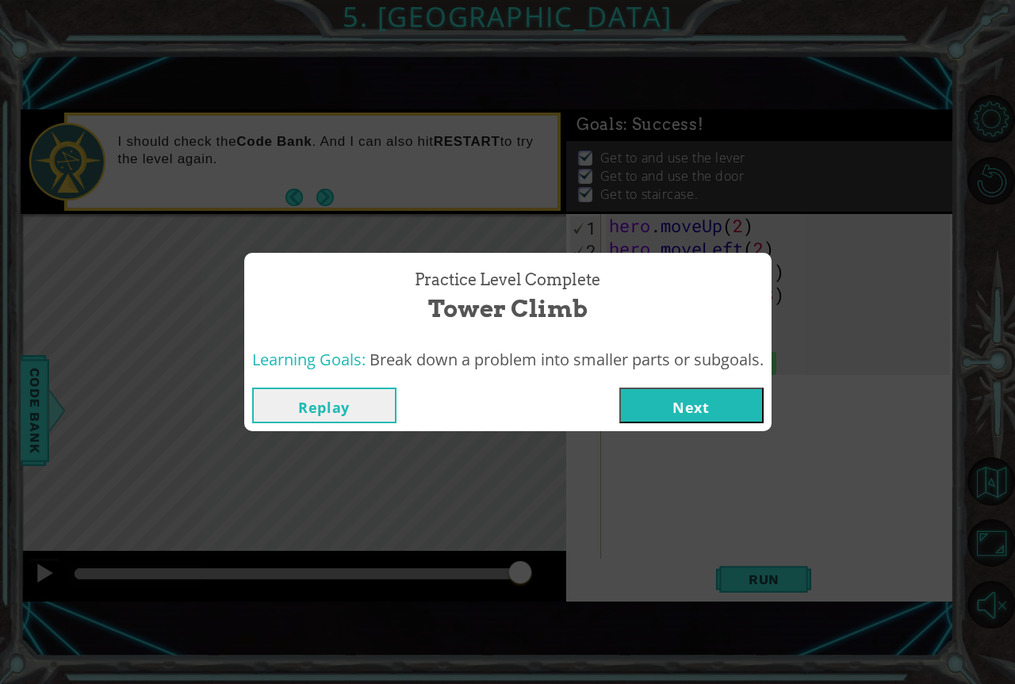
click at [696, 397] on button "Next" at bounding box center [691, 406] width 144 height 36
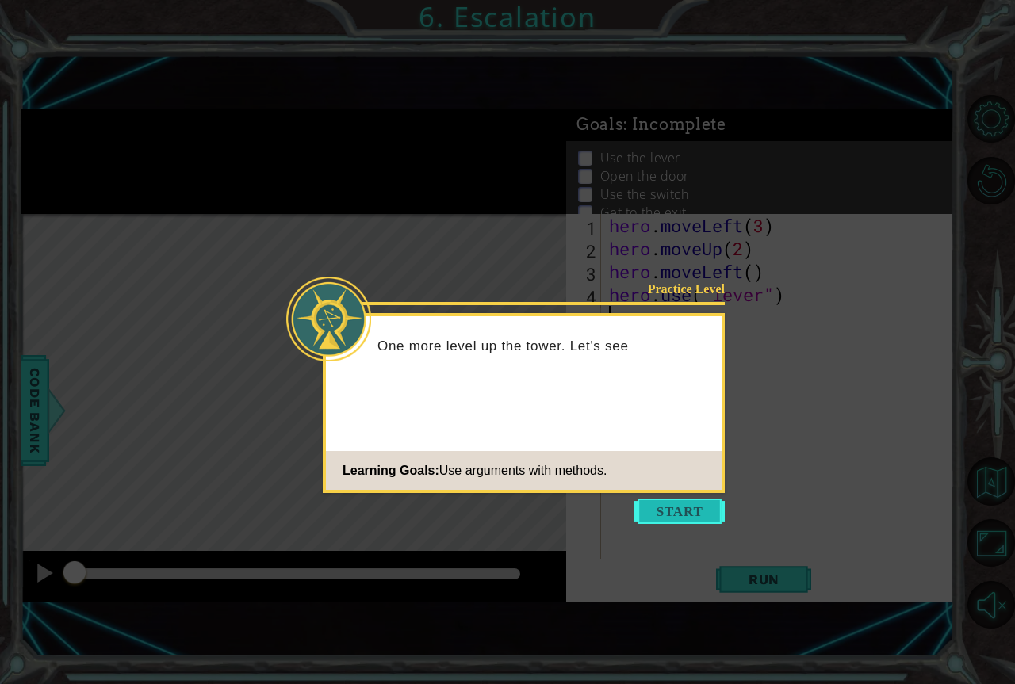
click at [667, 512] on button "Start" at bounding box center [680, 511] width 90 height 25
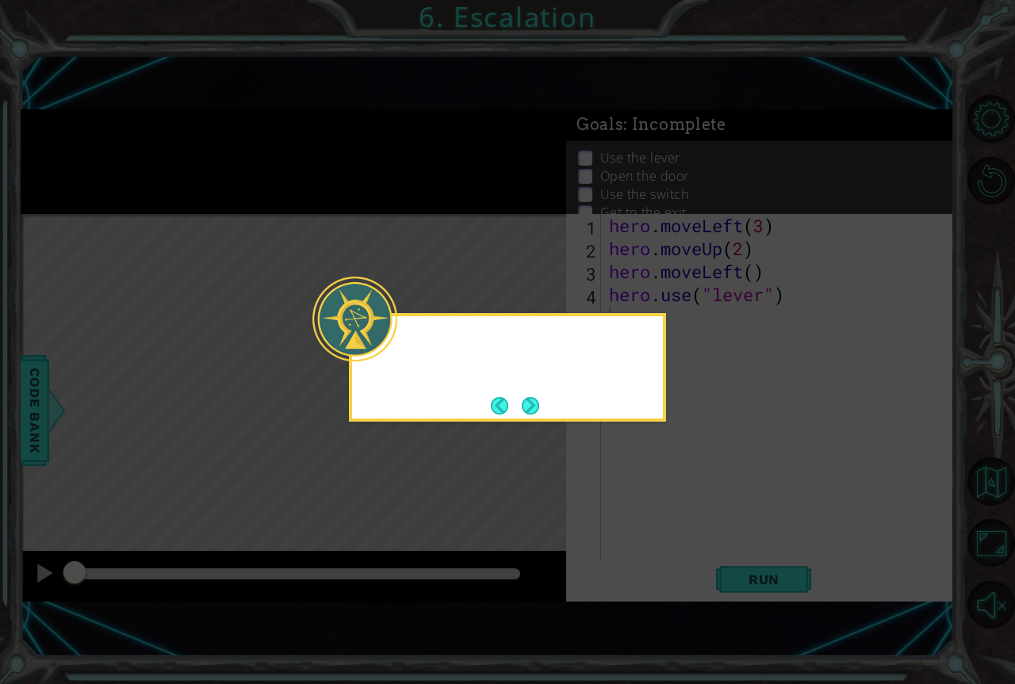
click at [667, 512] on icon at bounding box center [507, 342] width 1015 height 684
click at [539, 415] on button "Next" at bounding box center [530, 405] width 17 height 17
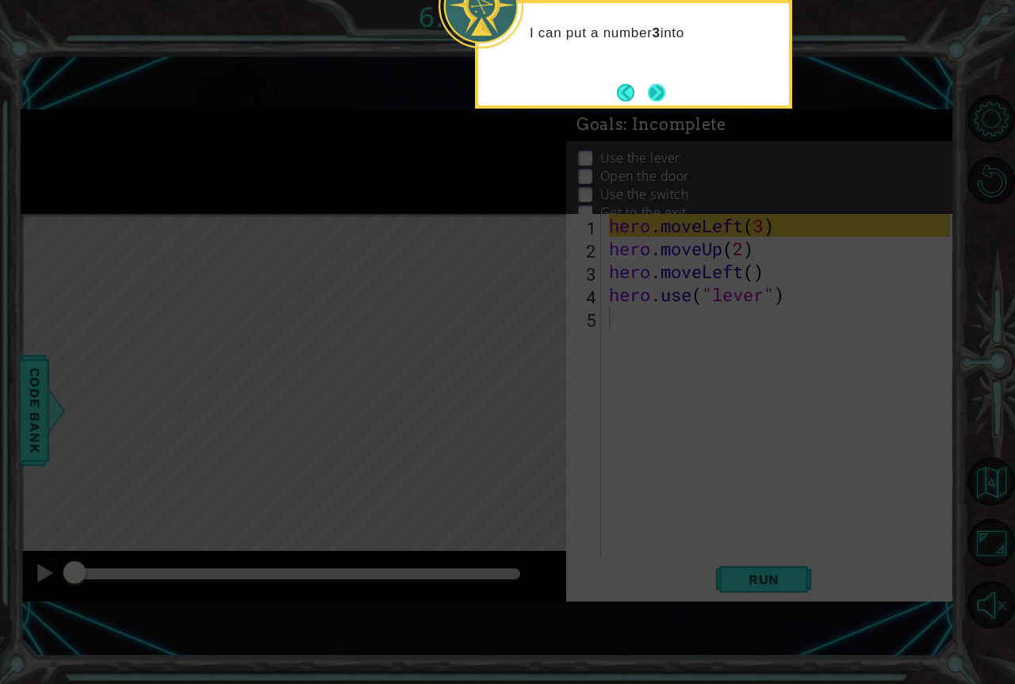
click at [665, 84] on button "Next" at bounding box center [656, 92] width 17 height 17
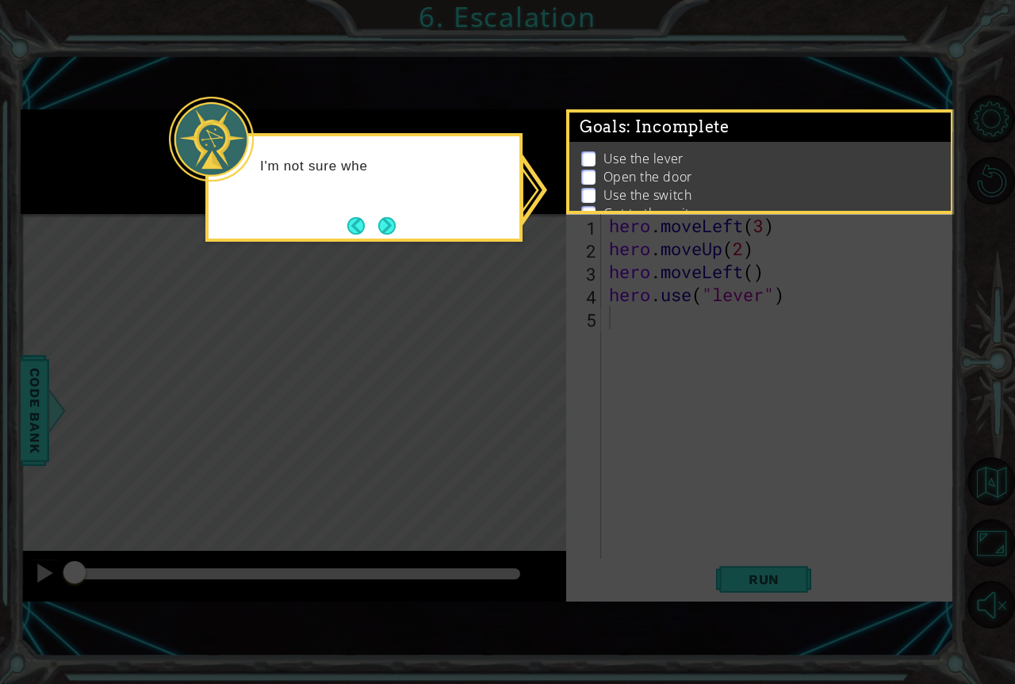
click at [403, 230] on div "I'm not sure whe" at bounding box center [363, 187] width 317 height 109
click at [386, 229] on button "Next" at bounding box center [386, 225] width 17 height 17
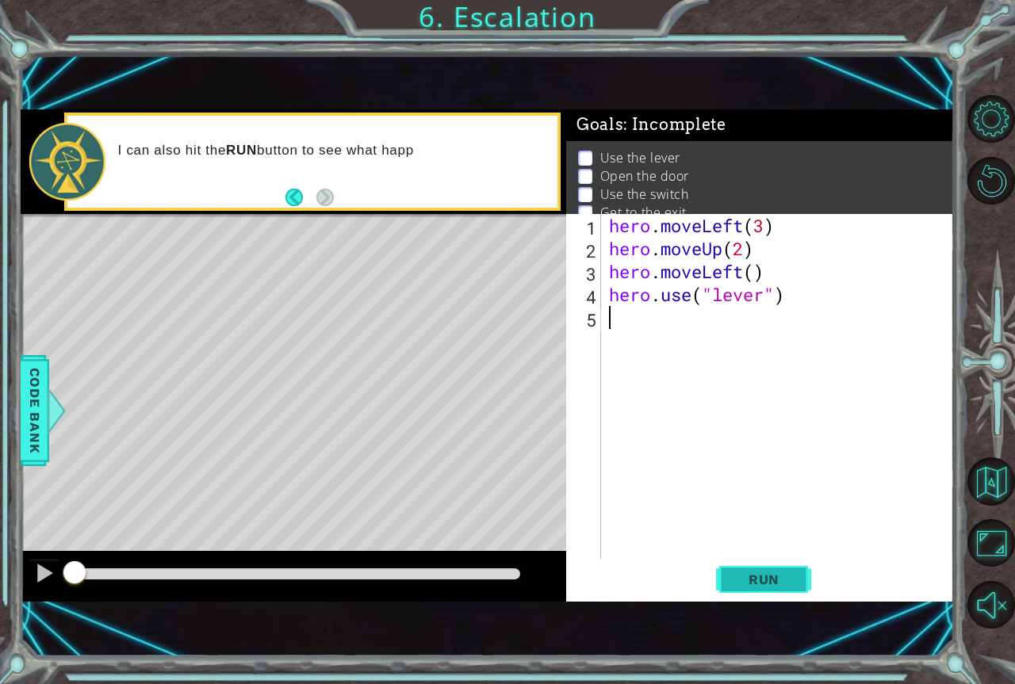
click at [754, 585] on span "Run" at bounding box center [764, 580] width 63 height 16
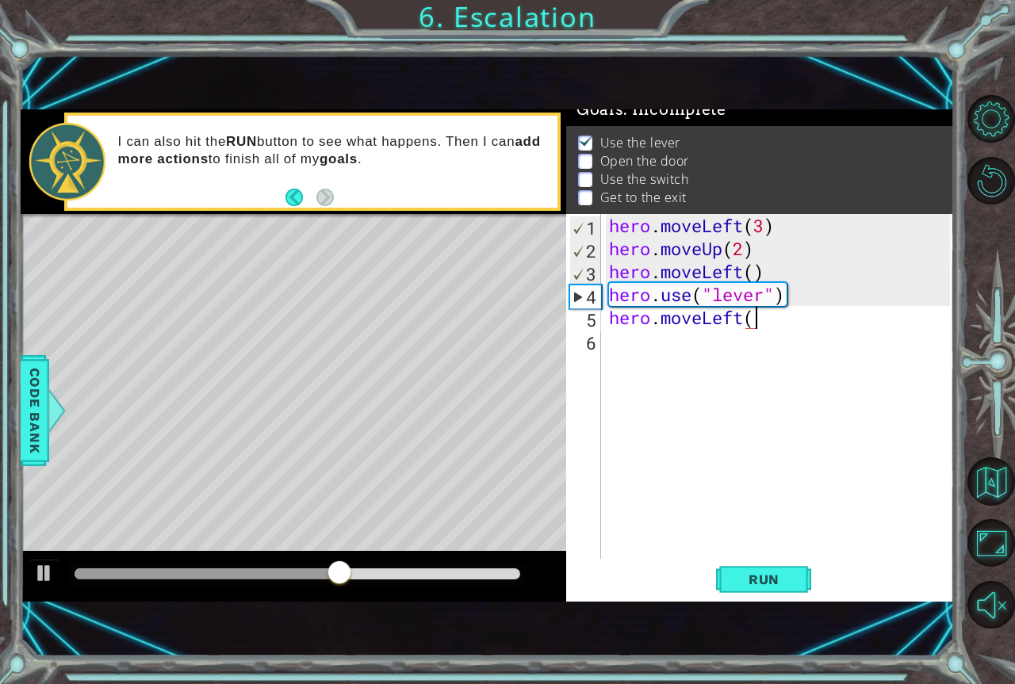
scroll to position [0, 6]
type textarea "hero.moveLeft(1)"
click at [757, 572] on span "Run" at bounding box center [764, 580] width 63 height 16
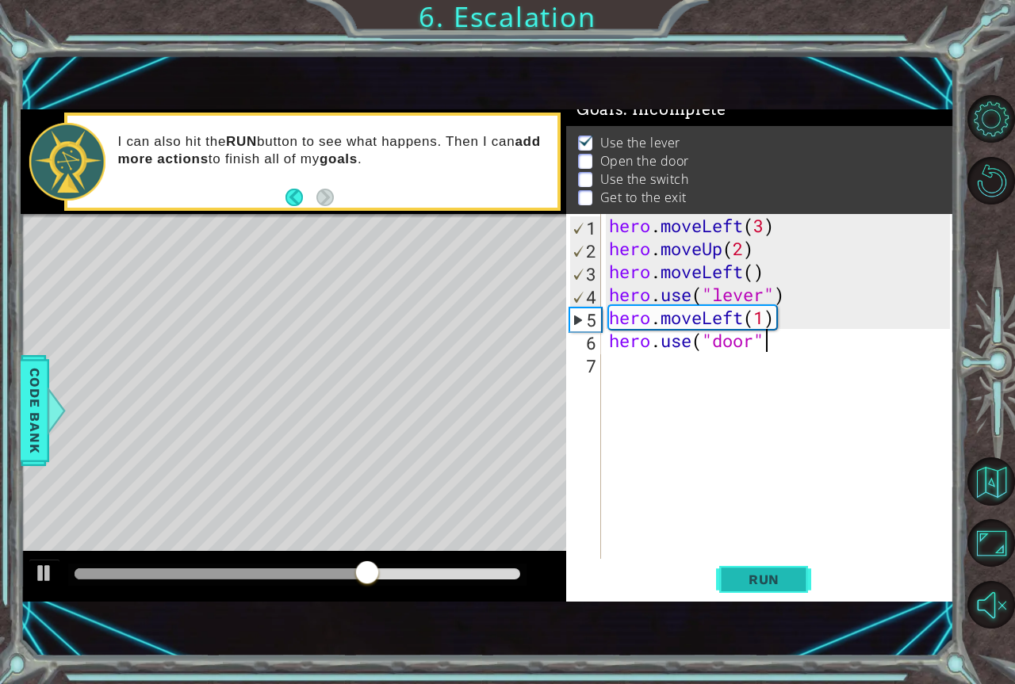
scroll to position [0, 6]
type textarea "hero.use("door")"
click at [681, 564] on div "Run" at bounding box center [764, 580] width 388 height 39
click at [748, 576] on span "Run" at bounding box center [764, 580] width 63 height 16
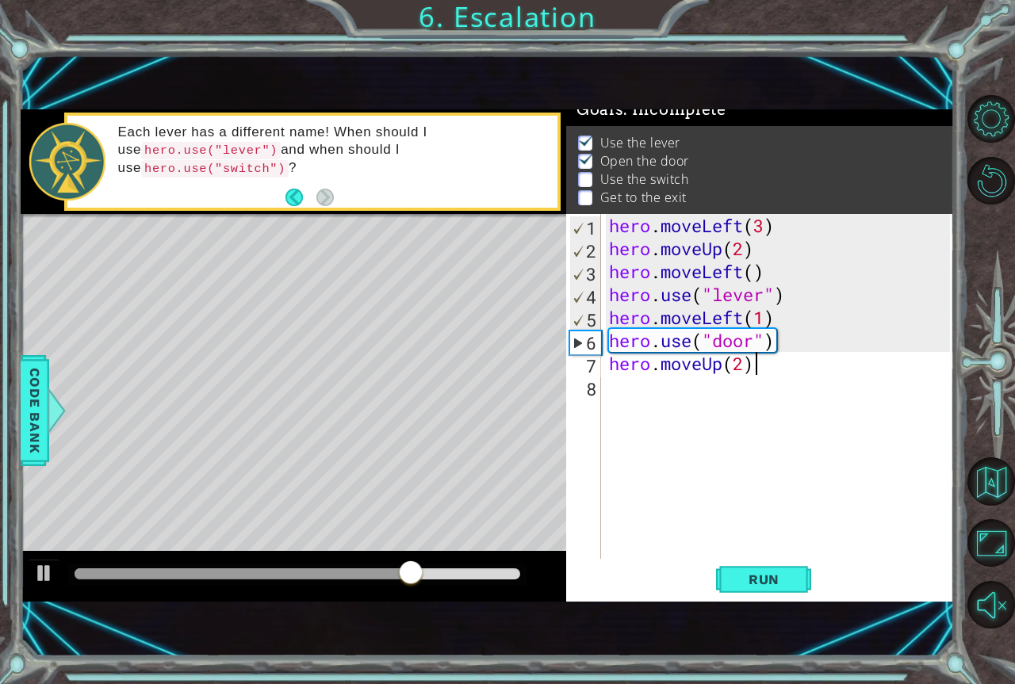
scroll to position [0, 6]
type textarea "hero.moveUp(2)"
click at [737, 587] on span "Run" at bounding box center [764, 580] width 63 height 16
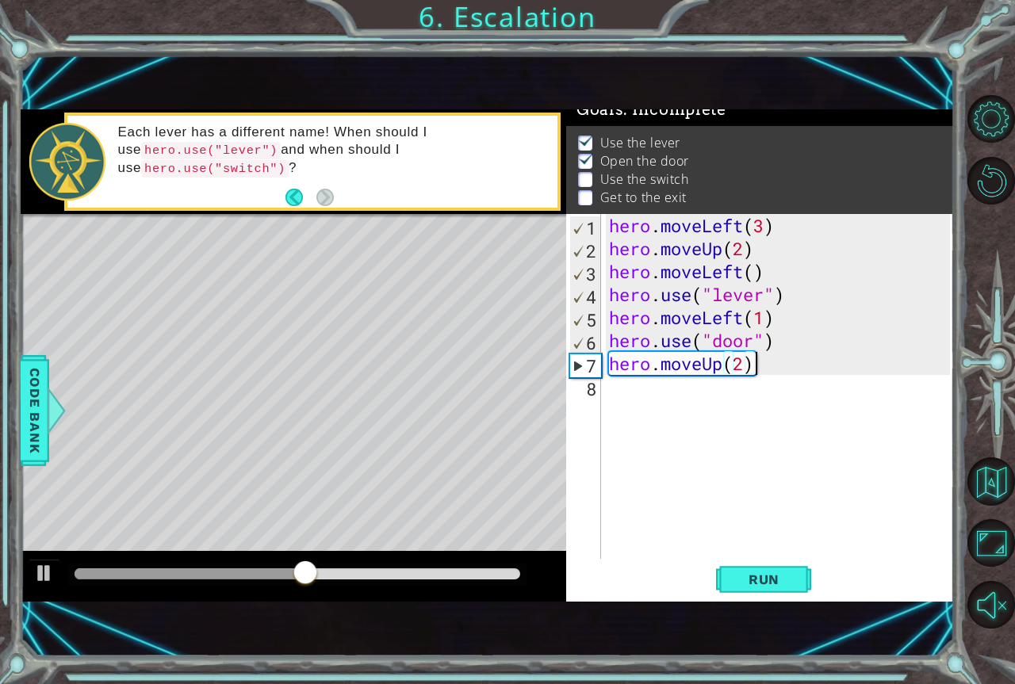
click at [715, 406] on div "hero . moveLeft ( 3 ) hero . moveUp ( 2 ) hero . moveLeft ( ) hero . use ( "lev…" at bounding box center [782, 409] width 352 height 391
type textarea "hero.moveRight(2)"
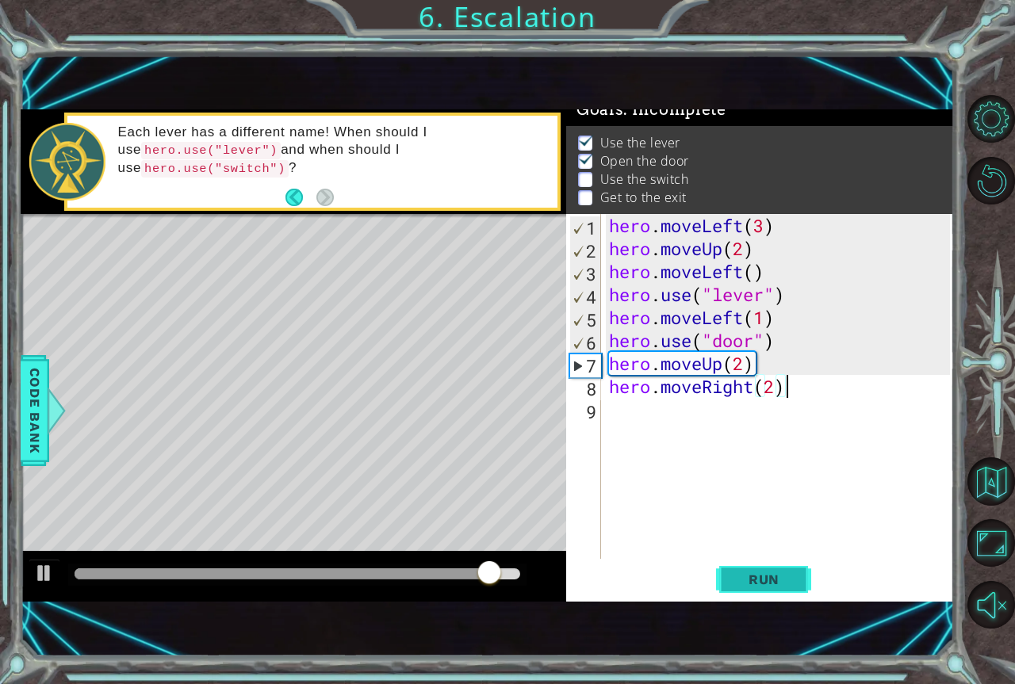
drag, startPoint x: 751, startPoint y: 548, endPoint x: 765, endPoint y: 580, distance: 34.5
click at [757, 563] on div "hero.moveRight(2) 1 2 3 4 5 6 7 8 9 hero . moveLeft ( 3 ) hero . moveUp ( 2 ) h…" at bounding box center [760, 408] width 388 height 388
click at [765, 581] on span "Run" at bounding box center [764, 580] width 63 height 16
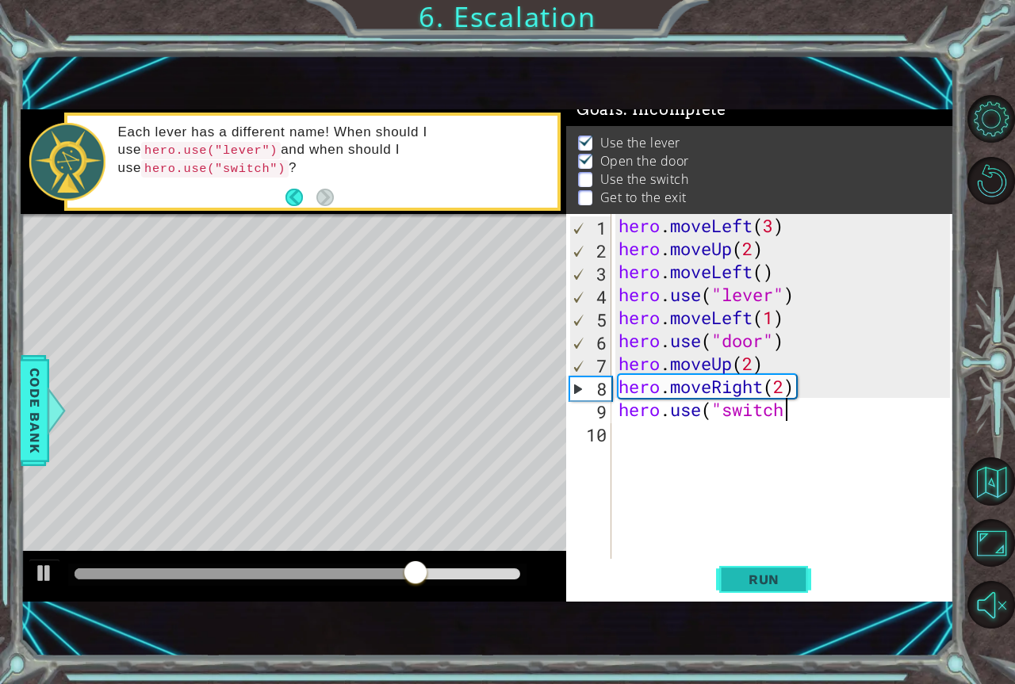
scroll to position [0, 7]
type textarea "hero.use("switch")"
click at [765, 581] on span "Run" at bounding box center [764, 580] width 63 height 16
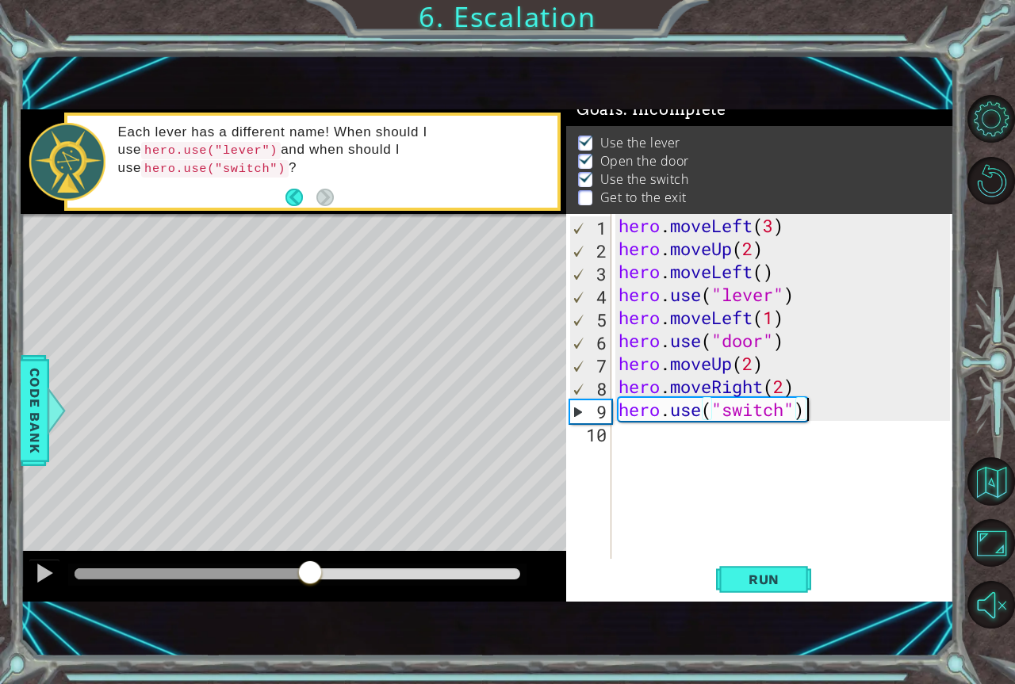
drag, startPoint x: 106, startPoint y: 566, endPoint x: 311, endPoint y: 543, distance: 205.9
click at [311, 543] on div "methods hero moveDown(steps) moveUp(steps) moveLeft(steps) moveRight(steps) use…" at bounding box center [488, 355] width 934 height 493
click at [699, 434] on div "hero . moveLeft ( 3 ) hero . moveUp ( 2 ) hero . moveLeft ( ) hero . use ( "lev…" at bounding box center [786, 409] width 343 height 391
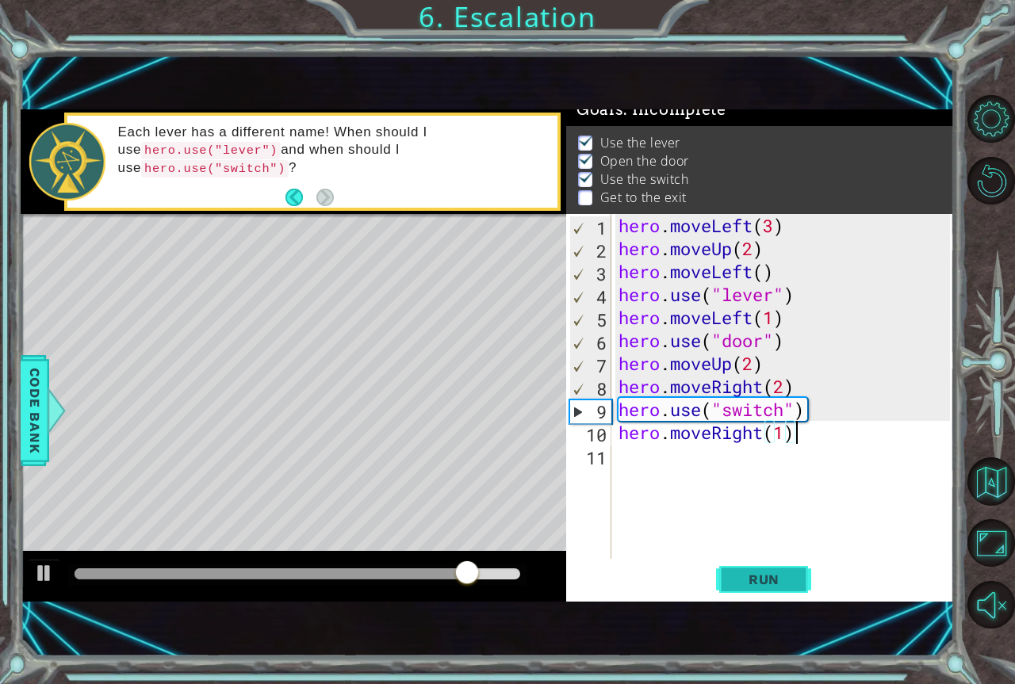
type textarea "hero.moveRight(1)"
click at [804, 562] on button "Run" at bounding box center [763, 580] width 95 height 39
drag, startPoint x: 338, startPoint y: 580, endPoint x: 441, endPoint y: 550, distance: 107.2
click at [441, 550] on div "methods hero moveDown(steps) moveUp(steps) moveLeft(steps) moveRight(steps) use…" at bounding box center [488, 355] width 934 height 493
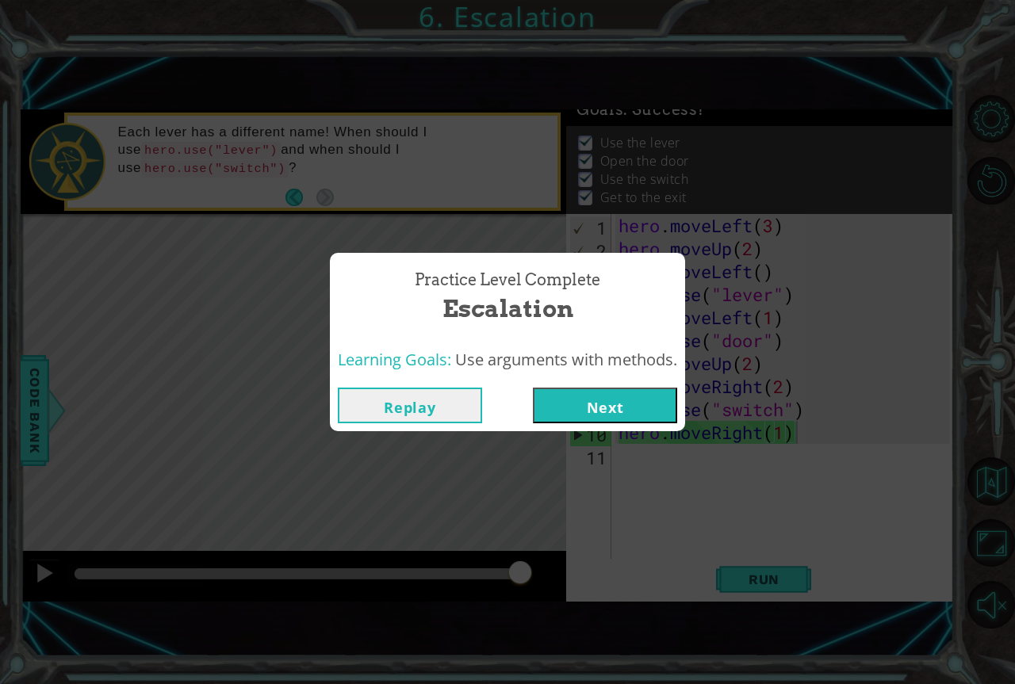
click at [601, 408] on button "Next" at bounding box center [605, 406] width 144 height 36
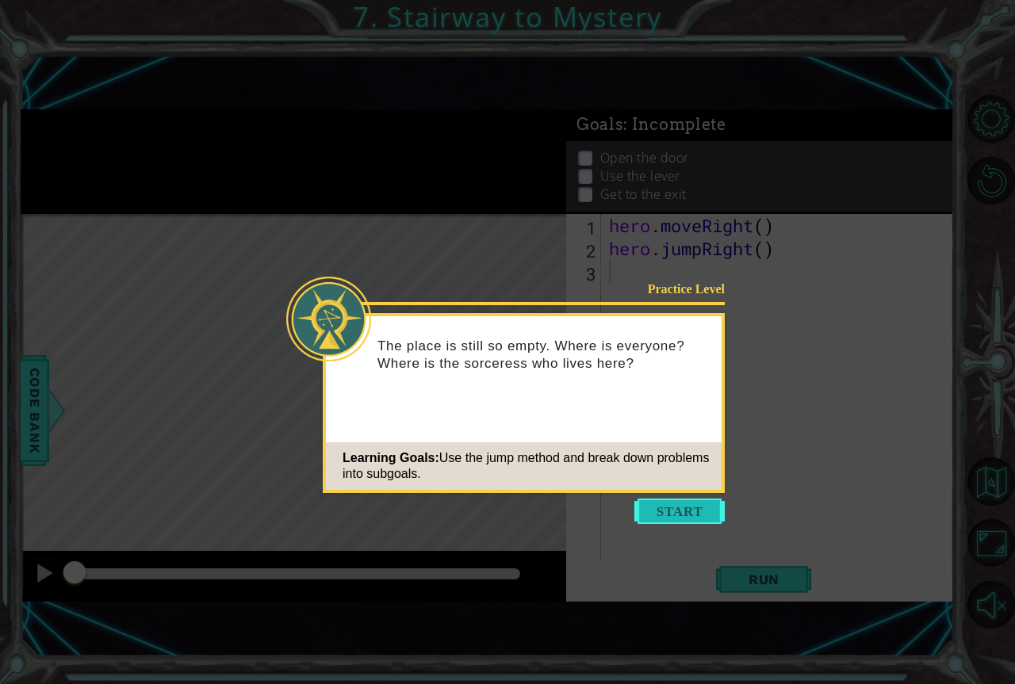
click at [698, 518] on button "Start" at bounding box center [680, 511] width 90 height 25
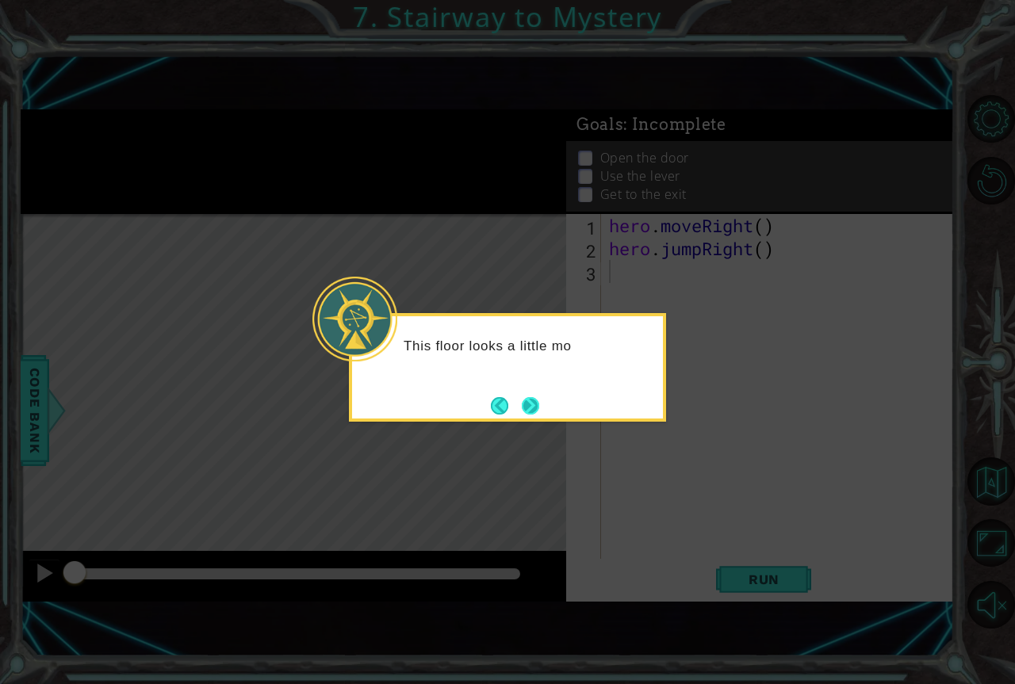
click at [539, 415] on button "Next" at bounding box center [530, 405] width 17 height 17
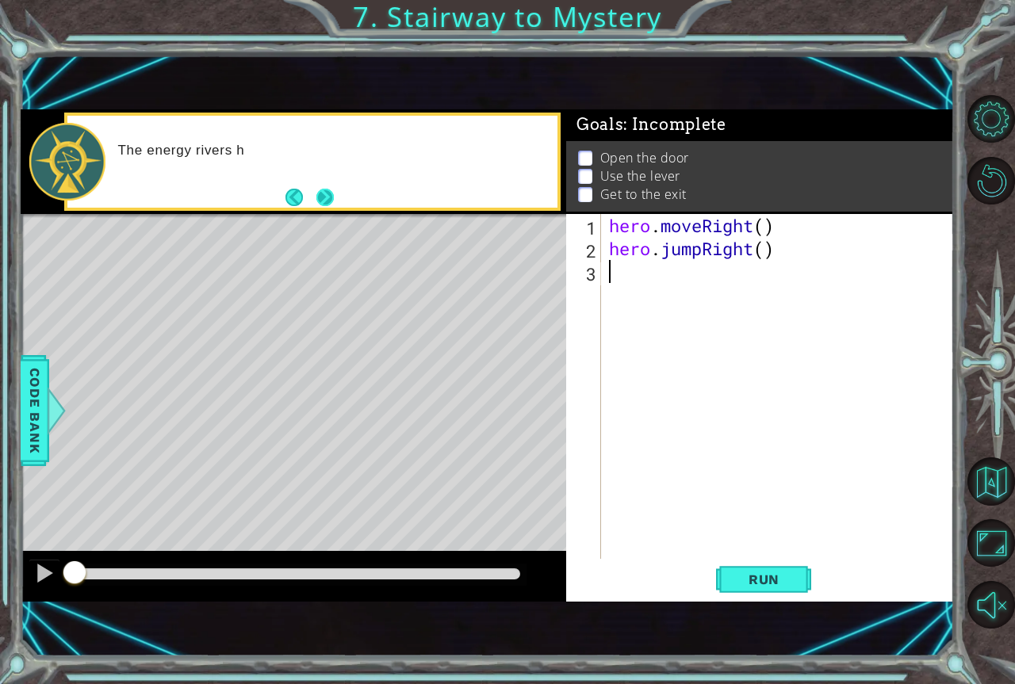
click at [332, 199] on button "Next" at bounding box center [324, 197] width 17 height 17
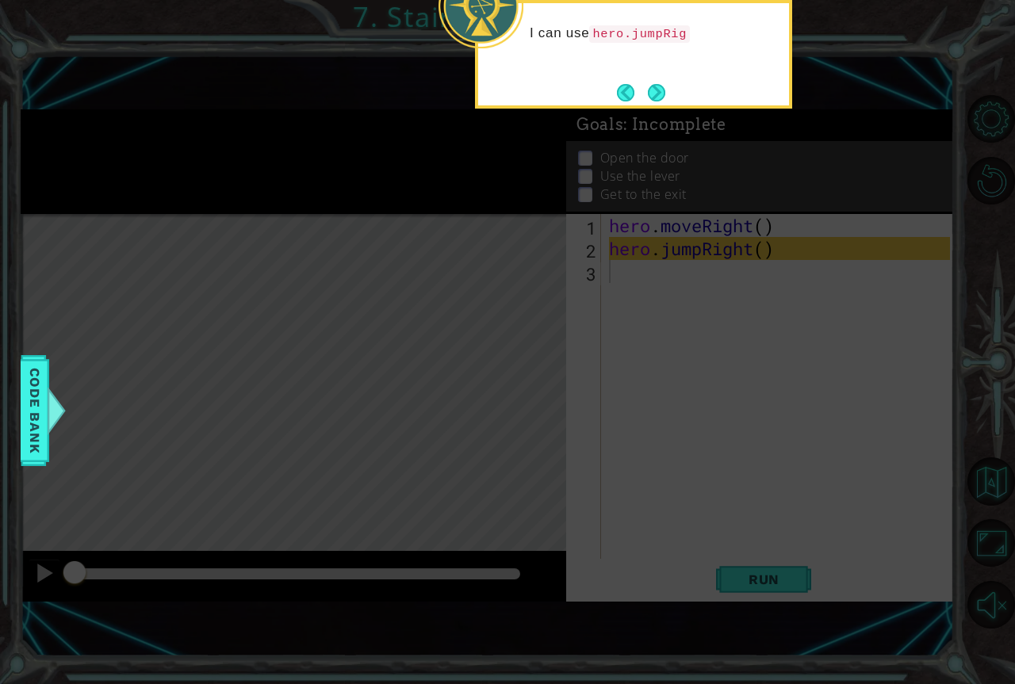
drag, startPoint x: 700, startPoint y: 88, endPoint x: 686, endPoint y: 93, distance: 14.3
click at [688, 93] on div "I can use hero.jumpRig" at bounding box center [633, 54] width 317 height 109
click at [665, 98] on button "Next" at bounding box center [656, 92] width 17 height 17
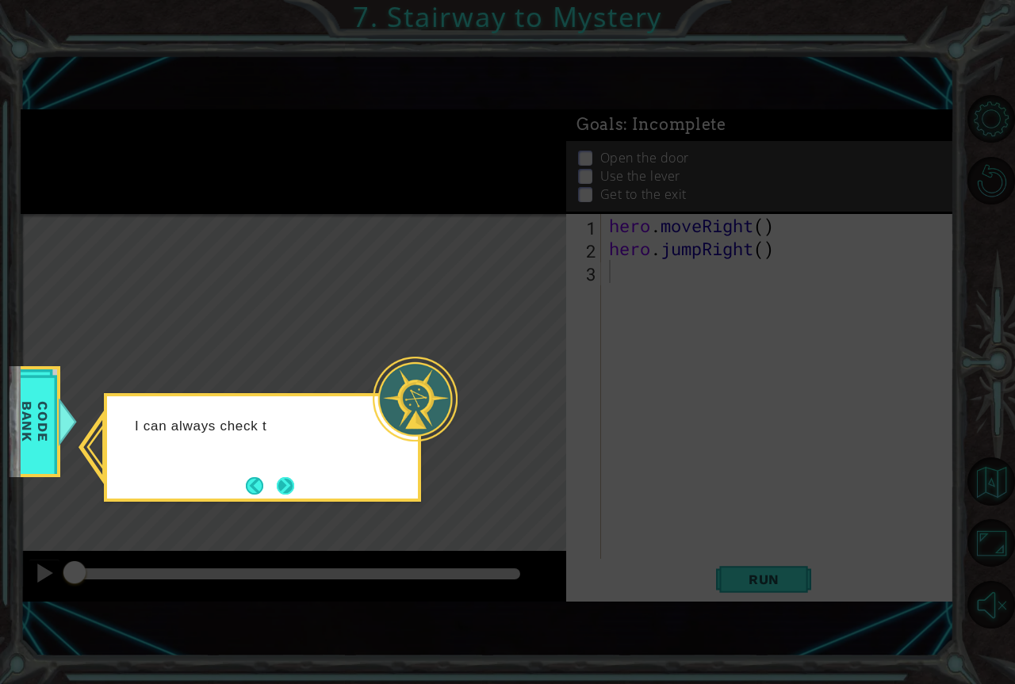
click at [282, 489] on button "Next" at bounding box center [286, 486] width 18 height 18
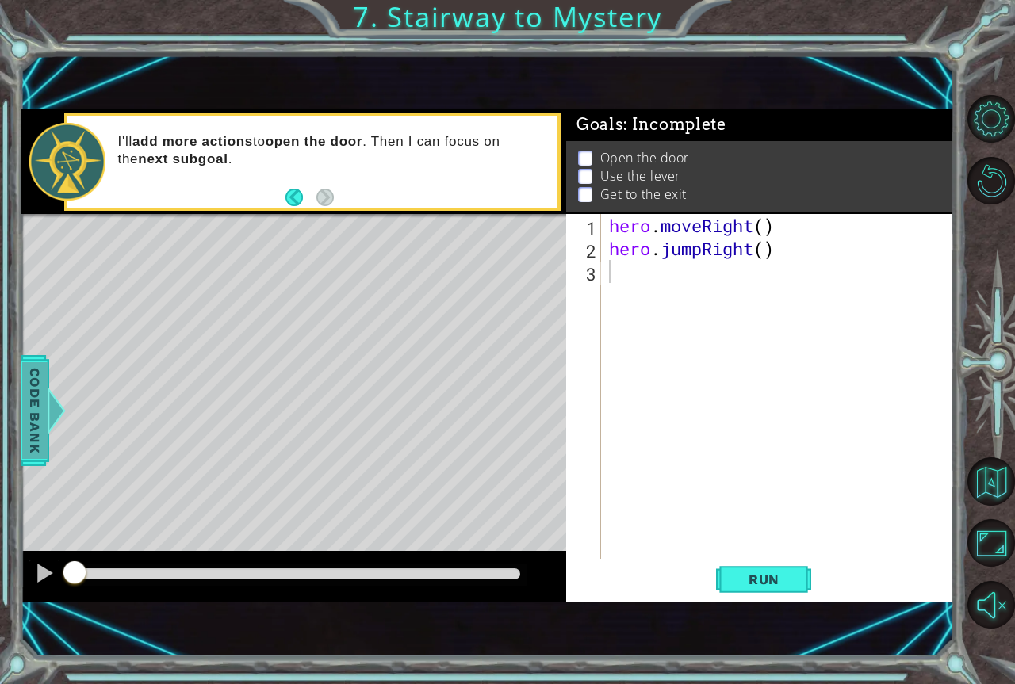
click at [56, 401] on div at bounding box center [56, 411] width 20 height 48
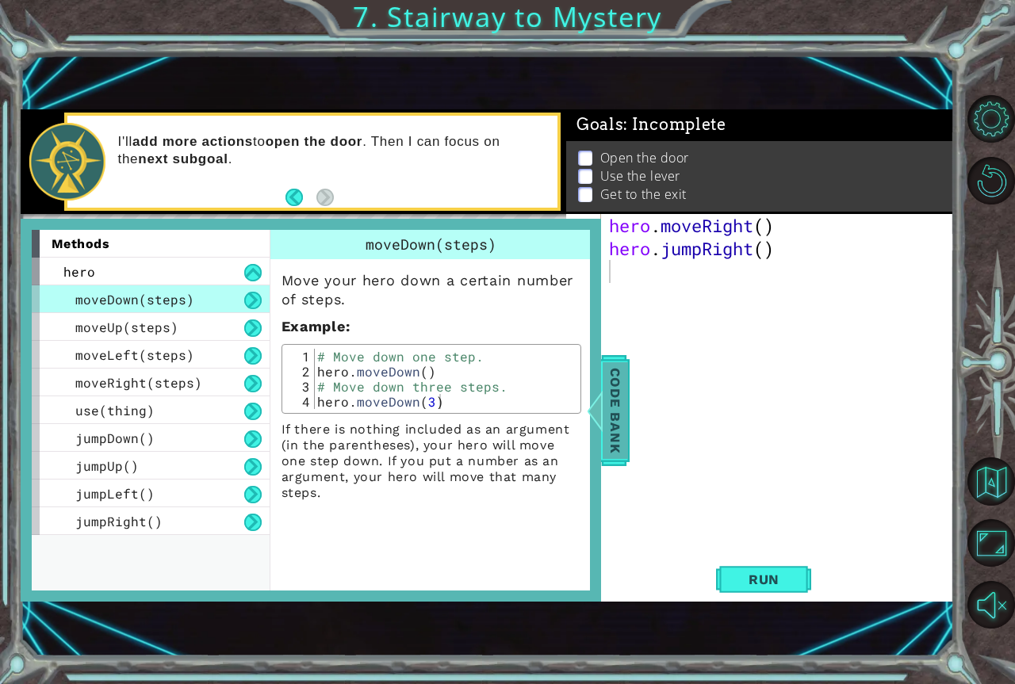
click at [596, 420] on div at bounding box center [595, 411] width 20 height 48
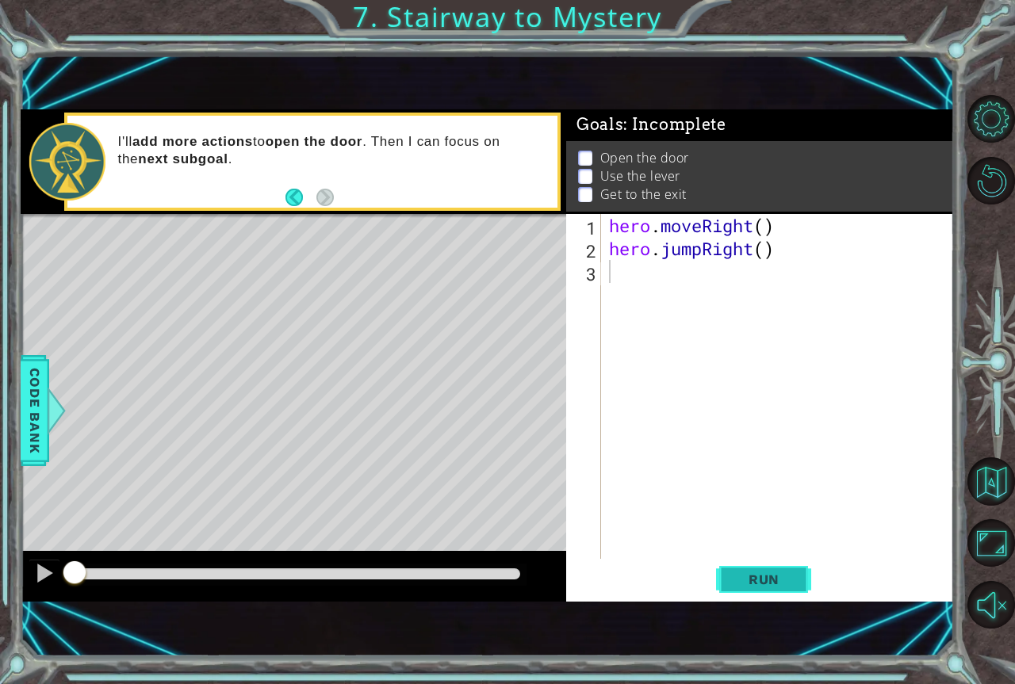
click at [807, 574] on button "Run" at bounding box center [763, 580] width 95 height 39
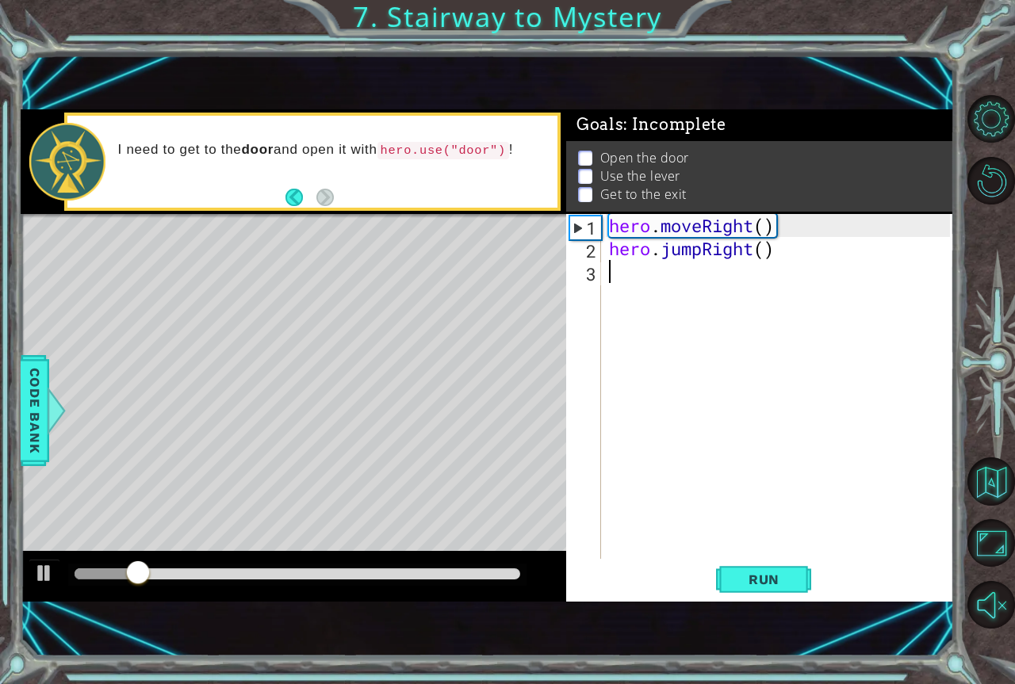
click at [722, 281] on div "hero . moveRight ( ) hero . jumpRight ( )" at bounding box center [782, 409] width 352 height 391
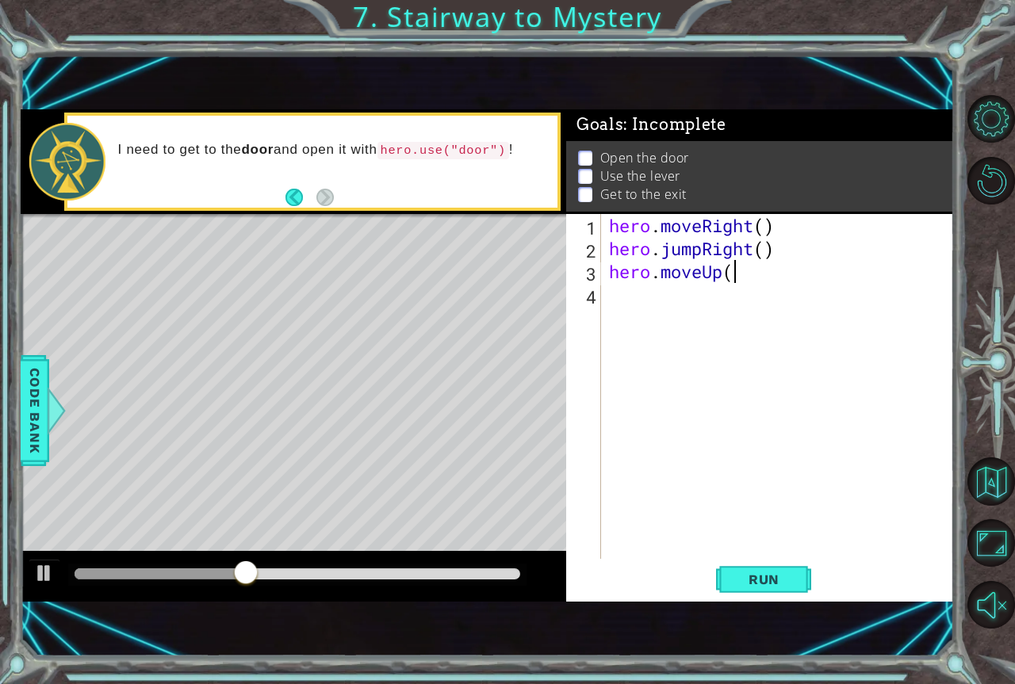
scroll to position [0, 5]
type textarea "hero.moveUp()"
click at [783, 584] on span "Run" at bounding box center [764, 580] width 63 height 16
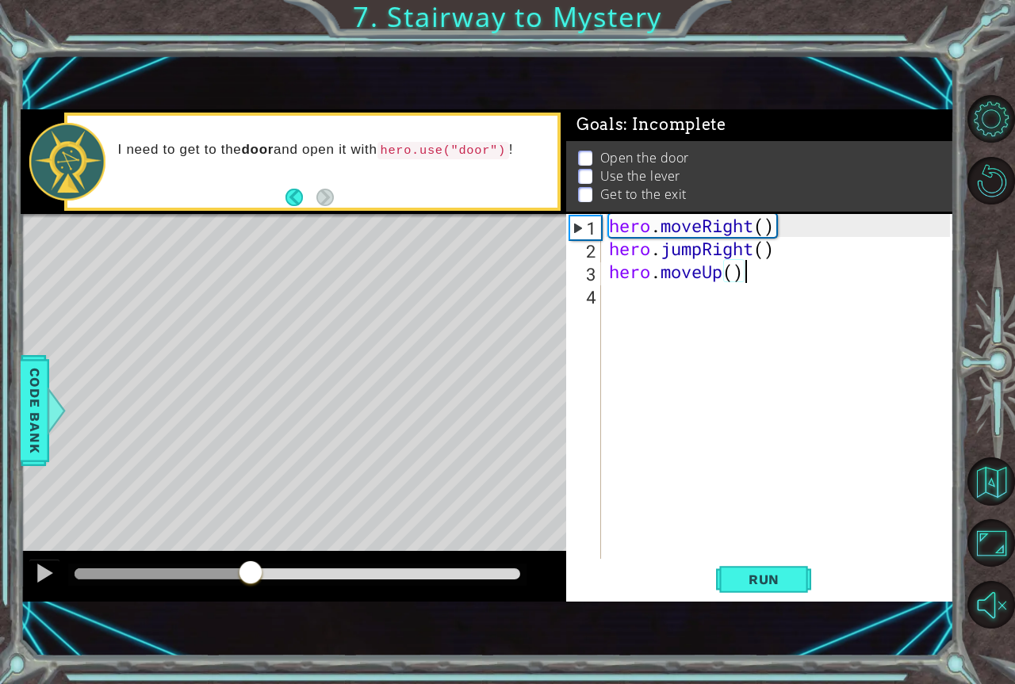
drag, startPoint x: 128, startPoint y: 578, endPoint x: 251, endPoint y: 559, distance: 123.6
click at [251, 559] on div at bounding box center [294, 576] width 546 height 51
click at [664, 297] on div "hero . moveRight ( ) hero . jumpRight ( ) hero . moveUp ( )" at bounding box center [782, 409] width 352 height 391
type textarea "e"
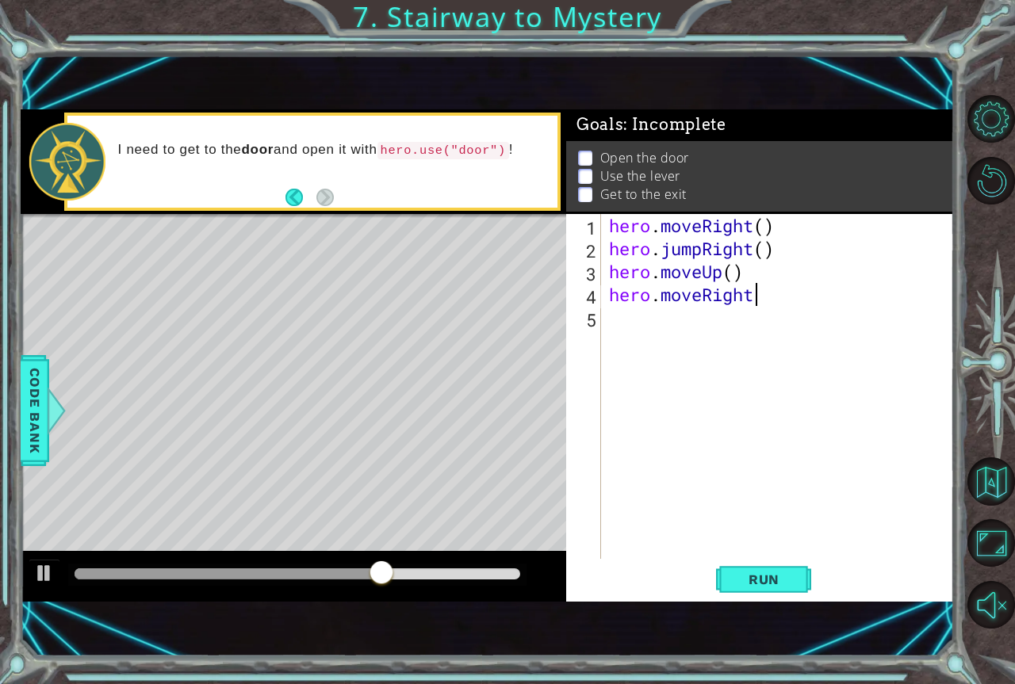
scroll to position [0, 6]
type textarea "hero.moveRight()"
drag, startPoint x: 428, startPoint y: 556, endPoint x: 424, endPoint y: 574, distance: 18.7
click at [424, 574] on div at bounding box center [294, 576] width 546 height 51
drag, startPoint x: 425, startPoint y: 574, endPoint x: 362, endPoint y: 584, distance: 63.4
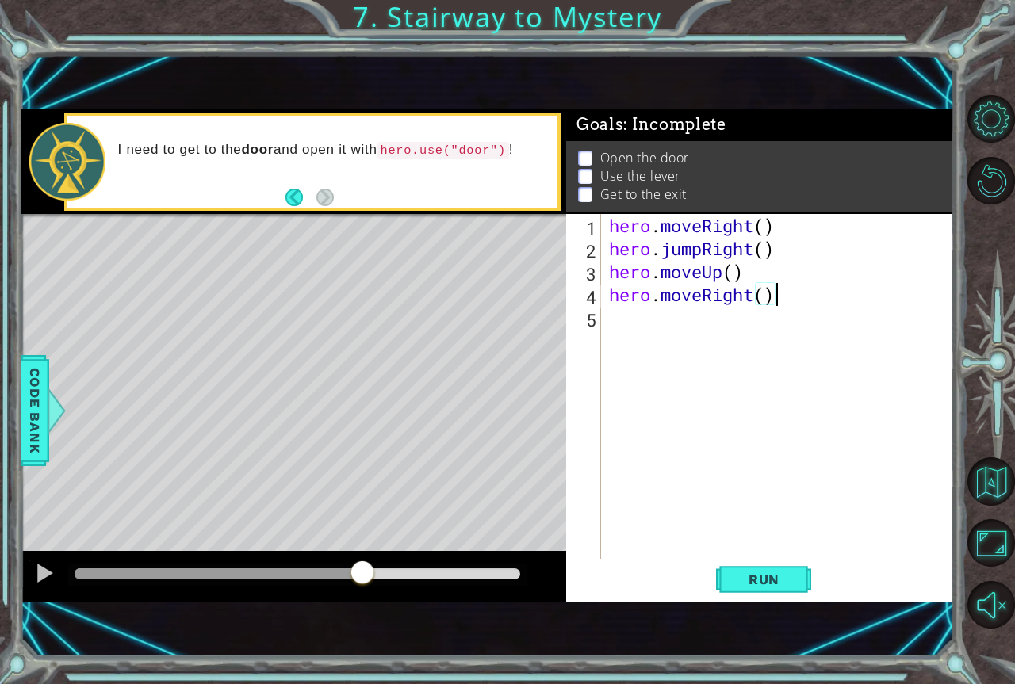
click at [362, 584] on div at bounding box center [362, 574] width 29 height 29
drag, startPoint x: 792, startPoint y: 573, endPoint x: 638, endPoint y: 592, distance: 155.0
click at [789, 576] on span "Run" at bounding box center [764, 580] width 63 height 16
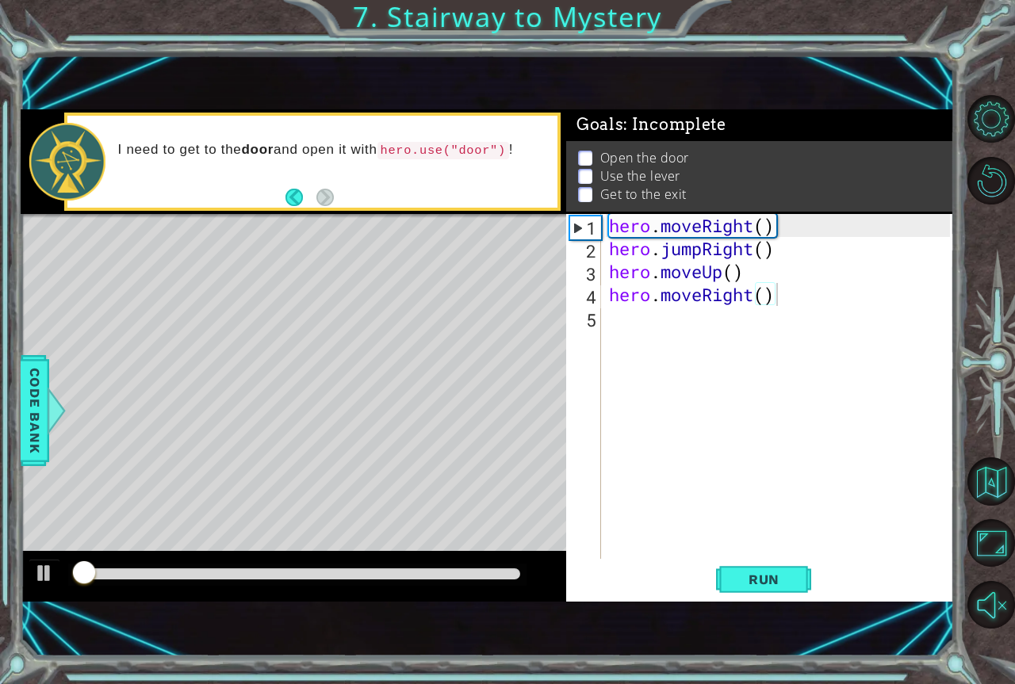
drag, startPoint x: 379, startPoint y: 554, endPoint x: 461, endPoint y: 552, distance: 81.7
click at [461, 551] on div at bounding box center [294, 576] width 546 height 51
drag, startPoint x: 375, startPoint y: 577, endPoint x: 416, endPoint y: 573, distance: 41.4
click at [416, 573] on div at bounding box center [298, 574] width 446 height 11
click at [642, 351] on div "hero . moveRight ( ) hero . jumpRight ( ) hero . moveUp ( ) hero . moveRight ( )" at bounding box center [782, 409] width 352 height 391
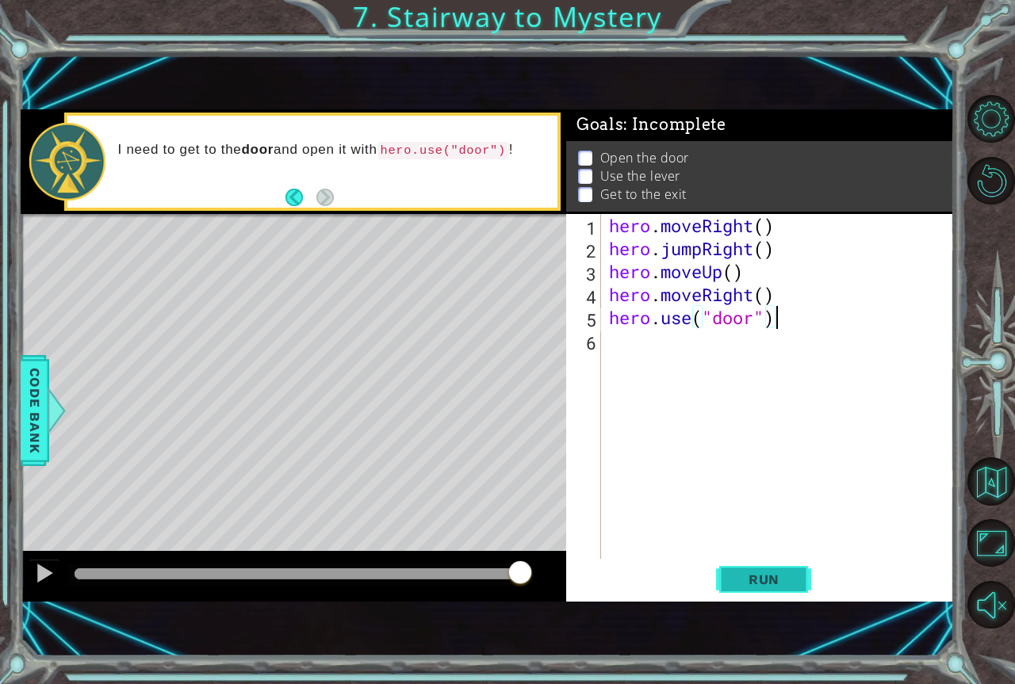
type textarea "hero.use("door")"
click at [770, 596] on button "Run" at bounding box center [763, 580] width 95 height 39
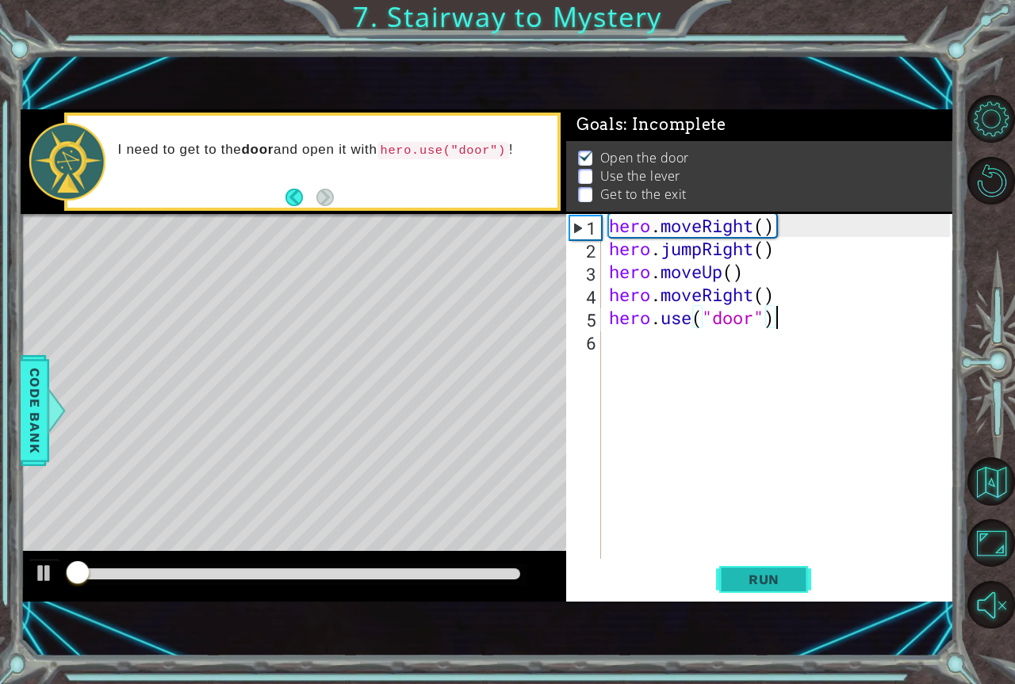
scroll to position [9, 0]
click at [389, 582] on div at bounding box center [297, 575] width 458 height 22
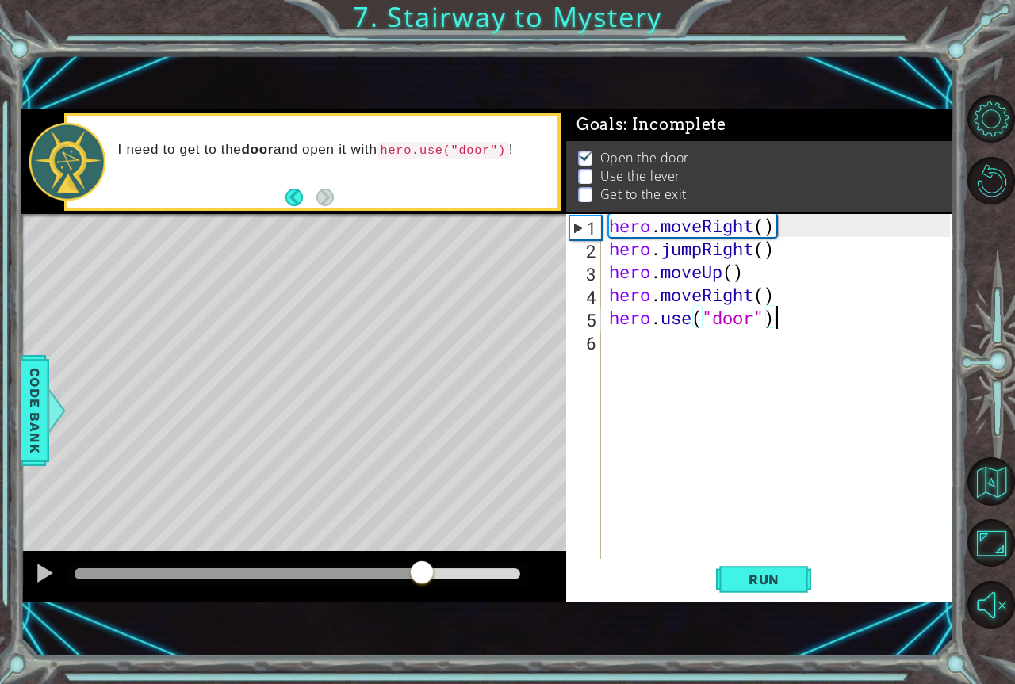
click at [421, 573] on div at bounding box center [298, 574] width 446 height 11
click at [695, 335] on div "hero . moveRight ( ) hero . jumpRight ( ) hero . moveUp ( ) hero . moveRight ( …" at bounding box center [782, 409] width 352 height 391
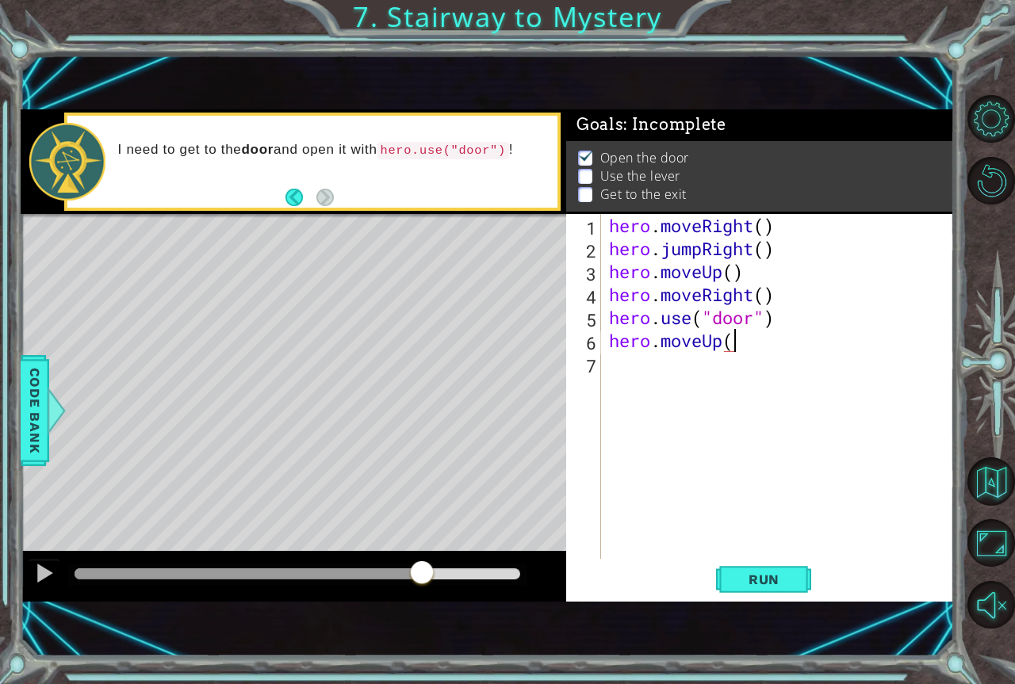
scroll to position [0, 5]
type textarea "hero.moveUp(2)"
click at [798, 556] on div "hero . moveRight ( ) hero . jumpRight ( ) hero . moveUp ( ) hero . moveRight ( …" at bounding box center [782, 409] width 352 height 391
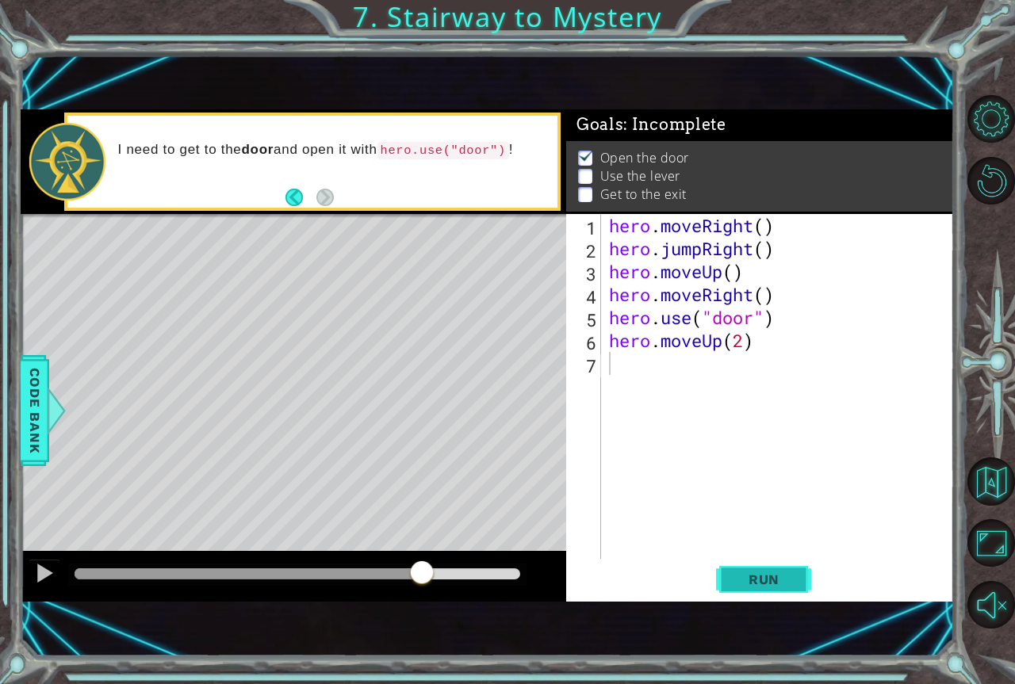
click at [764, 581] on span "Run" at bounding box center [764, 580] width 63 height 16
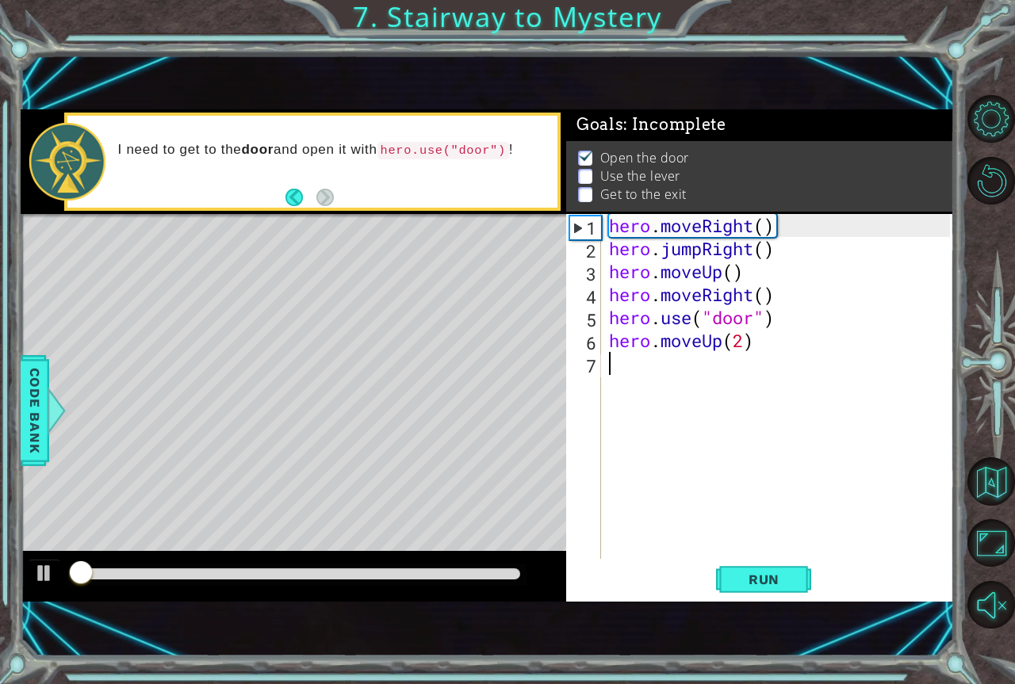
drag, startPoint x: 372, startPoint y: 576, endPoint x: 401, endPoint y: 573, distance: 29.5
click at [378, 575] on div at bounding box center [298, 574] width 446 height 11
click at [696, 355] on div "hero . moveRight ( ) hero . jumpRight ( ) hero . moveUp ( ) hero . moveRight ( …" at bounding box center [782, 409] width 352 height 391
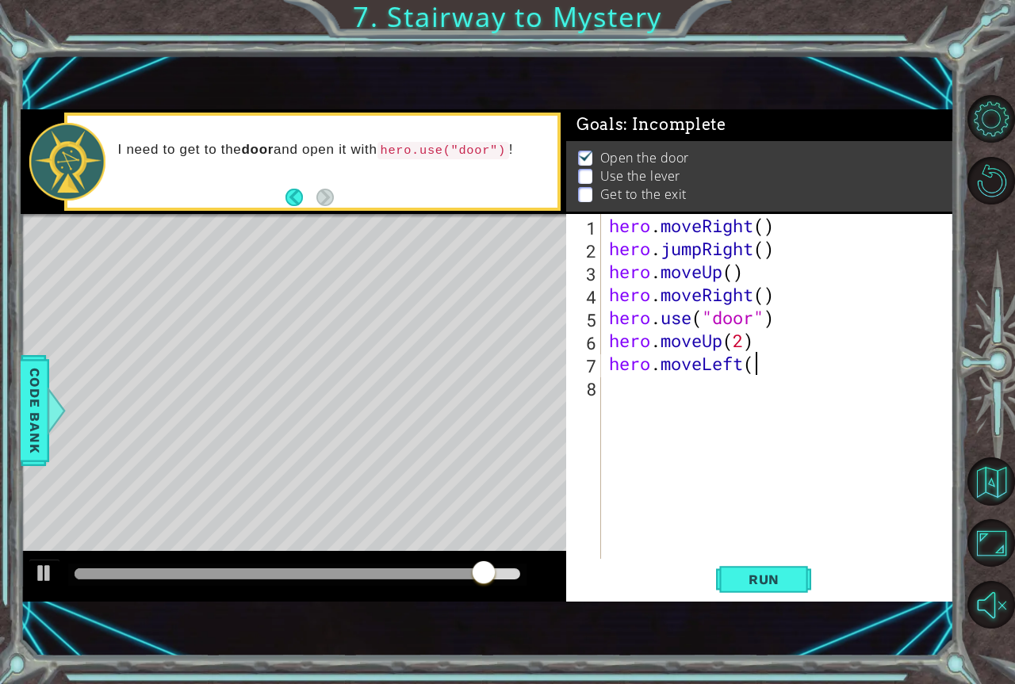
scroll to position [0, 6]
type textarea "hero.moveLeft()"
click at [696, 382] on div "hero . moveRight ( ) hero . jumpRight ( ) hero . moveUp ( ) hero . moveRight ( …" at bounding box center [782, 409] width 352 height 391
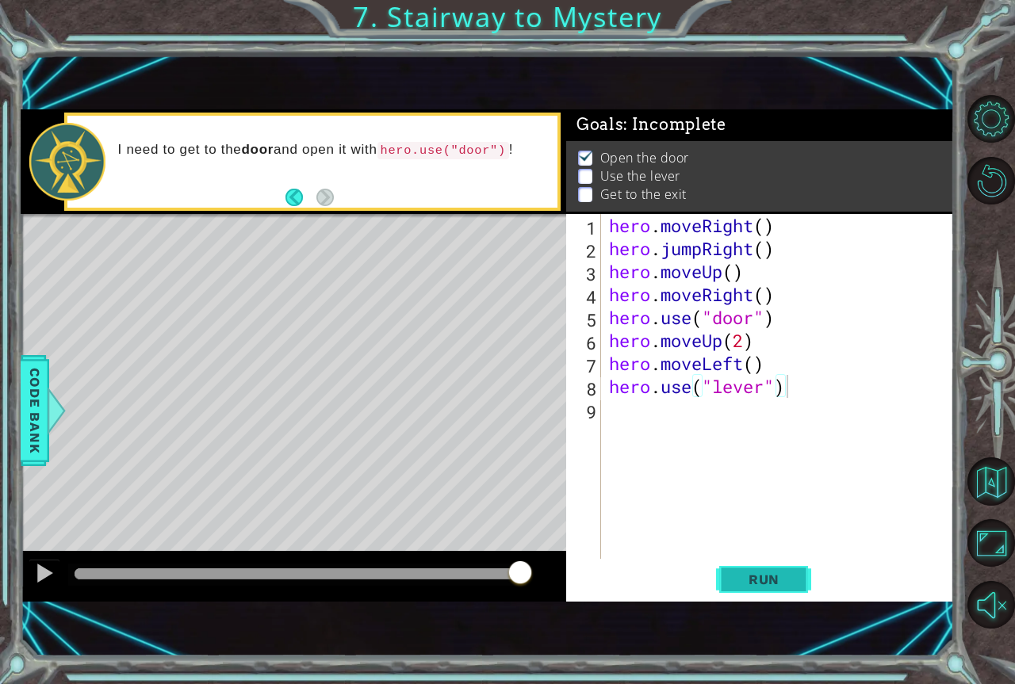
click at [778, 578] on span "Run" at bounding box center [764, 580] width 63 height 16
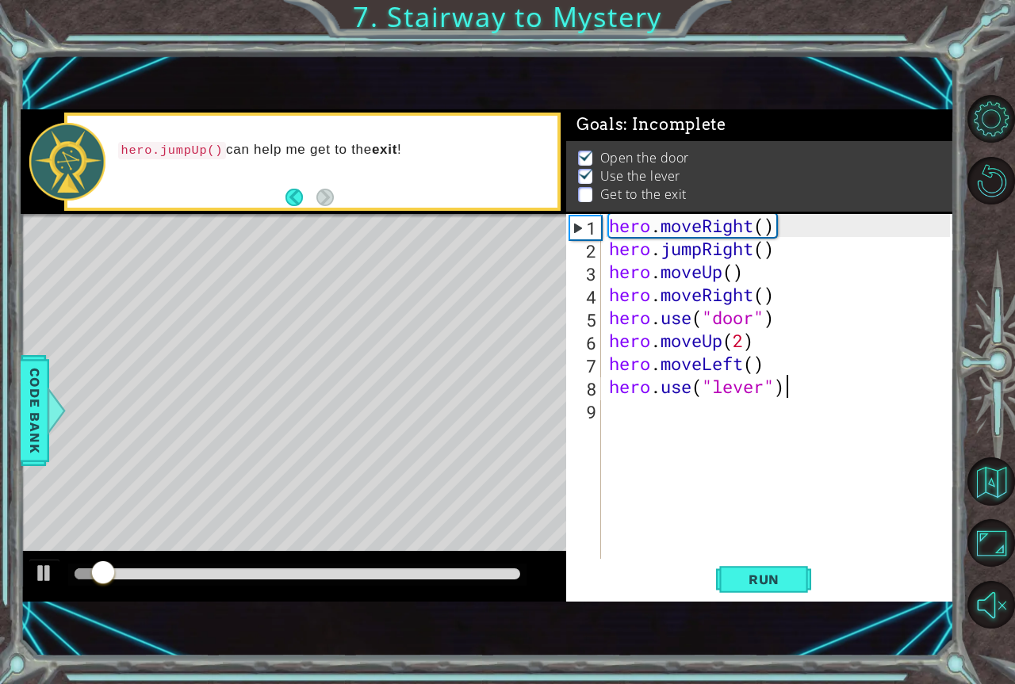
click at [360, 572] on div at bounding box center [298, 574] width 446 height 11
drag, startPoint x: 766, startPoint y: 396, endPoint x: 785, endPoint y: 437, distance: 45.4
click at [780, 417] on div "hero . moveRight ( ) hero . jumpRight ( ) hero . moveUp ( ) hero . moveRight ( …" at bounding box center [782, 409] width 352 height 391
type textarea "hero.use("lever")"
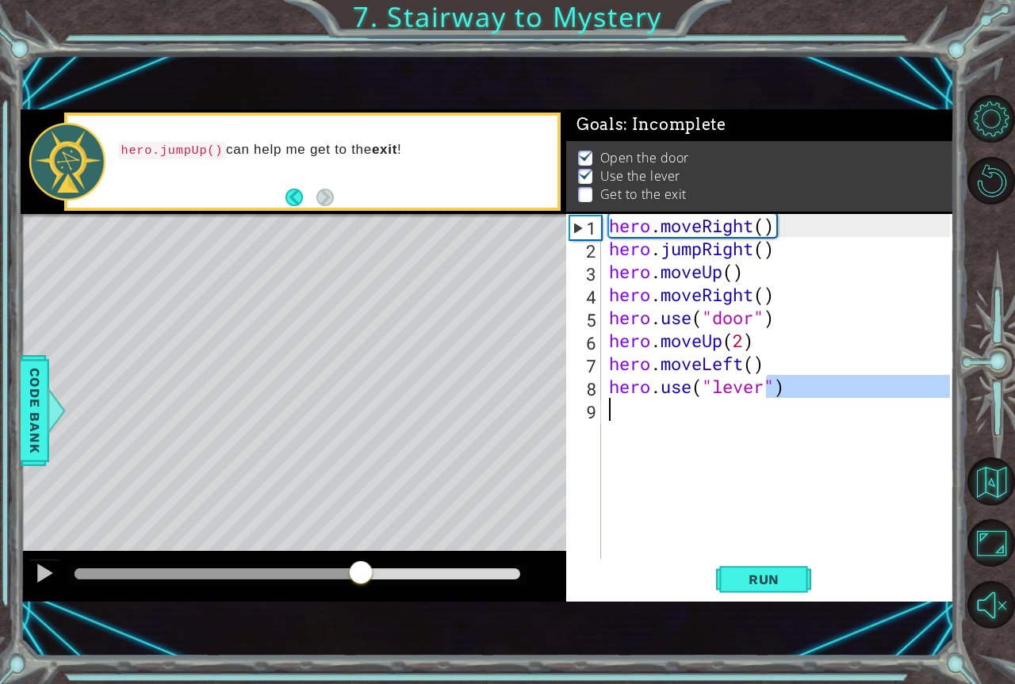
click at [786, 438] on div "hero . moveRight ( ) hero . jumpRight ( ) hero . moveUp ( ) hero . moveRight ( …" at bounding box center [782, 409] width 352 height 391
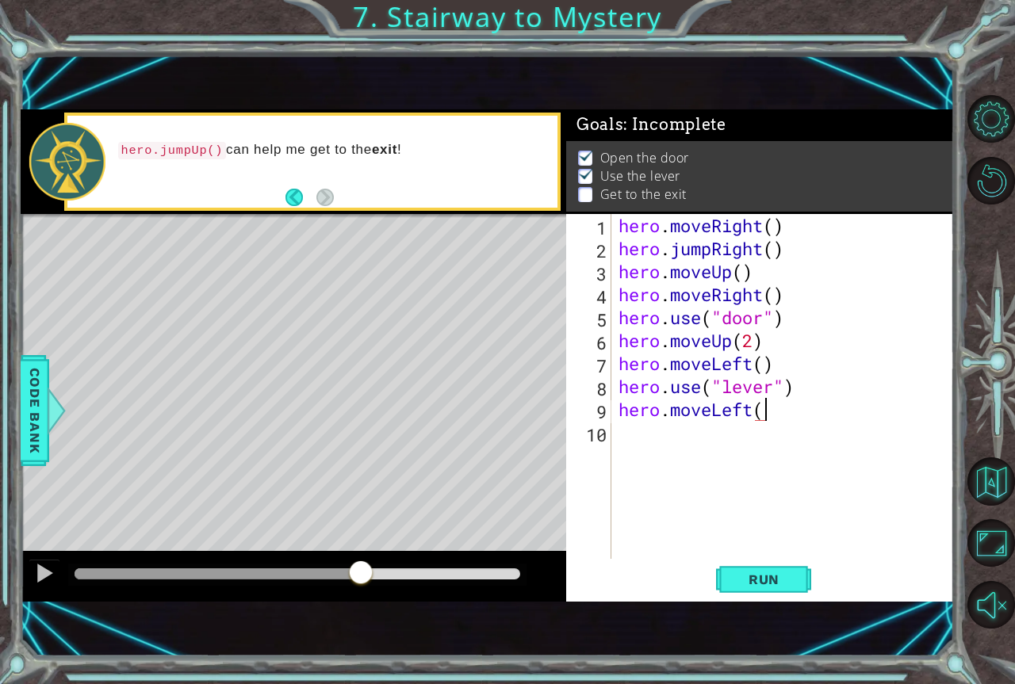
scroll to position [0, 6]
type textarea "hero.moveLeft(2)"
click at [711, 443] on div "hero . moveRight ( ) hero . jumpRight ( ) hero . moveUp ( ) hero . moveRight ( …" at bounding box center [786, 409] width 343 height 391
type textarea "hero.jumpUp"
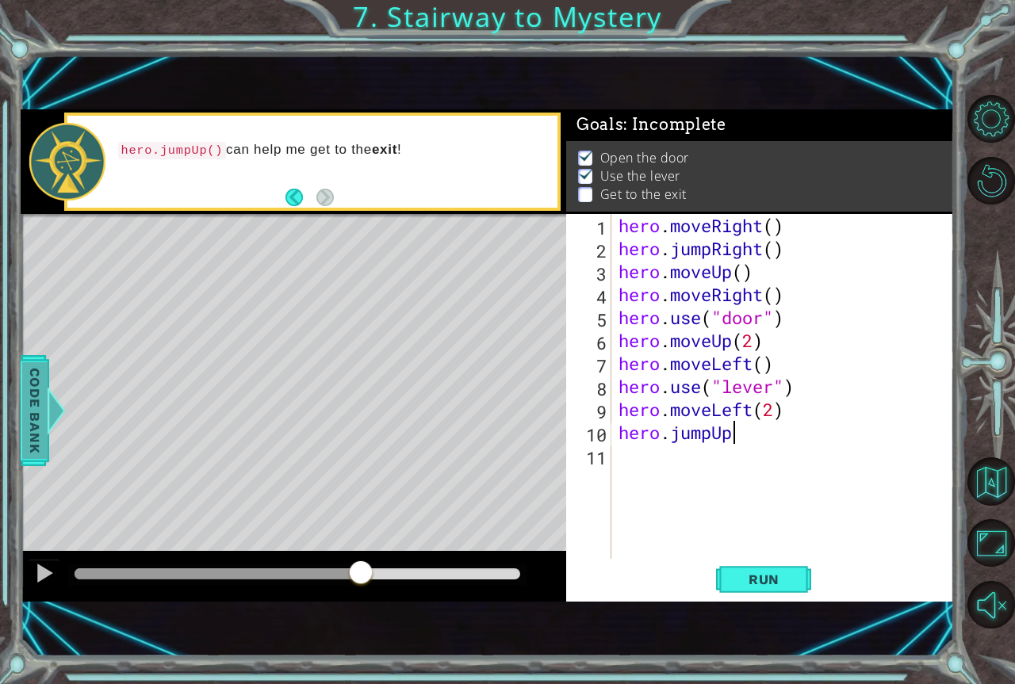
click at [42, 424] on span "Code Bank" at bounding box center [34, 410] width 25 height 97
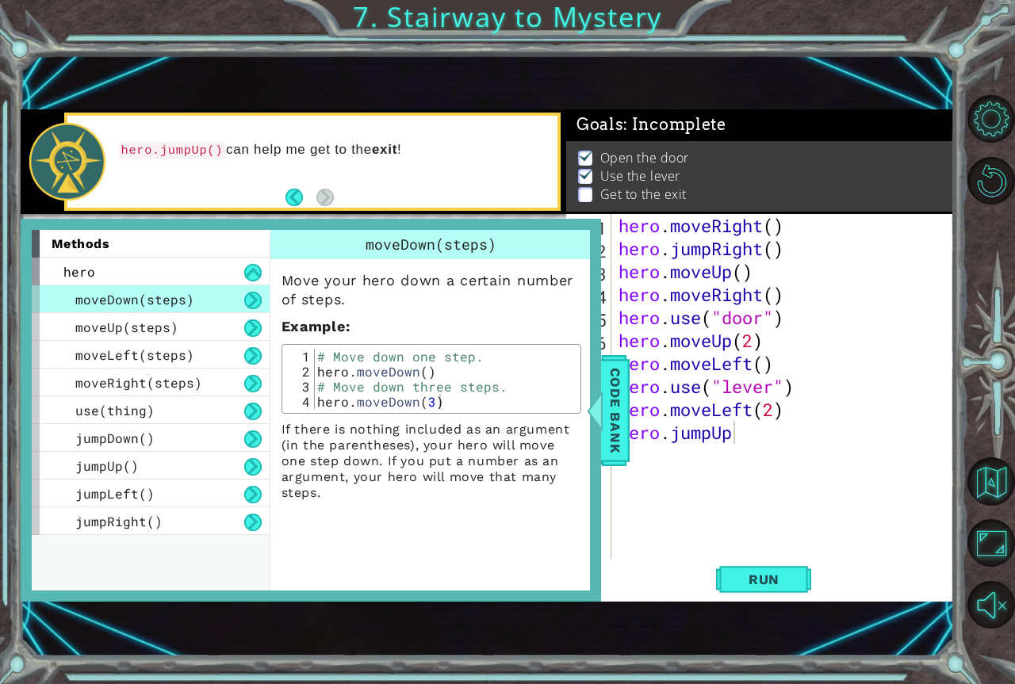
click at [597, 439] on div "methods hero moveDown(steps) moveUp(steps) moveLeft(steps) moveRight(steps) use…" at bounding box center [311, 410] width 581 height 383
click at [604, 443] on span "Code Bank" at bounding box center [615, 410] width 25 height 97
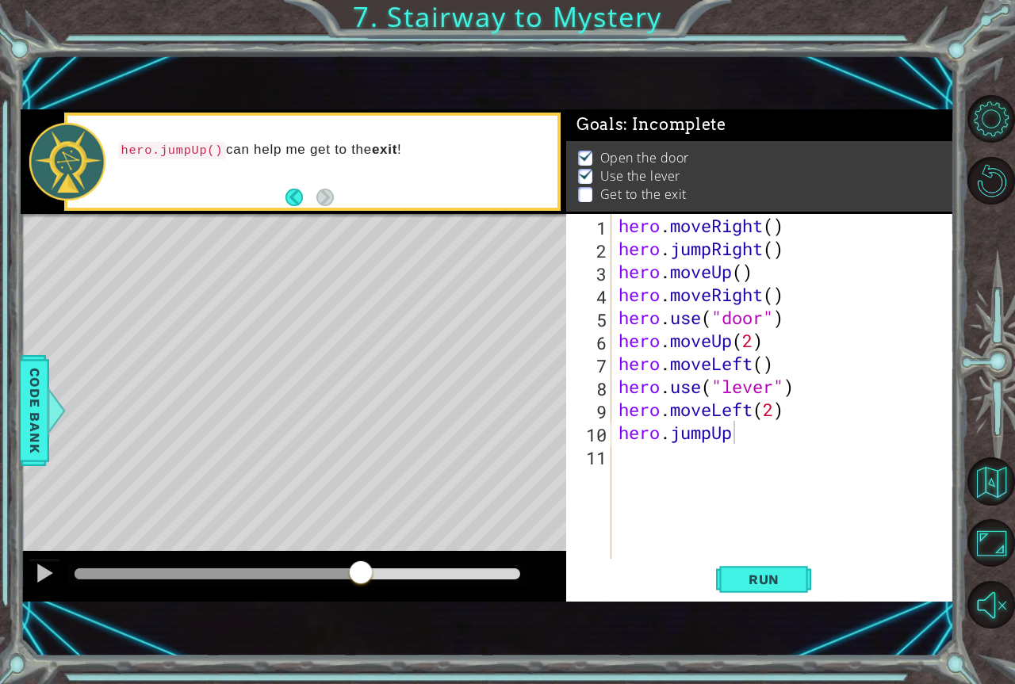
click at [801, 462] on div "hero . moveRight ( ) hero . jumpRight ( ) hero . moveUp ( ) hero . moveRight ( …" at bounding box center [786, 409] width 343 height 391
click at [742, 434] on div "hero . moveRight ( ) hero . jumpRight ( ) hero . moveUp ( ) hero . moveRight ( …" at bounding box center [786, 409] width 343 height 391
type textarea "hero.jumpUp()"
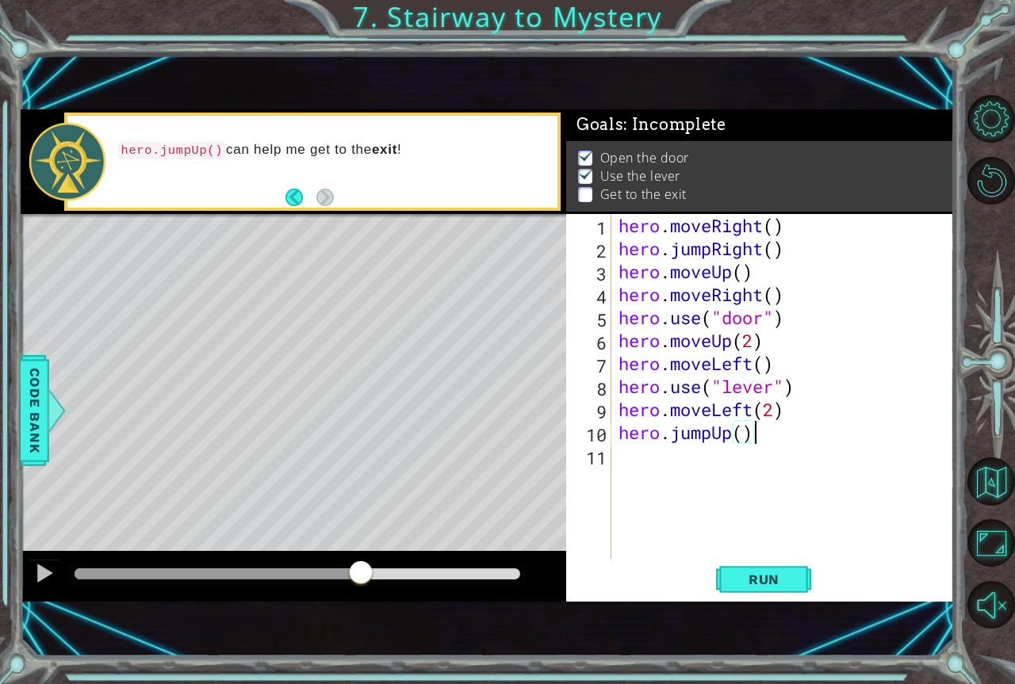
click at [683, 586] on div "Run" at bounding box center [764, 580] width 388 height 39
drag, startPoint x: 805, startPoint y: 569, endPoint x: 803, endPoint y: 579, distance: 10.4
click at [808, 575] on button "Run" at bounding box center [763, 580] width 95 height 39
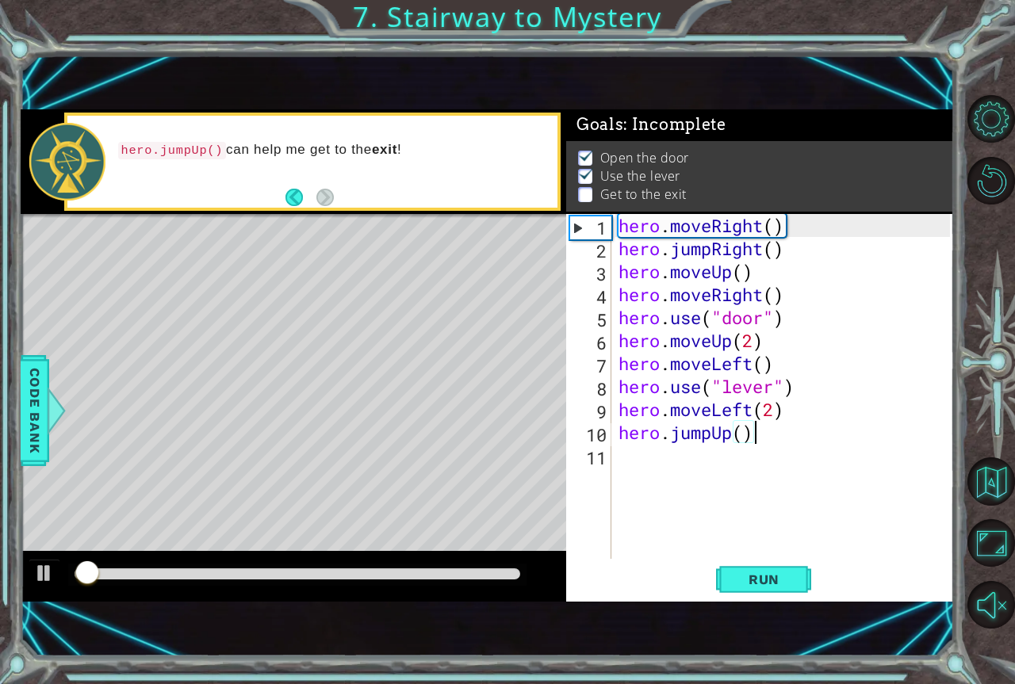
click at [376, 592] on div at bounding box center [294, 576] width 546 height 51
click at [384, 573] on div at bounding box center [298, 574] width 446 height 11
click at [666, 454] on div "hero . moveRight ( ) hero . jumpRight ( ) hero . moveUp ( ) hero . moveRight ( …" at bounding box center [786, 409] width 343 height 391
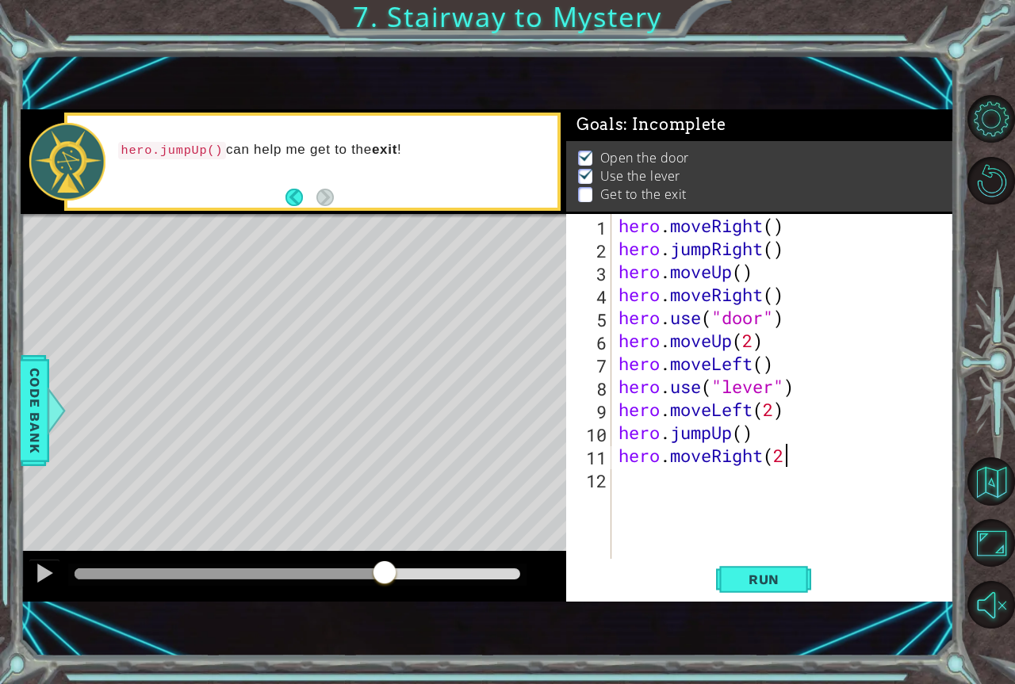
scroll to position [0, 7]
type textarea "hero.moveRight(2)"
click at [773, 601] on div "hero.moveRight(2) 1 2 3 4 5 6 7 8 9 10 11 12 hero . moveRight ( ) hero . jumpRi…" at bounding box center [760, 408] width 388 height 388
click at [772, 593] on button "Run" at bounding box center [763, 580] width 95 height 39
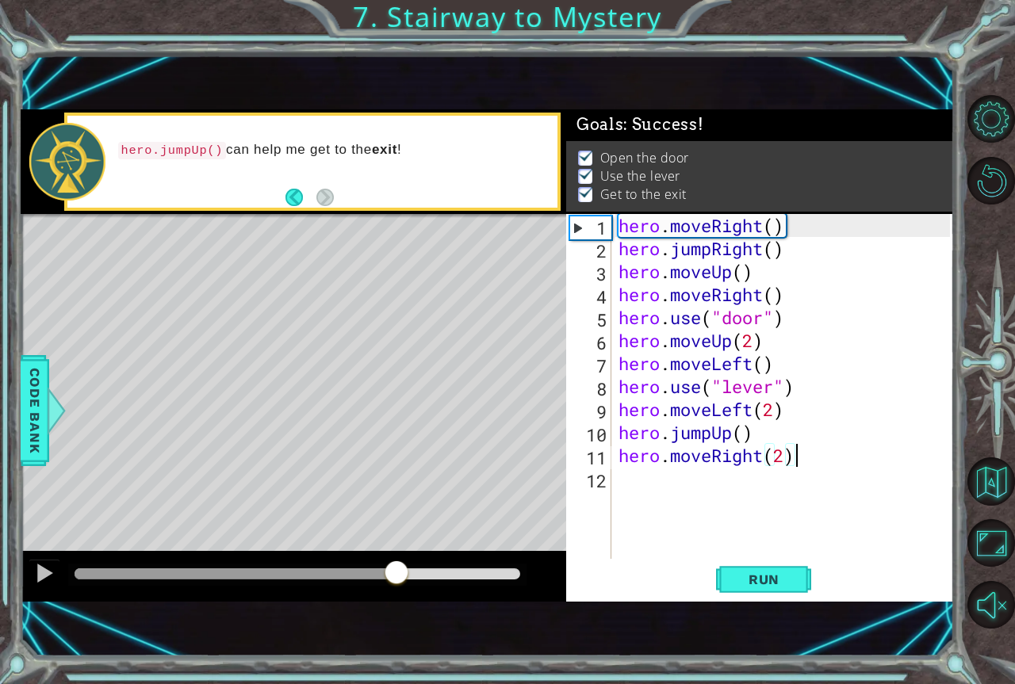
click at [396, 569] on div at bounding box center [298, 574] width 446 height 11
click at [455, 573] on div at bounding box center [298, 574] width 446 height 11
click at [385, 579] on div at bounding box center [230, 574] width 311 height 11
click at [39, 576] on div at bounding box center [44, 573] width 21 height 21
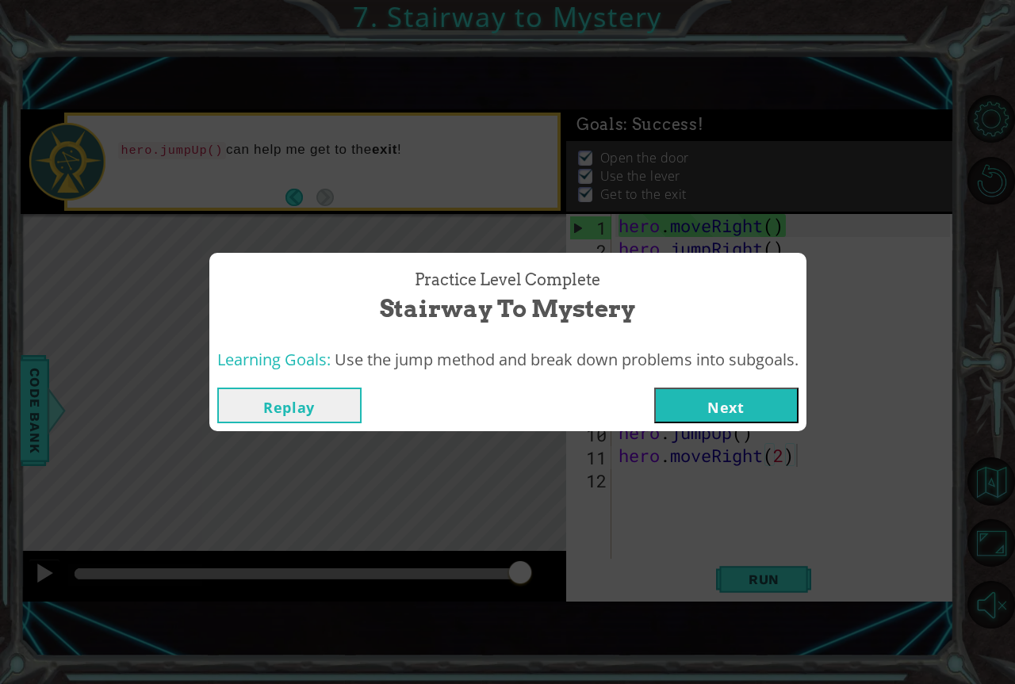
click at [772, 430] on div "Replay Next" at bounding box center [507, 406] width 597 height 52
click at [740, 397] on button "Next" at bounding box center [726, 406] width 144 height 36
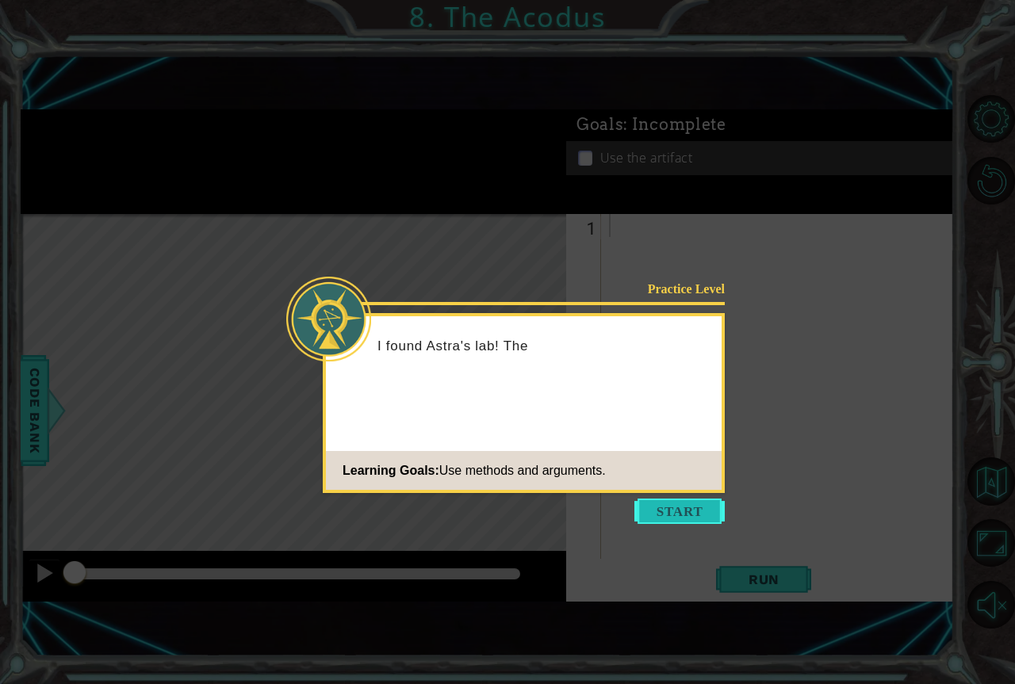
click at [683, 504] on button "Start" at bounding box center [680, 511] width 90 height 25
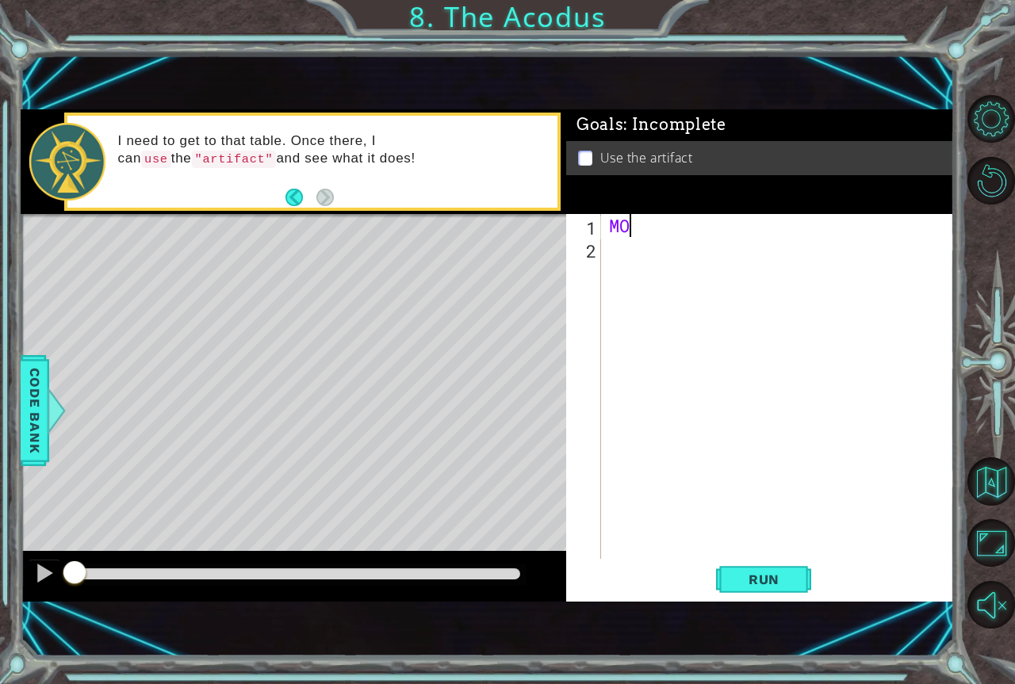
type textarea "M"
type textarea "move.Up(2)"
click at [681, 297] on div "move . Up ( 2 )" at bounding box center [782, 409] width 352 height 391
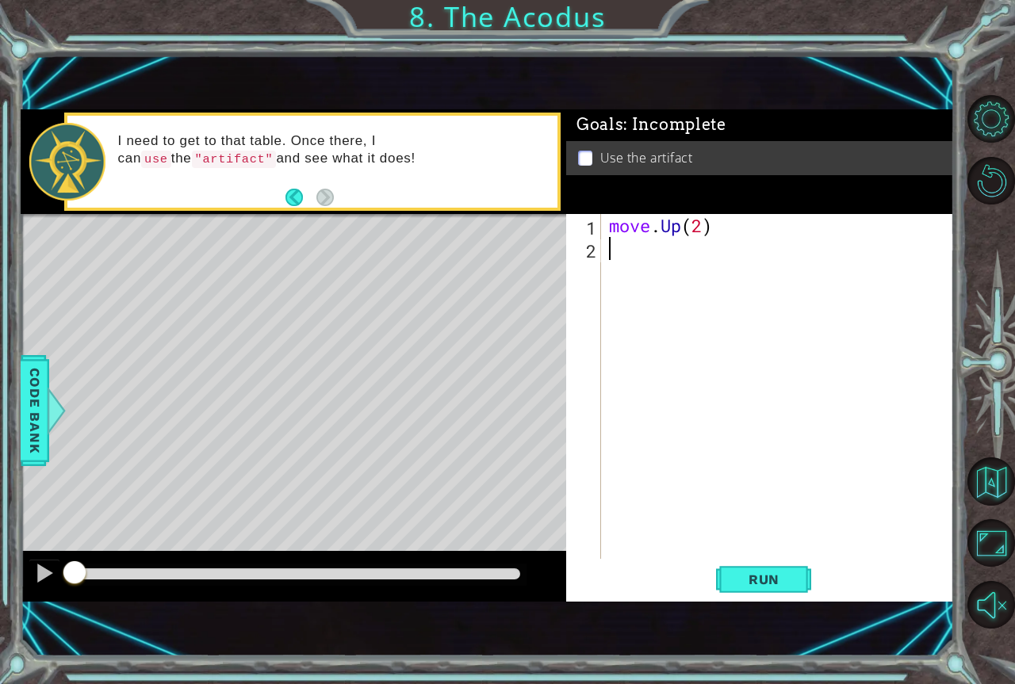
scroll to position [0, 0]
type textarea "M"
type textarea "move.Left()"
click at [393, 171] on div "I need to get to that table. Once there, I can use the "artifact" and see what …" at bounding box center [332, 162] width 451 height 75
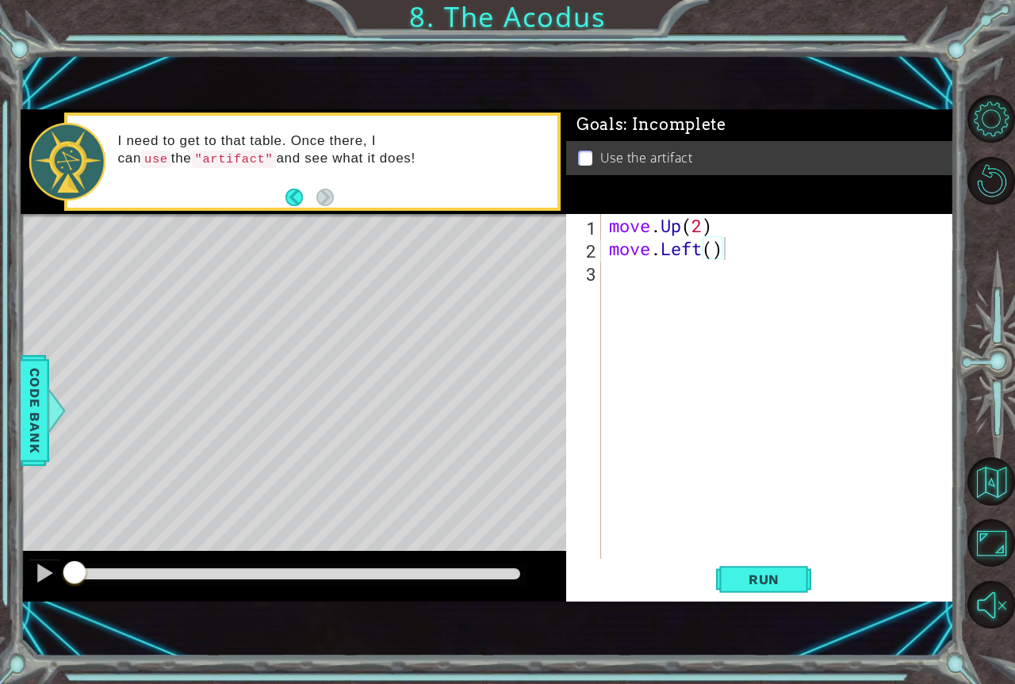
click at [618, 265] on div "move . Up ( 2 ) move . Left ( )" at bounding box center [782, 409] width 352 height 391
type textarea "move.Down(2)"
click at [669, 290] on div "move . Up ( 2 ) move . Left ( ) move . Down ( 2 )" at bounding box center [782, 409] width 352 height 391
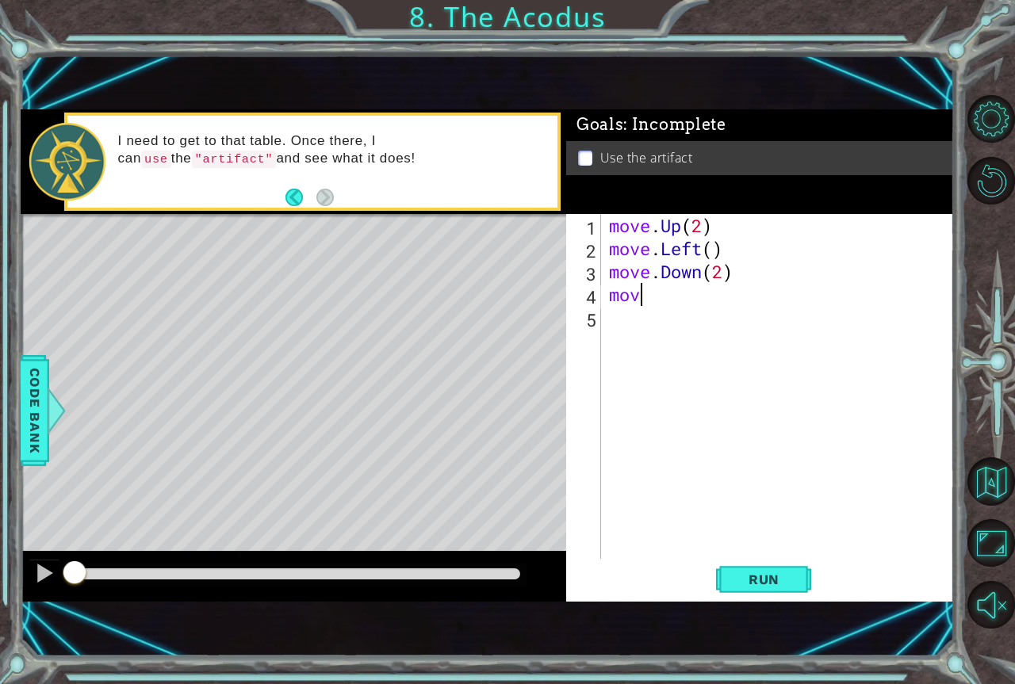
type textarea "m"
type textarea "move.Down(2)"
click at [690, 310] on div "move . Up ( 2 ) move . Left ( ) move . Down ( 2 )" at bounding box center [782, 409] width 352 height 391
type textarea "m"
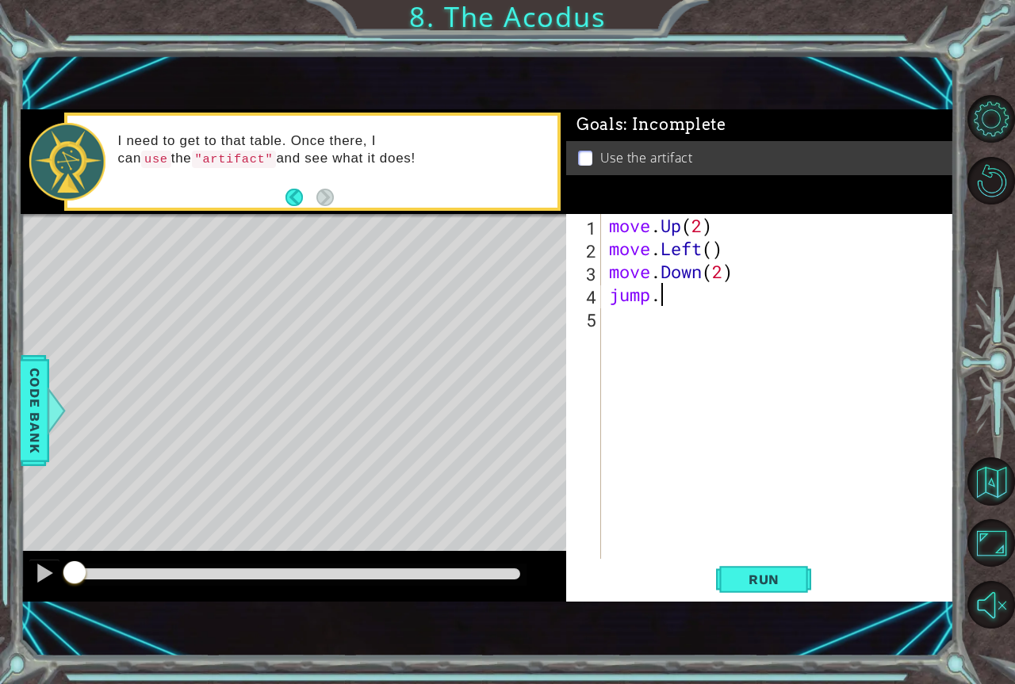
type textarea "jump."
click at [54, 374] on div "Level Map" at bounding box center [387, 447] width 733 height 467
click at [39, 393] on span "Code Bank" at bounding box center [34, 410] width 25 height 97
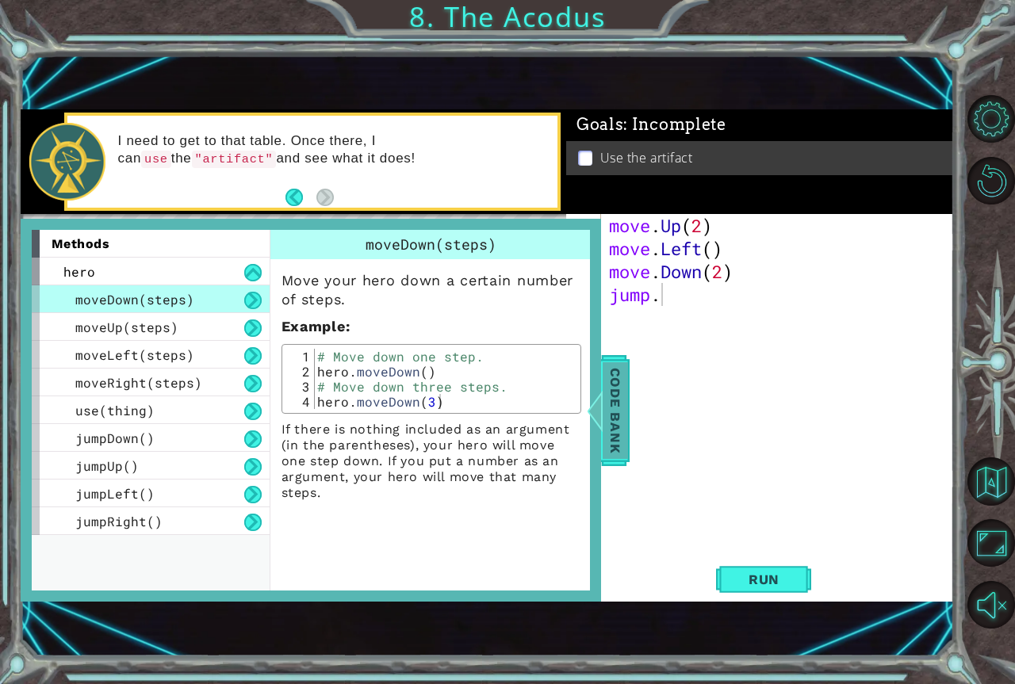
click at [609, 399] on span "Code Bank" at bounding box center [615, 410] width 25 height 97
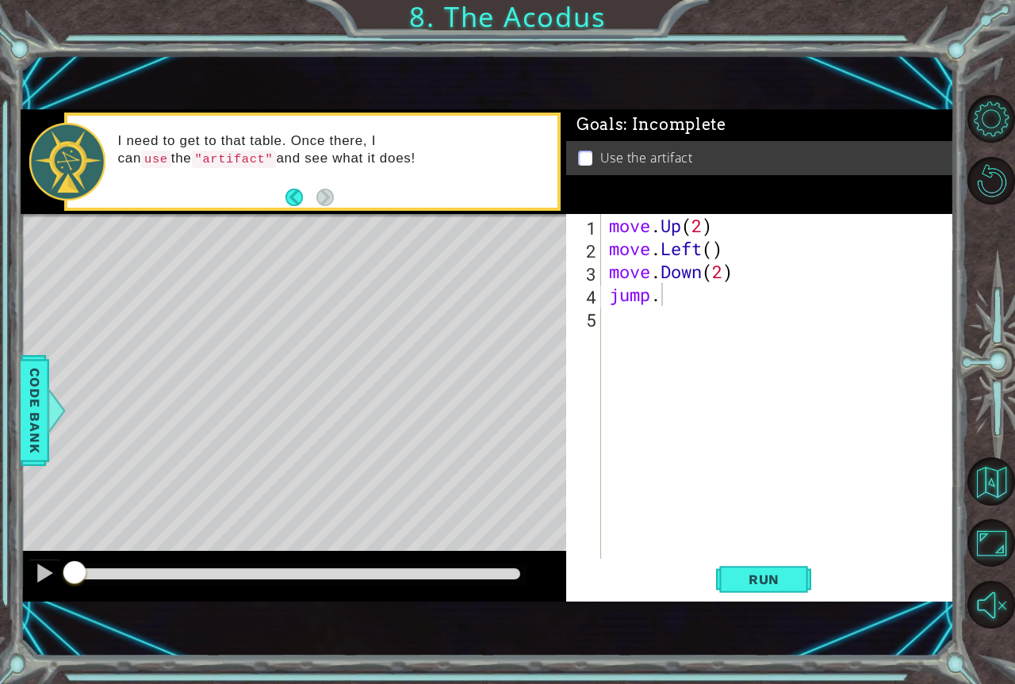
click at [760, 309] on div "move . Up ( 2 ) move . Left ( ) move . Down ( 2 ) jump ." at bounding box center [782, 409] width 352 height 391
click at [759, 309] on div "move . Up ( 2 ) move . Left ( ) move . Down ( 2 ) jump ." at bounding box center [782, 409] width 352 height 391
click at [711, 288] on div "move . Up ( 2 ) move . Left ( ) move . Down ( 2 ) jump ." at bounding box center [782, 409] width 352 height 391
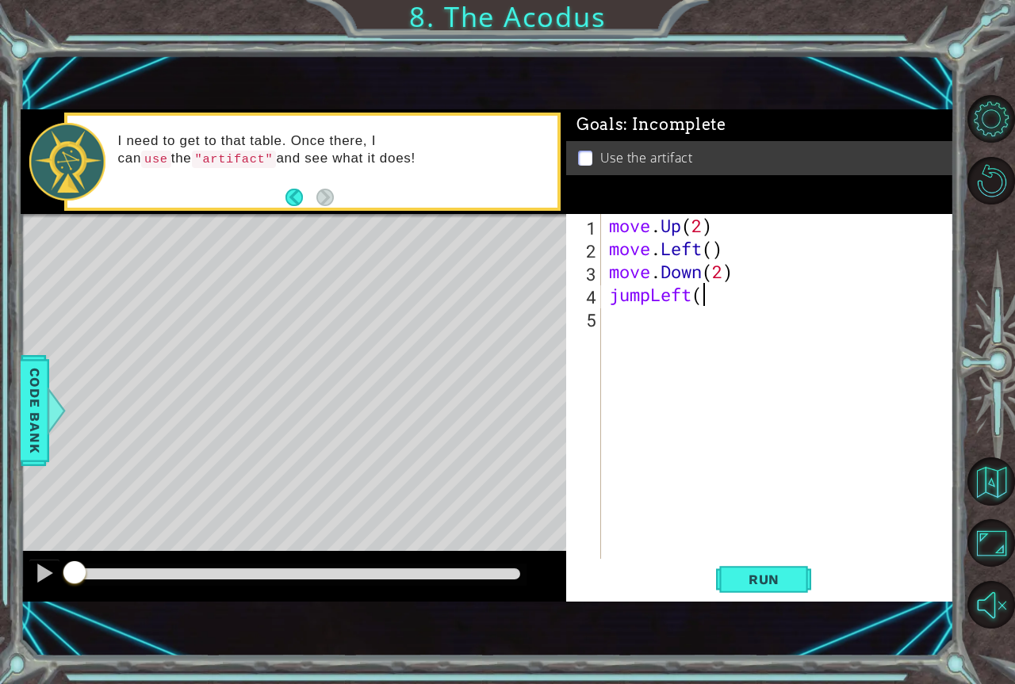
scroll to position [0, 3]
type textarea "jumpLeft()"
click at [701, 313] on div "move . Up ( 2 ) move . Left ( ) move . Down ( 2 ) jumpLeft ( )" at bounding box center [782, 409] width 352 height 391
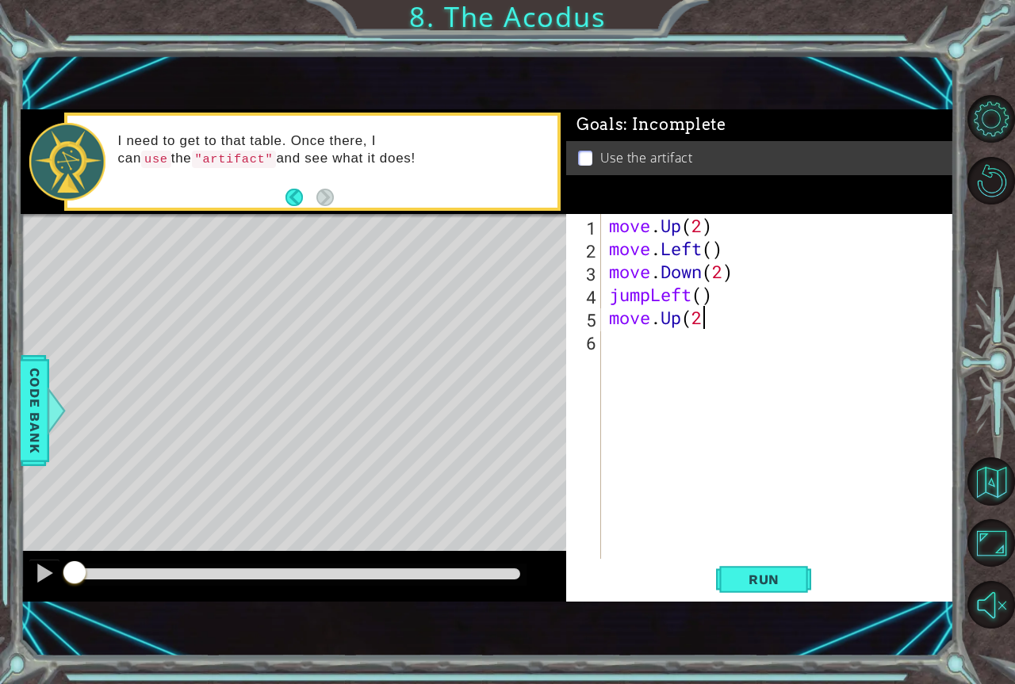
type textarea "move.Up(2)"
click at [652, 356] on div "move . Up ( 2 ) move . Left ( ) move . Down ( 2 ) jumpLeft ( ) move . Up ( 2 )" at bounding box center [782, 409] width 352 height 391
type textarea "move.right()"
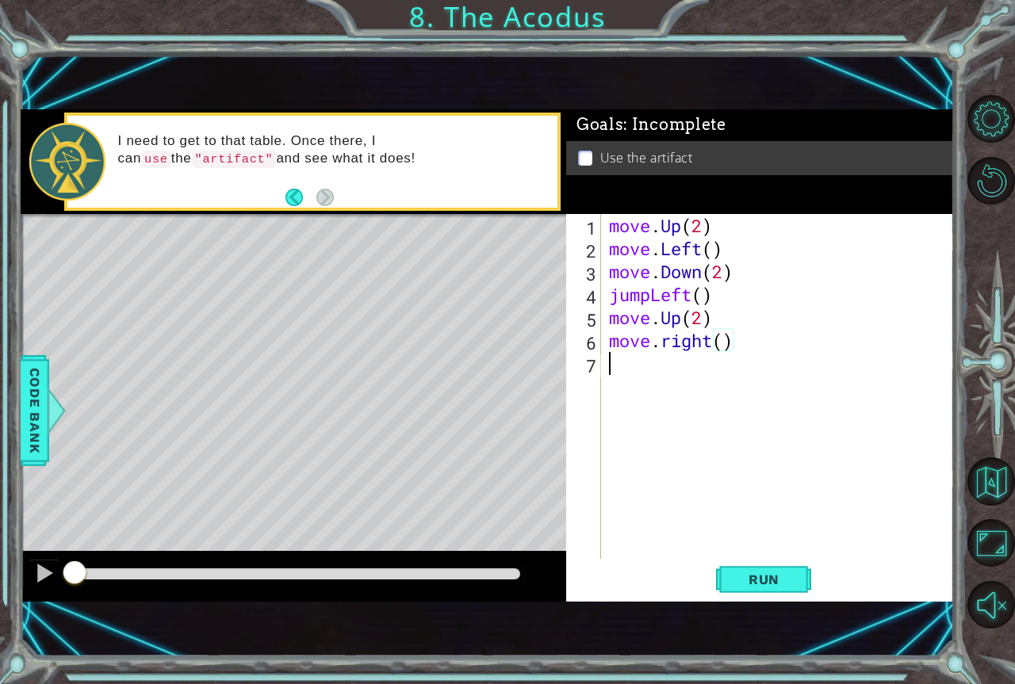
click at [652, 356] on div "move . Up ( 2 ) move . Left ( ) move . Down ( 2 ) jumpLeft ( ) move . Up ( 2 ) …" at bounding box center [782, 409] width 352 height 391
type textarea "use.("artifact")"
click at [775, 558] on div "move . Up ( 2 ) move . Left ( ) move . Down ( 2 ) jumpLeft ( ) move . Up ( 2 ) …" at bounding box center [782, 409] width 352 height 391
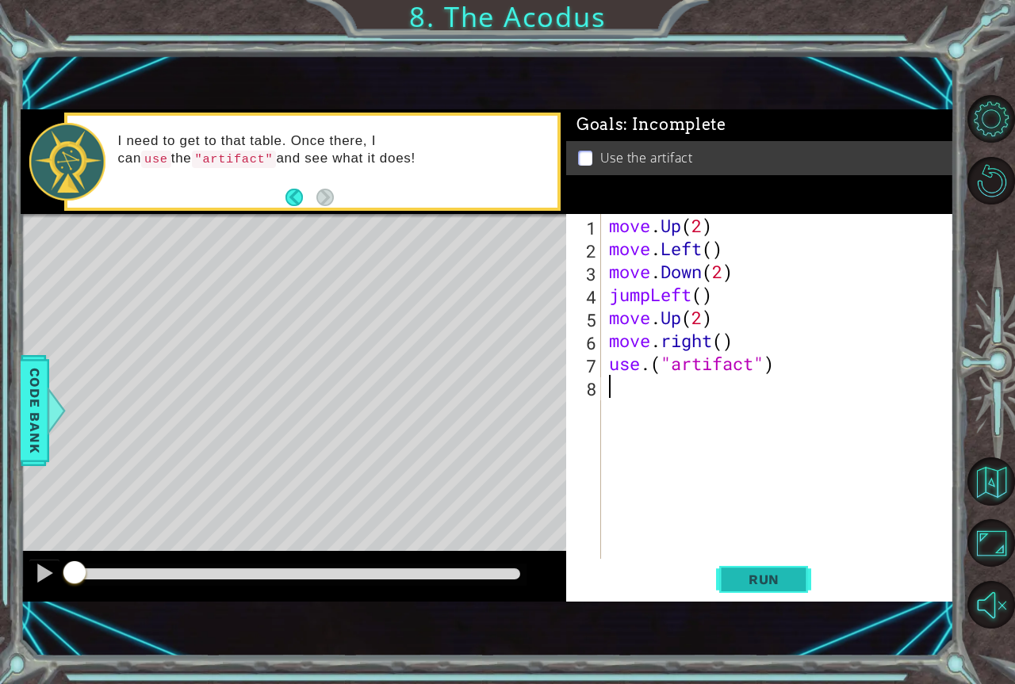
click at [778, 573] on span "Run" at bounding box center [764, 580] width 63 height 16
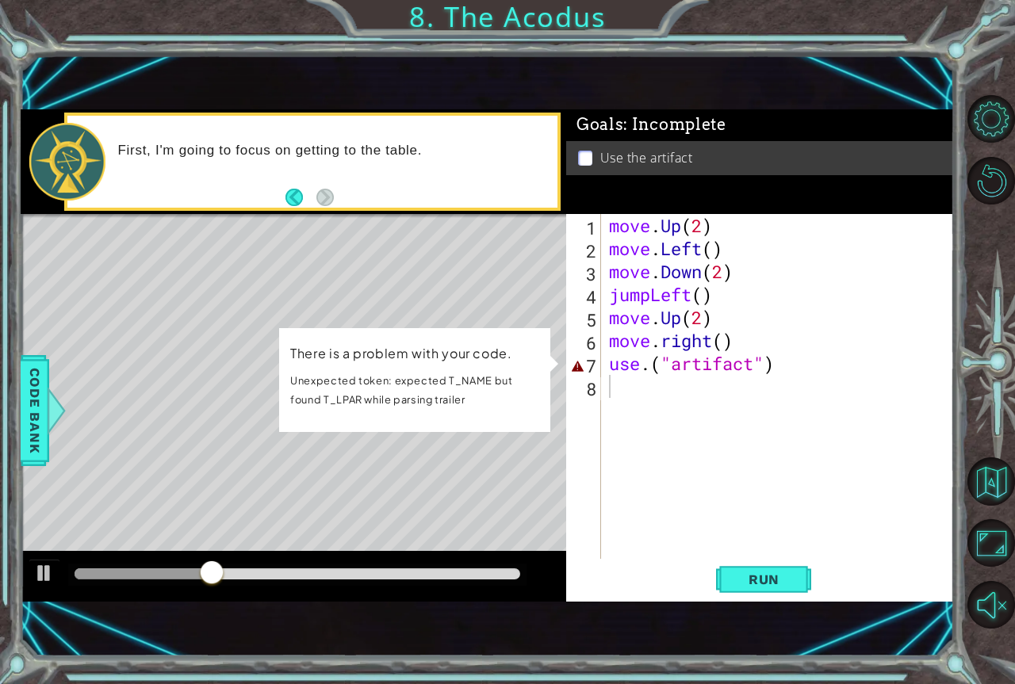
click at [508, 350] on p "There is a problem with your code." at bounding box center [414, 353] width 249 height 19
click at [496, 359] on p "There is a problem with your code." at bounding box center [414, 353] width 249 height 19
click at [516, 372] on p "Unexpected token: expected T_NAME but found T_LPAR while parsing trailer" at bounding box center [414, 390] width 249 height 38
click at [550, 368] on div "There is a problem with your code. Unexpected token: expected T_NAME but found …" at bounding box center [414, 380] width 271 height 104
click at [40, 379] on span "Code Bank" at bounding box center [34, 410] width 25 height 97
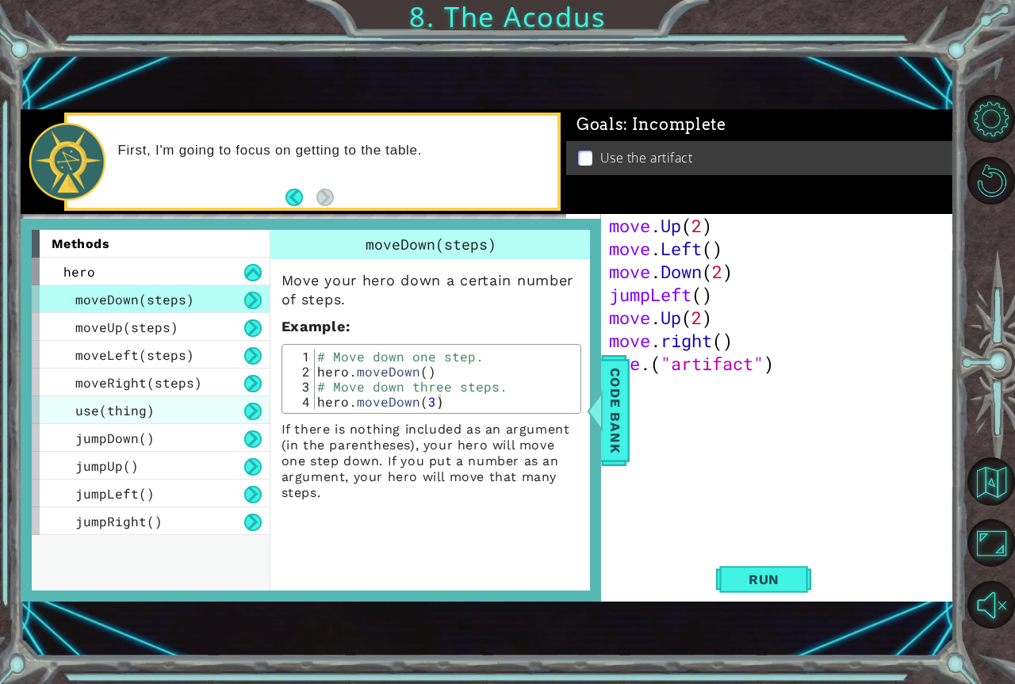
click at [182, 406] on div "use(thing)" at bounding box center [151, 411] width 238 height 28
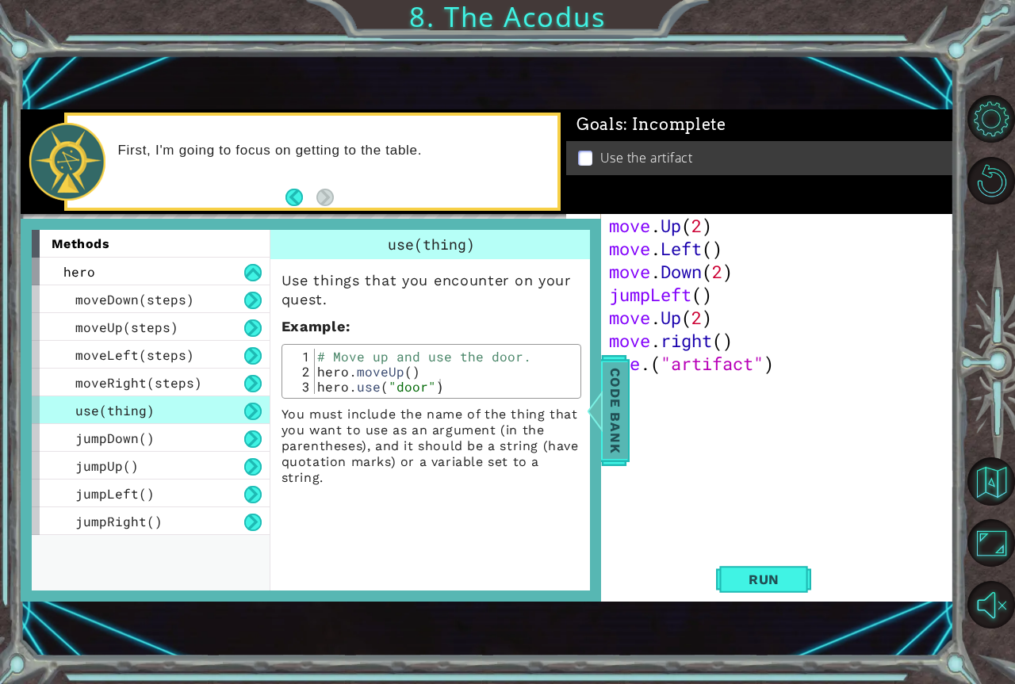
click at [599, 411] on div at bounding box center [595, 411] width 20 height 48
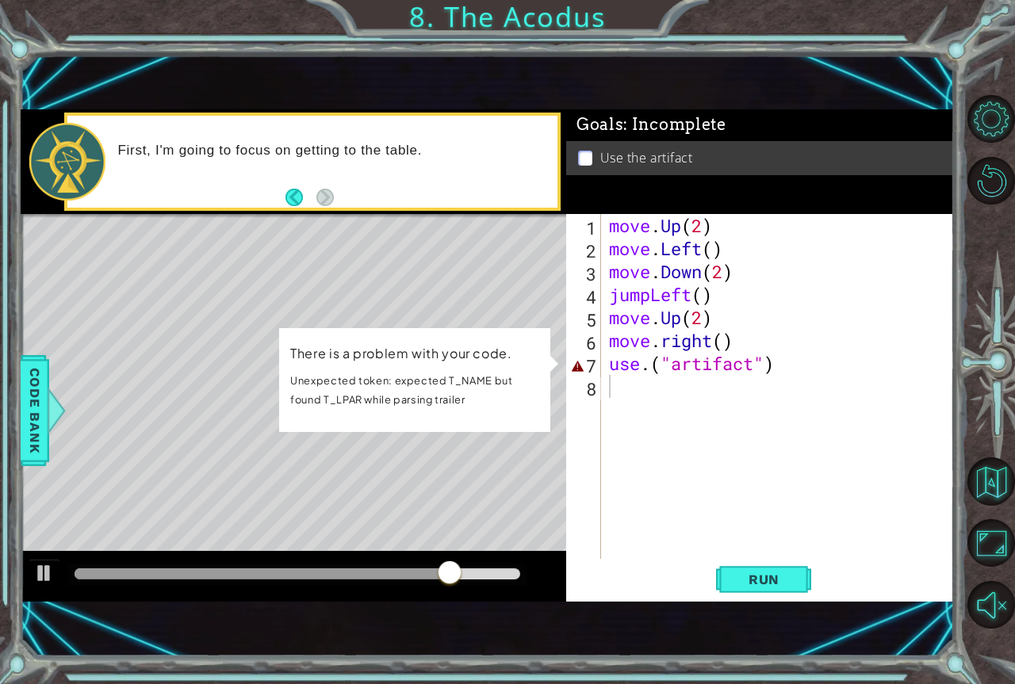
drag, startPoint x: 658, startPoint y: 391, endPoint x: 702, endPoint y: 362, distance: 52.6
click at [660, 389] on div "move . Up ( 2 ) move . Left ( ) move . Down ( 2 ) jumpLeft ( ) move . Up ( 2 ) …" at bounding box center [782, 409] width 352 height 391
click at [702, 362] on div "move . Up ( 2 ) move . Left ( ) move . Down ( 2 ) jumpLeft ( ) move . Up ( 2 ) …" at bounding box center [782, 409] width 352 height 391
click at [852, 363] on div "move . Up ( 2 ) move . Left ( ) move . Down ( 2 ) jumpLeft ( ) move . Up ( 2 ) …" at bounding box center [782, 409] width 352 height 391
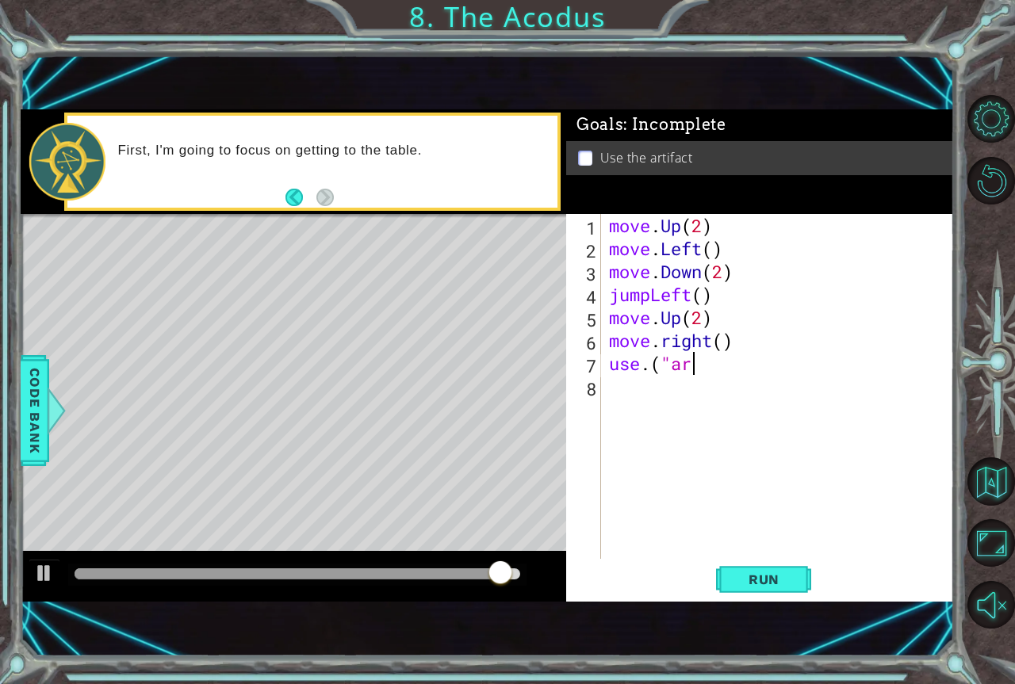
type textarea "u"
click at [852, 363] on div "move . Up ( 2 ) move . Left ( ) move . Down ( 2 ) jumpLeft ( ) move . Up ( 2 ) …" at bounding box center [782, 409] width 352 height 391
type textarea "u"
click at [773, 561] on button "Run" at bounding box center [763, 580] width 95 height 39
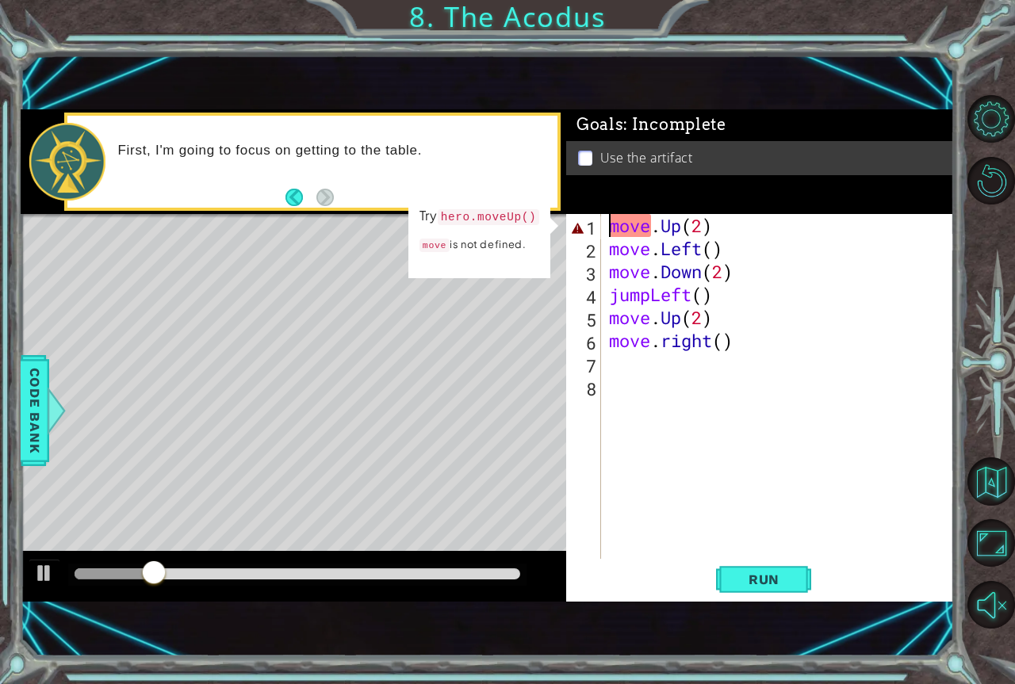
click at [607, 228] on div "move . Up ( 2 ) move . Left ( ) move . Down ( 2 ) jumpLeft ( ) move . Up ( 2 ) …" at bounding box center [782, 409] width 352 height 391
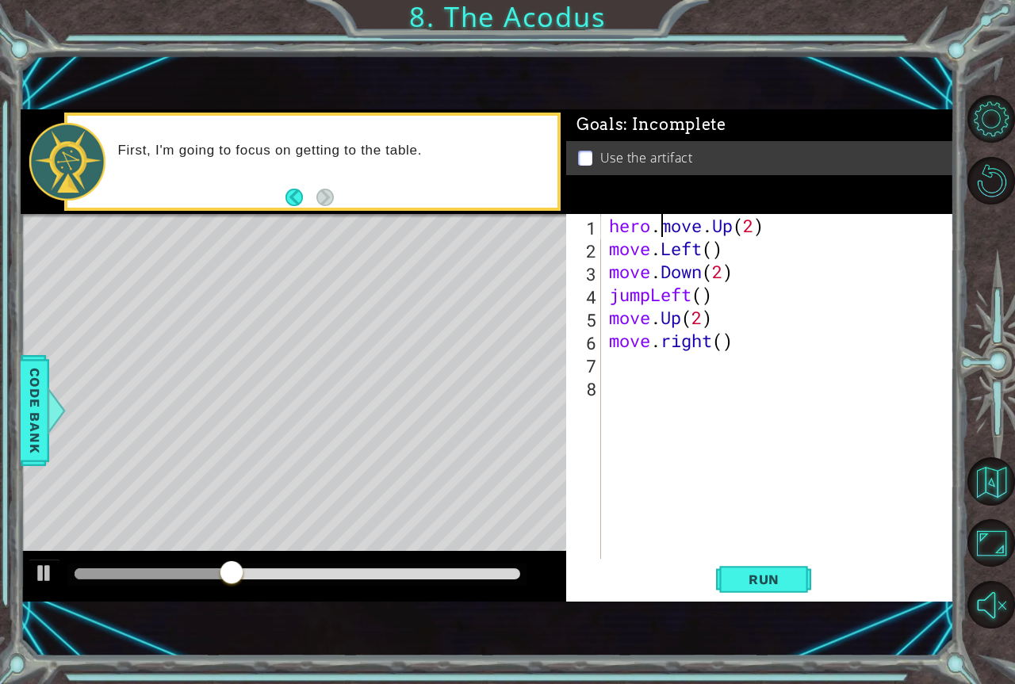
scroll to position [0, 2]
click at [712, 216] on div "hero . move . Up ( 2 ) move . Left ( ) move . Down ( 2 ) jumpLeft ( ) move . Up…" at bounding box center [782, 409] width 352 height 391
click at [654, 253] on div "hero . moveUp ( 2 ) move . Left ( ) move . Down ( 2 ) jumpLeft ( ) move . Up ( …" at bounding box center [782, 409] width 352 height 391
click at [666, 249] on div "hero . moveUp ( 2 ) move . Left ( ) move . Down ( 2 ) jumpLeft ( ) move . Up ( …" at bounding box center [782, 409] width 352 height 391
click at [609, 253] on div "hero . moveUp ( 2 ) moveLeft ( ) move . Down ( 2 ) jumpLeft ( ) move . Up ( 2 )…" at bounding box center [782, 409] width 352 height 391
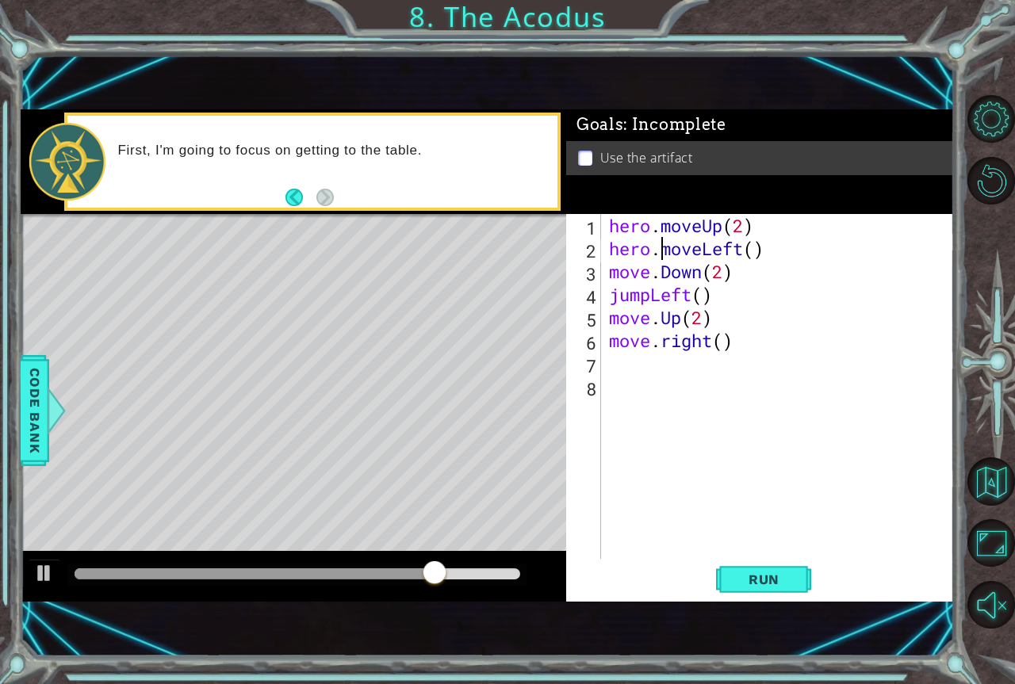
click at [608, 273] on div "hero . moveUp ( 2 ) hero . moveLeft ( ) move . Down ( 2 ) jumpLeft ( ) move . U…" at bounding box center [782, 409] width 352 height 391
click at [711, 281] on div "hero . moveUp ( 2 ) hero . moveLeft ( ) hero . move . Down ( 2 ) jumpLeft ( ) m…" at bounding box center [782, 409] width 352 height 391
click at [606, 276] on div "hero . moveUp ( 2 ) hero . moveLeft ( ) hero . moveDown ( 2 ) jumpLeft ( ) move…" at bounding box center [782, 409] width 352 height 391
click at [609, 286] on div "hero . moveUp ( 2 ) hero . moveLeft ( ) hero . moveDown ( 2 ) jumpLeft ( ) move…" at bounding box center [782, 409] width 352 height 391
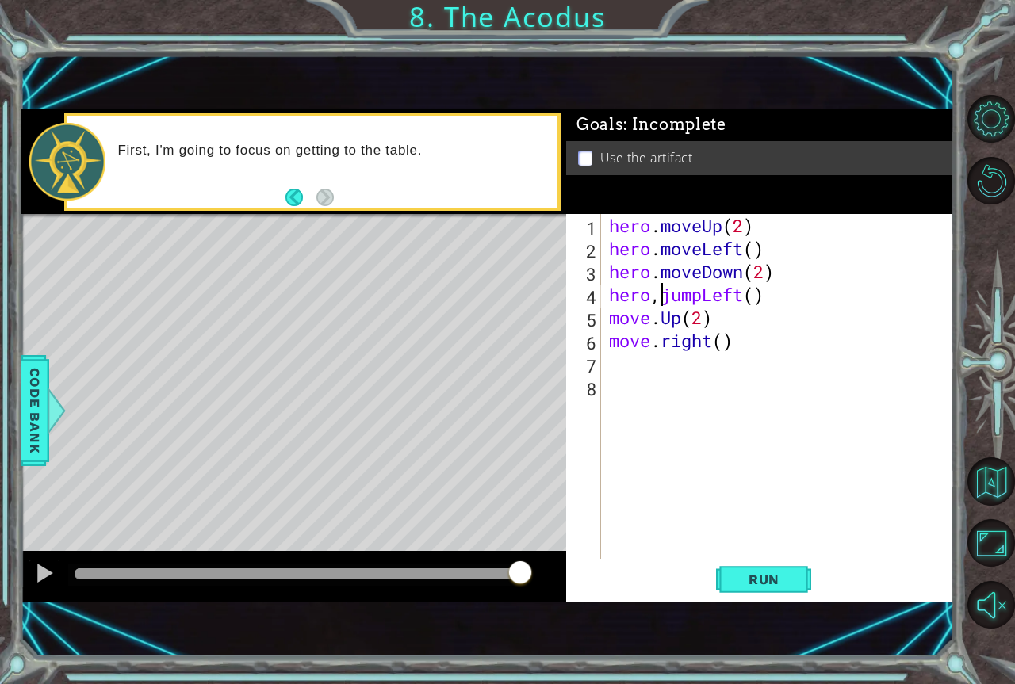
scroll to position [0, 2]
click at [607, 323] on div "hero . moveUp ( 2 ) hero . moveLeft ( ) hero . moveDown ( 2 ) hero . jumpLeft (…" at bounding box center [782, 409] width 352 height 391
click at [658, 343] on div "hero . moveUp ( 2 ) hero . moveLeft ( ) hero . moveDown ( 2 ) hero . jumpLeft (…" at bounding box center [782, 409] width 352 height 391
click at [610, 342] on div "hero . moveUp ( 2 ) hero . moveLeft ( ) hero . moveDown ( 2 ) hero . jumpLeft (…" at bounding box center [782, 409] width 352 height 391
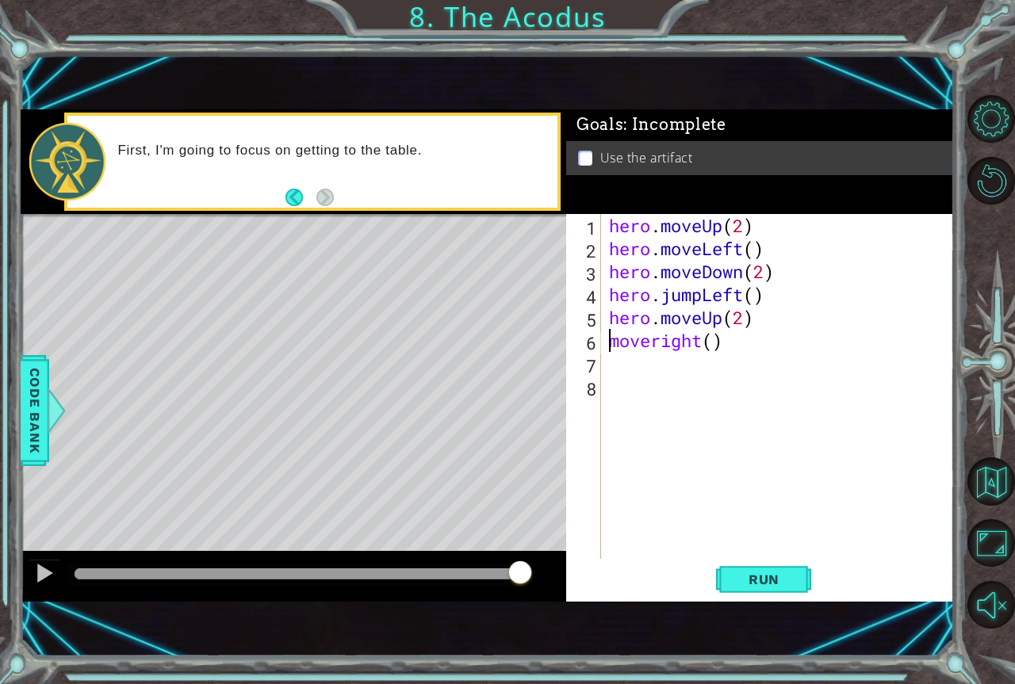
click at [610, 342] on div "hero . moveUp ( 2 ) hero . moveLeft ( ) hero . moveDown ( 2 ) hero . jumpLeft (…" at bounding box center [782, 409] width 352 height 391
click at [765, 561] on button "Run" at bounding box center [763, 580] width 95 height 39
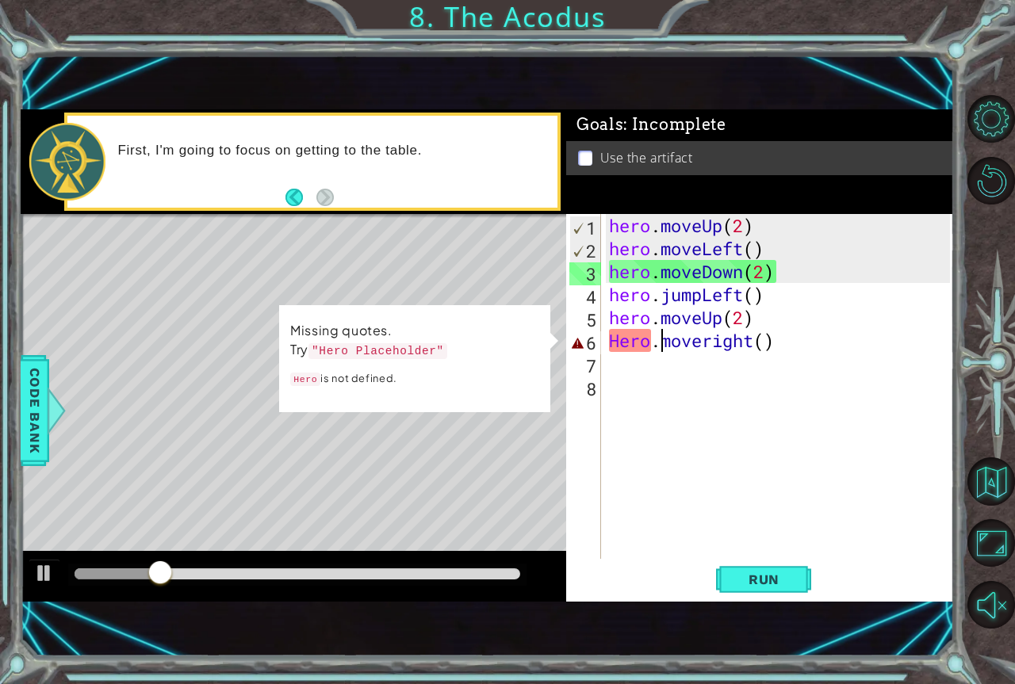
click at [716, 341] on div "hero . moveUp ( 2 ) hero . moveLeft ( ) hero . moveDown ( 2 ) hero . jumpLeft (…" at bounding box center [782, 409] width 352 height 391
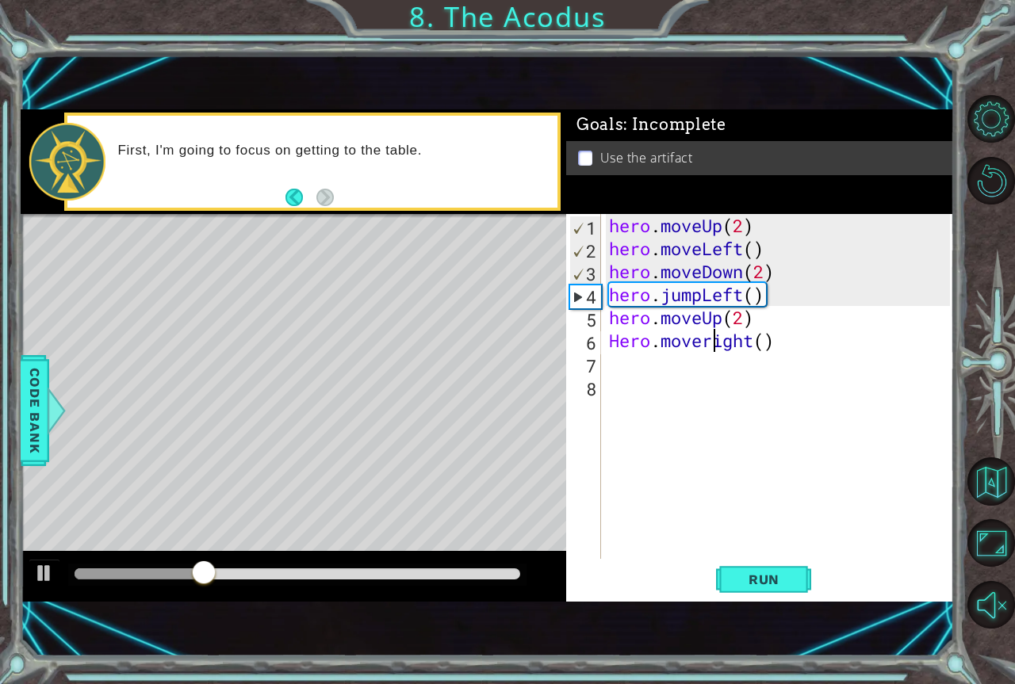
scroll to position [0, 5]
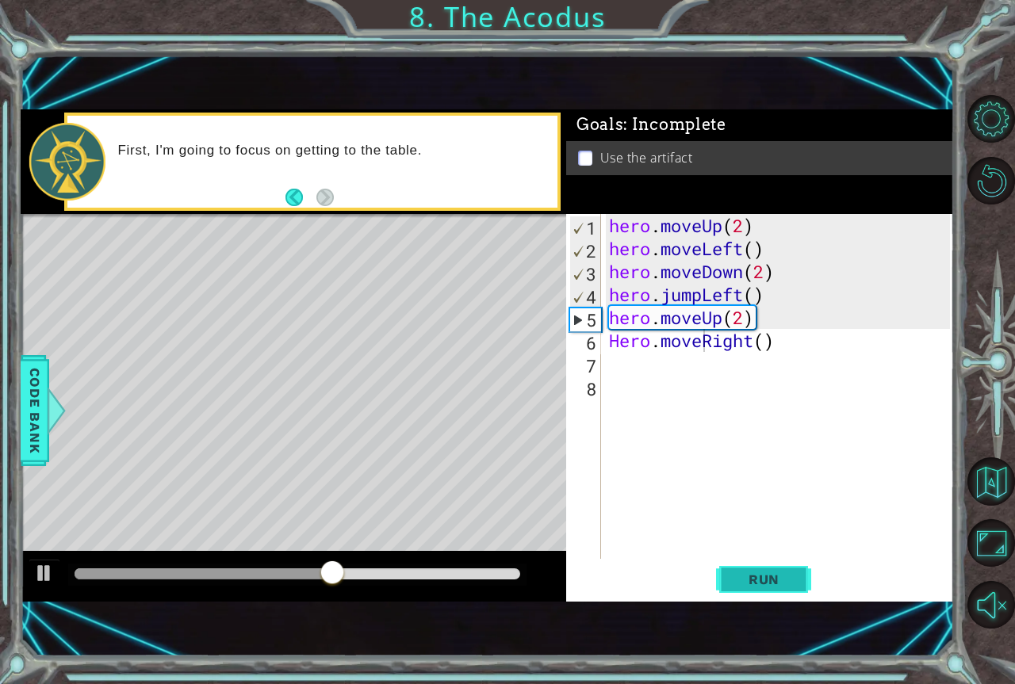
click at [770, 592] on button "Run" at bounding box center [763, 580] width 95 height 39
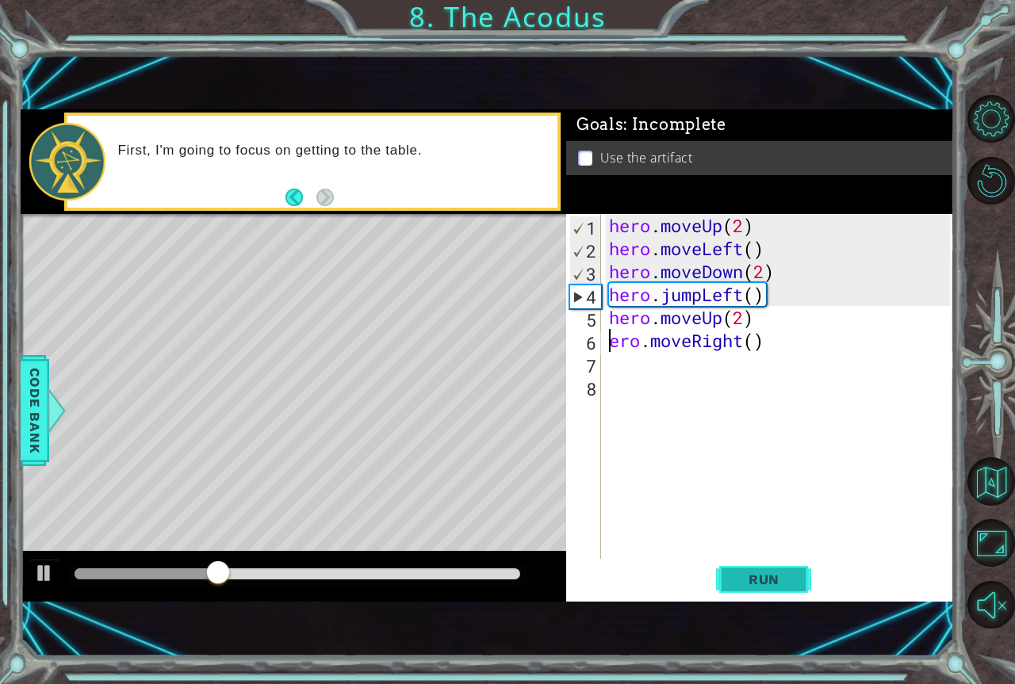
scroll to position [0, 0]
type textarea "hero.moveRight()"
click at [810, 566] on button "Run" at bounding box center [763, 580] width 95 height 39
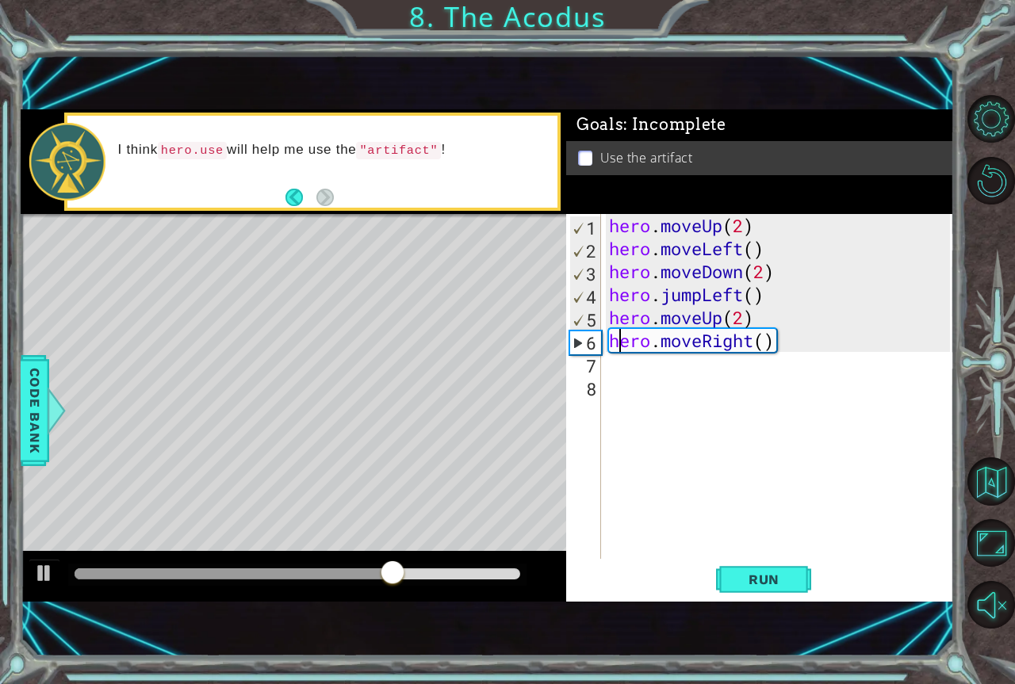
click at [719, 385] on div "hero . moveUp ( 2 ) hero . moveLeft ( ) hero . moveDown ( 2 ) hero . jumpLeft (…" at bounding box center [782, 409] width 352 height 391
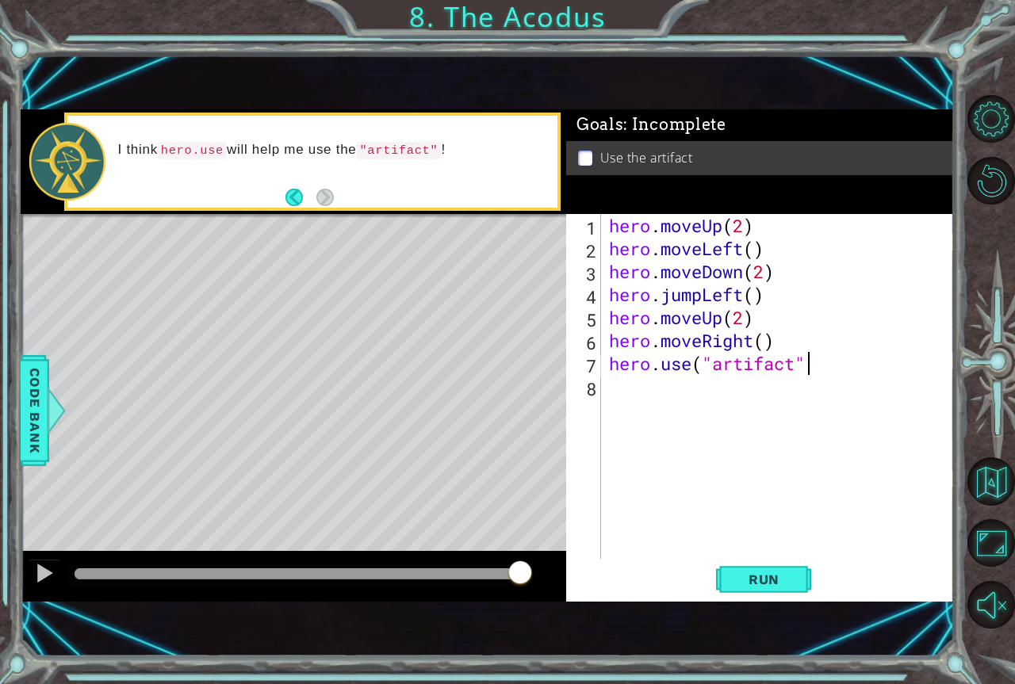
scroll to position [0, 9]
type textarea "hero.use("artifact")"
click at [780, 596] on button "Run" at bounding box center [763, 580] width 95 height 39
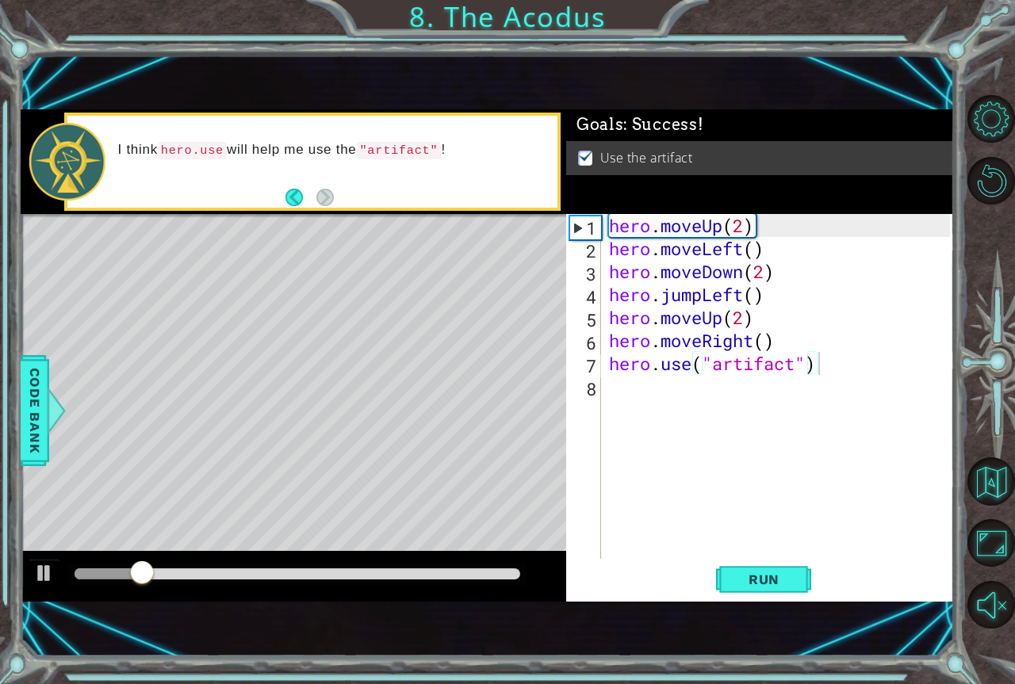
drag, startPoint x: 339, startPoint y: 543, endPoint x: 347, endPoint y: 546, distance: 8.3
click at [346, 546] on div "Level Map" at bounding box center [387, 447] width 733 height 467
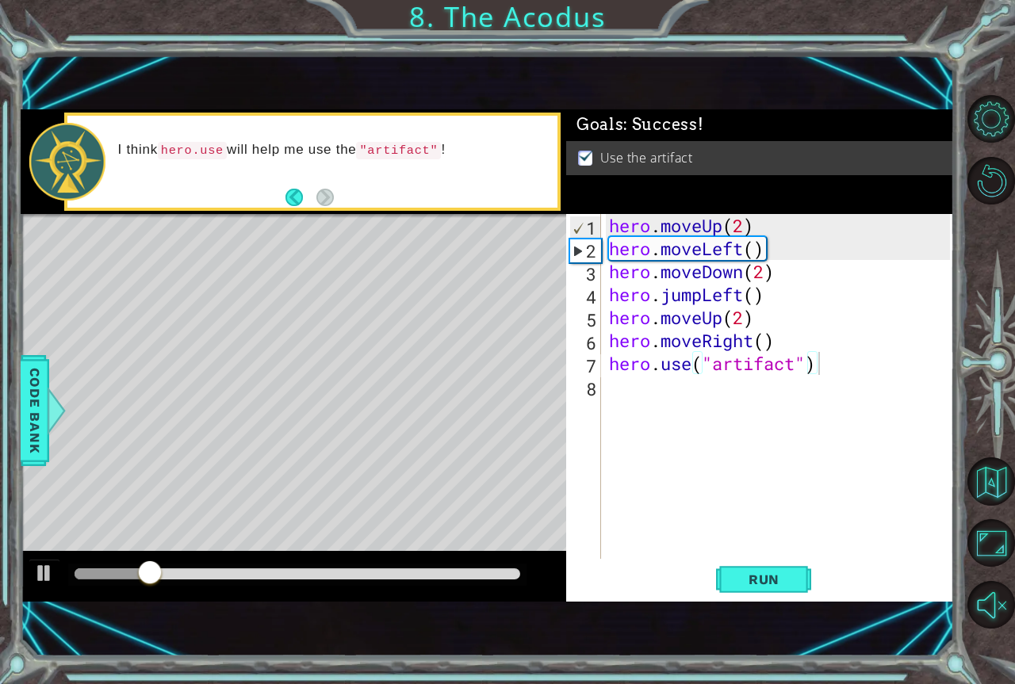
click at [389, 566] on div at bounding box center [297, 575] width 458 height 22
click at [405, 581] on div at bounding box center [297, 575] width 458 height 22
click at [412, 565] on div at bounding box center [297, 575] width 458 height 22
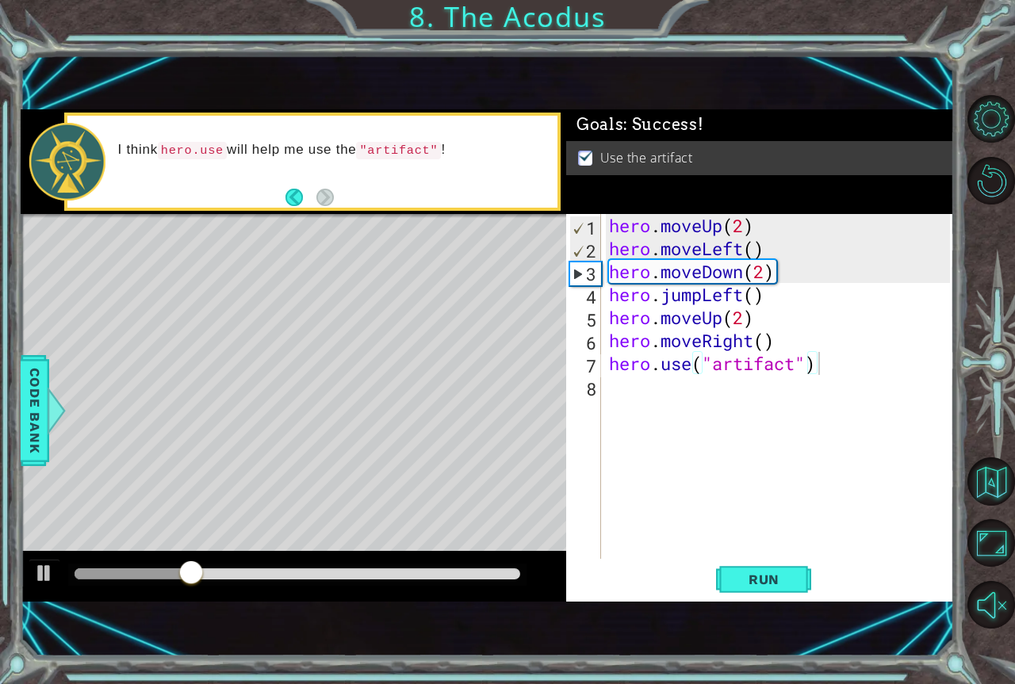
click at [412, 565] on div at bounding box center [297, 575] width 458 height 22
click at [366, 565] on div at bounding box center [297, 575] width 458 height 22
click at [374, 571] on div at bounding box center [298, 574] width 446 height 11
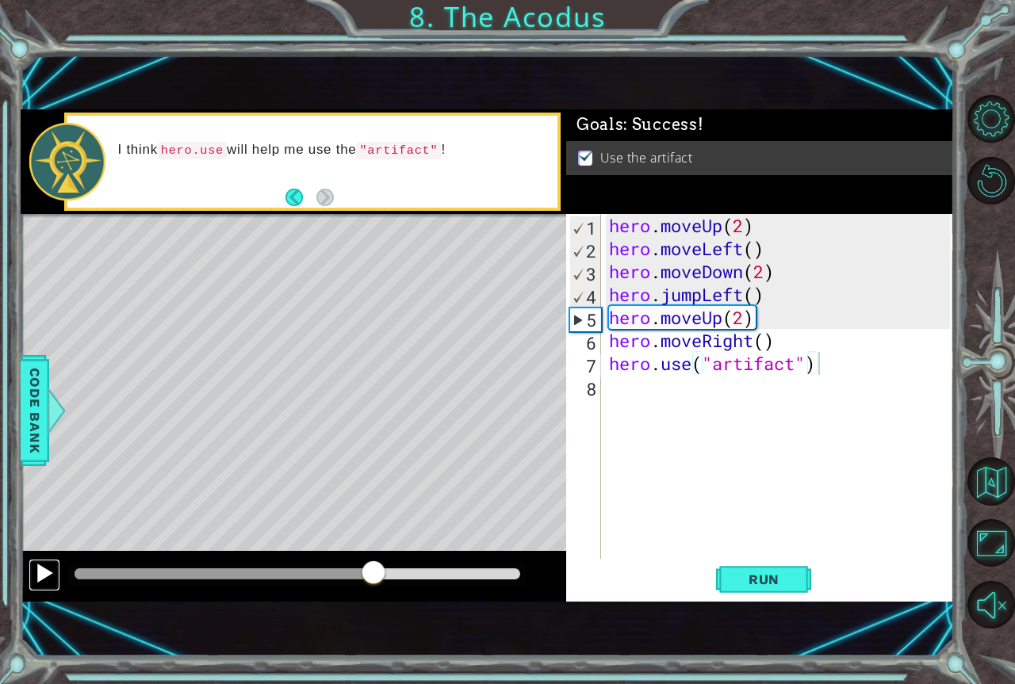
click at [36, 574] on div at bounding box center [44, 573] width 21 height 21
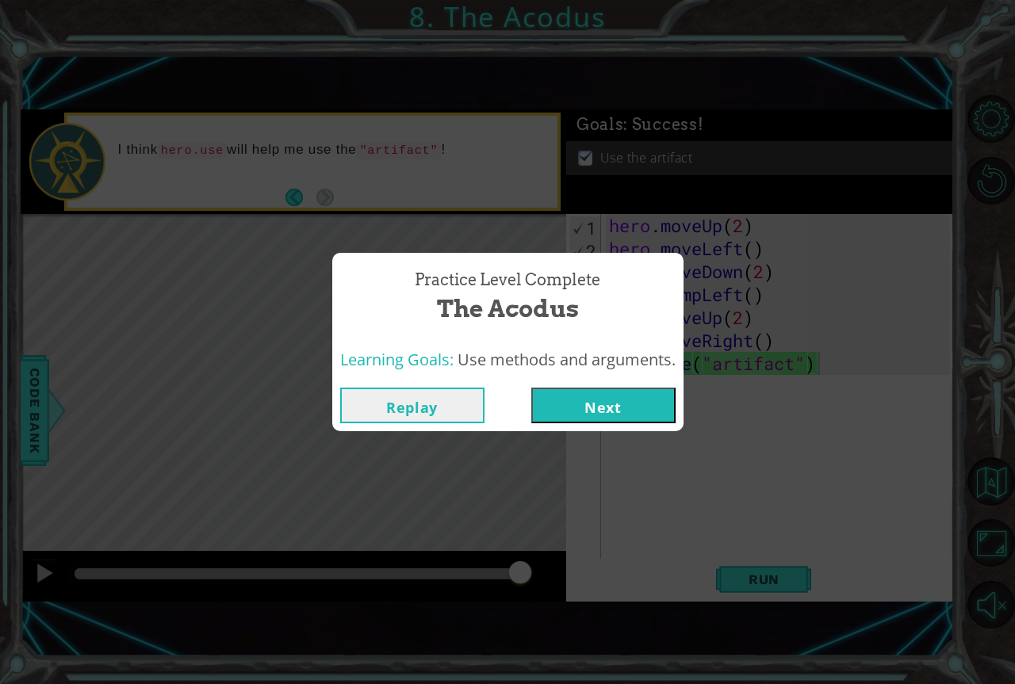
click at [546, 392] on button "Next" at bounding box center [603, 406] width 144 height 36
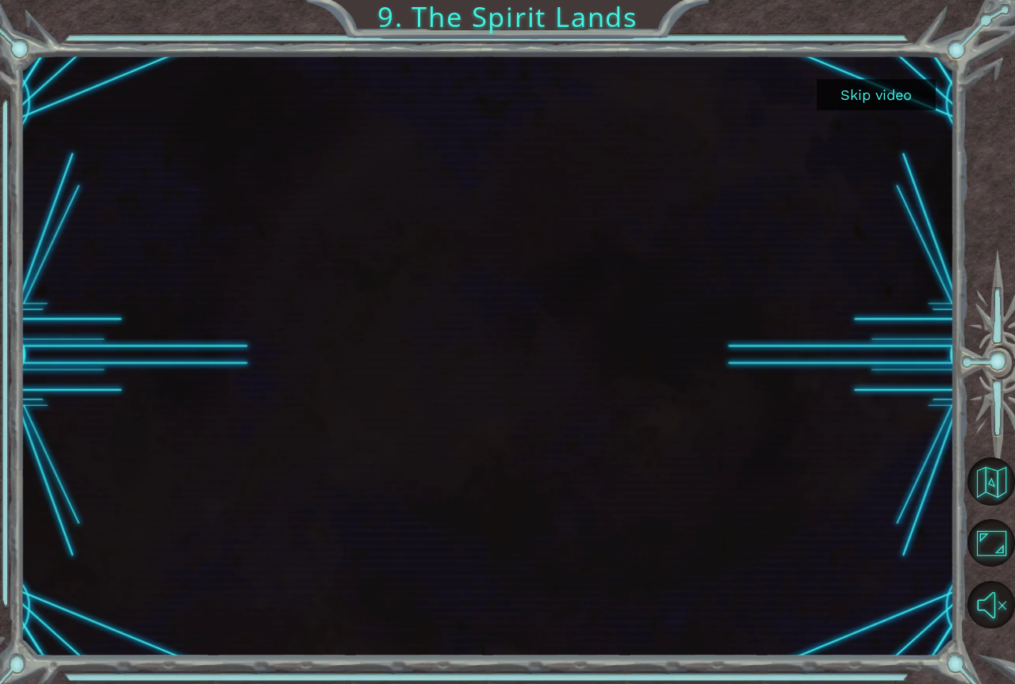
click at [849, 76] on div at bounding box center [488, 356] width 934 height 602
click at [856, 82] on button "Skip video" at bounding box center [876, 94] width 119 height 31
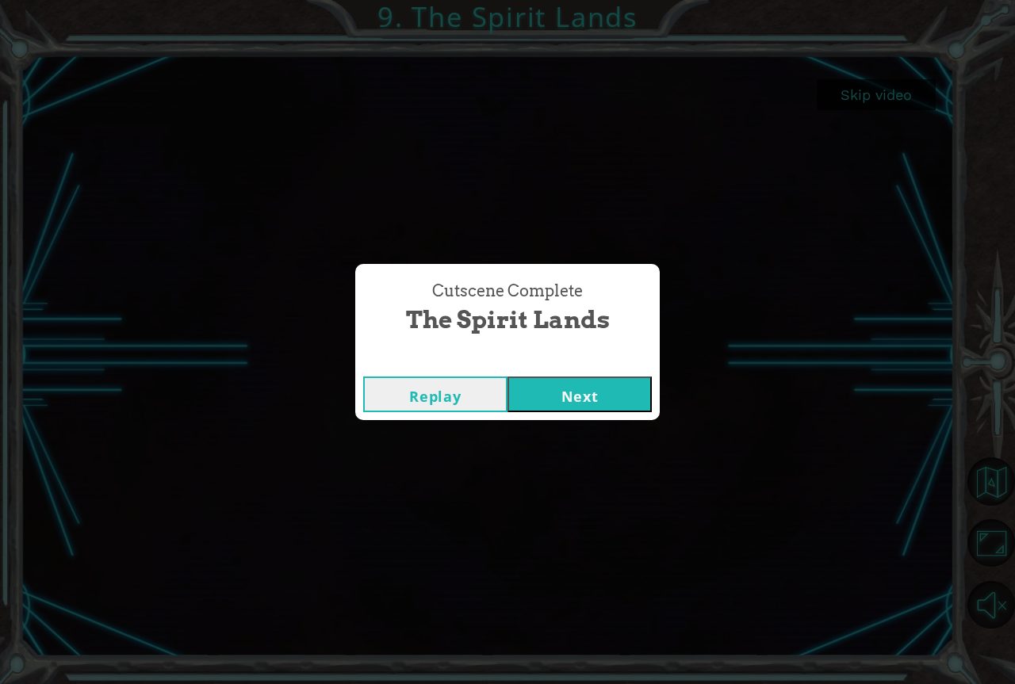
click at [614, 393] on button "Next" at bounding box center [580, 395] width 144 height 36
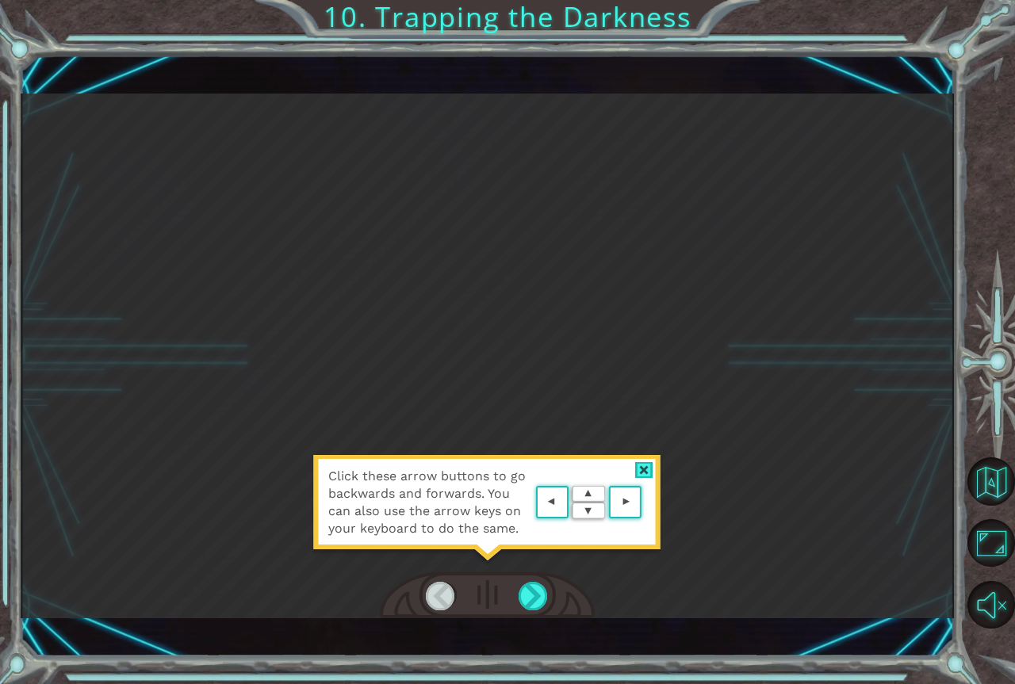
click at [591, 539] on div "Click these arrow buttons to go backwards and forwards. You can also use the ar…" at bounding box center [487, 510] width 349 height 111
click at [536, 607] on div at bounding box center [534, 596] width 30 height 29
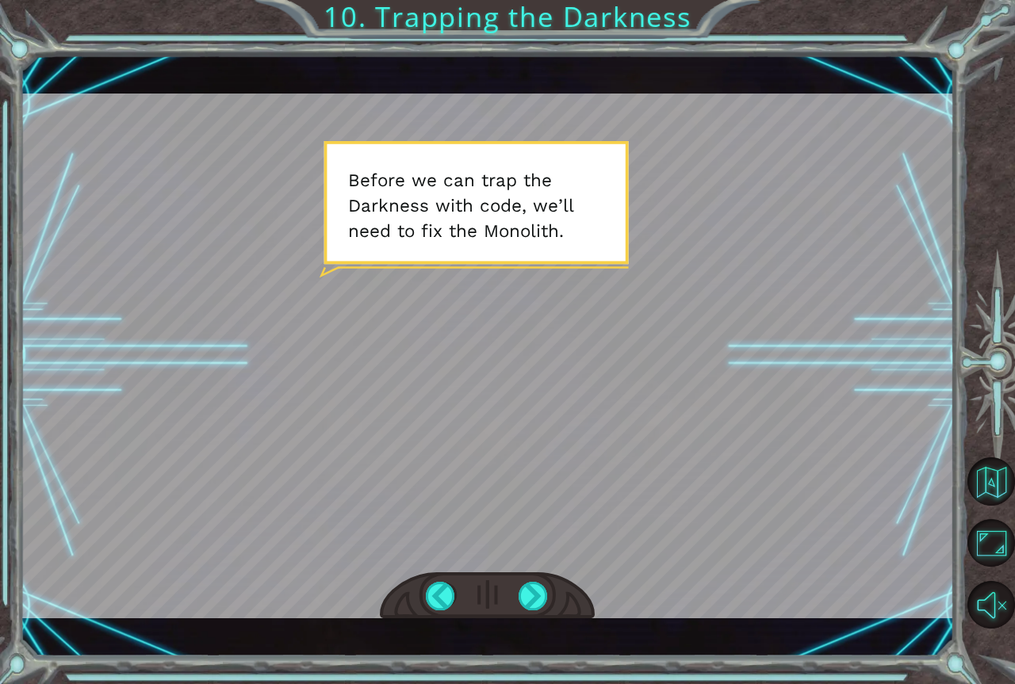
click at [573, 325] on div at bounding box center [488, 356] width 934 height 525
click at [448, 286] on div at bounding box center [488, 356] width 934 height 525
click at [451, 223] on div at bounding box center [488, 356] width 934 height 525
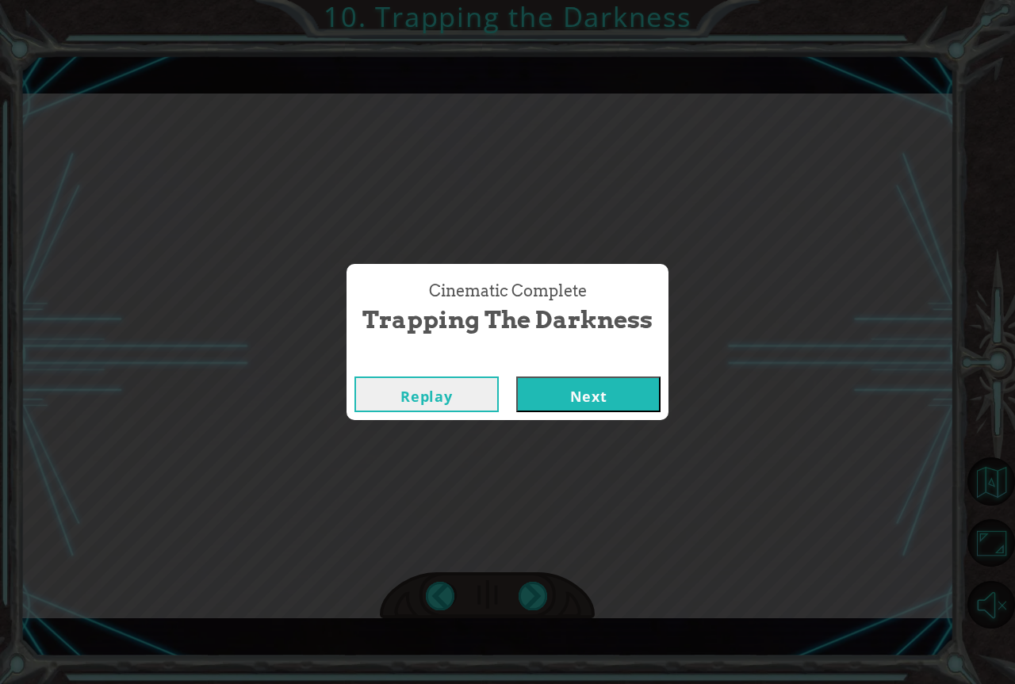
click at [643, 389] on button "Next" at bounding box center [588, 395] width 144 height 36
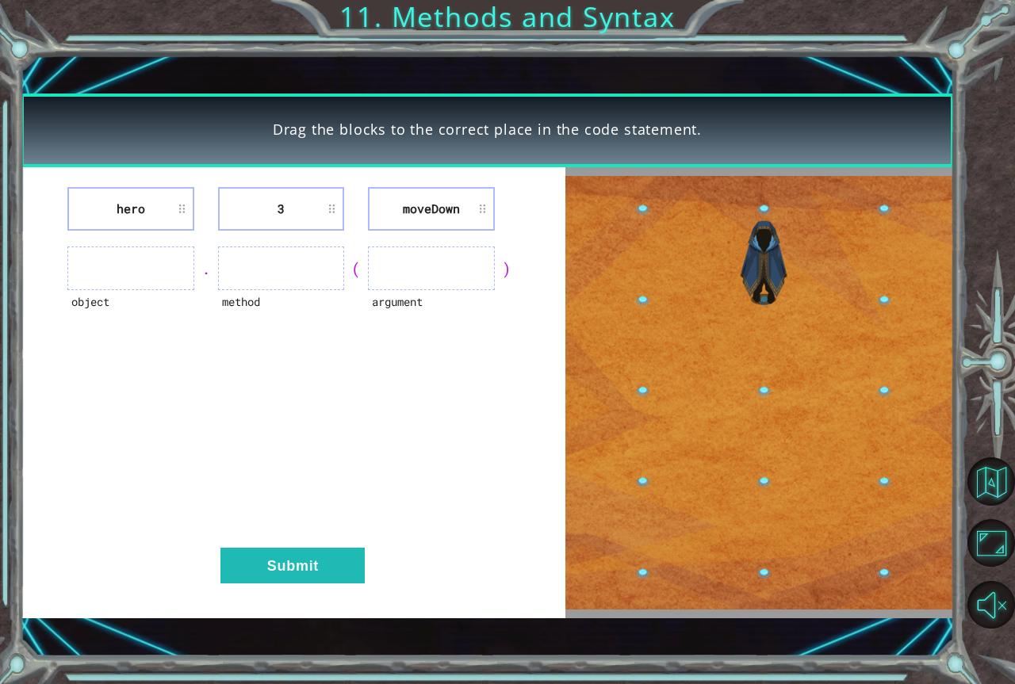
click at [153, 263] on ul at bounding box center [130, 269] width 126 height 44
click at [163, 230] on li "hero" at bounding box center [130, 209] width 126 height 44
click at [234, 291] on div "method" at bounding box center [281, 312] width 126 height 44
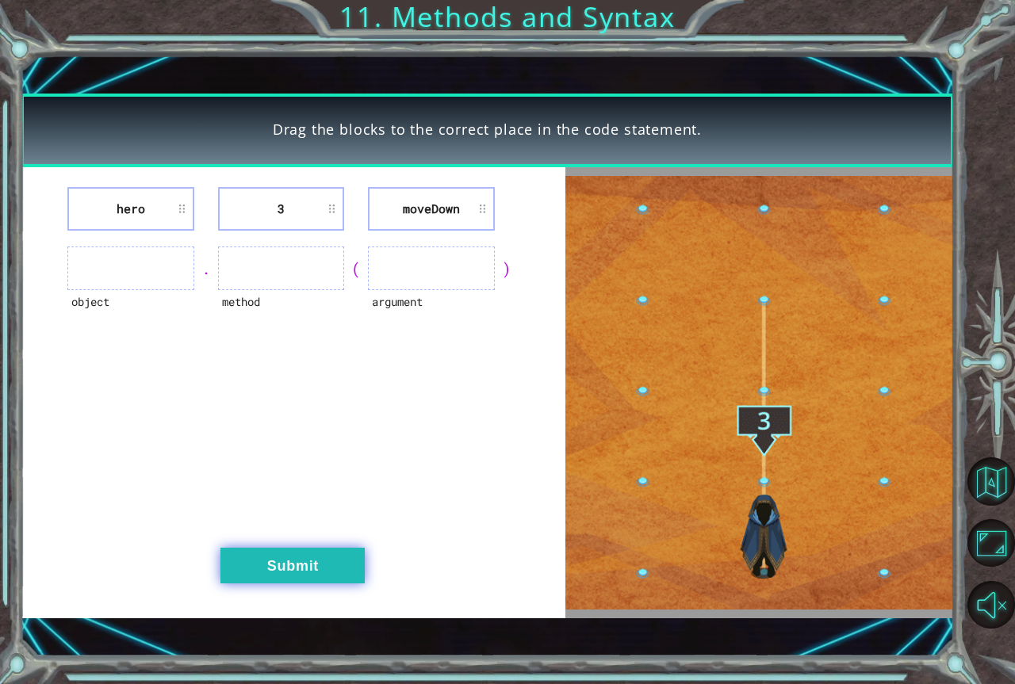
click at [303, 566] on button "Submit" at bounding box center [292, 566] width 144 height 36
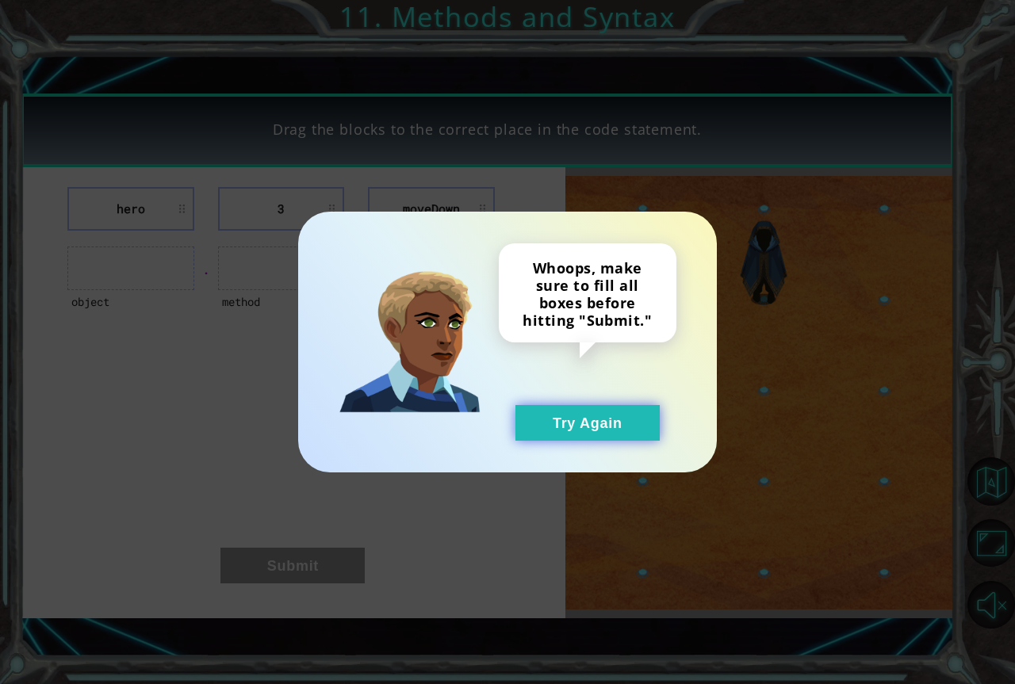
click at [549, 424] on button "Try Again" at bounding box center [588, 423] width 144 height 36
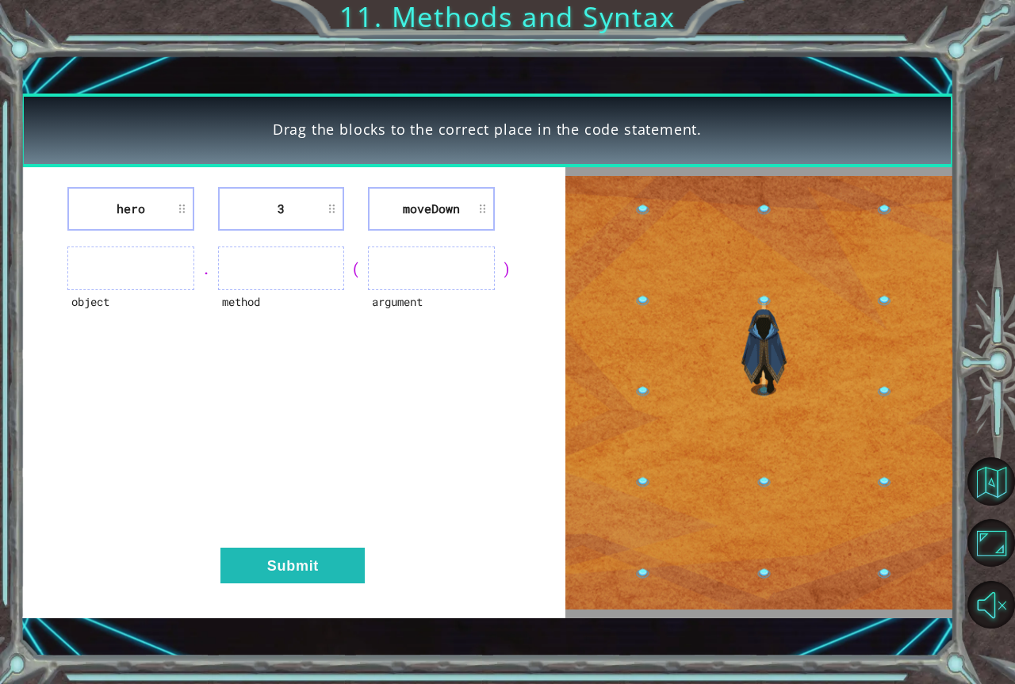
click at [190, 206] on li "hero" at bounding box center [130, 209] width 126 height 44
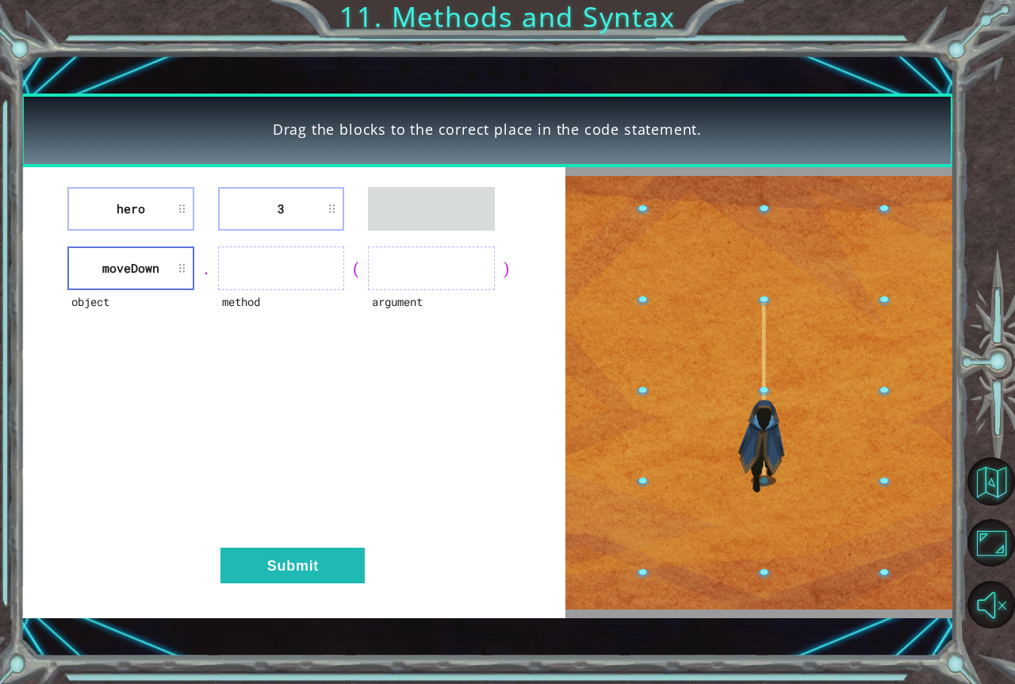
drag, startPoint x: 312, startPoint y: 542, endPoint x: 327, endPoint y: 573, distance: 34.4
click at [312, 545] on div "hero 3 object moveDown . method ( argument ) Submit" at bounding box center [294, 392] width 546 height 451
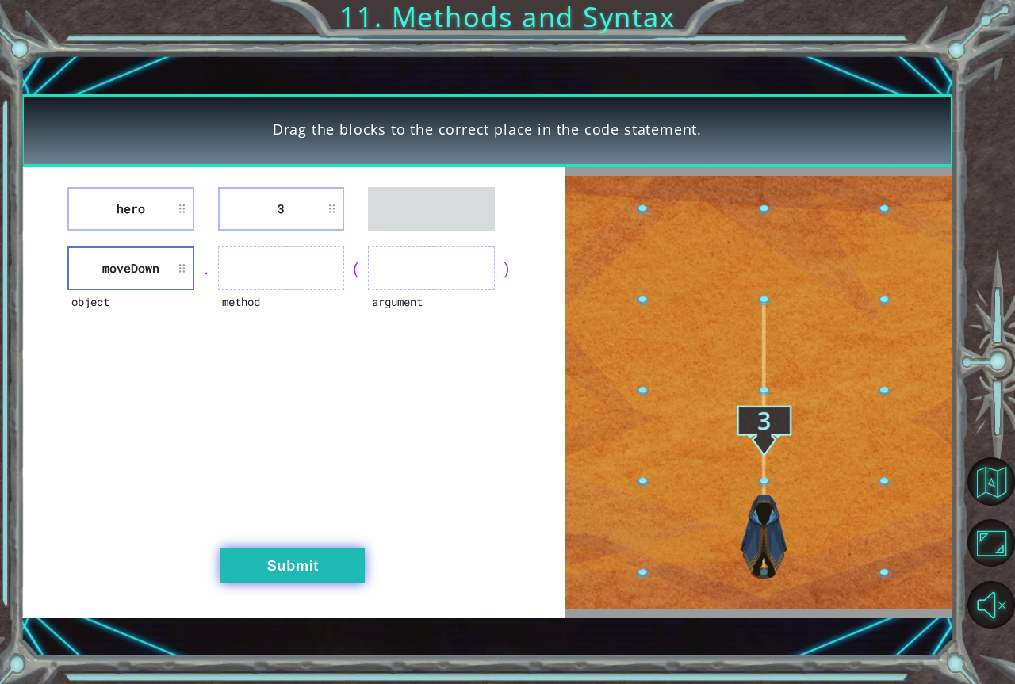
click at [329, 572] on button "Submit" at bounding box center [292, 566] width 144 height 36
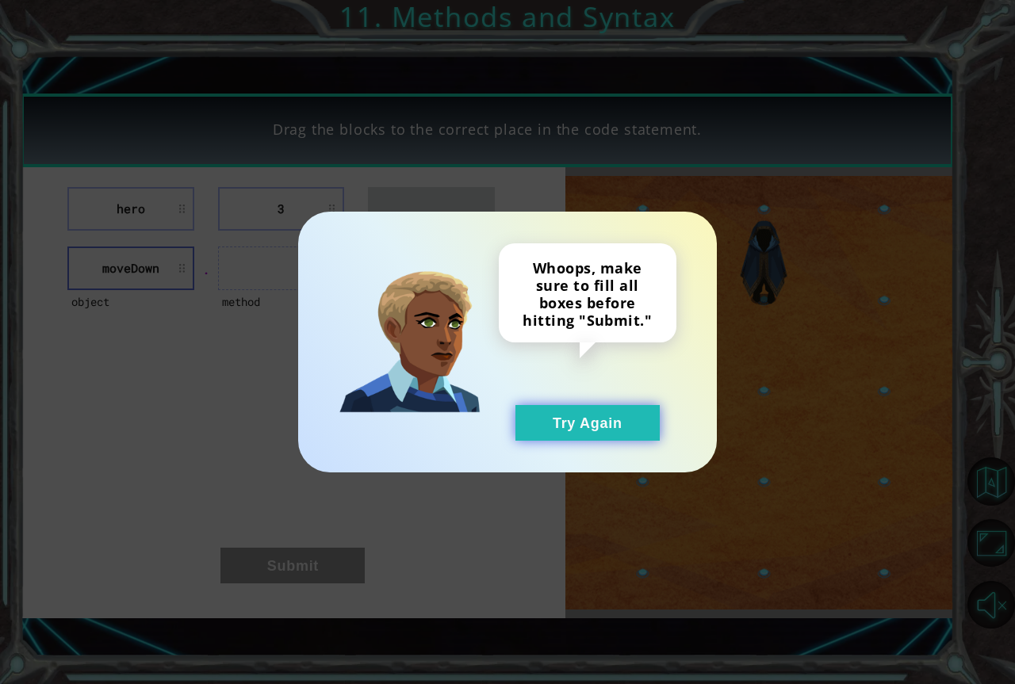
click at [558, 423] on button "Try Again" at bounding box center [588, 423] width 144 height 36
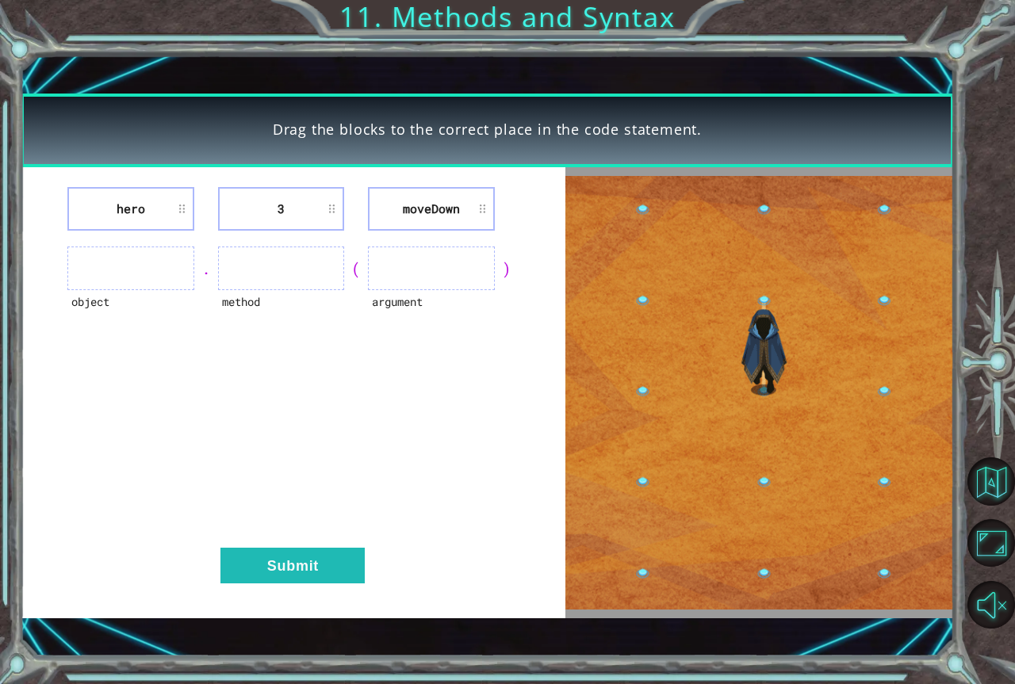
click at [434, 260] on ul at bounding box center [431, 269] width 126 height 44
drag, startPoint x: 431, startPoint y: 264, endPoint x: 438, endPoint y: 276, distance: 13.5
click at [434, 267] on ul at bounding box center [431, 269] width 126 height 44
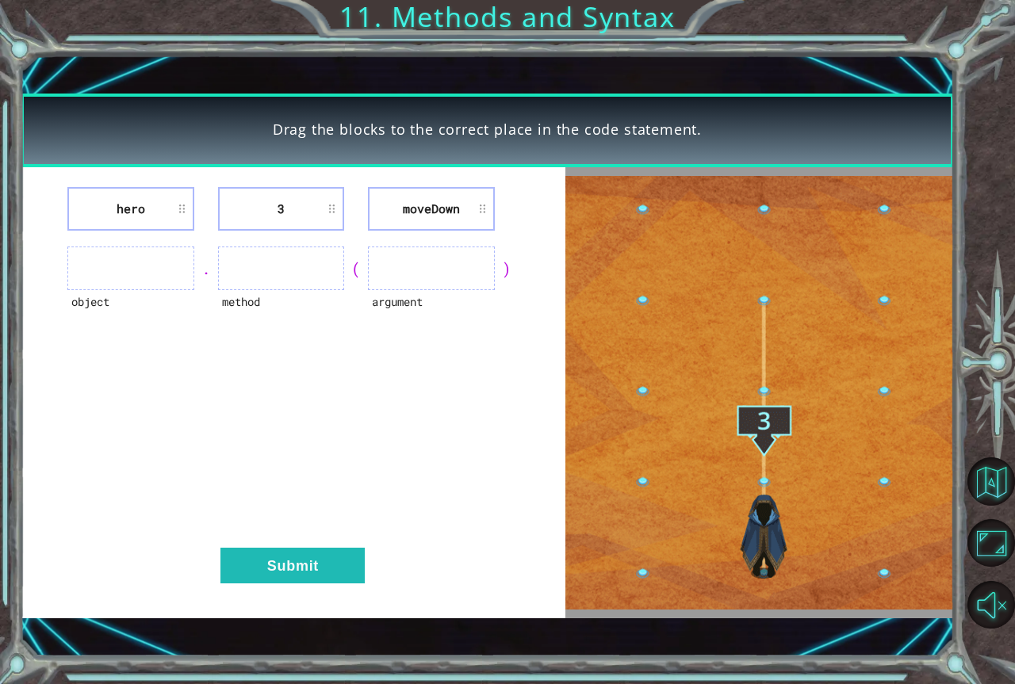
click at [439, 279] on ul at bounding box center [431, 269] width 126 height 44
click at [430, 313] on div "argument" at bounding box center [431, 312] width 126 height 44
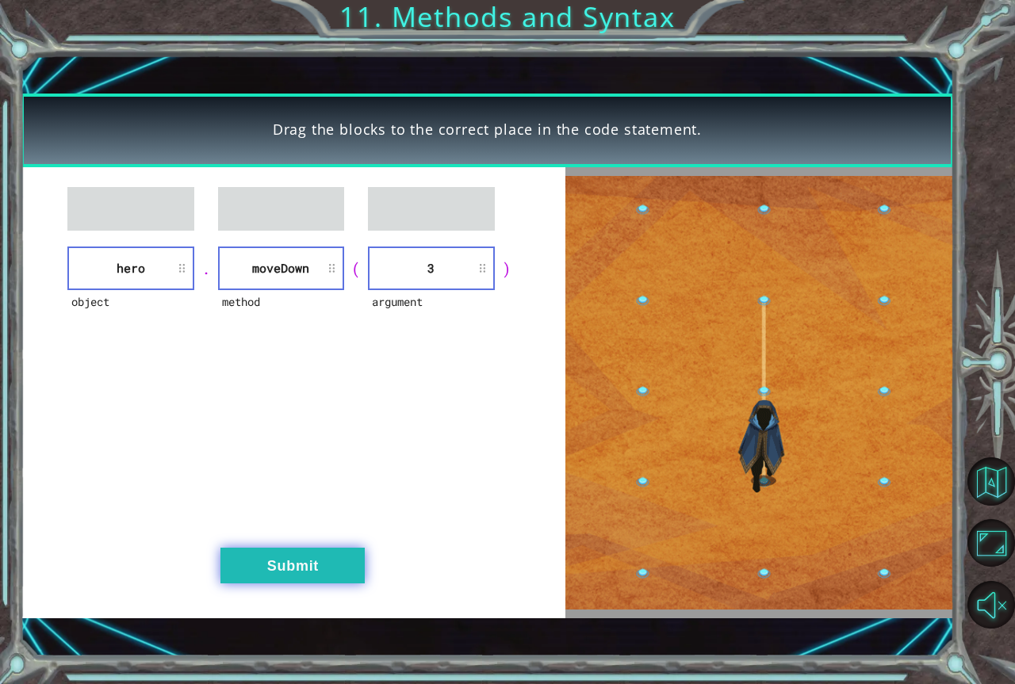
drag, startPoint x: 290, startPoint y: 549, endPoint x: 305, endPoint y: 556, distance: 17.4
click at [291, 550] on button "Submit" at bounding box center [292, 566] width 144 height 36
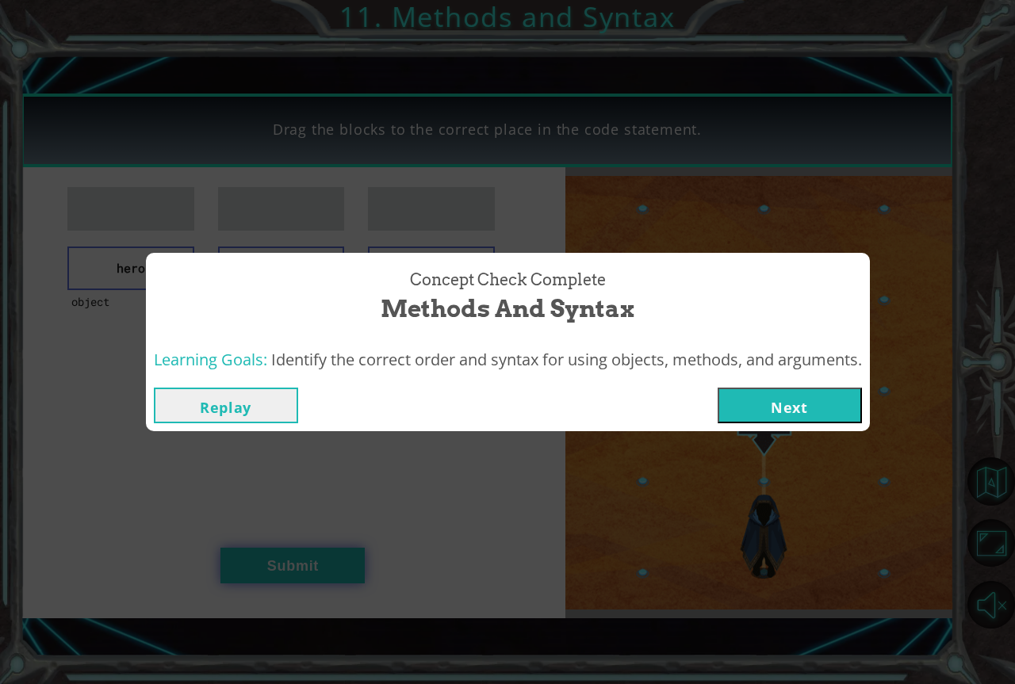
click at [305, 556] on div "Concept Check Complete Methods and Syntax Learning Goals: Identify the correct …" at bounding box center [507, 342] width 1015 height 684
click at [811, 429] on div "Replay Next" at bounding box center [508, 406] width 724 height 52
click at [804, 409] on button "Next" at bounding box center [790, 406] width 144 height 36
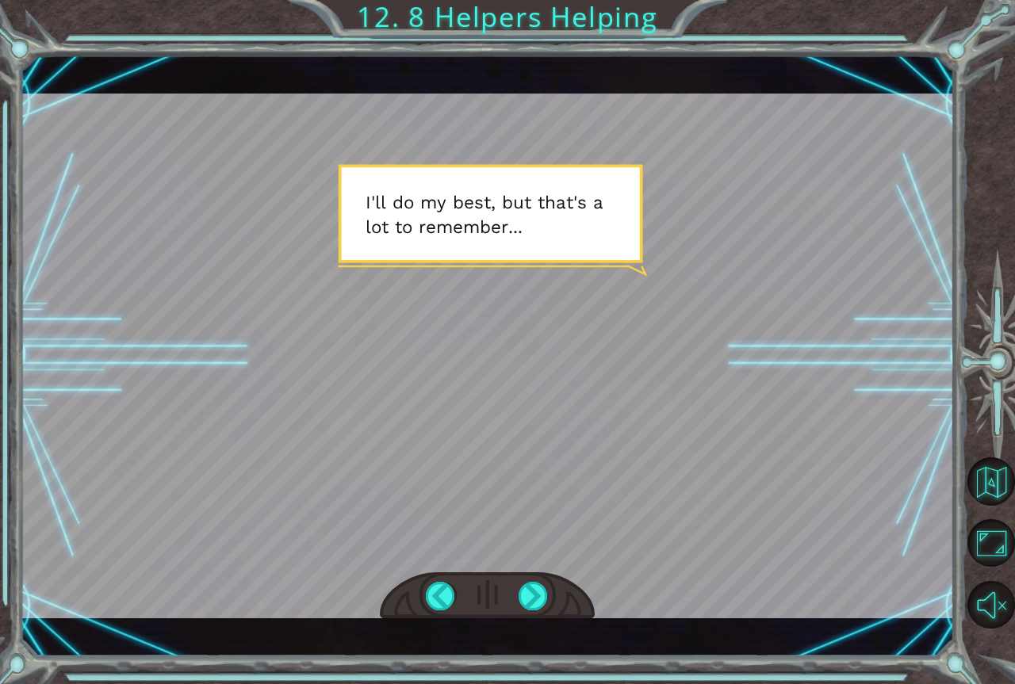
drag, startPoint x: 281, startPoint y: 4, endPoint x: 316, endPoint y: 66, distance: 71.0
click at [298, 34] on div "helper . build ( “ rightArrow ” ) S o n o w y o u n e e d t o r e p a i r t h e…" at bounding box center [507, 342] width 1015 height 684
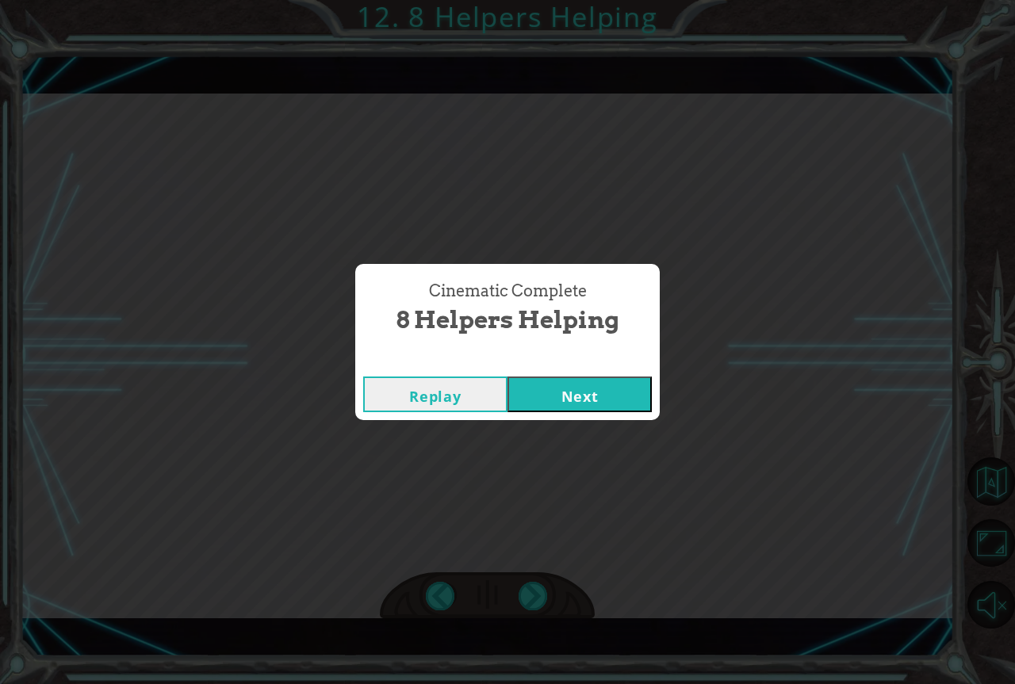
click at [610, 405] on button "Next" at bounding box center [580, 395] width 144 height 36
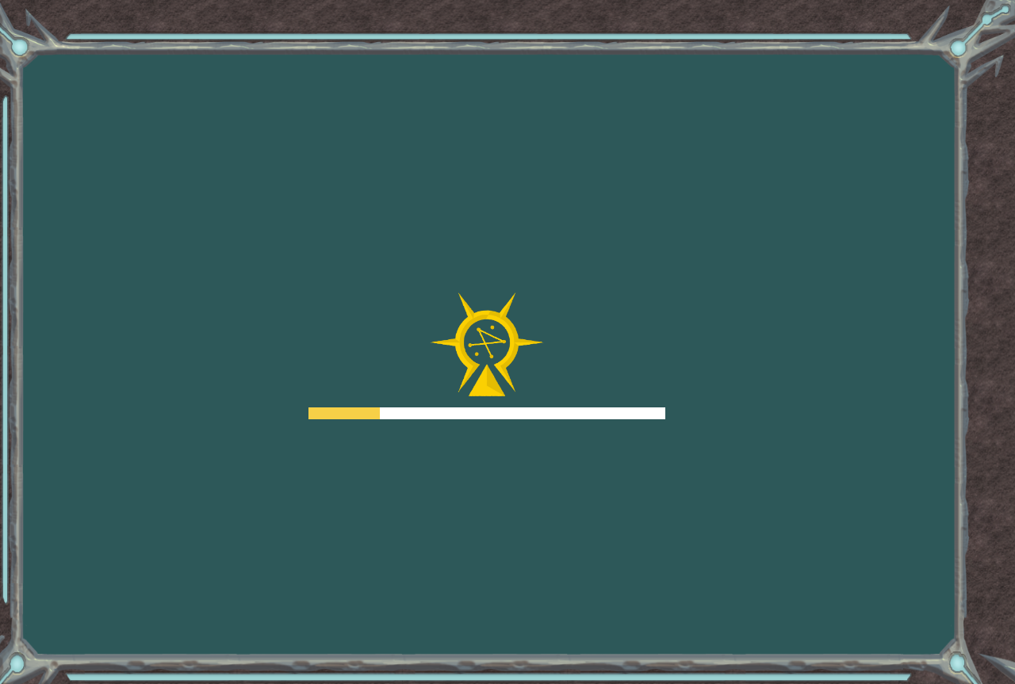
click at [610, 405] on div at bounding box center [487, 356] width 357 height 127
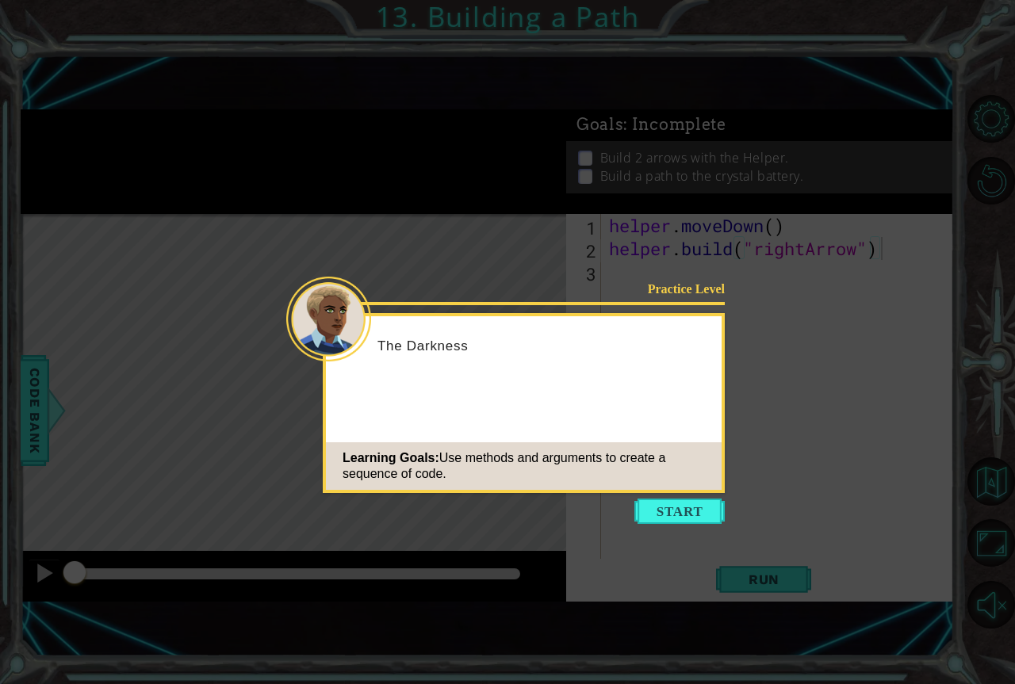
click at [707, 493] on div "Practice Level The Darkness Learning Goals: Use methods and arguments to create…" at bounding box center [524, 403] width 402 height 180
click at [719, 518] on button "Start" at bounding box center [680, 511] width 90 height 25
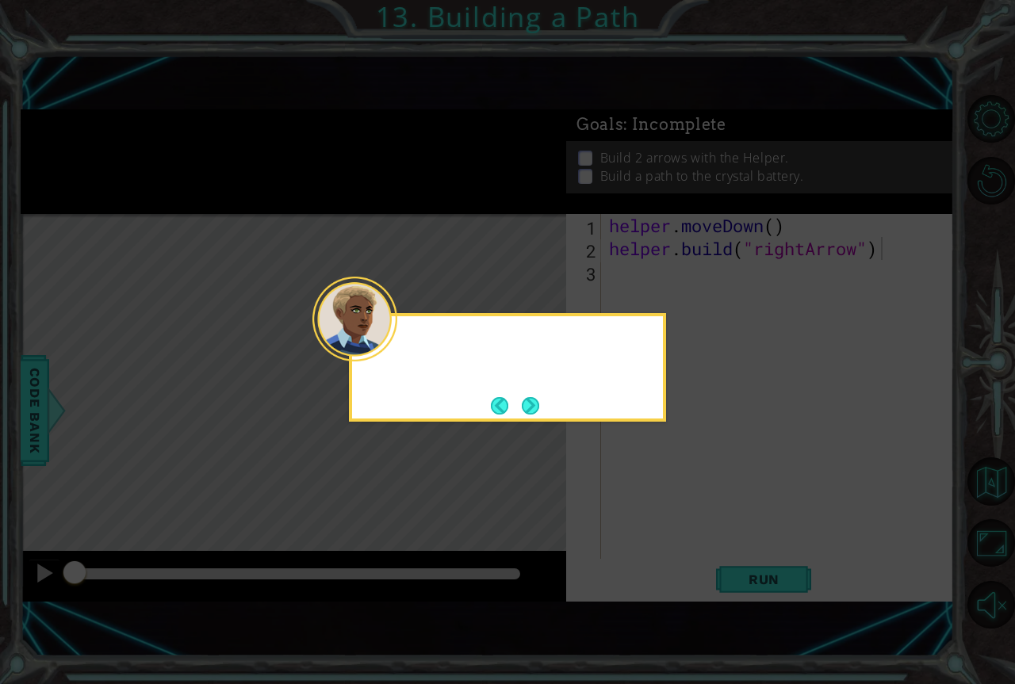
click at [719, 518] on icon at bounding box center [507, 342] width 1015 height 684
click at [688, 446] on icon at bounding box center [507, 342] width 1015 height 684
click at [679, 424] on icon at bounding box center [507, 342] width 1015 height 684
drag, startPoint x: 679, startPoint y: 424, endPoint x: 715, endPoint y: 373, distance: 62.1
click at [678, 424] on icon at bounding box center [507, 342] width 1015 height 684
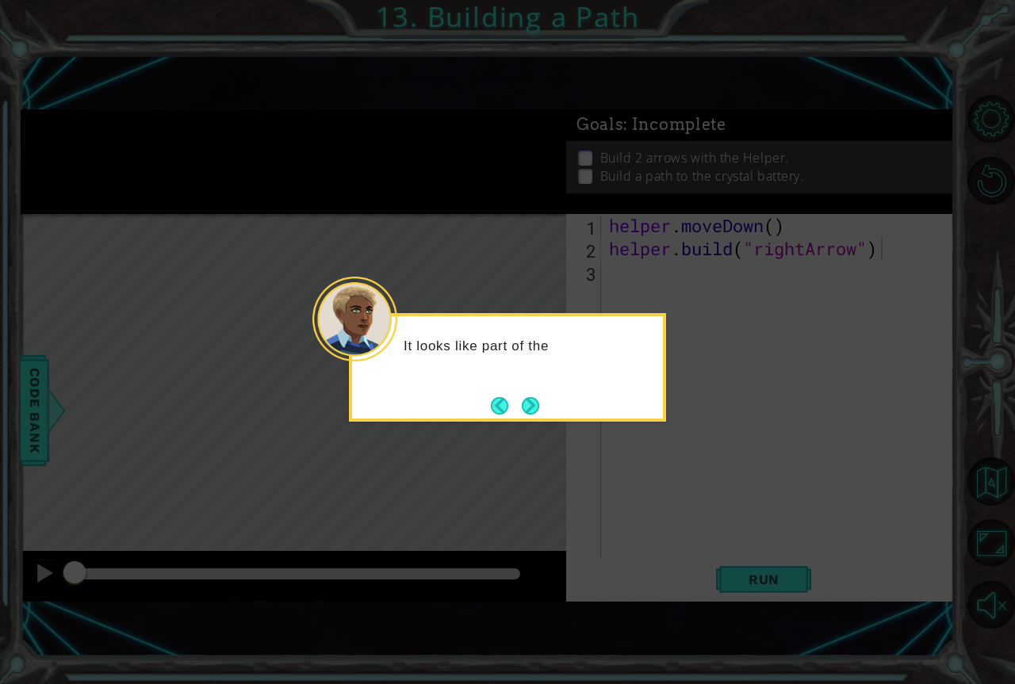
click at [715, 373] on icon at bounding box center [507, 342] width 1015 height 684
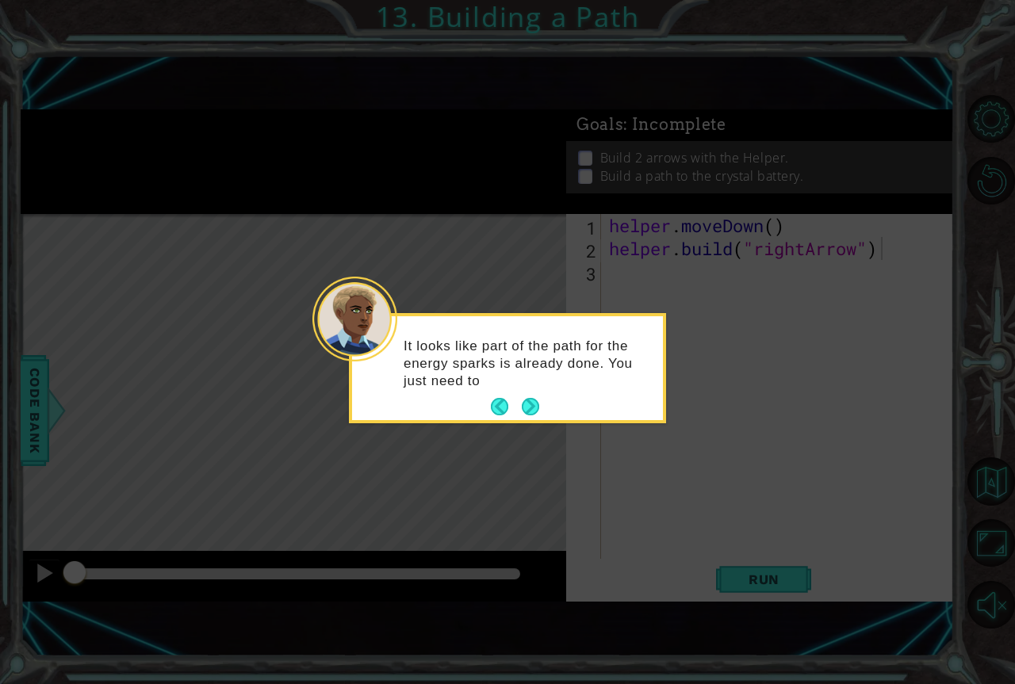
click at [715, 373] on icon at bounding box center [507, 342] width 1015 height 684
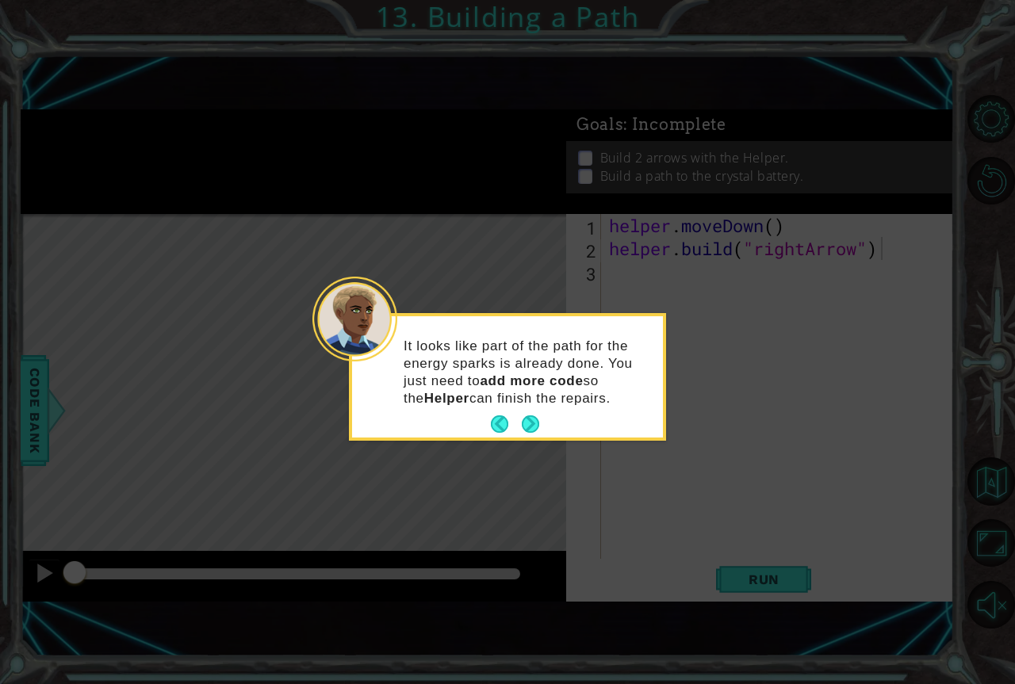
click at [691, 403] on icon at bounding box center [507, 342] width 1015 height 684
click at [540, 439] on div "It looks like part of the path for the energy sparks is already done. You just …" at bounding box center [507, 377] width 317 height 128
click at [539, 433] on button "Next" at bounding box center [530, 424] width 17 height 17
click at [535, 433] on icon at bounding box center [507, 342] width 1015 height 684
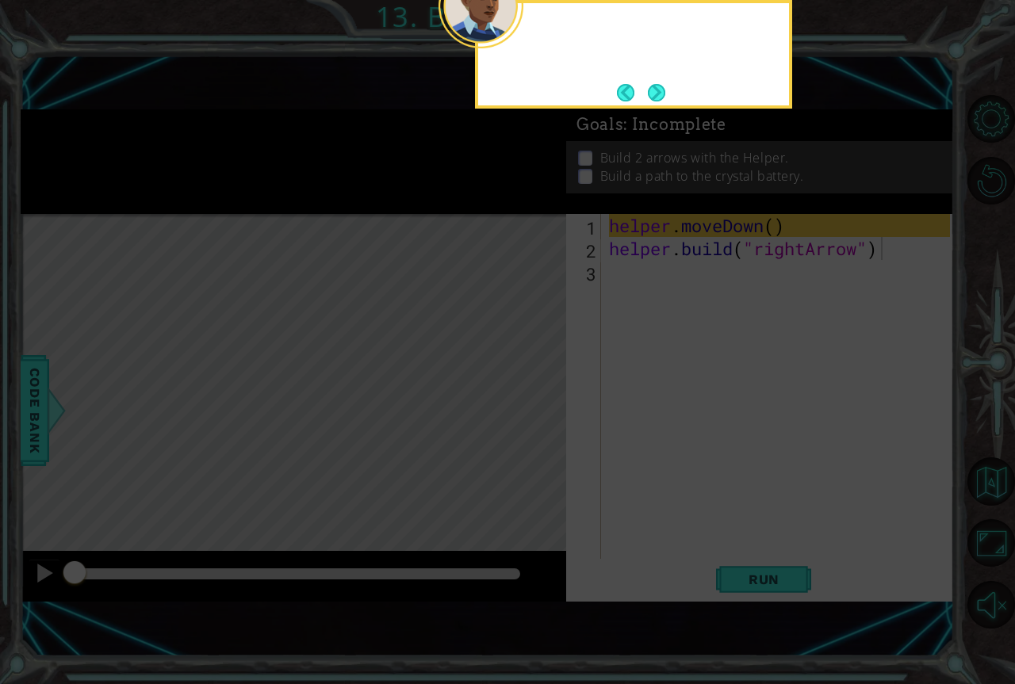
click at [532, 433] on icon at bounding box center [507, 178] width 1015 height 1012
click at [659, 100] on button "Next" at bounding box center [656, 92] width 17 height 17
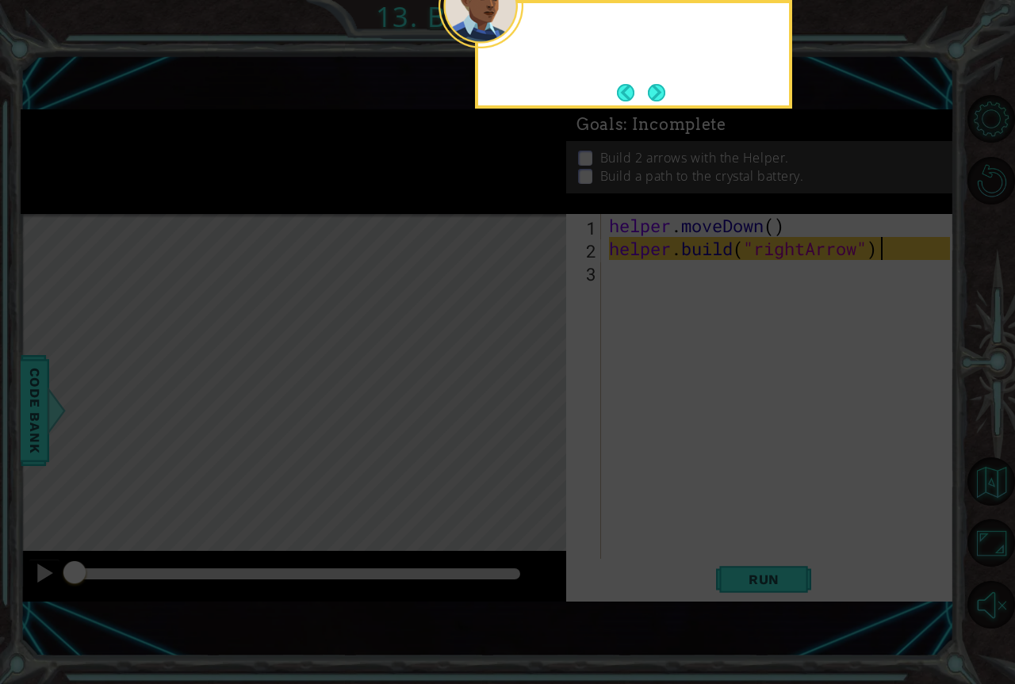
click at [659, 100] on button "Next" at bounding box center [656, 92] width 17 height 17
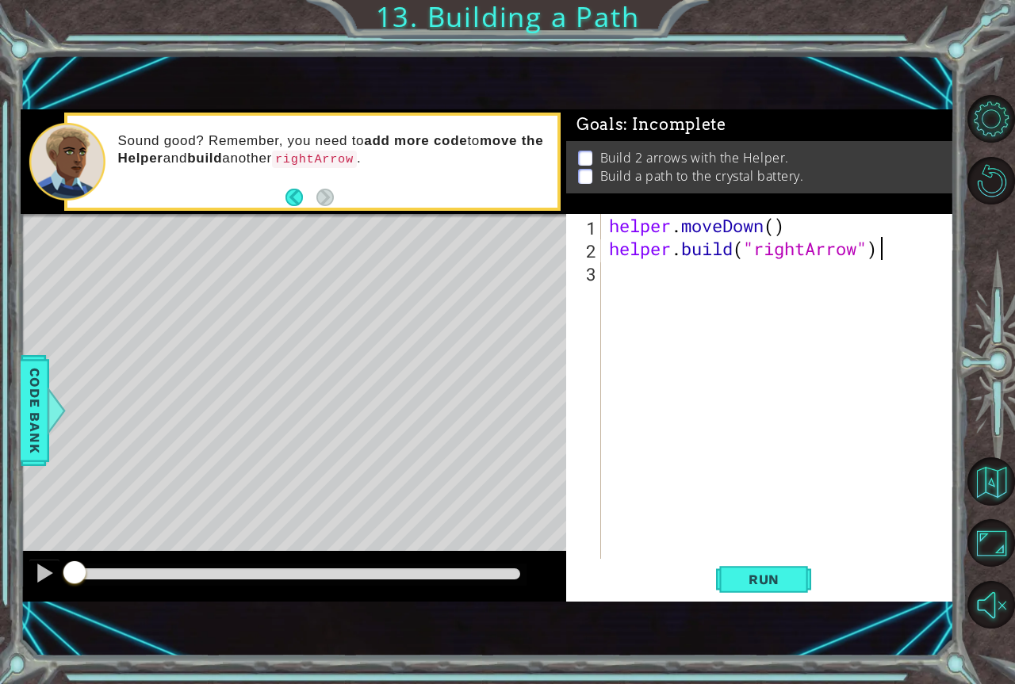
click at [765, 259] on div "helper . moveDown ( ) helper . build ( "rightArrow" )" at bounding box center [782, 409] width 352 height 391
click at [770, 631] on div "1 ההההההההההההההההההההההההההההההההההההההההההההההההההההההההההההההההההההההההההההה…" at bounding box center [488, 356] width 934 height 602
click at [797, 561] on button "Run" at bounding box center [763, 580] width 95 height 39
click at [805, 572] on button "Run" at bounding box center [763, 580] width 95 height 39
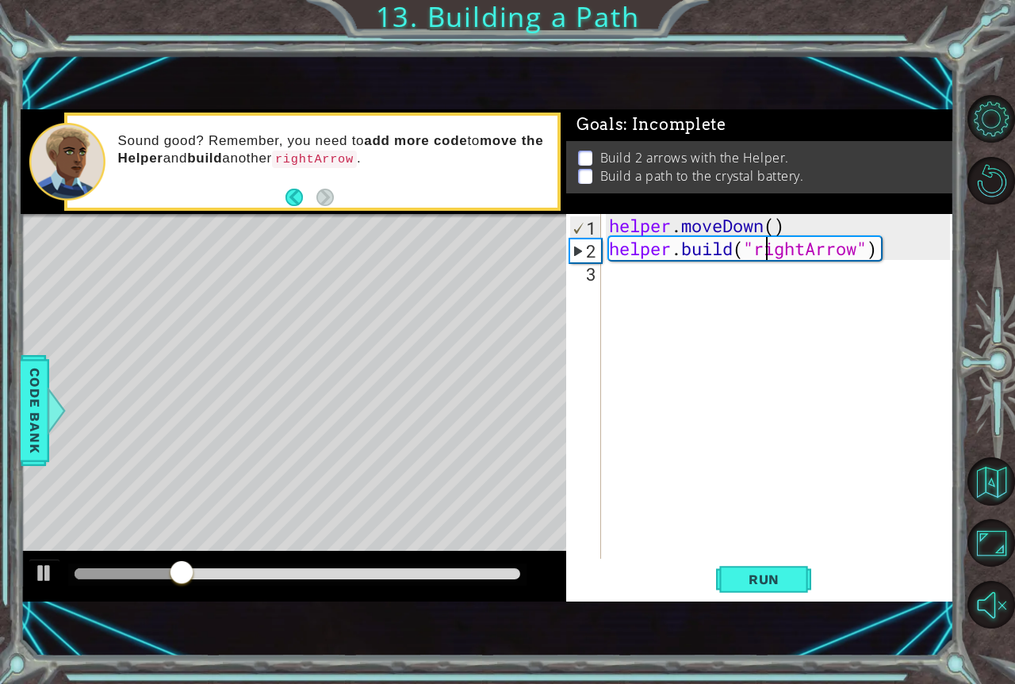
click at [837, 285] on div "helper . moveDown ( ) helper . build ( "rightArrow" )" at bounding box center [782, 409] width 352 height 391
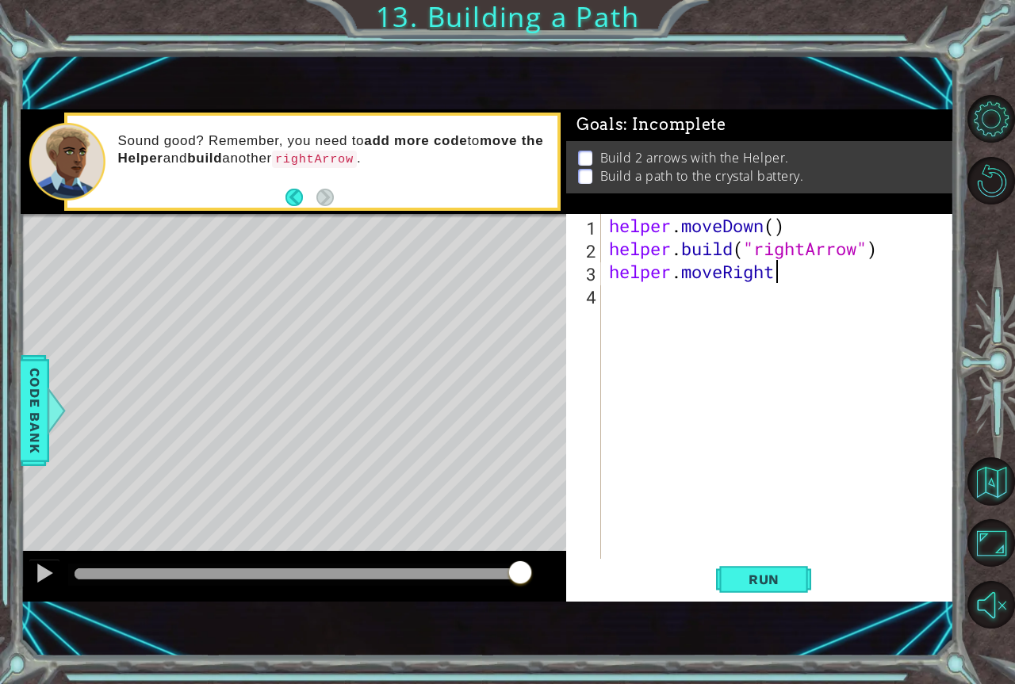
scroll to position [0, 7]
click at [786, 578] on span "Run" at bounding box center [764, 580] width 63 height 16
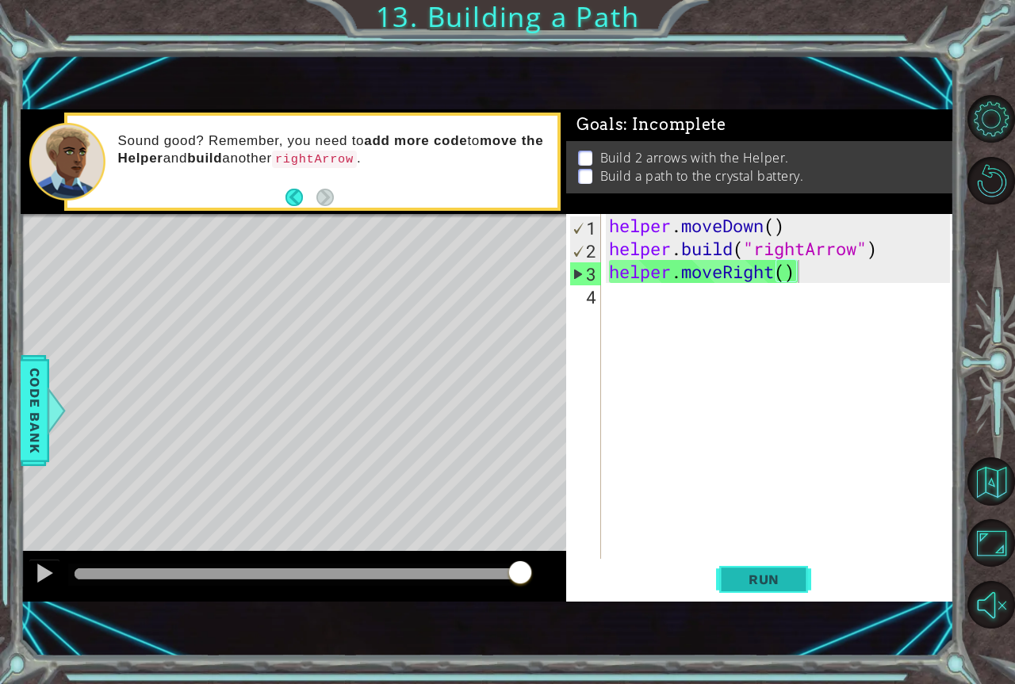
click at [786, 578] on span "Run" at bounding box center [764, 580] width 63 height 16
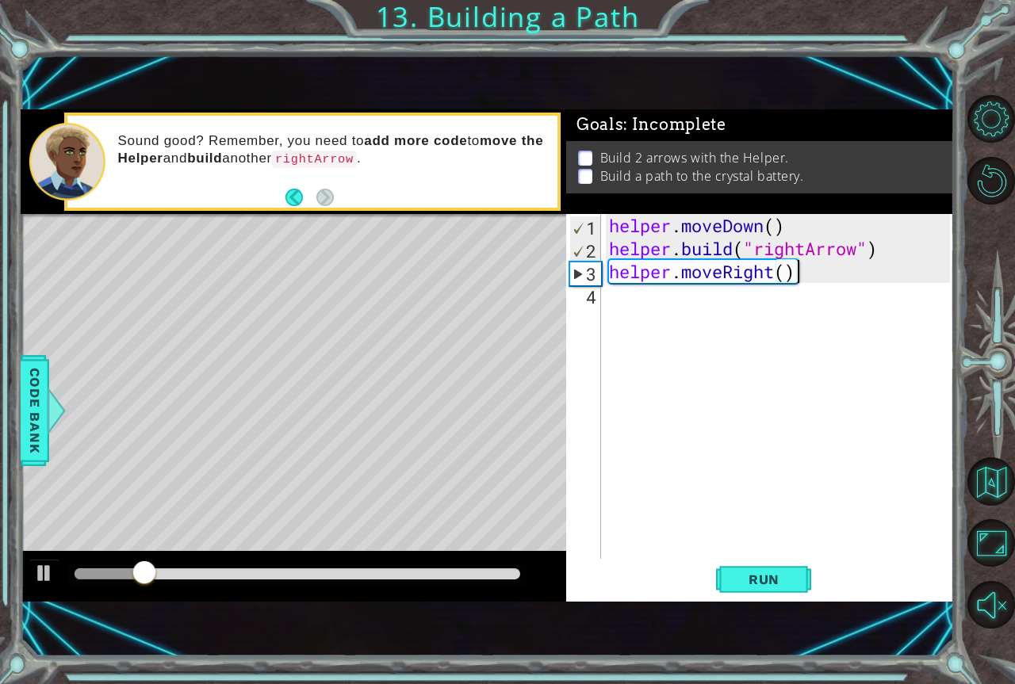
click at [802, 278] on div "helper . moveDown ( ) helper . build ( "rightArrow" ) helper . moveRight ( )" at bounding box center [782, 409] width 352 height 391
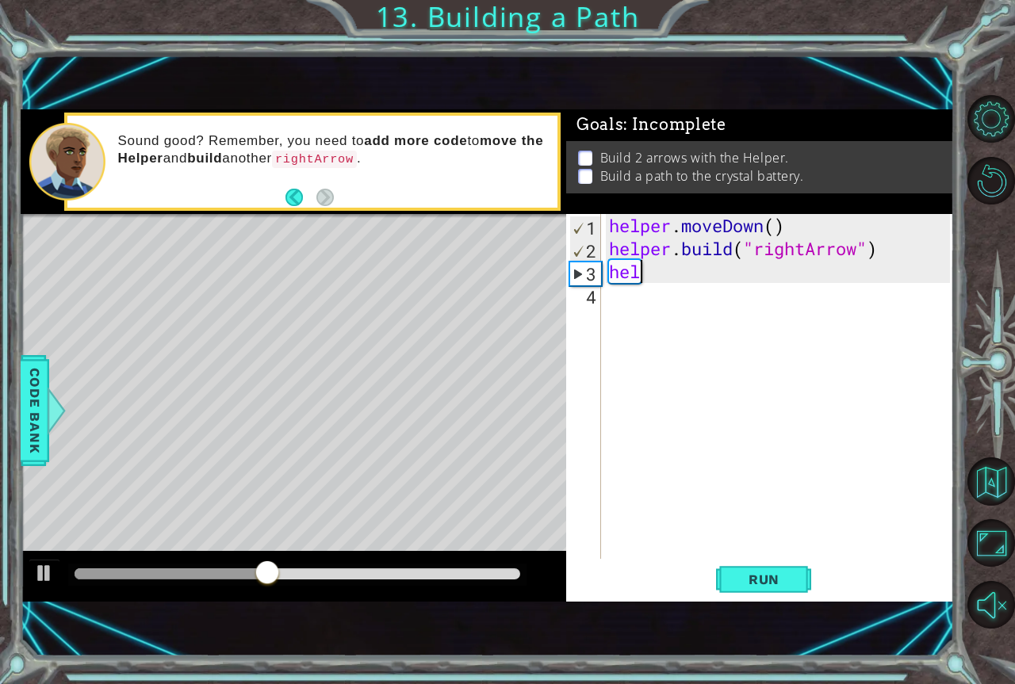
scroll to position [0, 0]
type textarea "h"
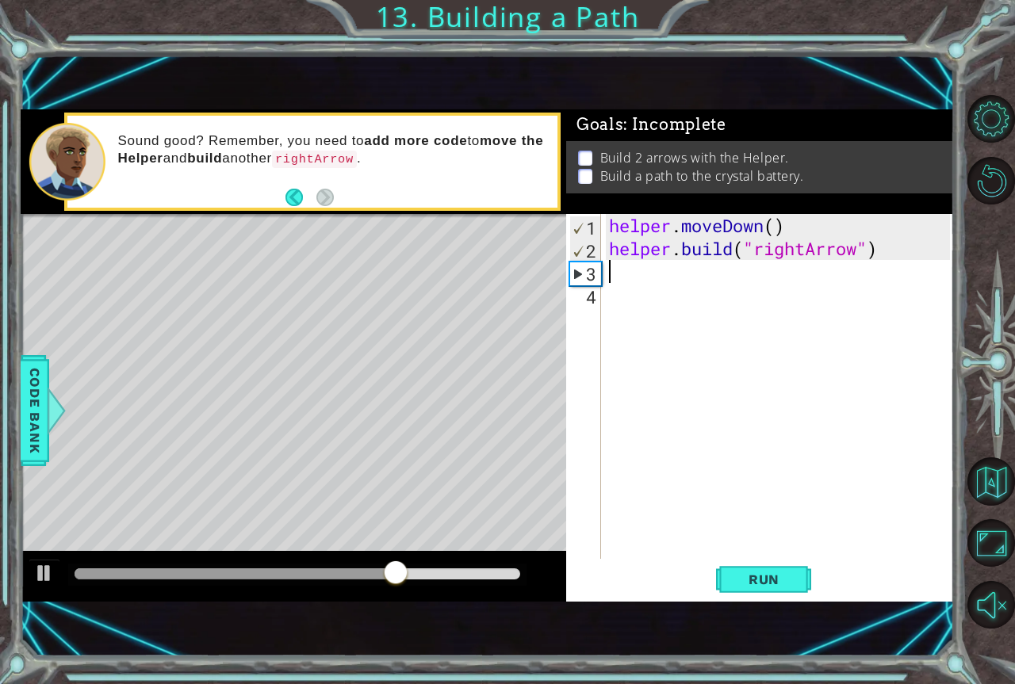
click at [40, 381] on span "Code Bank" at bounding box center [34, 410] width 25 height 97
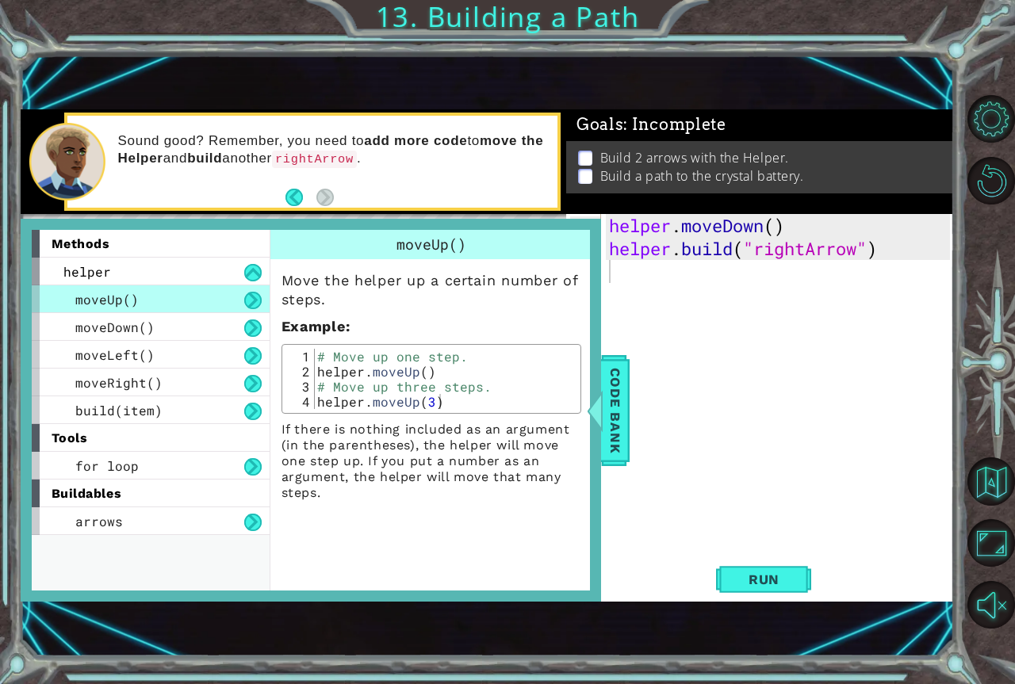
click at [576, 421] on div "Move the helper up a certain number of steps. Example : 1 2 3 4 # Move up one s…" at bounding box center [431, 380] width 322 height 242
click at [623, 429] on span "Code Bank" at bounding box center [615, 410] width 25 height 97
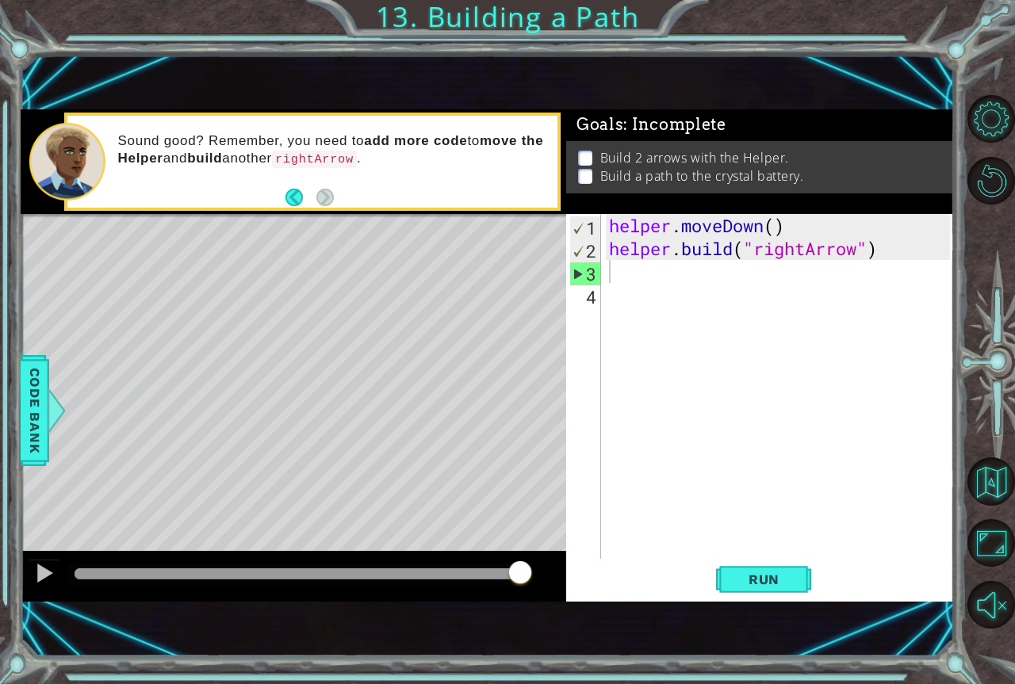
click at [644, 284] on div "helper . moveDown ( ) helper . build ( "rightArrow" )" at bounding box center [782, 409] width 352 height 391
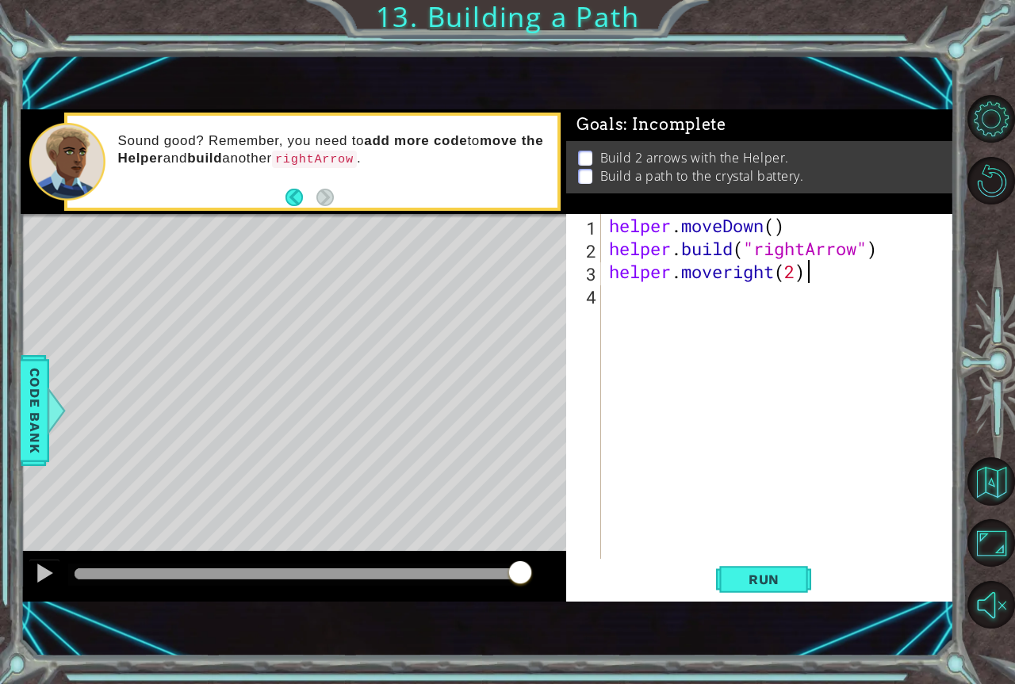
scroll to position [0, 8]
click at [742, 573] on span "Run" at bounding box center [764, 580] width 63 height 16
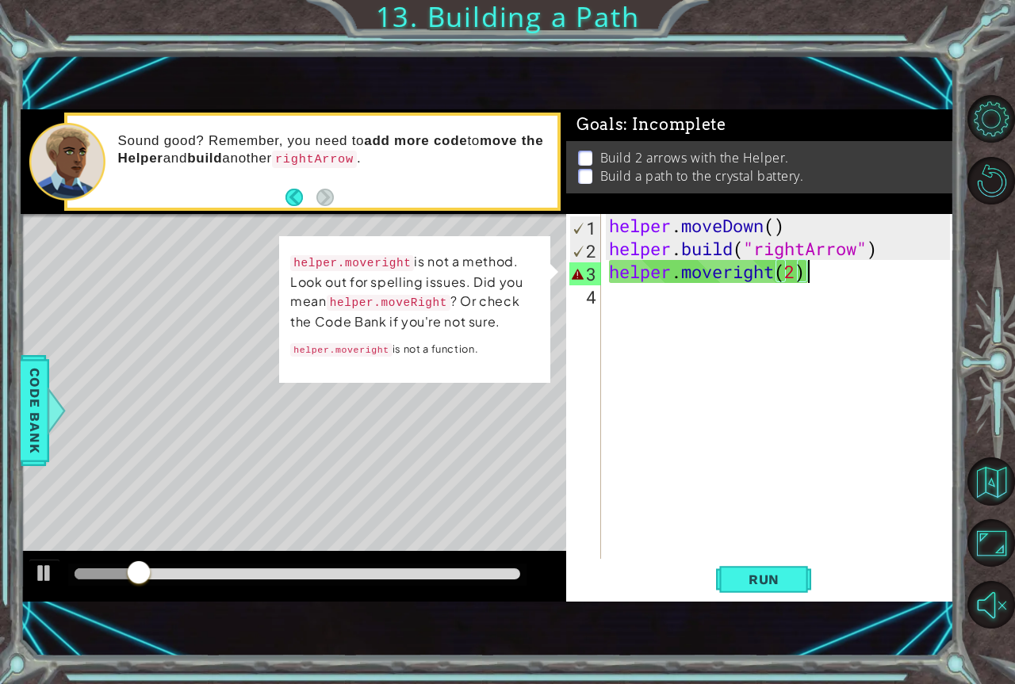
click at [733, 272] on div "helper . moveDown ( ) helper . build ( "rightArrow" ) helper . moveright ( 2 )" at bounding box center [782, 409] width 352 height 391
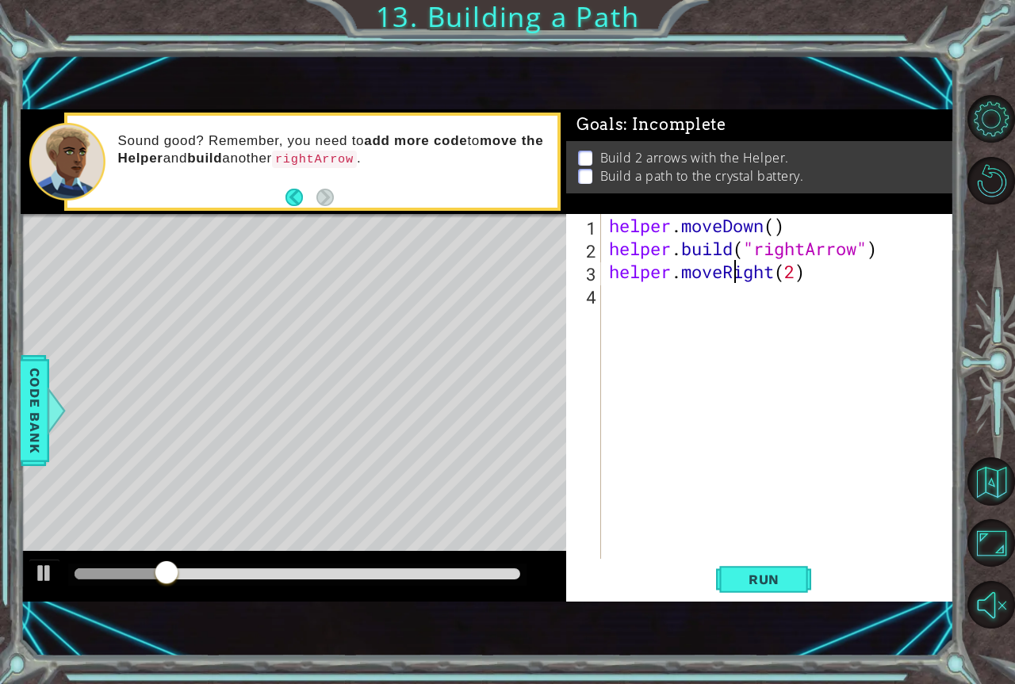
scroll to position [0, 6]
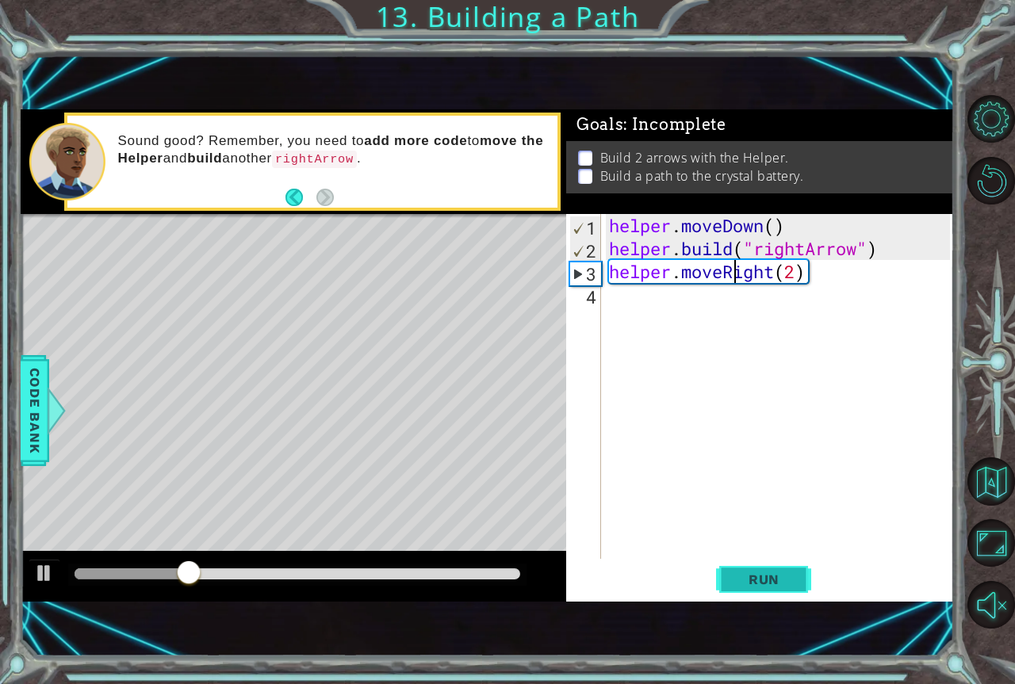
type textarea "helper.moveRight(2)"
click at [785, 577] on span "Run" at bounding box center [764, 580] width 63 height 16
click at [762, 293] on div "helper . moveDown ( ) helper . build ( "rightArrow" ) helper . moveRight ( 2 )" at bounding box center [782, 409] width 352 height 391
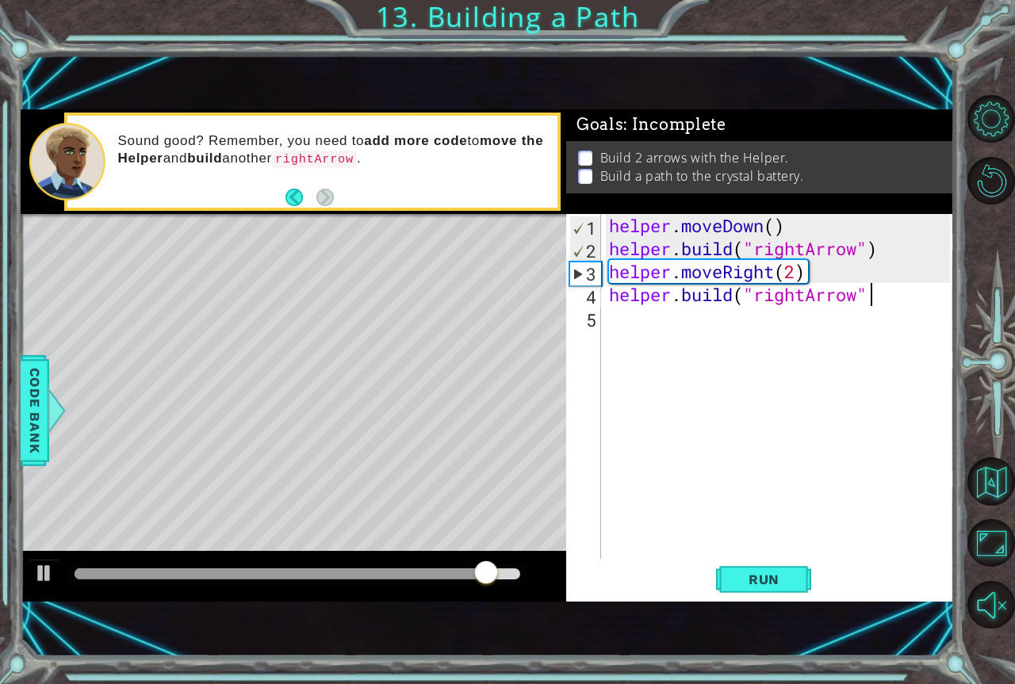
scroll to position [0, 11]
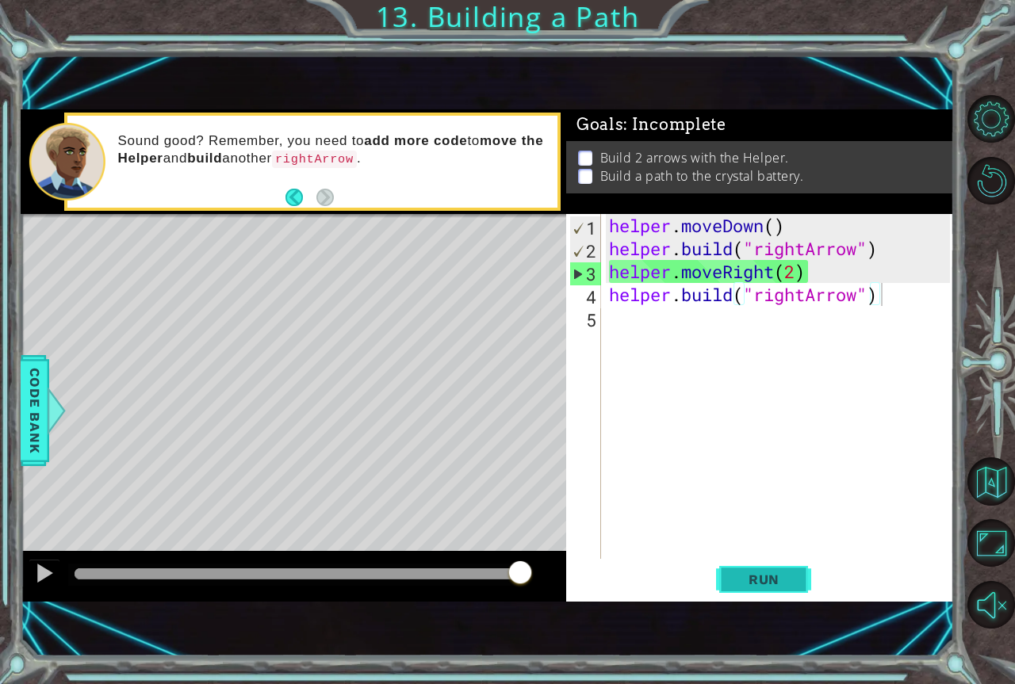
click at [796, 589] on button "Run" at bounding box center [763, 580] width 95 height 39
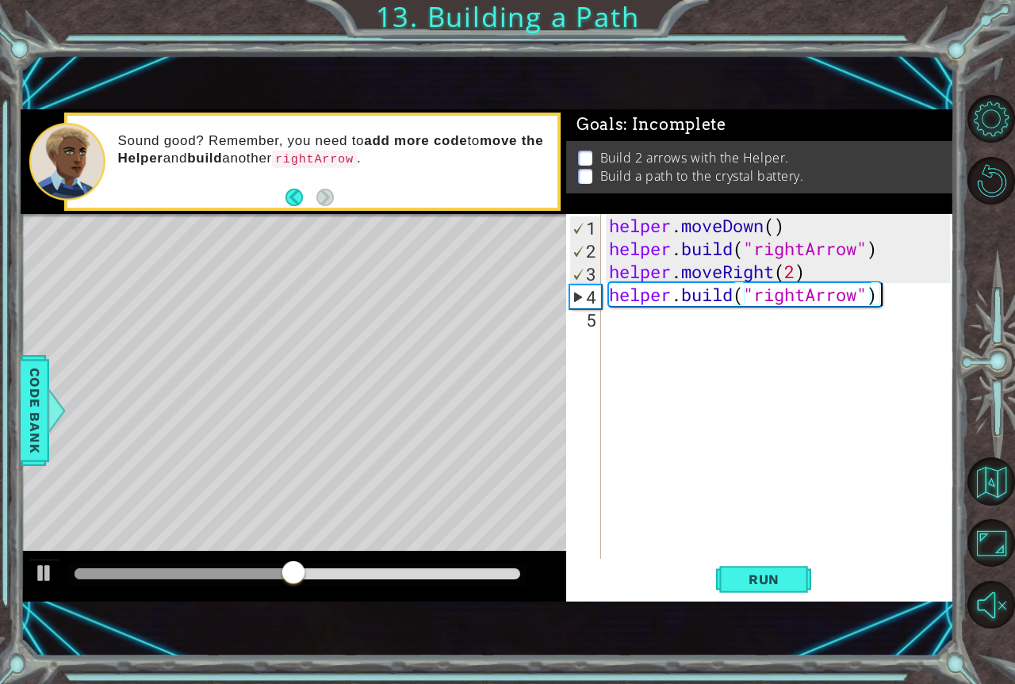
drag, startPoint x: 803, startPoint y: 274, endPoint x: 793, endPoint y: 274, distance: 10.3
click at [797, 275] on div "helper . moveDown ( ) helper . build ( "rightArrow" ) helper . moveRight ( 2 ) …" at bounding box center [782, 409] width 352 height 391
click at [793, 274] on div "helper . moveDown ( ) helper . build ( "rightArrow" ) helper . moveRight ( 2 ) …" at bounding box center [782, 409] width 352 height 391
type textarea "helper.moveRight(3)"
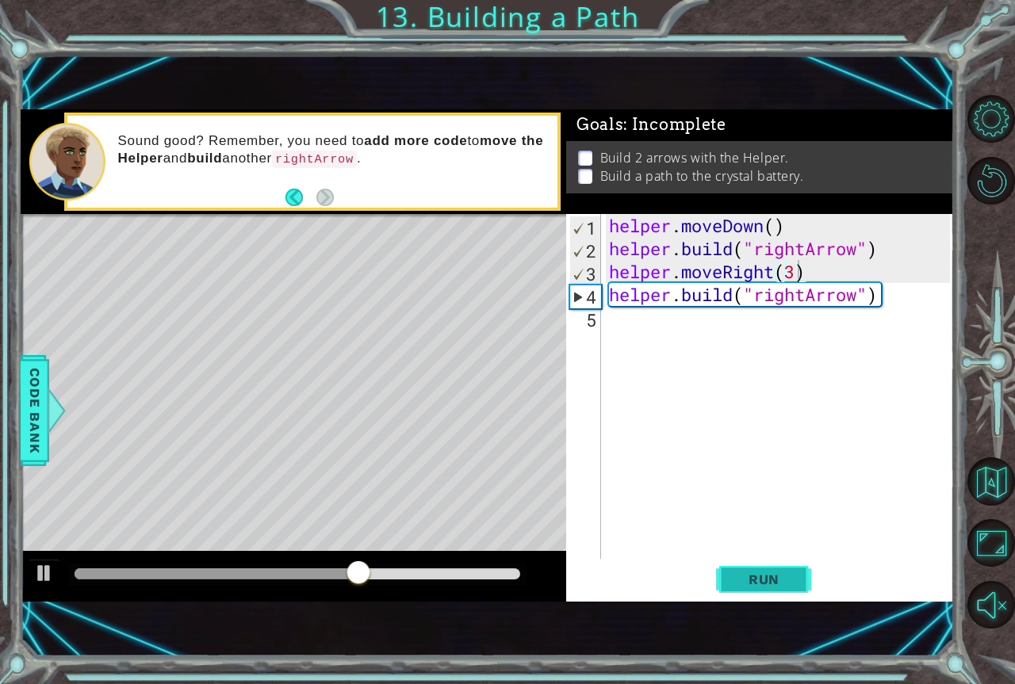
click at [726, 566] on button "Run" at bounding box center [763, 580] width 95 height 39
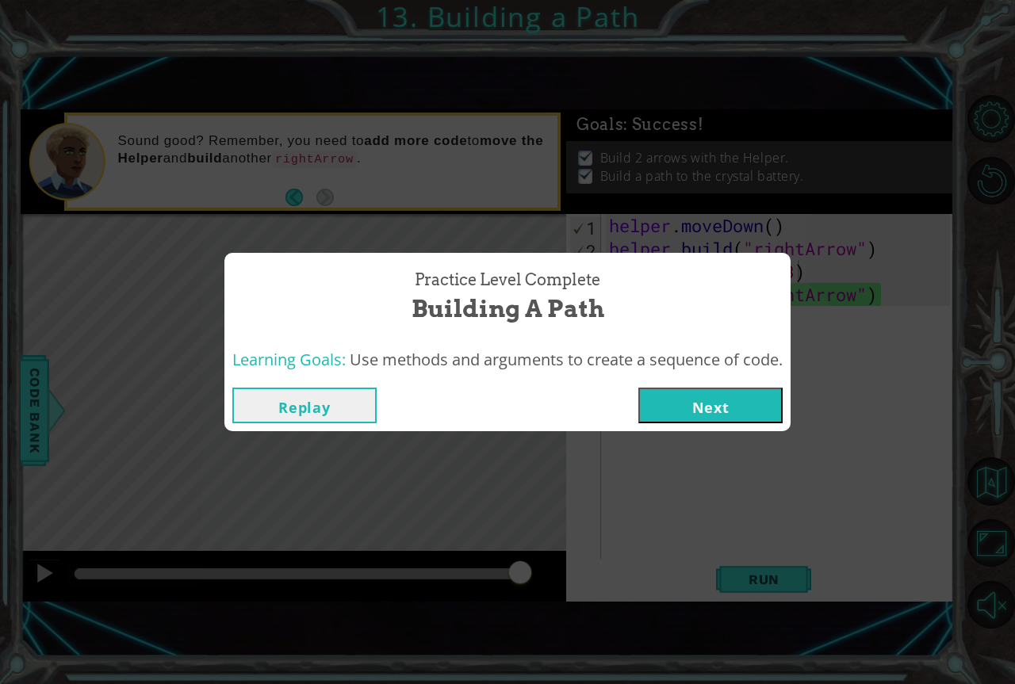
click at [685, 391] on button "Next" at bounding box center [710, 406] width 144 height 36
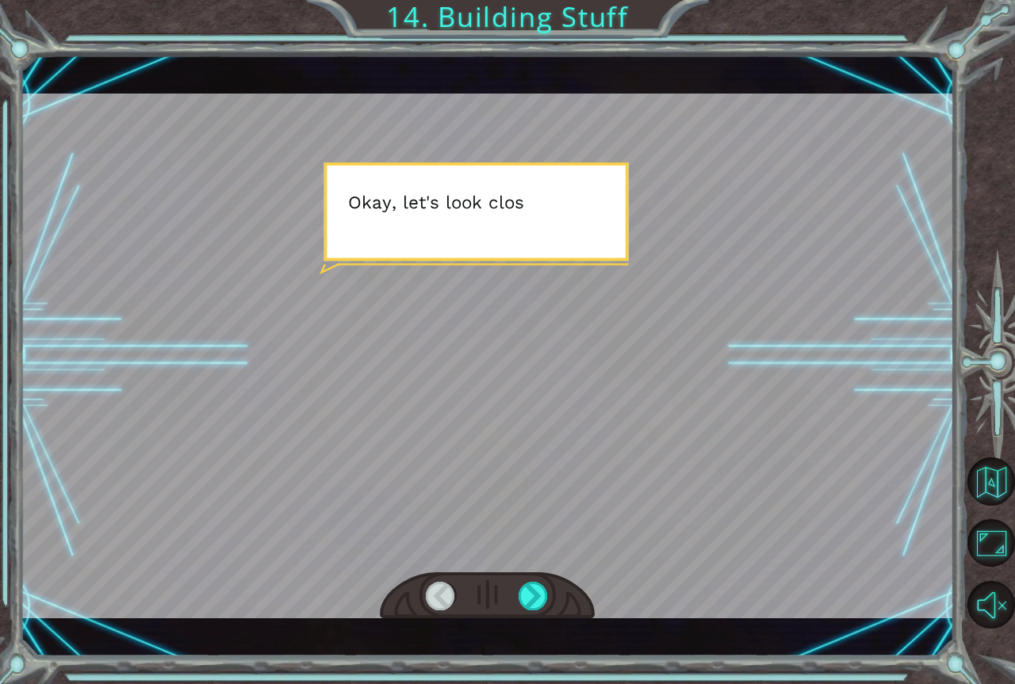
click at [484, 294] on div at bounding box center [488, 356] width 934 height 525
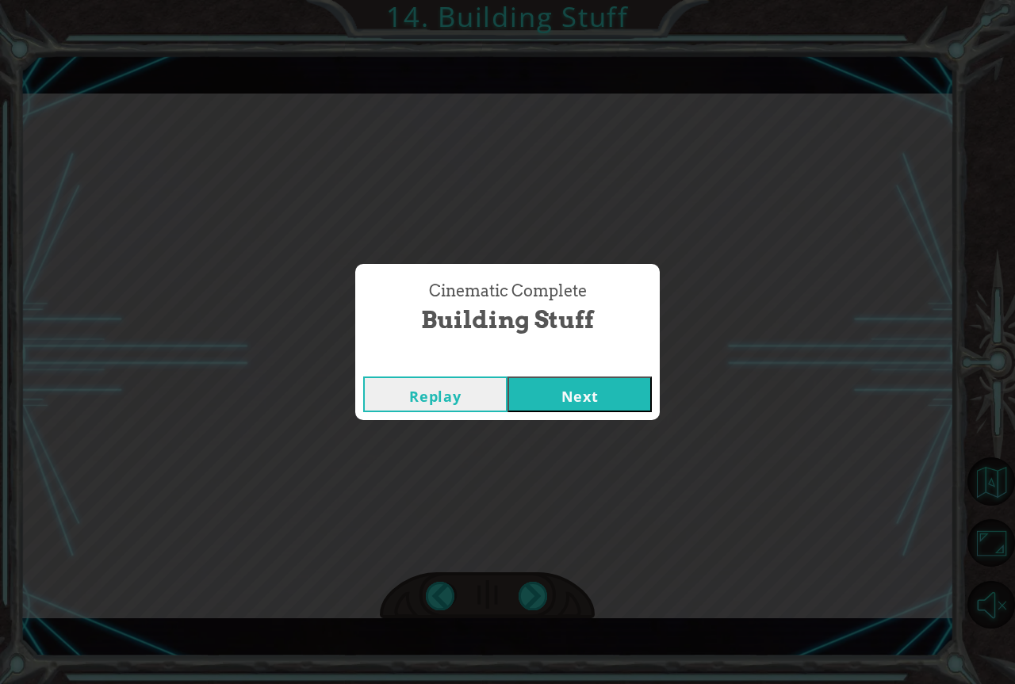
click at [615, 429] on div "Cinematic Complete Building Stuff Replay Next" at bounding box center [507, 342] width 1015 height 684
click at [582, 396] on button "Next" at bounding box center [580, 395] width 144 height 36
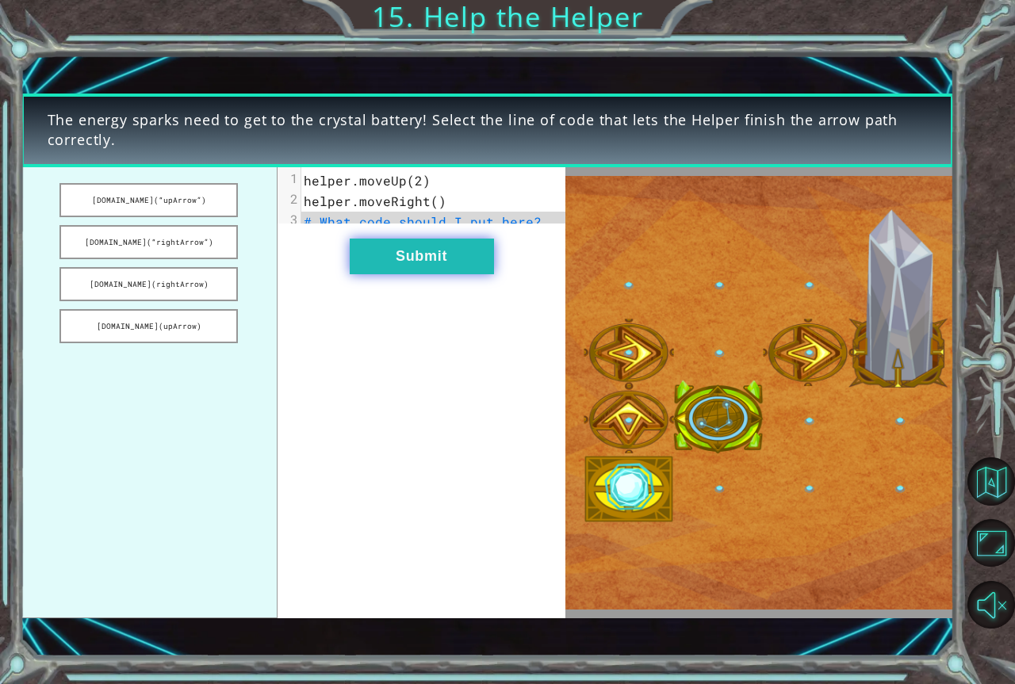
click at [390, 252] on button "Submit" at bounding box center [422, 257] width 144 height 36
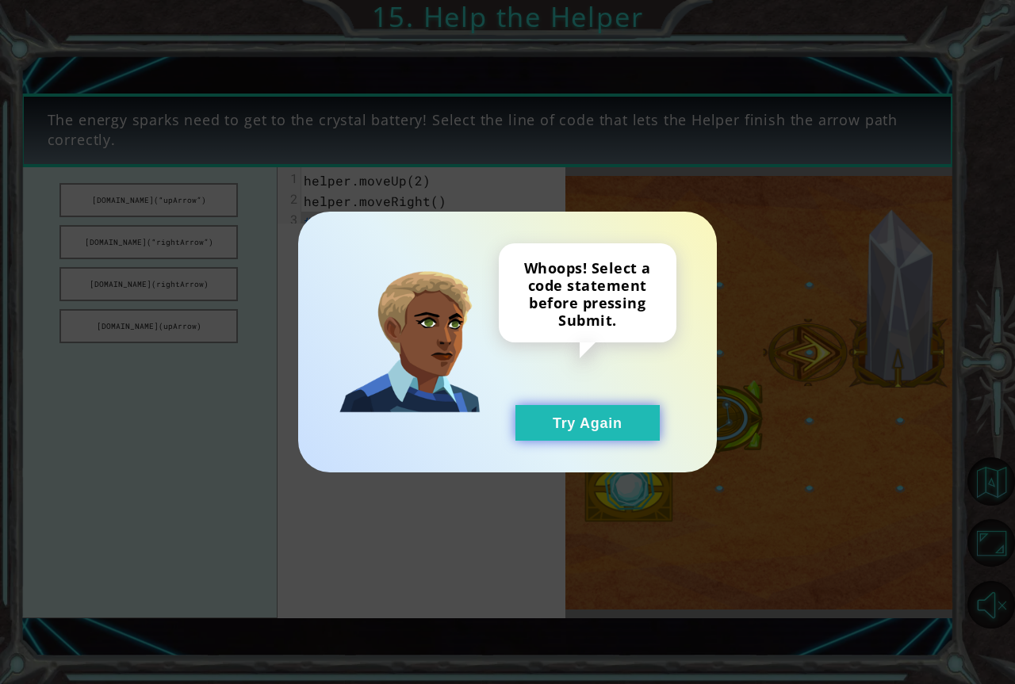
click at [615, 431] on button "Try Again" at bounding box center [588, 423] width 144 height 36
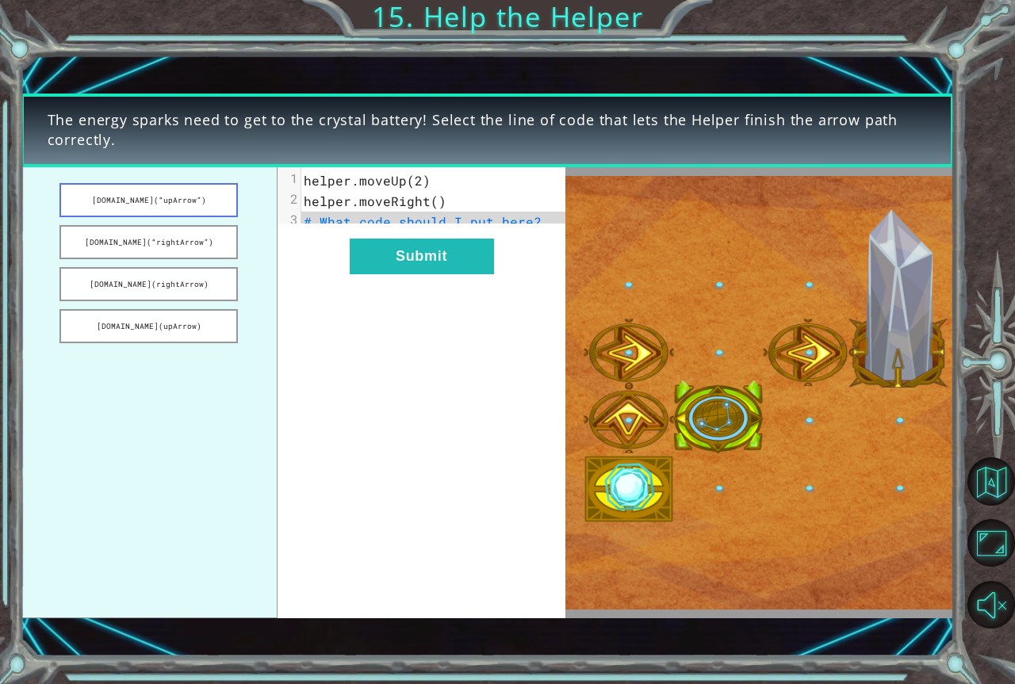
click at [182, 195] on button "helper.build(“upArrow”)" at bounding box center [148, 200] width 179 height 34
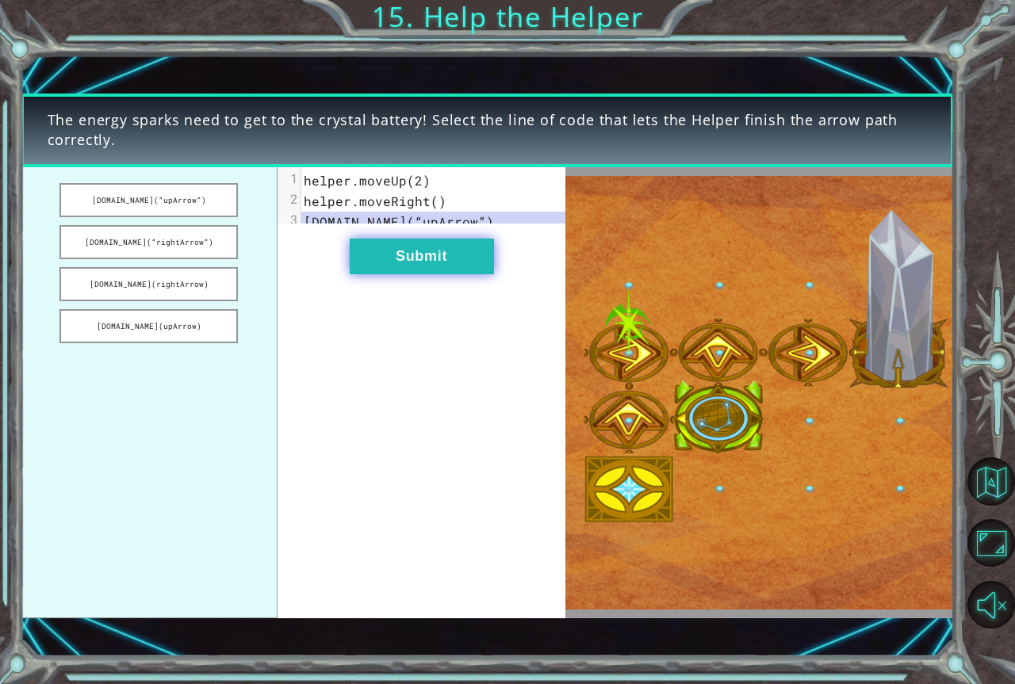
click at [389, 271] on button "Submit" at bounding box center [422, 257] width 144 height 36
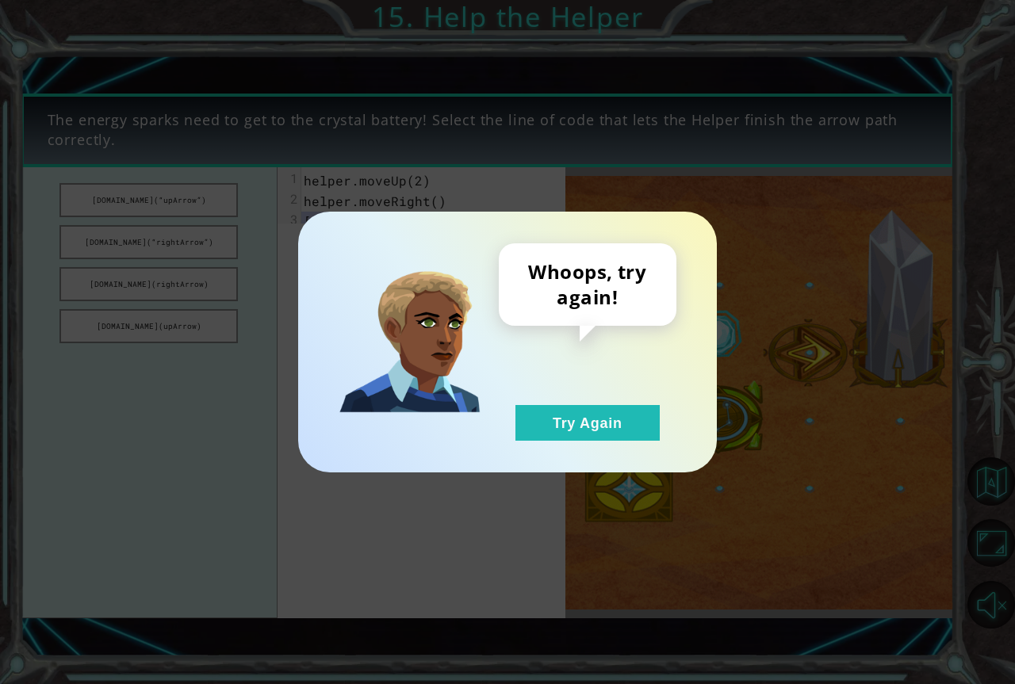
click at [579, 443] on div "Whoops, try again! Try Again" at bounding box center [507, 342] width 419 height 261
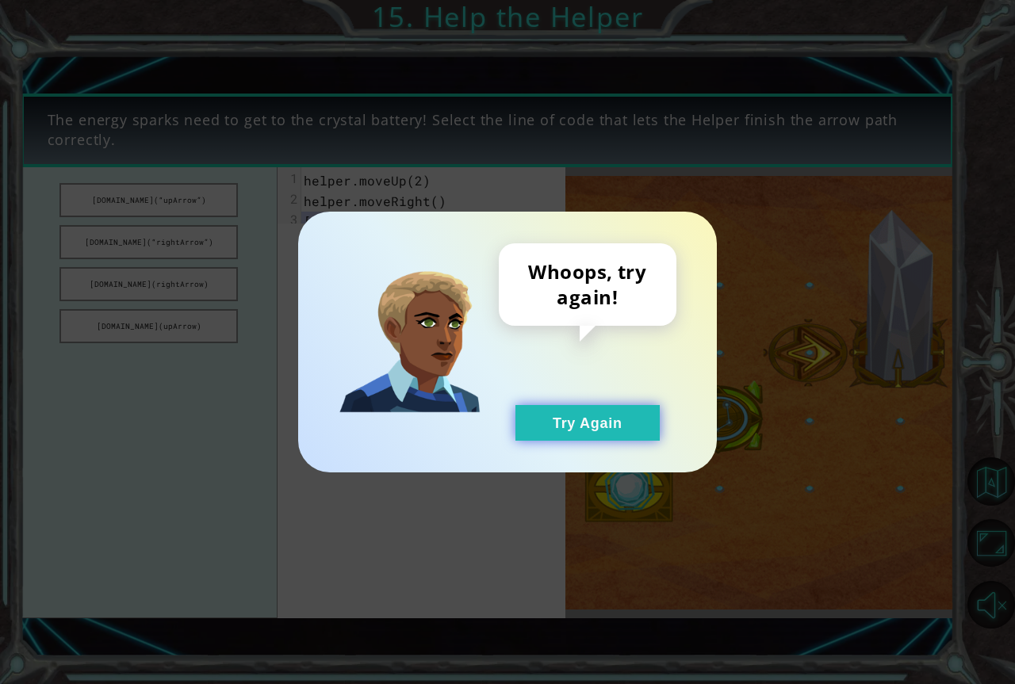
click at [577, 408] on button "Try Again" at bounding box center [588, 423] width 144 height 36
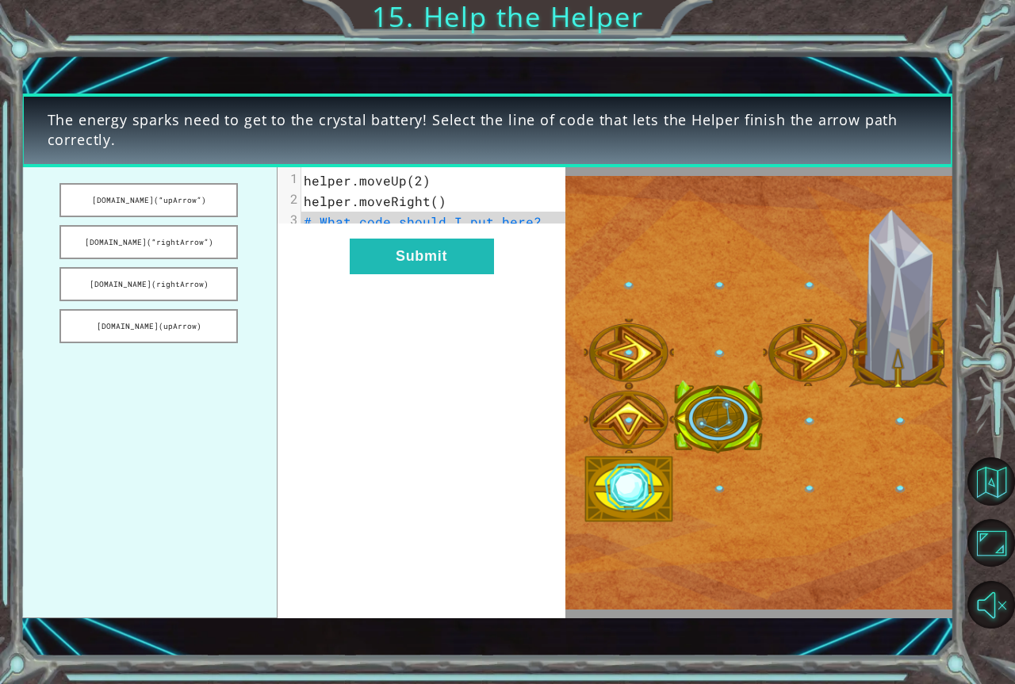
click at [172, 343] on ul "helper.build(“upArrow”) helper.build(“rightArrow”) helper.build(rightArrow) hel…" at bounding box center [149, 392] width 257 height 451
click at [187, 335] on button "helper.build(upArrow)" at bounding box center [148, 326] width 179 height 34
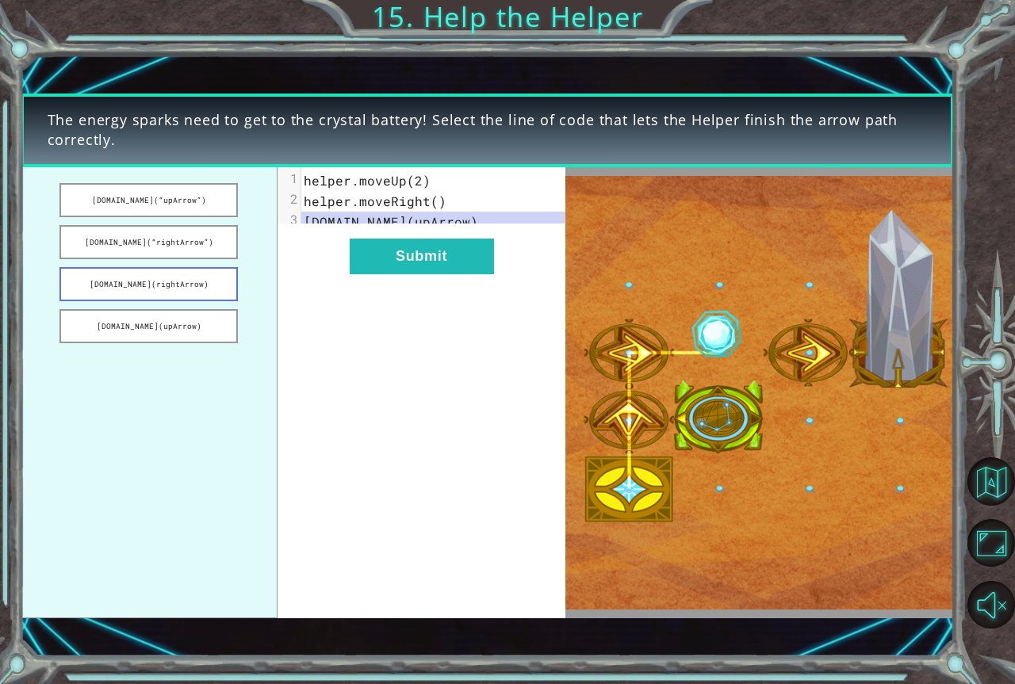
click at [194, 292] on button "helper.build(rightArrow)" at bounding box center [148, 284] width 179 height 34
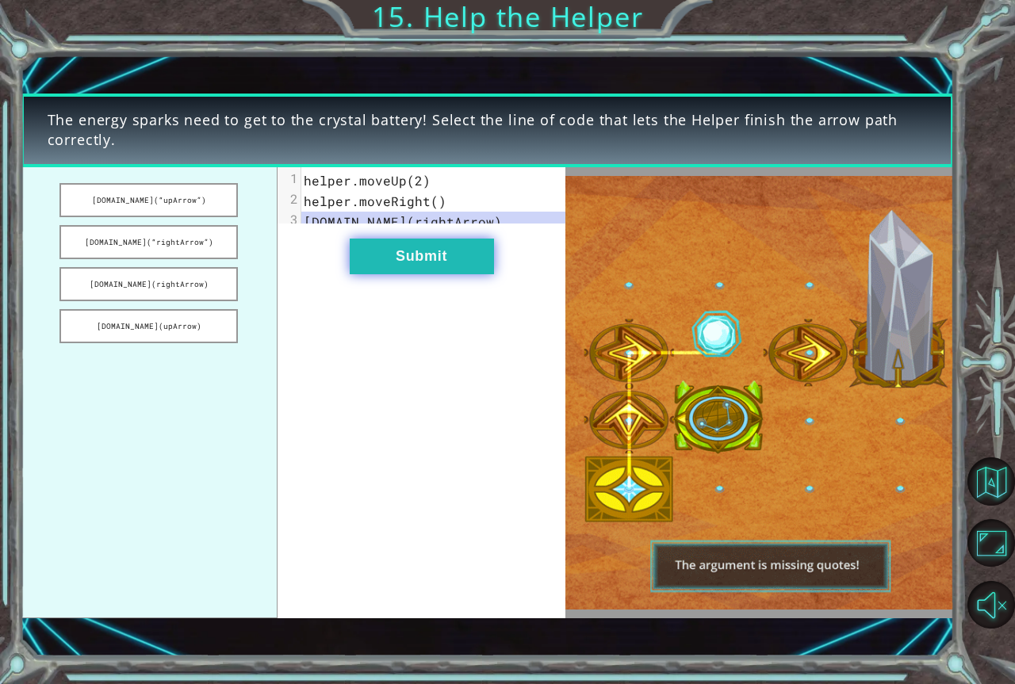
click at [425, 267] on button "Submit" at bounding box center [422, 257] width 144 height 36
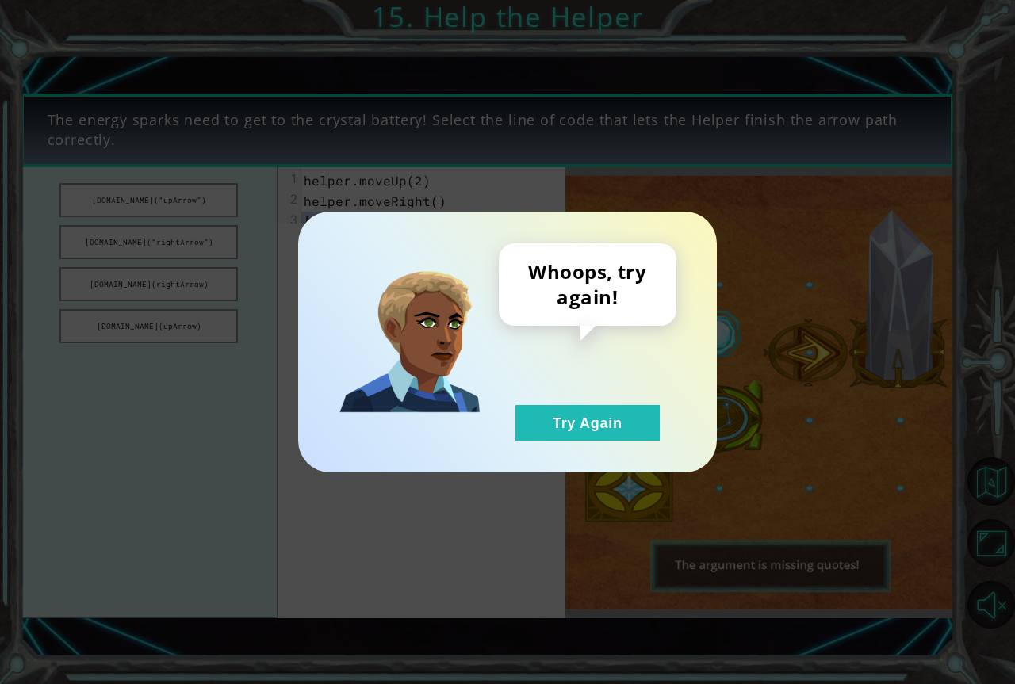
click at [581, 465] on div "Whoops, try again! Try Again" at bounding box center [507, 342] width 419 height 261
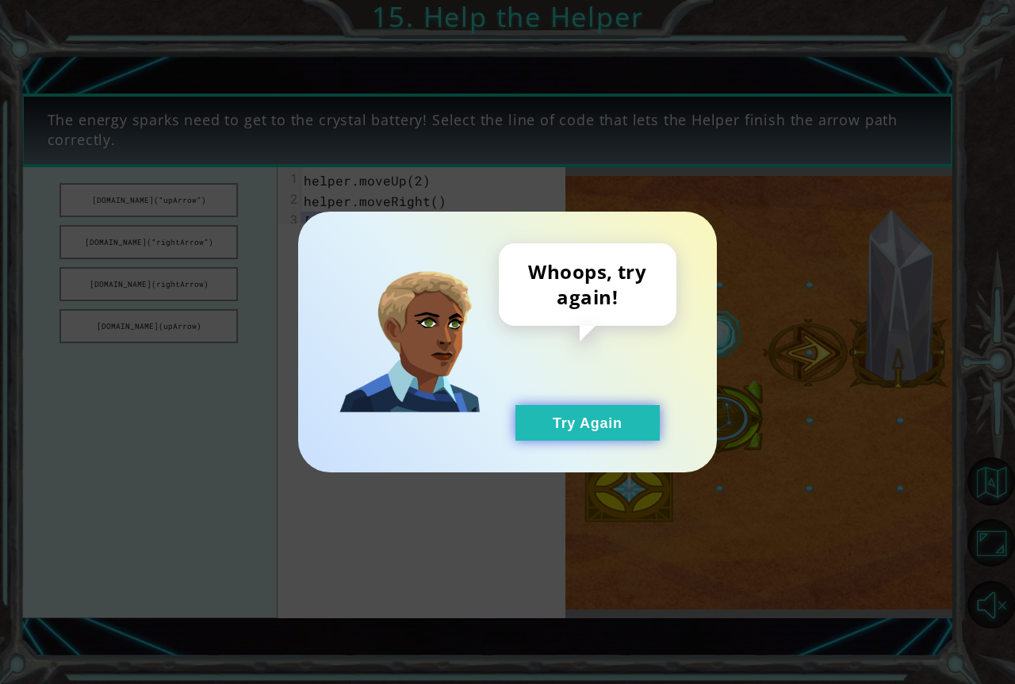
click at [523, 425] on button "Try Again" at bounding box center [588, 423] width 144 height 36
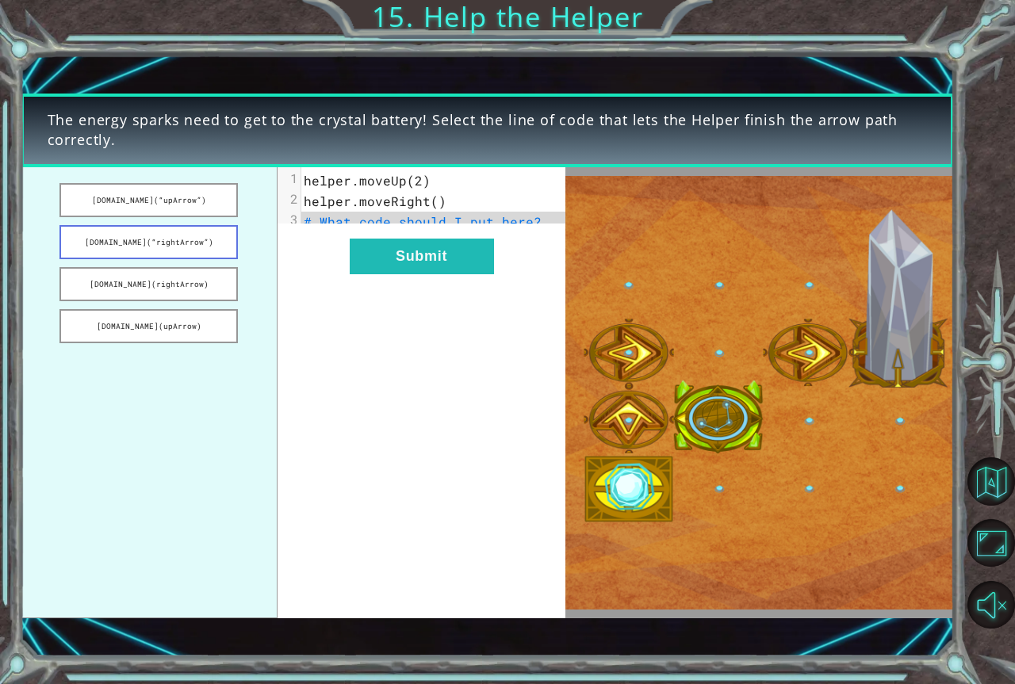
click at [211, 234] on button "helper.build(“rightArrow”)" at bounding box center [148, 242] width 179 height 34
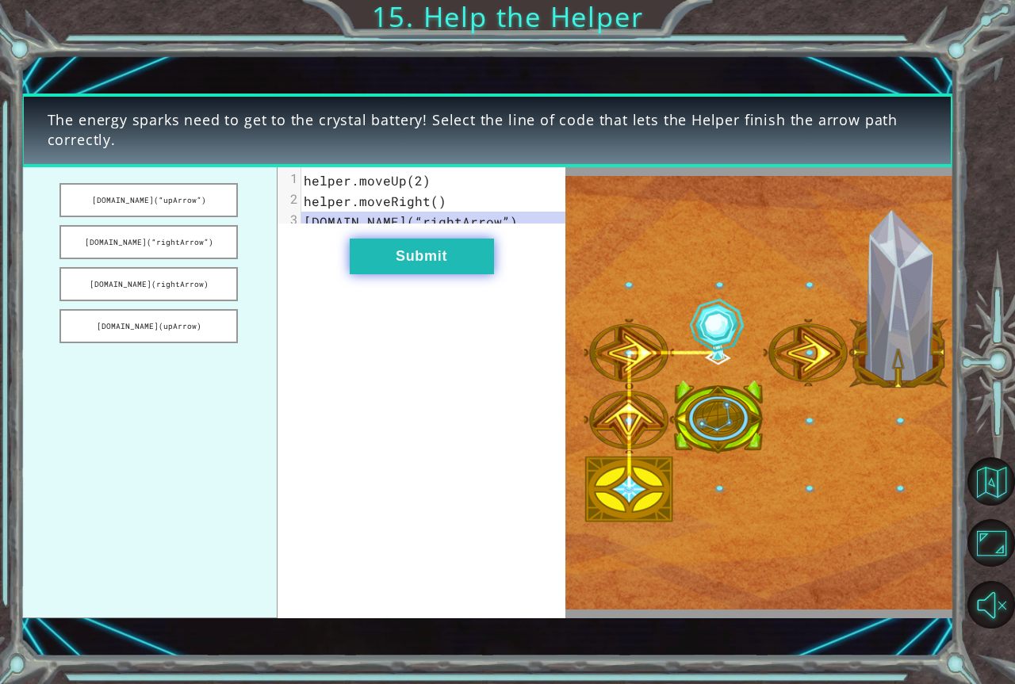
click at [441, 274] on button "Submit" at bounding box center [422, 257] width 144 height 36
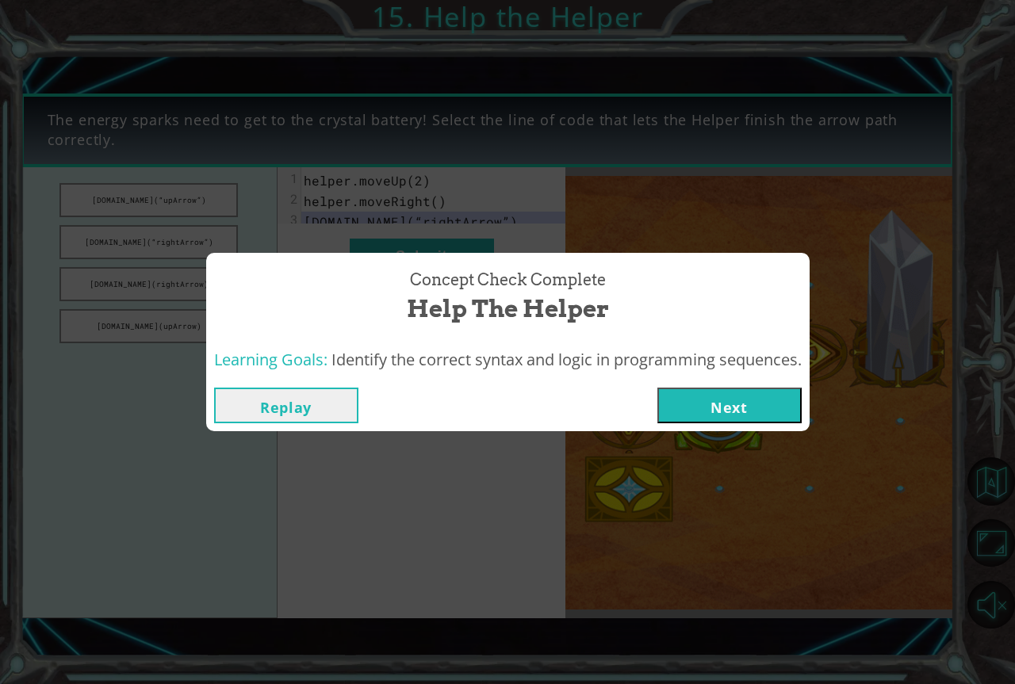
click at [774, 405] on button "Next" at bounding box center [730, 406] width 144 height 36
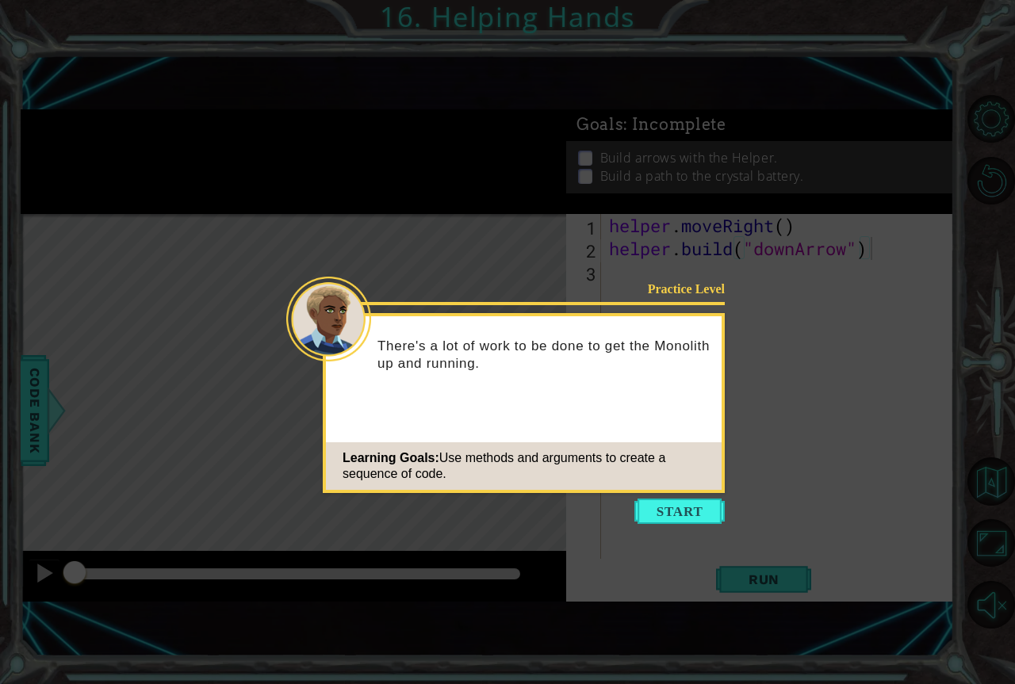
click at [631, 495] on icon at bounding box center [507, 342] width 1015 height 684
click at [657, 512] on button "Start" at bounding box center [680, 511] width 90 height 25
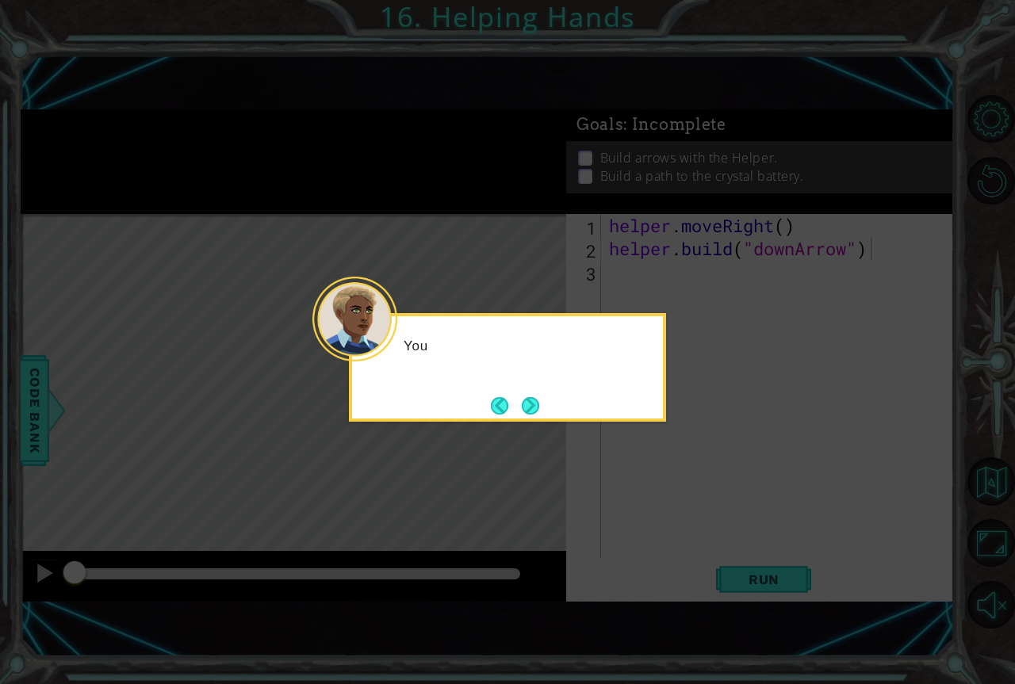
click at [657, 512] on icon at bounding box center [507, 342] width 1015 height 684
click at [546, 339] on p "You fixed o" at bounding box center [528, 346] width 248 height 17
click at [543, 374] on div "You fixed one of t" at bounding box center [507, 354] width 311 height 63
drag, startPoint x: 521, startPoint y: 378, endPoint x: 535, endPoint y: 388, distance: 16.5
click at [522, 380] on div "You fixed one of the Mon" at bounding box center [507, 354] width 311 height 63
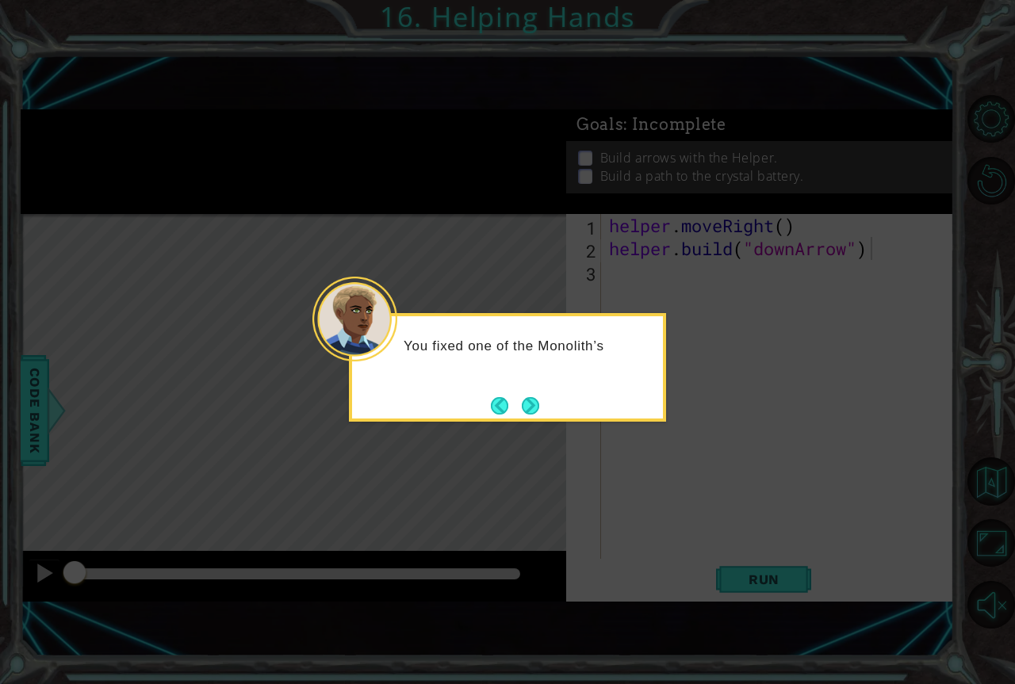
click at [535, 388] on div "You fixed one of the Monolith’s" at bounding box center [507, 367] width 317 height 109
click at [535, 392] on div "You fixed one of the Monolith’s crysta" at bounding box center [507, 367] width 317 height 109
click at [535, 385] on div "You fixed one of the Monolith’s crysta" at bounding box center [507, 354] width 311 height 63
click at [535, 392] on div "You fixed one of the Monolith’s crystal batte" at bounding box center [507, 363] width 311 height 80
click at [535, 392] on div "You fixed one of the Monolith’s crystal batteries," at bounding box center [507, 363] width 311 height 80
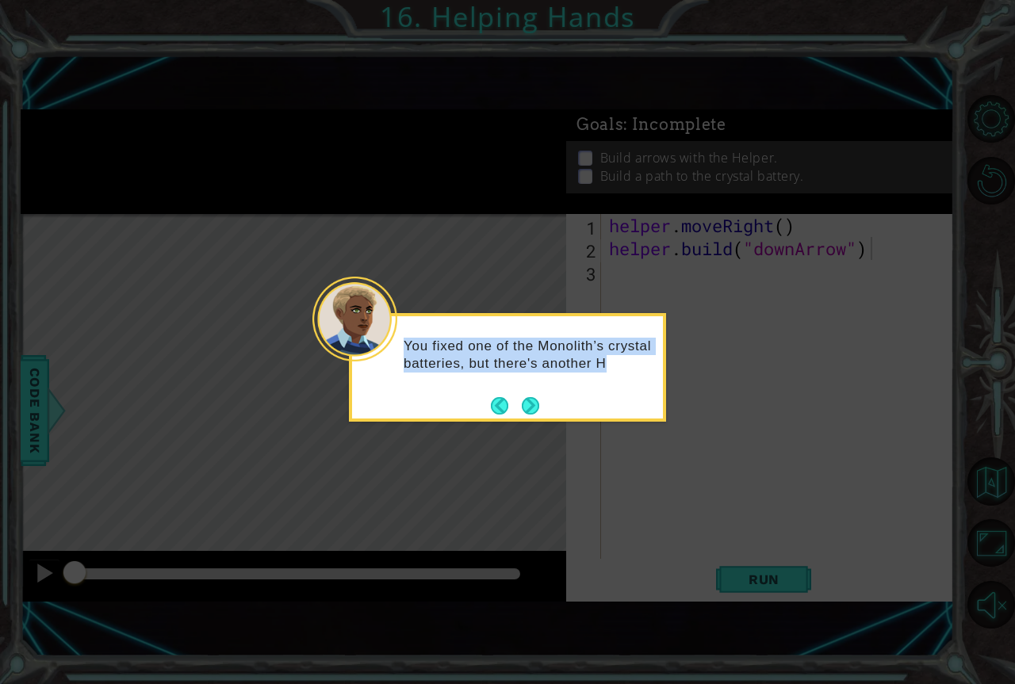
click at [537, 421] on div "You fixed one of the Monolith’s crystal batteries, but there's another H" at bounding box center [507, 367] width 317 height 109
click at [537, 413] on button "Next" at bounding box center [530, 405] width 17 height 17
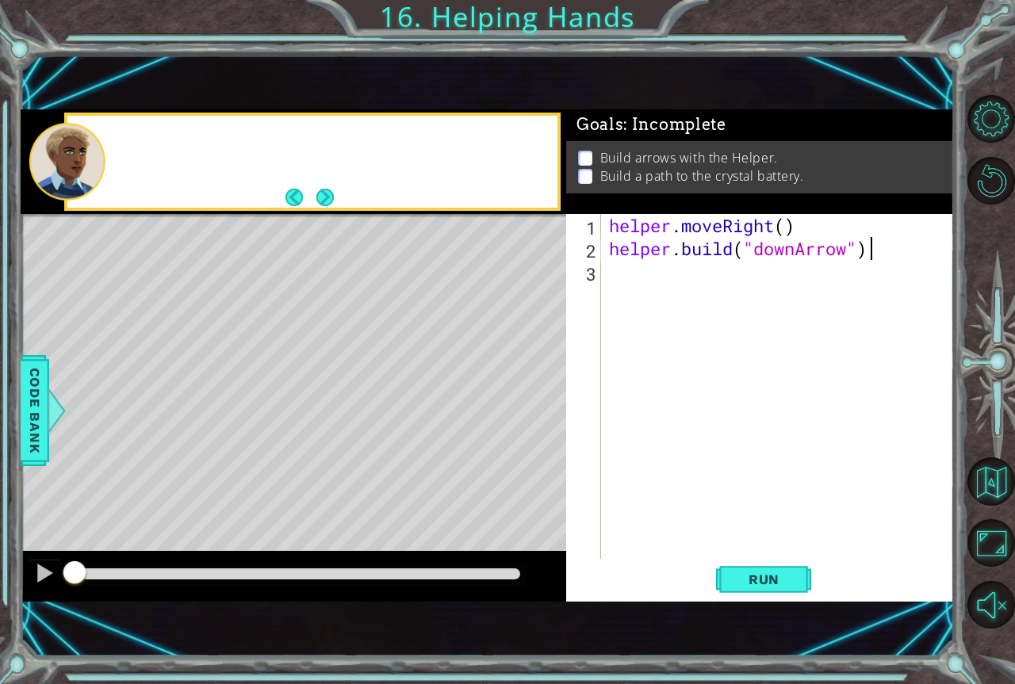
click at [537, 413] on div "Level Map" at bounding box center [387, 447] width 733 height 467
click at [320, 189] on button "Next" at bounding box center [324, 197] width 17 height 17
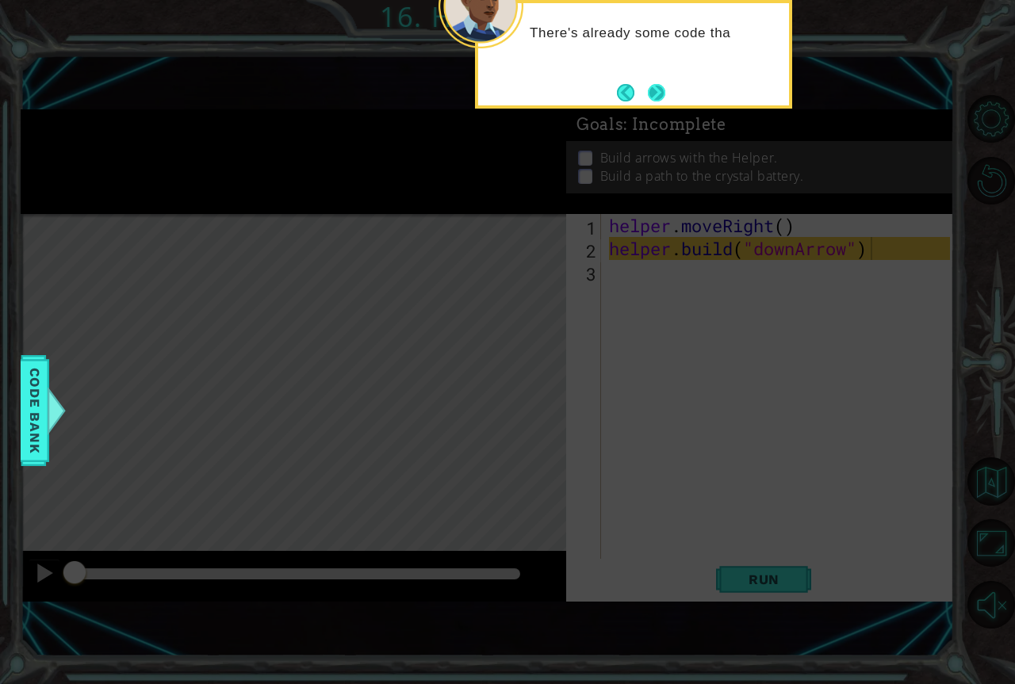
click at [661, 100] on button "Next" at bounding box center [656, 92] width 17 height 17
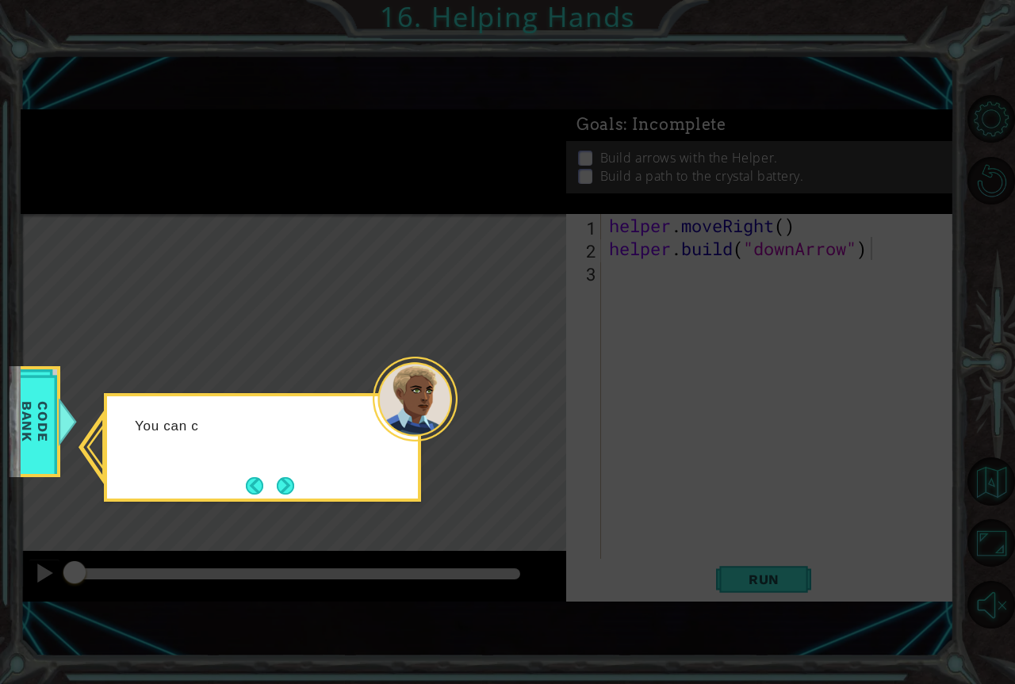
click at [553, 420] on icon at bounding box center [507, 342] width 1015 height 684
click at [285, 481] on button "Next" at bounding box center [285, 485] width 17 height 17
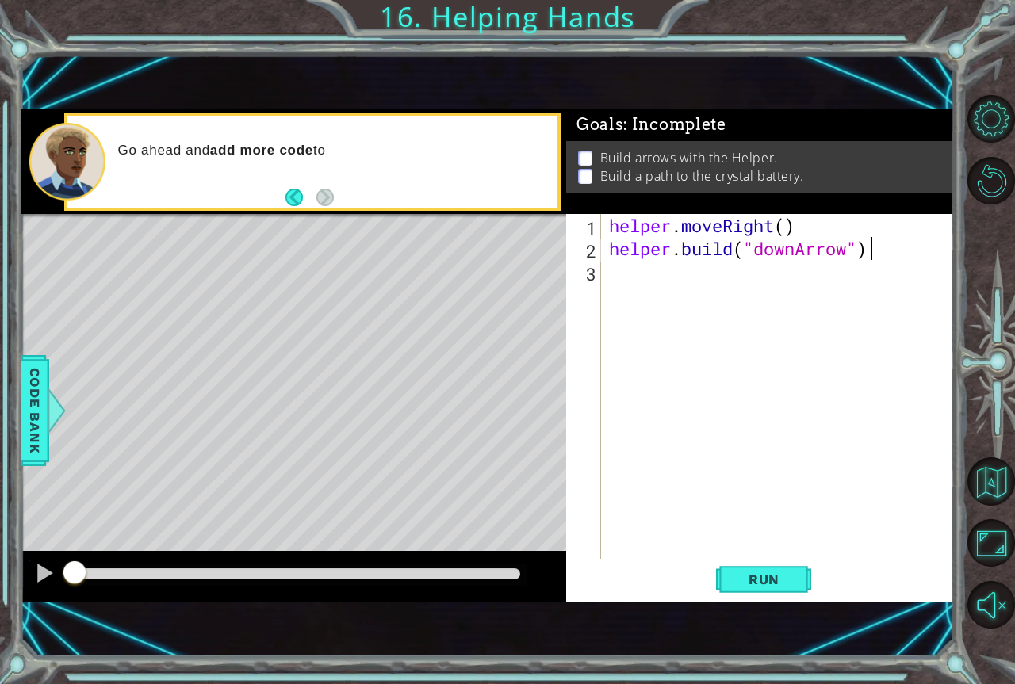
click at [714, 264] on div "helper . moveRight ( ) helper . build ( "downArrow" )" at bounding box center [782, 409] width 352 height 391
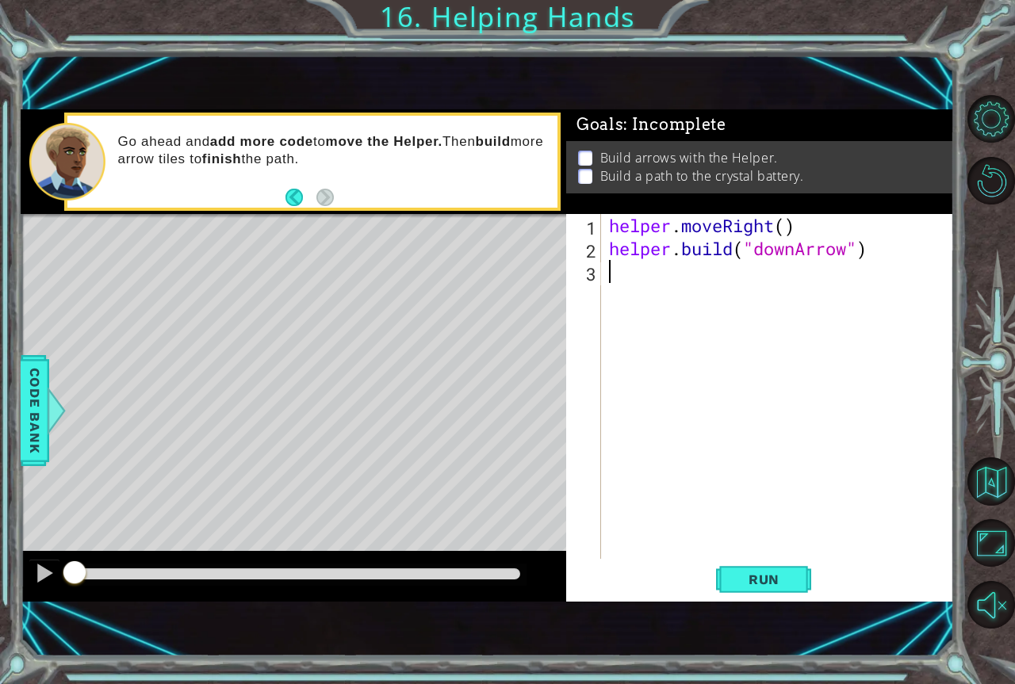
click at [761, 612] on div "1 ההההההההההההההההההההההההההההההההההההההההההההההההההההההההההההההההההההההההההההה…" at bounding box center [488, 356] width 934 height 602
click at [771, 606] on div "1 ההההההההההההההההההההההההההההההההההההההההההההההההההההההההההההההההההההההההההההה…" at bounding box center [488, 356] width 934 height 602
click at [795, 591] on button "Run" at bounding box center [763, 580] width 95 height 39
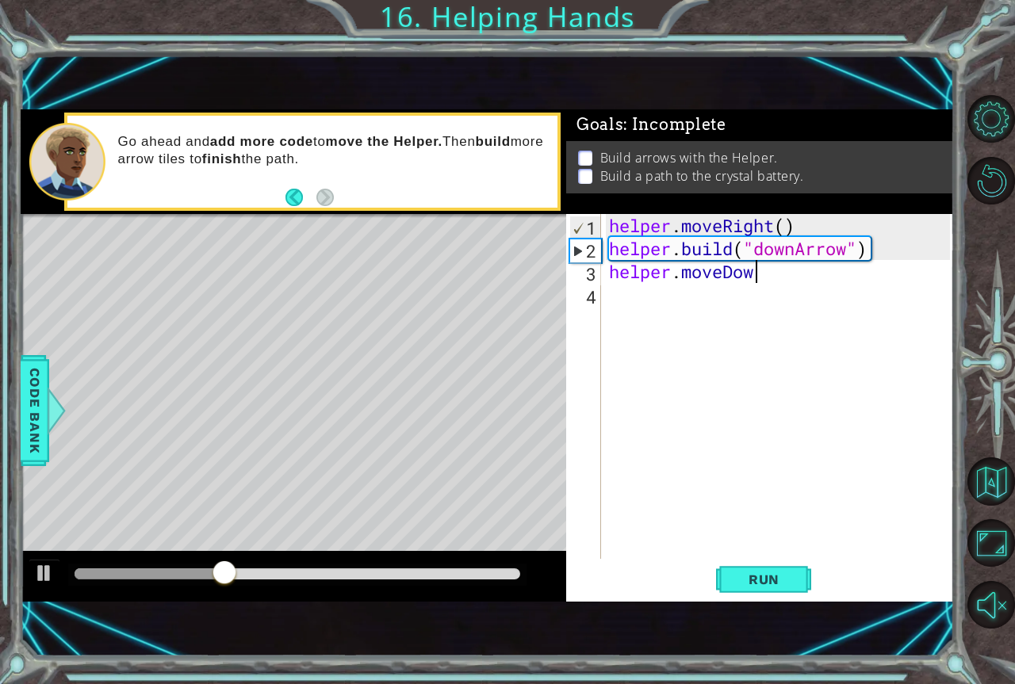
scroll to position [0, 6]
type textarea "helper.moveDown()"
click at [773, 340] on div "helper . moveRight ( ) helper . build ( "downArrow" ) helper . moveDown ( )" at bounding box center [782, 409] width 352 height 391
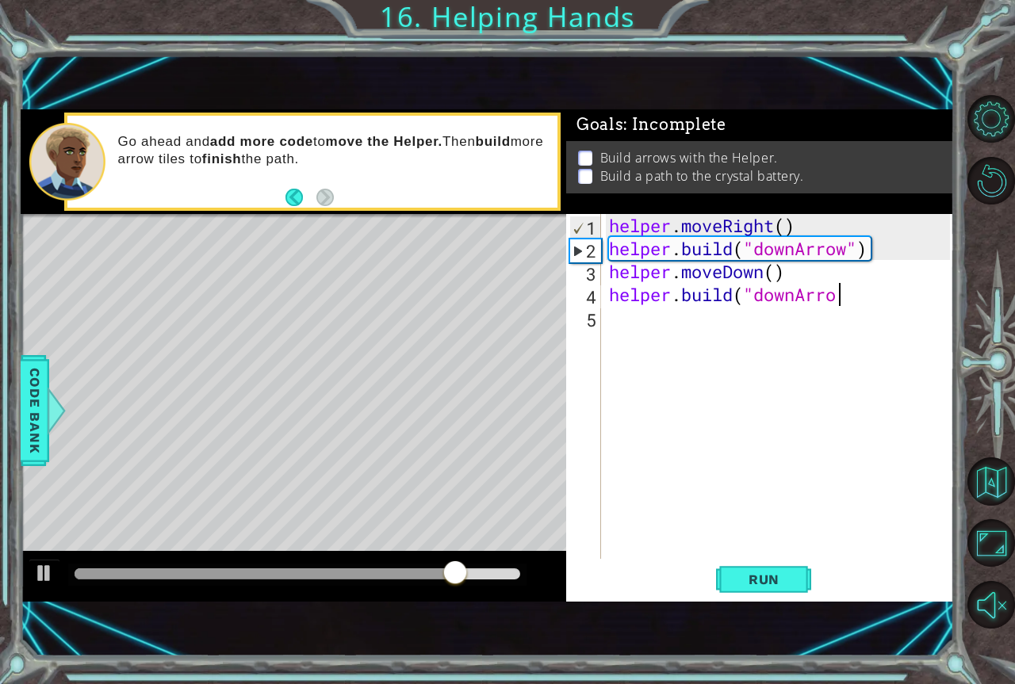
scroll to position [0, 10]
type textarea "helper.build("downArrow)"
click at [773, 340] on div "helper . moveRight ( ) helper . build ( "downArrow" ) helper . moveDown ( ) hel…" at bounding box center [782, 409] width 352 height 391
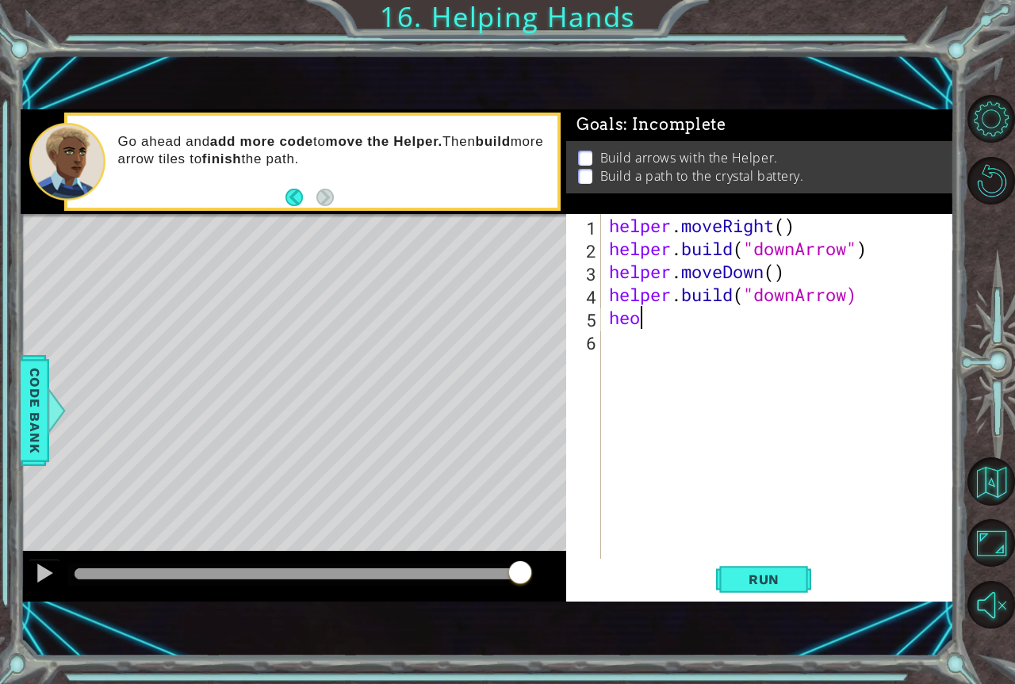
scroll to position [0, 0]
type textarea "h"
type textarea "e"
click at [893, 299] on div "helper . moveRight ( ) helper . build ( "downArrow" ) helper . moveDown ( ) hel…" at bounding box center [782, 409] width 352 height 391
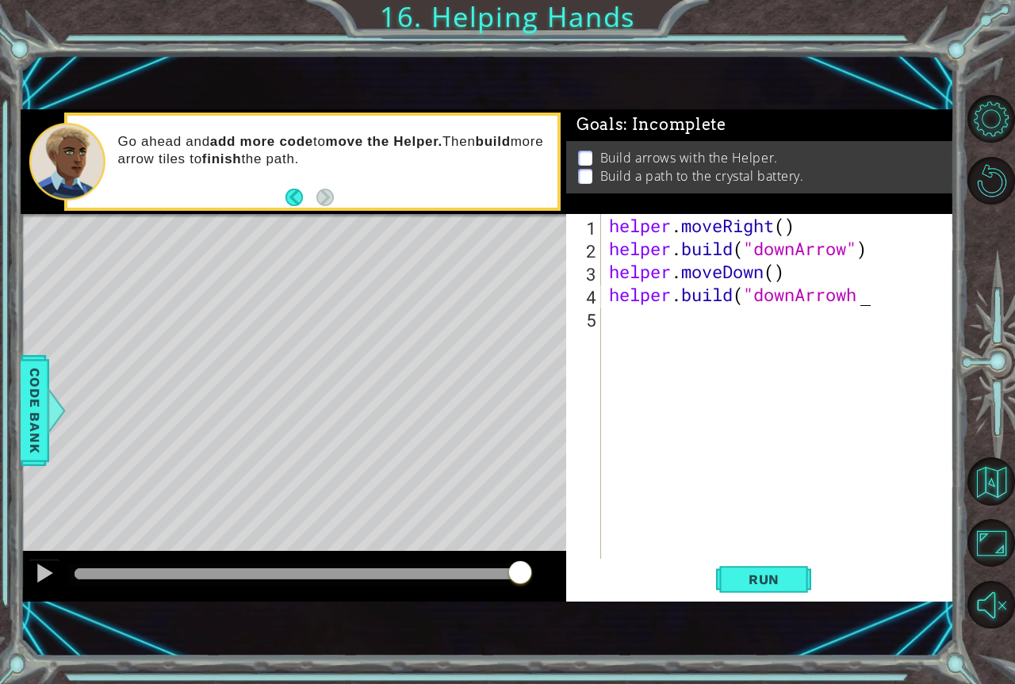
scroll to position [0, 10]
type textarea "helper.build("downArrow")"
click at [684, 339] on div "helper . moveRight ( ) helper . build ( "downArrow" ) helper . moveDown ( ) hel…" at bounding box center [782, 409] width 352 height 391
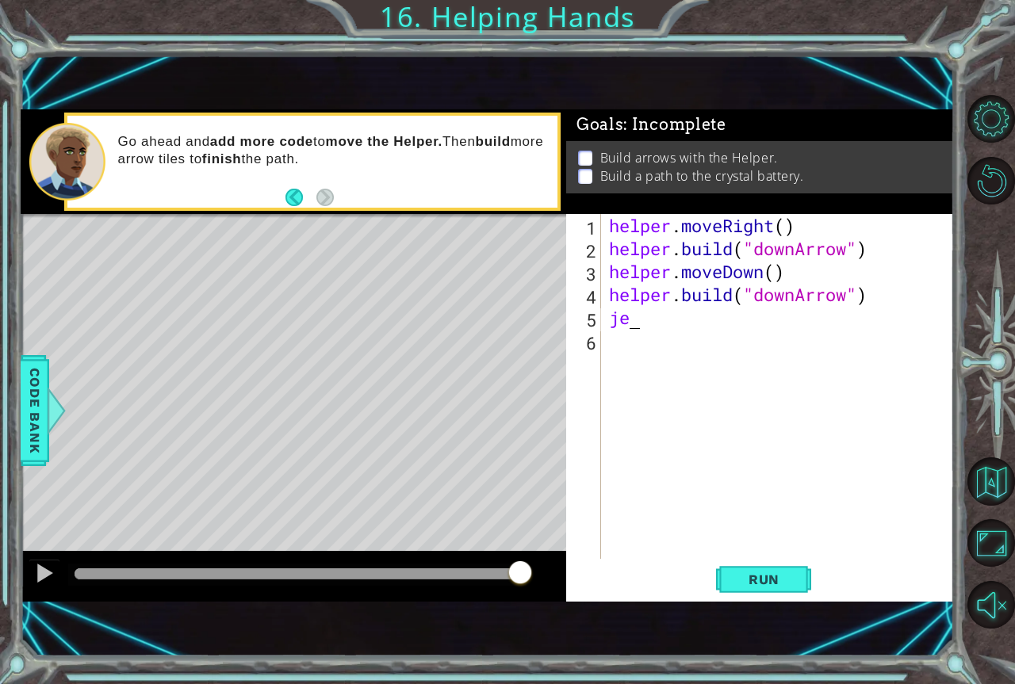
type textarea "j"
type textarea "g"
type textarea "helper.moveRight(3)"
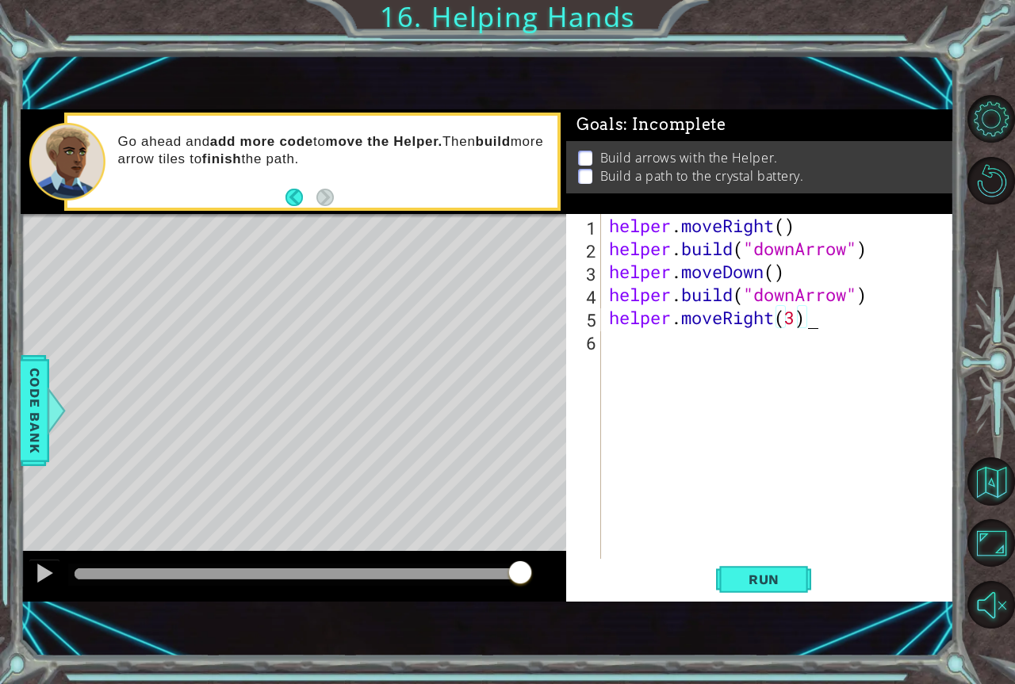
click at [685, 341] on div "helper . moveRight ( ) helper . build ( "downArrow" ) helper . moveDown ( ) hel…" at bounding box center [782, 409] width 352 height 391
type textarea "hel"
